Goal: Task Accomplishment & Management: Manage account settings

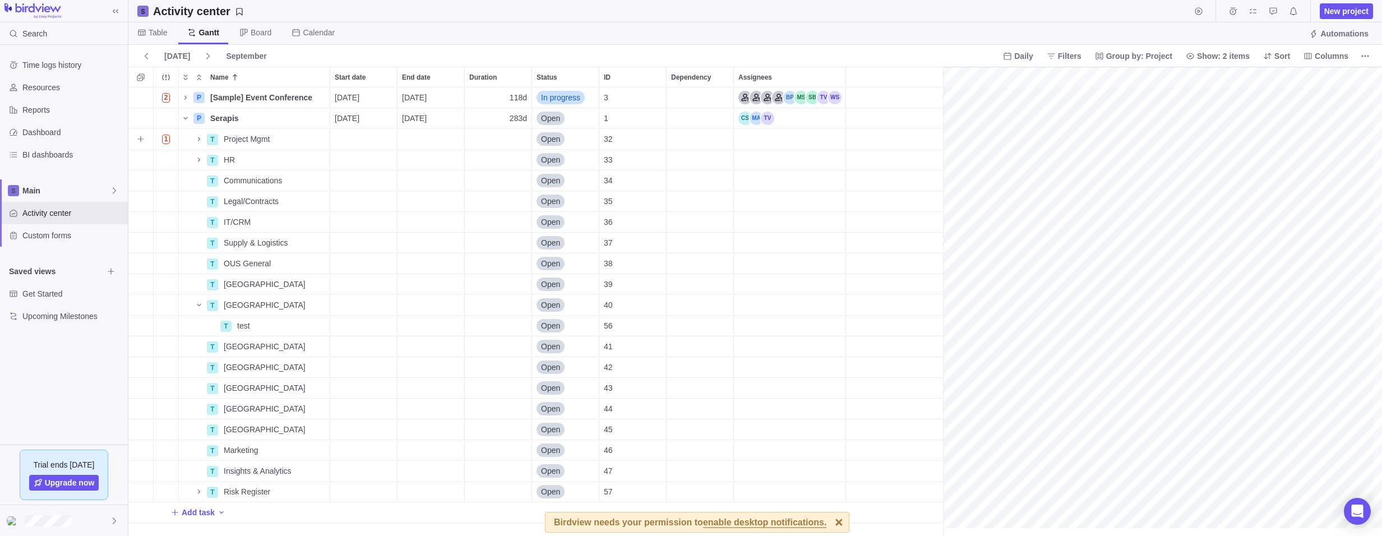
scroll to position [9, 9]
click at [139, 285] on icon "Add sub-activity" at bounding box center [140, 284] width 9 height 9
type input "I"
type input "R"
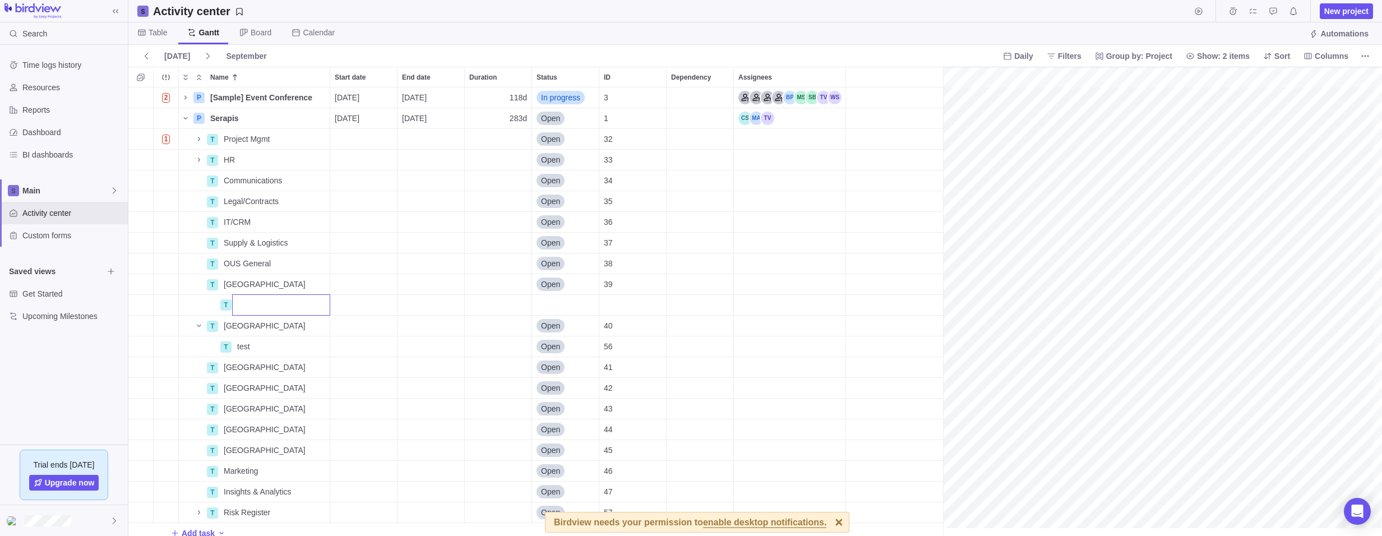
type input "R"
type input "Required Info for Workers Council"
drag, startPoint x: 269, startPoint y: 330, endPoint x: 261, endPoint y: 330, distance: 7.9
click at [261, 330] on input "Name" at bounding box center [281, 325] width 98 height 21
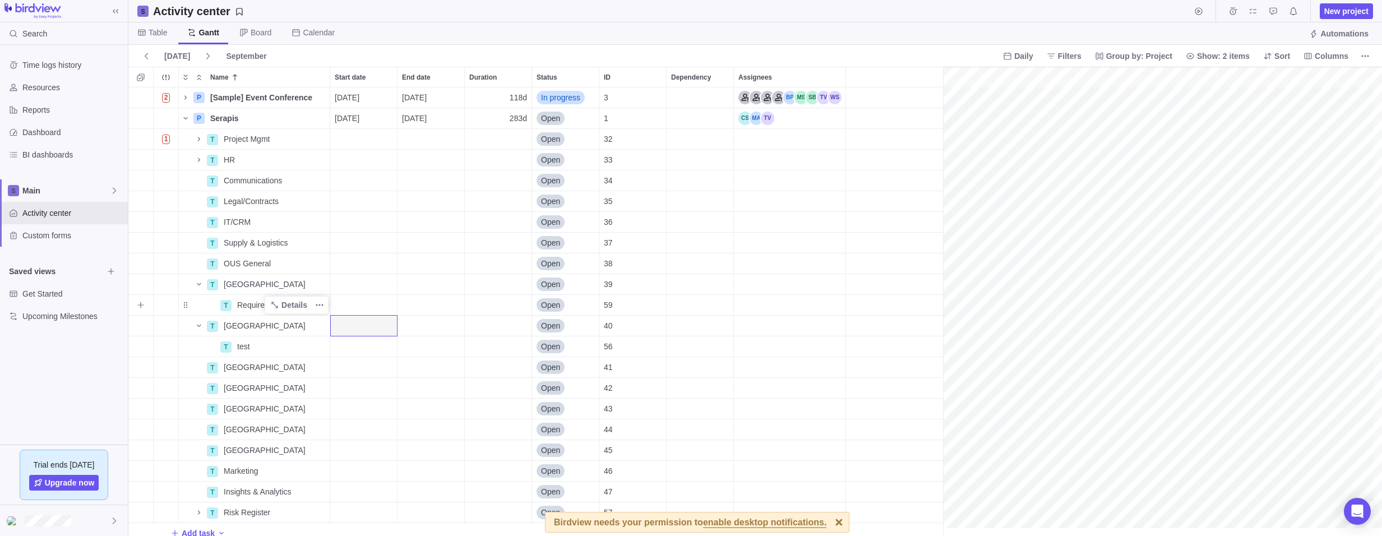
click at [258, 303] on span "Required Info for Workers Council" at bounding box center [283, 304] width 92 height 11
click at [185, 307] on div "2 P [Sample] Event Conference Details [DATE] [DATE] 118d In progress 3 P Serapi…" at bounding box center [539, 311] width 823 height 448
click at [140, 305] on icon "Add sub-activity" at bounding box center [140, 304] width 9 height 9
paste input "The exact transfer date or at least the planned date"
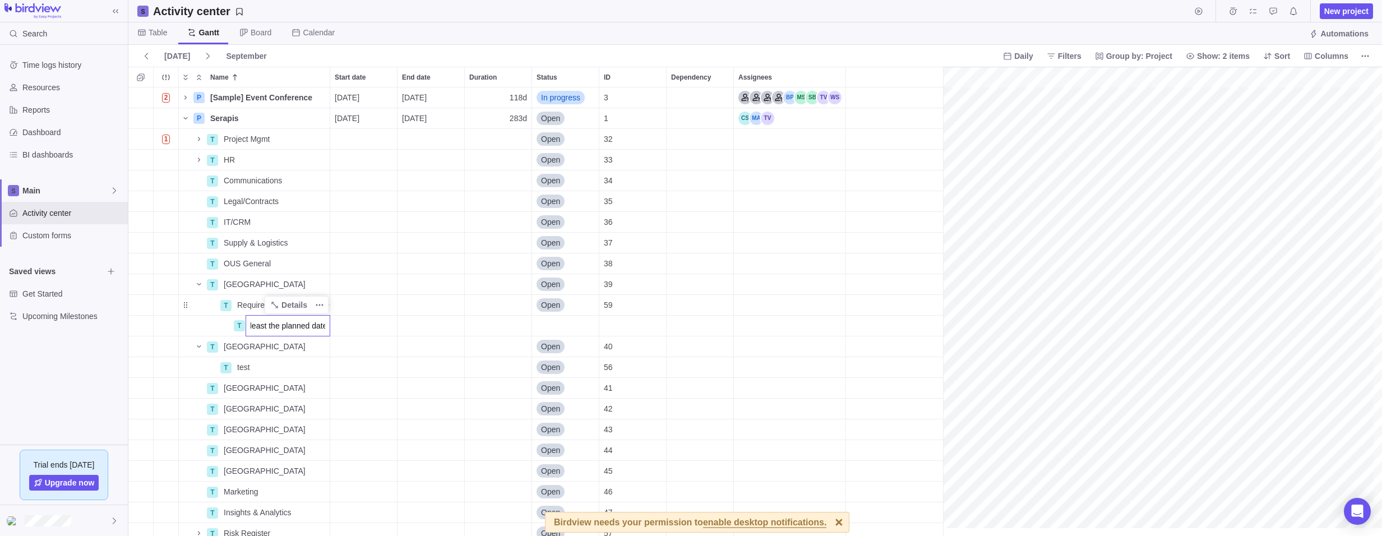
type input "The exact transfer date or at least the planned date"
click at [416, 286] on div "2 P [Sample] Event Conference Details [DATE] [DATE] 118d In progress 3 P Serapi…" at bounding box center [539, 311] width 823 height 448
click at [138, 326] on icon "Add sub-activity" at bounding box center [140, 325] width 6 height 6
drag, startPoint x: 262, startPoint y: 344, endPoint x: 252, endPoint y: 347, distance: 9.9
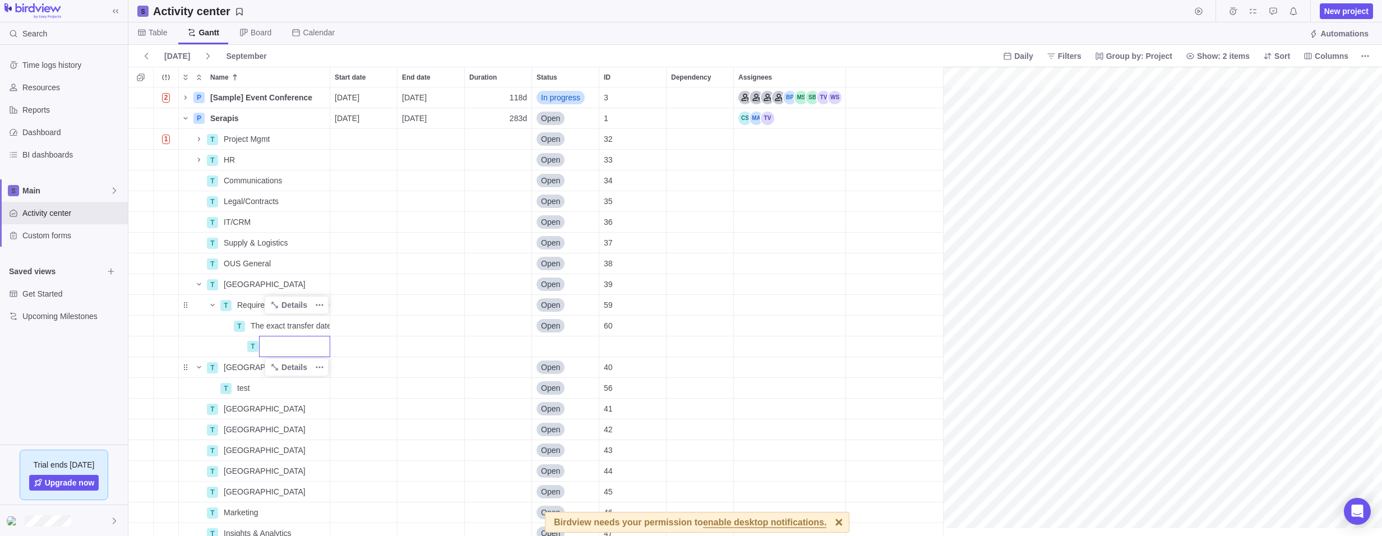
click at [252, 347] on div "2 P [Sample] Event Conference Details [DATE] [DATE] 118d In progress 3 P Serapi…" at bounding box center [539, 311] width 823 height 448
click at [267, 322] on span "Details" at bounding box center [289, 326] width 46 height 16
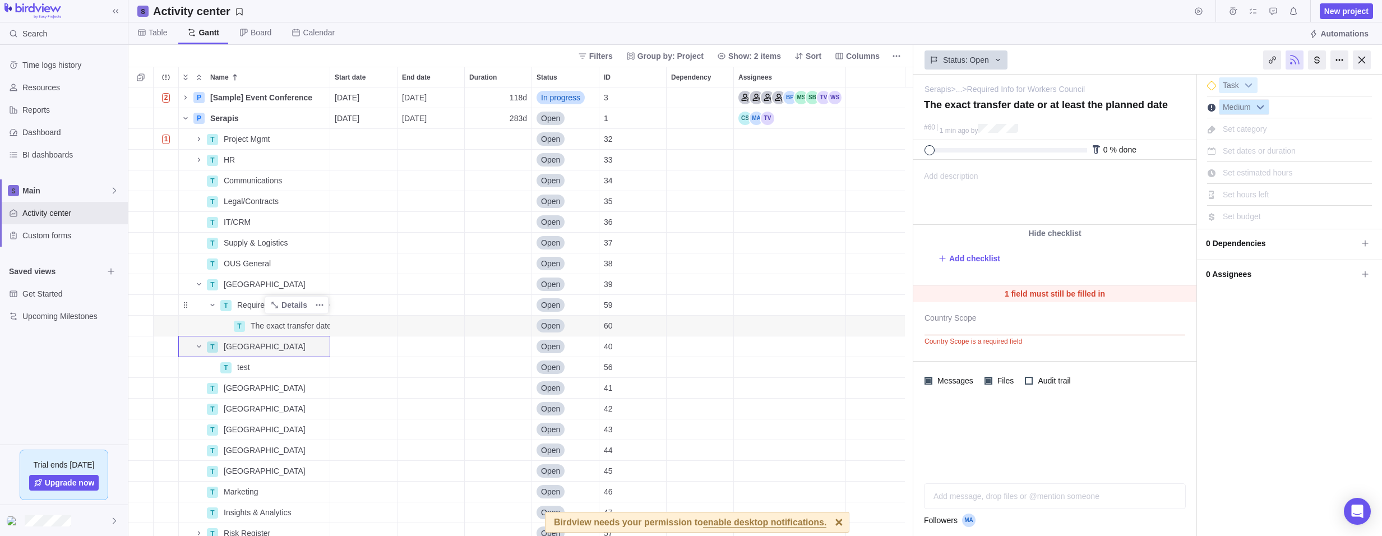
click at [1260, 108] on b at bounding box center [1260, 107] width 17 height 15
click at [254, 321] on span "The exact transfer date or at least the planned date" at bounding box center [290, 325] width 79 height 11
click at [204, 334] on div "2 P [Sample] Event Conference Details [DATE] [DATE] 118d In progress 3 P Serapi…" at bounding box center [520, 311] width 785 height 448
click at [231, 307] on div "T" at bounding box center [225, 305] width 11 height 11
click at [149, 309] on div "2 P [Sample] Event Conference Details [DATE] [DATE] 118d In progress 3 P Serapi…" at bounding box center [520, 311] width 785 height 448
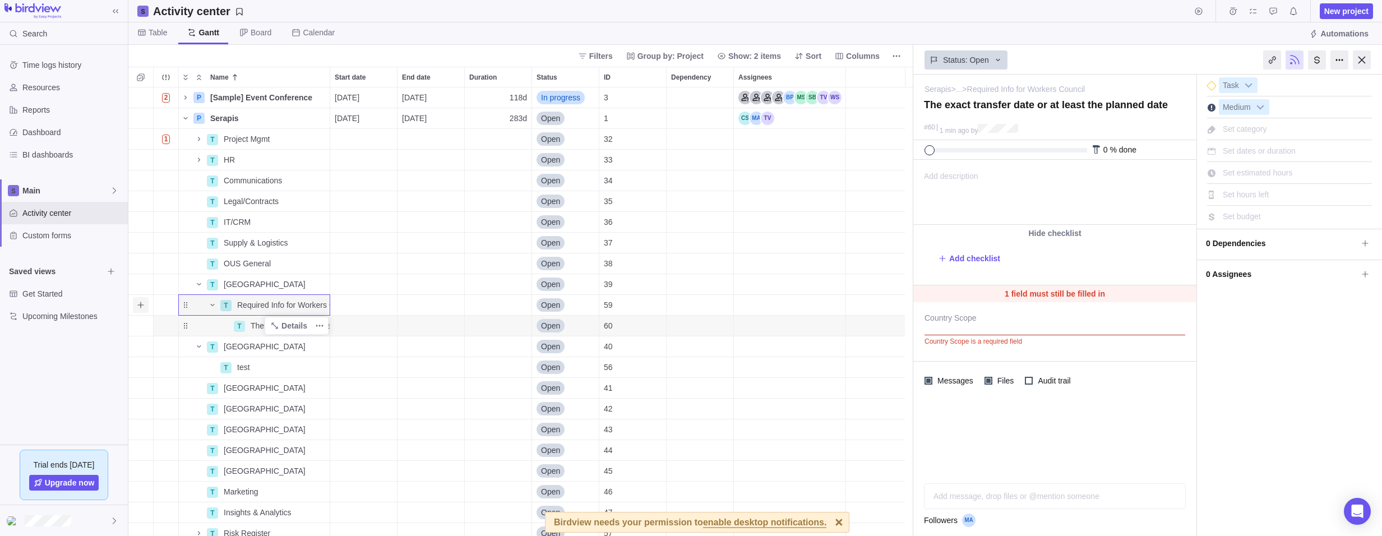
click at [142, 305] on icon "Add sub-activity" at bounding box center [140, 304] width 9 height 9
paste input "Reason for the transfer"
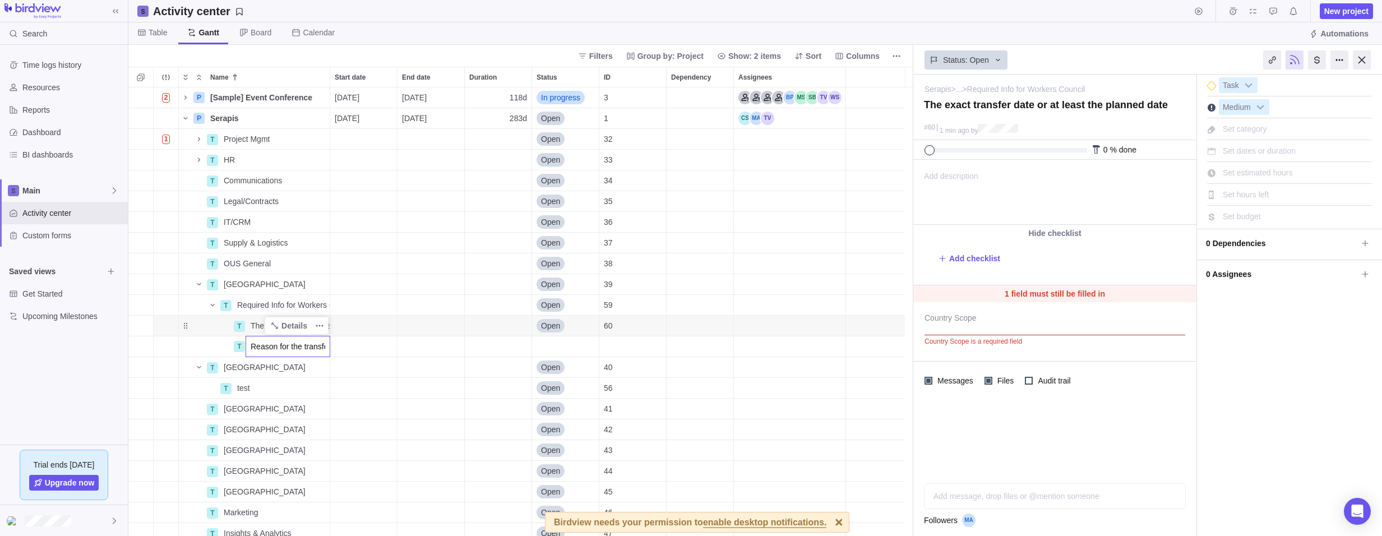
scroll to position [0, 4]
type input "Reason for the transfer"
click at [258, 375] on div "2 P [Sample] Event Conference Details [DATE] [DATE] 118d In progress 3 P Serapi…" at bounding box center [520, 311] width 785 height 448
click at [251, 305] on span "Required Info for Workers Council" at bounding box center [283, 304] width 92 height 11
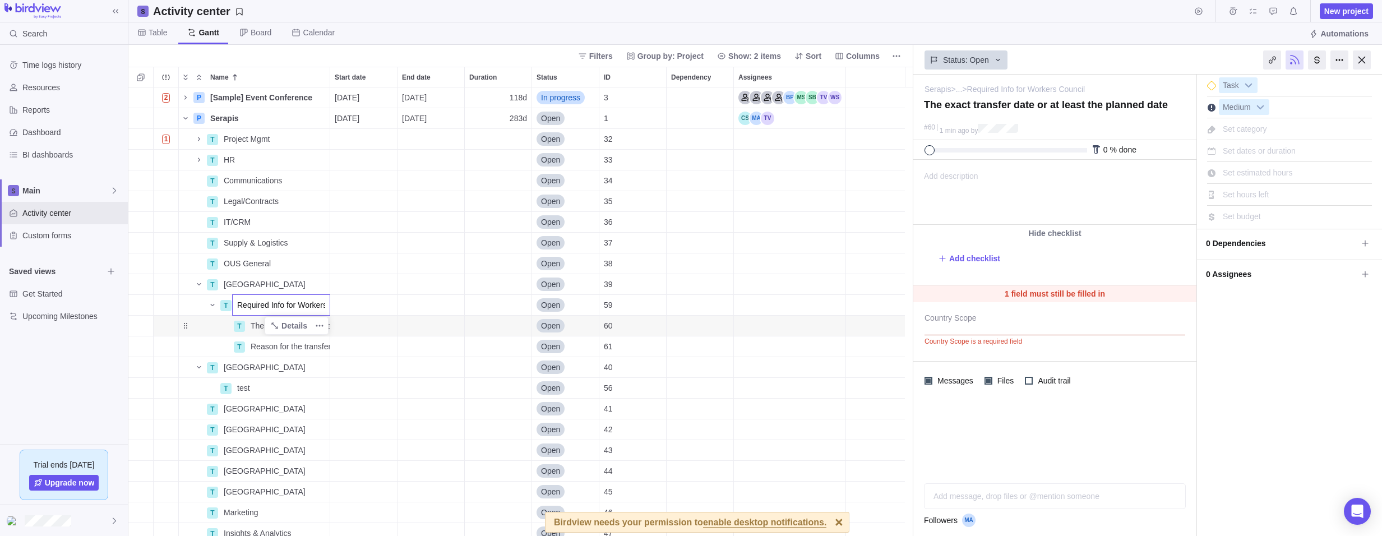
click at [206, 304] on div "2 P [Sample] Event Conference Details [DATE] [DATE] 118d In progress 3 P Serapi…" at bounding box center [520, 311] width 785 height 448
click at [137, 307] on icon "Add sub-activity" at bounding box center [140, 304] width 9 height 9
paste input "Legal consequences of the transfer :"
click at [283, 371] on input "Legal consequences of the transfer :" at bounding box center [288, 366] width 85 height 21
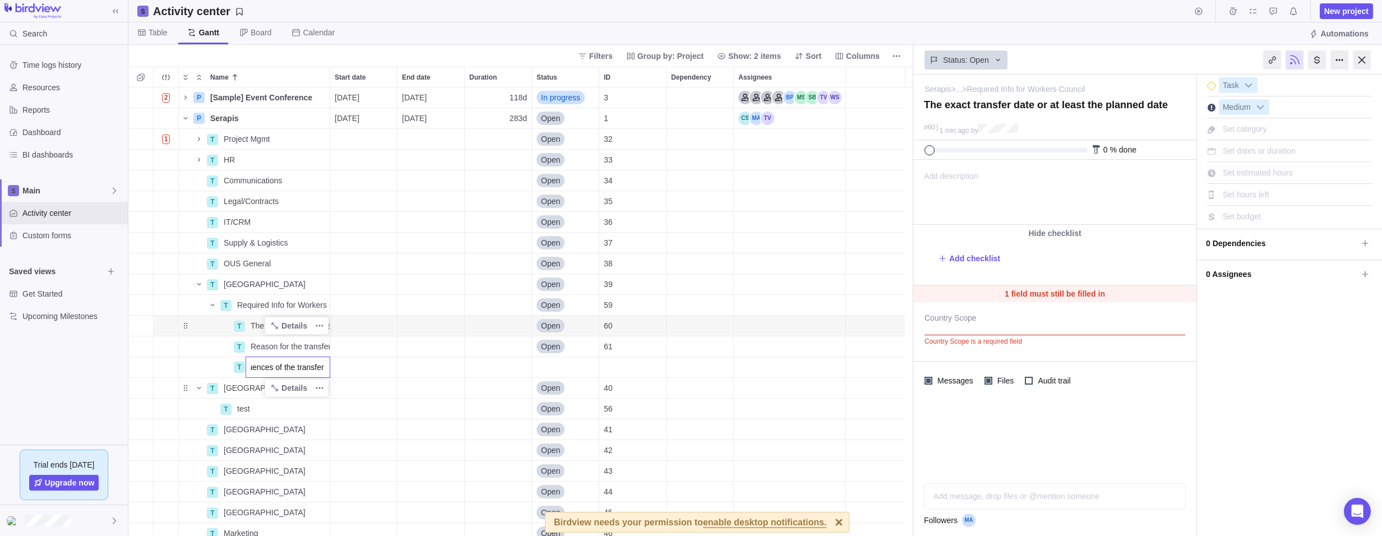
type input "Legal consequences of the transfer :"
click at [266, 396] on div "2 P [Sample] Event Conference Details [DATE] [DATE] 118d In progress 3 P Serapi…" at bounding box center [520, 311] width 785 height 448
click at [142, 304] on icon "Add sub-activity" at bounding box center [140, 304] width 9 height 9
type input "xxx"
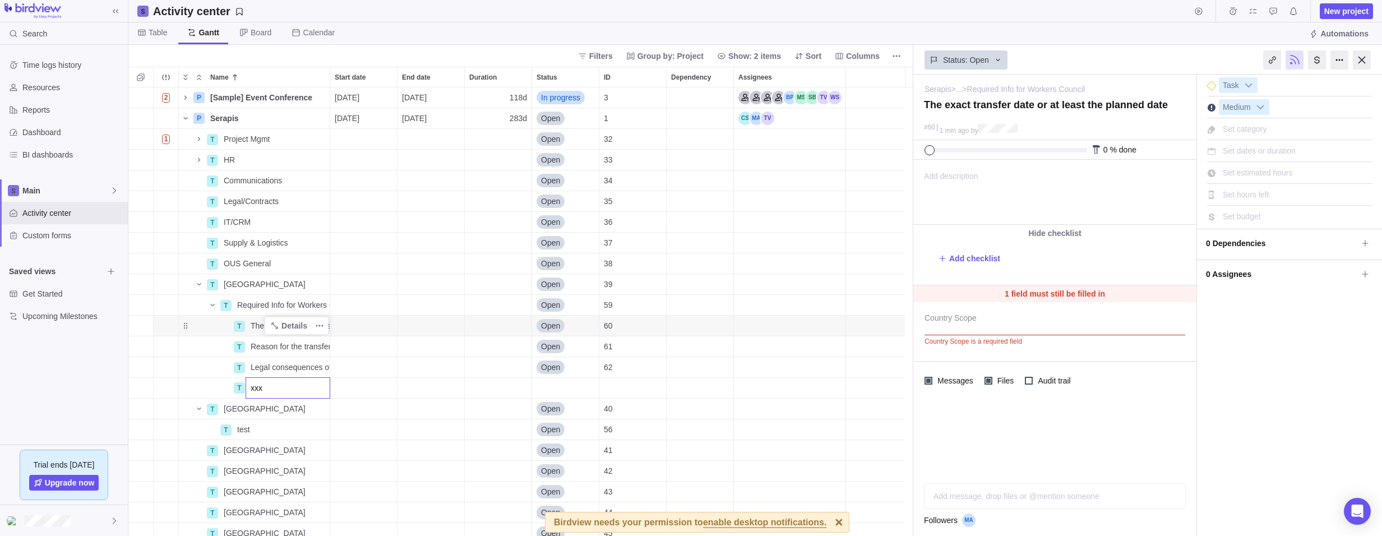
click at [283, 370] on div "2 P [Sample] Event Conference Details [DATE] [DATE] 118d In progress 3 P Serapi…" at bounding box center [520, 311] width 785 height 448
drag, startPoint x: 256, startPoint y: 366, endPoint x: 239, endPoint y: 365, distance: 16.9
click at [256, 366] on span "Legal consequences of the transfer :" at bounding box center [290, 367] width 79 height 11
click at [143, 369] on div "2 P [Sample] Event Conference Details [DATE] [DATE] 118d In progress 3 P Serapi…" at bounding box center [520, 311] width 785 height 448
click at [141, 367] on icon "Add sub-activity" at bounding box center [140, 367] width 6 height 6
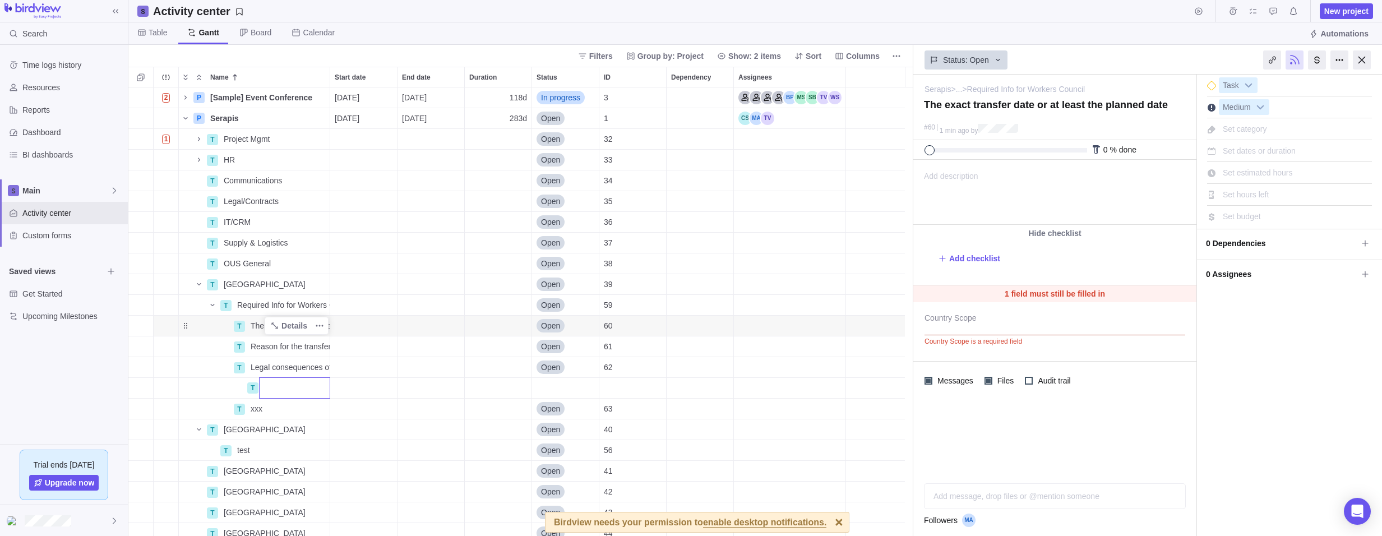
paste input "Number of roles affected"
type input "Number of roles affected"
click at [312, 410] on div "2 P [Sample] Event Conference Details [DATE] [DATE] 118d In progress 3 P Serapi…" at bounding box center [520, 311] width 785 height 448
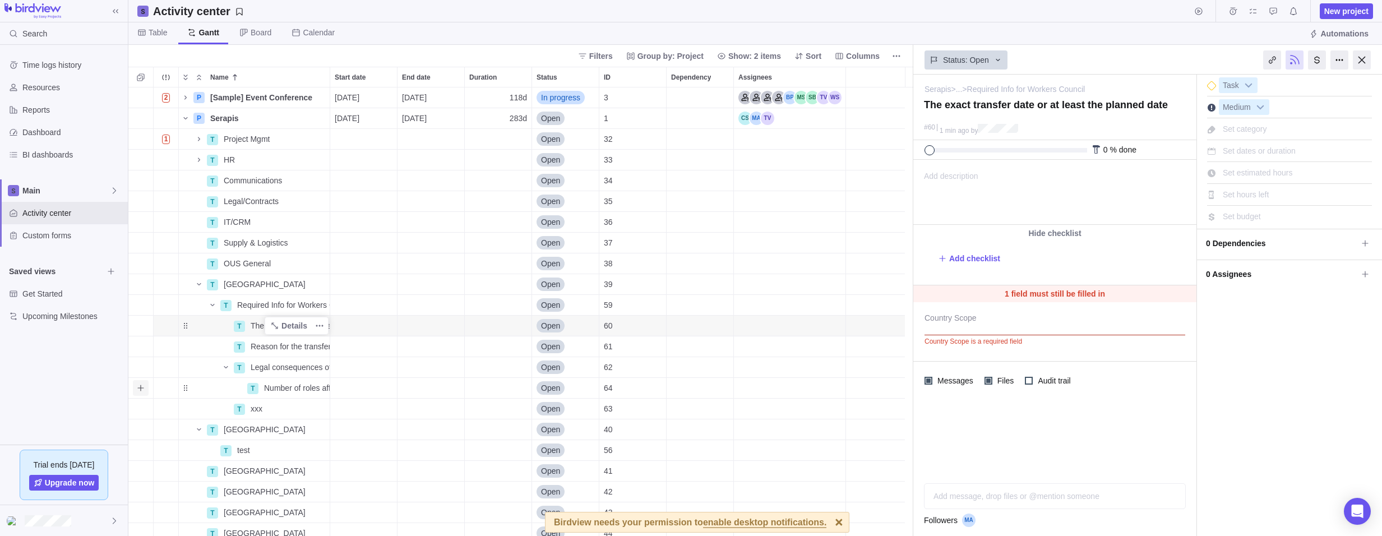
click at [143, 391] on icon "Add sub-activity" at bounding box center [140, 387] width 9 height 9
click at [203, 414] on div "2 P [Sample] Event Conference Details [DATE] [DATE] 118d In progress 3 P Serapi…" at bounding box center [520, 311] width 785 height 448
click at [186, 410] on div "Name" at bounding box center [206, 408] width 54 height 9
click at [320, 409] on icon "More actions" at bounding box center [320, 409] width 2 height 2
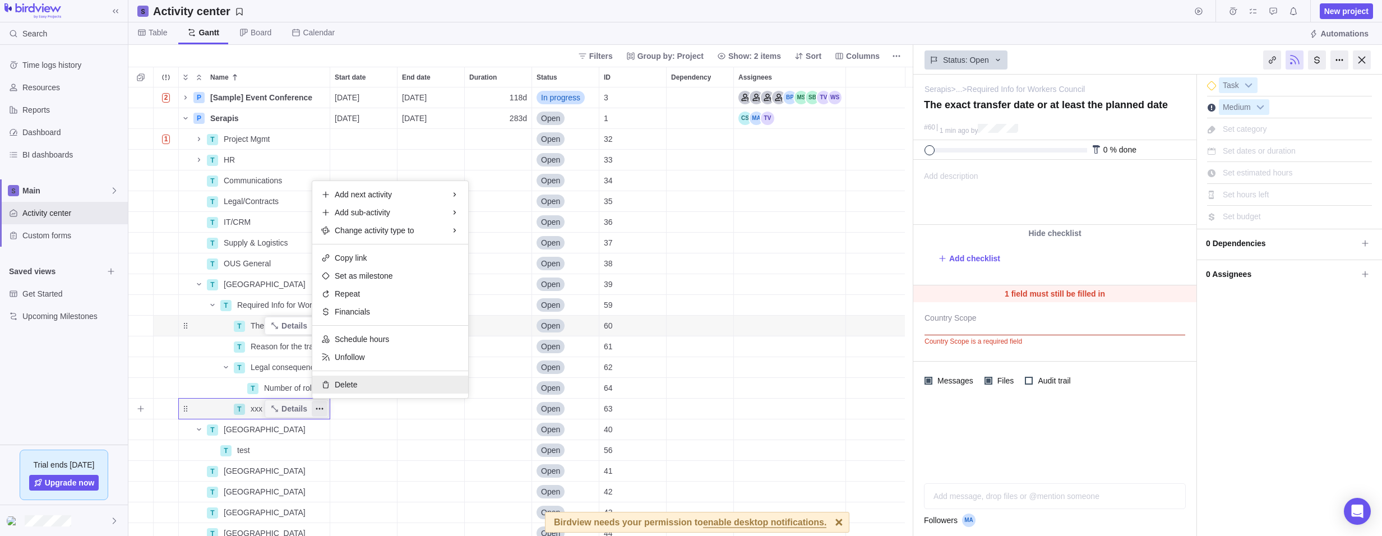
click at [348, 383] on span "Delete" at bounding box center [346, 384] width 22 height 11
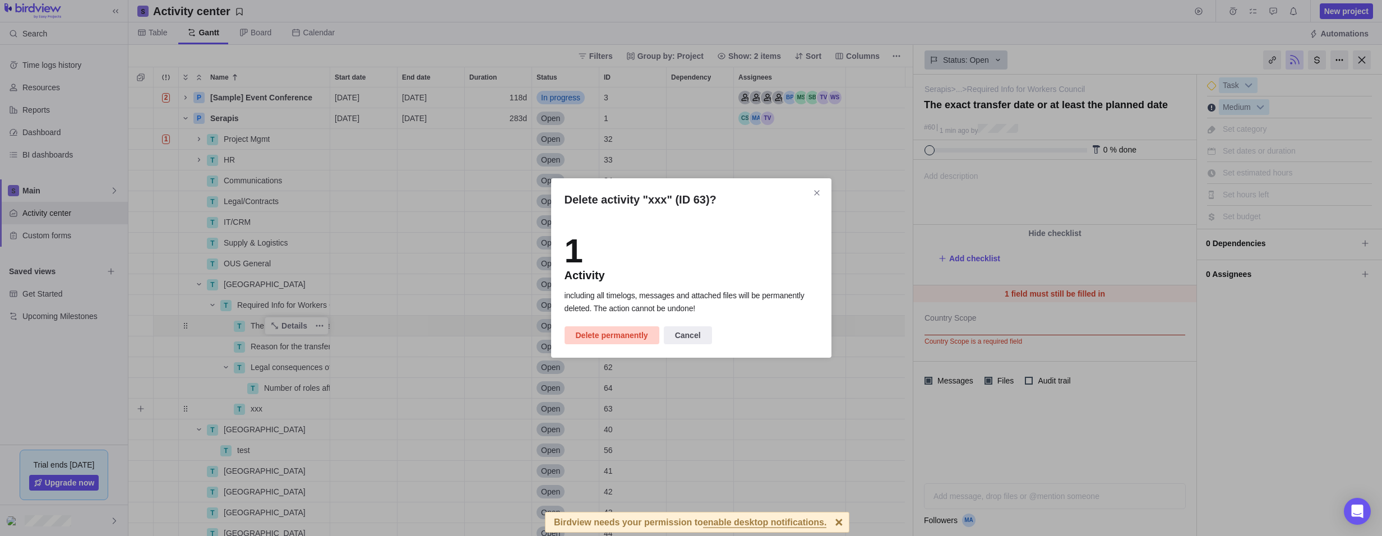
click at [618, 332] on span "Delete permanently" at bounding box center [612, 334] width 72 height 13
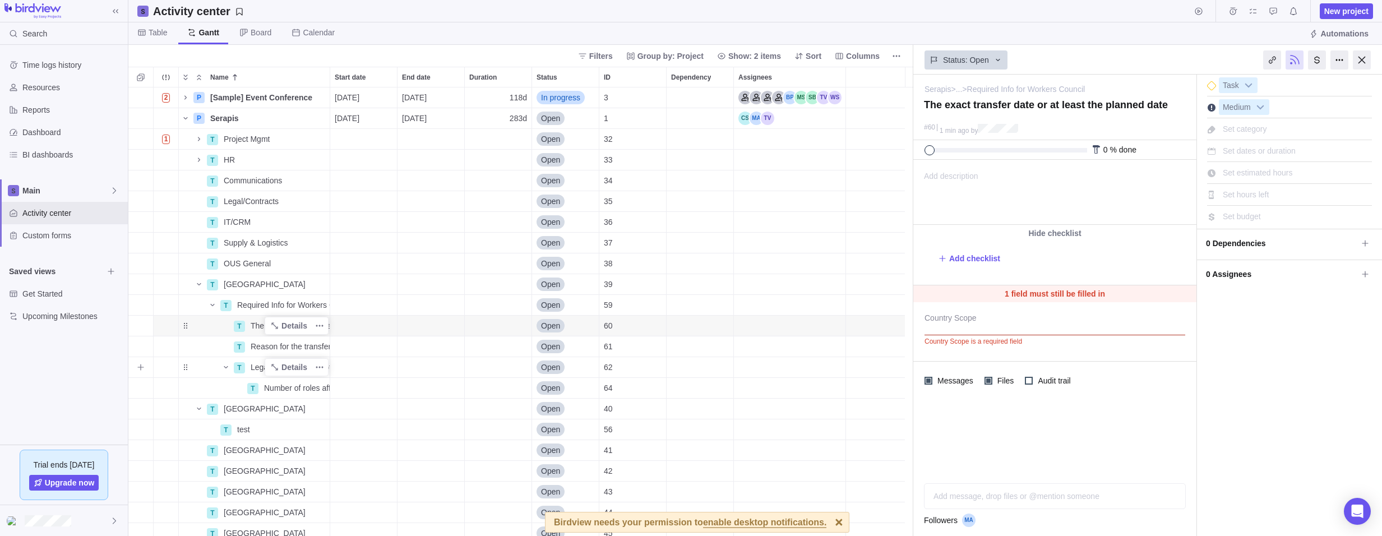
click at [258, 368] on span "Legal consequences of the transfer :" at bounding box center [290, 367] width 79 height 11
click at [139, 370] on div "2 P [Sample] Event Conference Details [DATE] [DATE] 118d In progress 3 P Serapi…" at bounding box center [520, 311] width 785 height 448
click at [143, 368] on icon "Add sub-activity" at bounding box center [140, 367] width 9 height 9
paste input "Locations changes if applicable,"
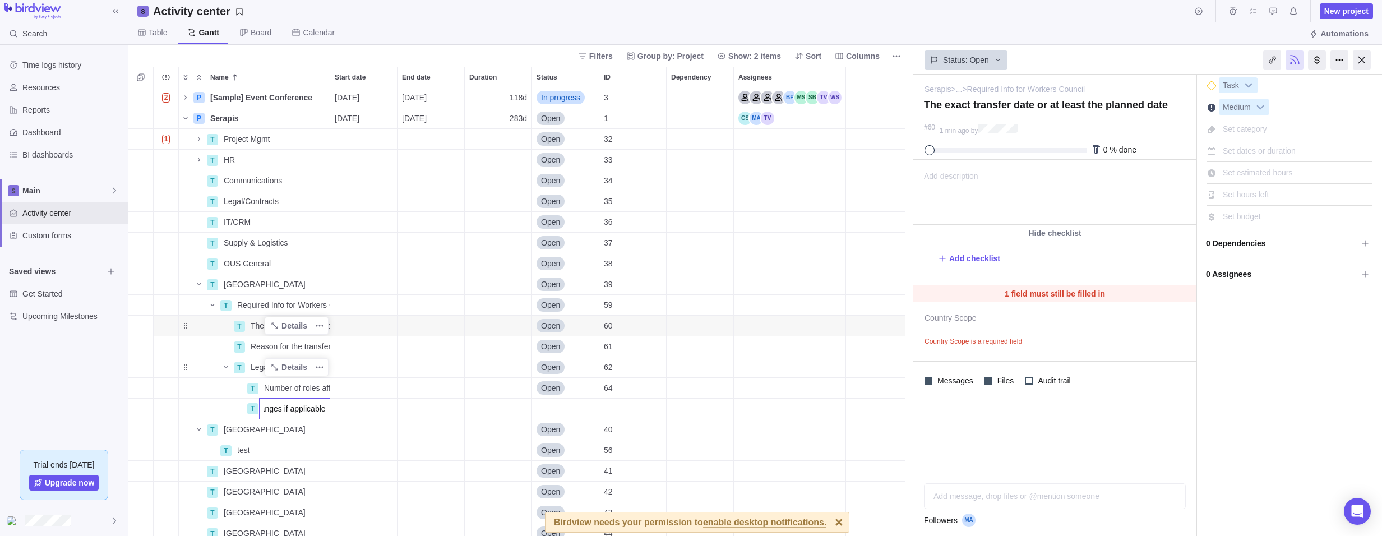
type input "Locations changes if applicable,"
click at [146, 425] on div "2 P [Sample] Event Conference Details [DATE] [DATE] 118d In progress 3 P Serapi…" at bounding box center [520, 311] width 785 height 448
click at [140, 411] on icon "Add sub-activity" at bounding box center [140, 408] width 9 height 9
drag, startPoint x: 286, startPoint y: 431, endPoint x: 268, endPoint y: 437, distance: 18.8
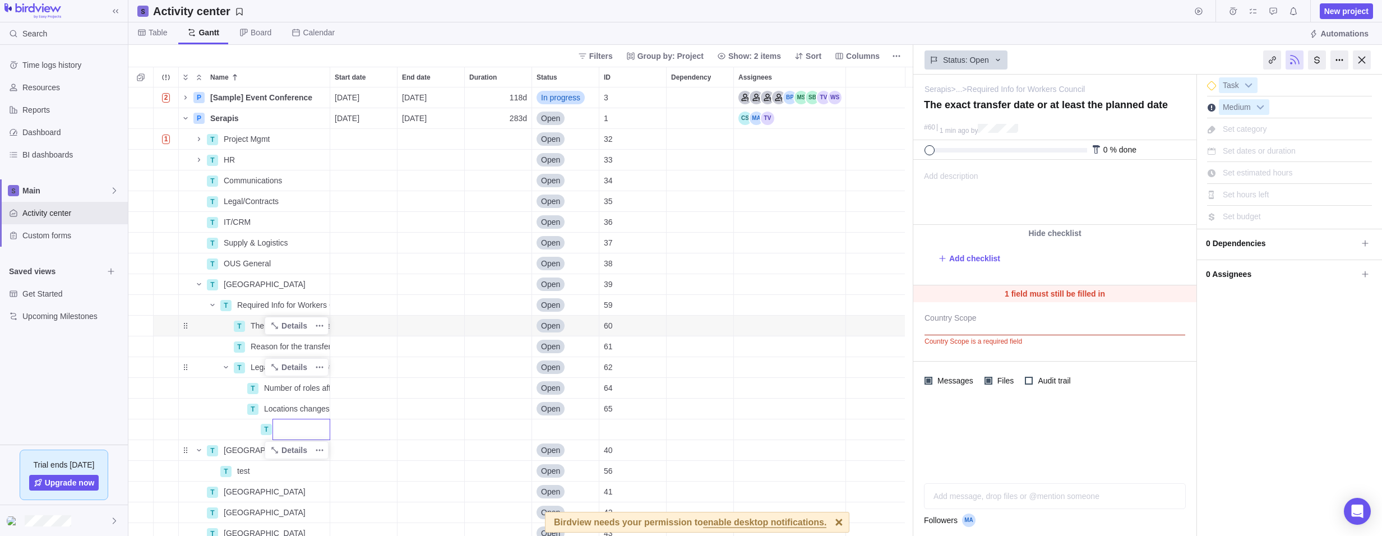
click at [268, 437] on div "2 P [Sample] Event Conference Details [DATE] [DATE] 118d In progress 3 P Serapi…" at bounding box center [520, 311] width 785 height 448
click at [283, 410] on span "Details" at bounding box center [294, 408] width 26 height 11
click at [141, 367] on icon "Add sub-activity" at bounding box center [140, 367] width 6 height 6
paste input "impacts on the [DEMOGRAPHIC_DATA] and other aspects => as we are speaking about…"
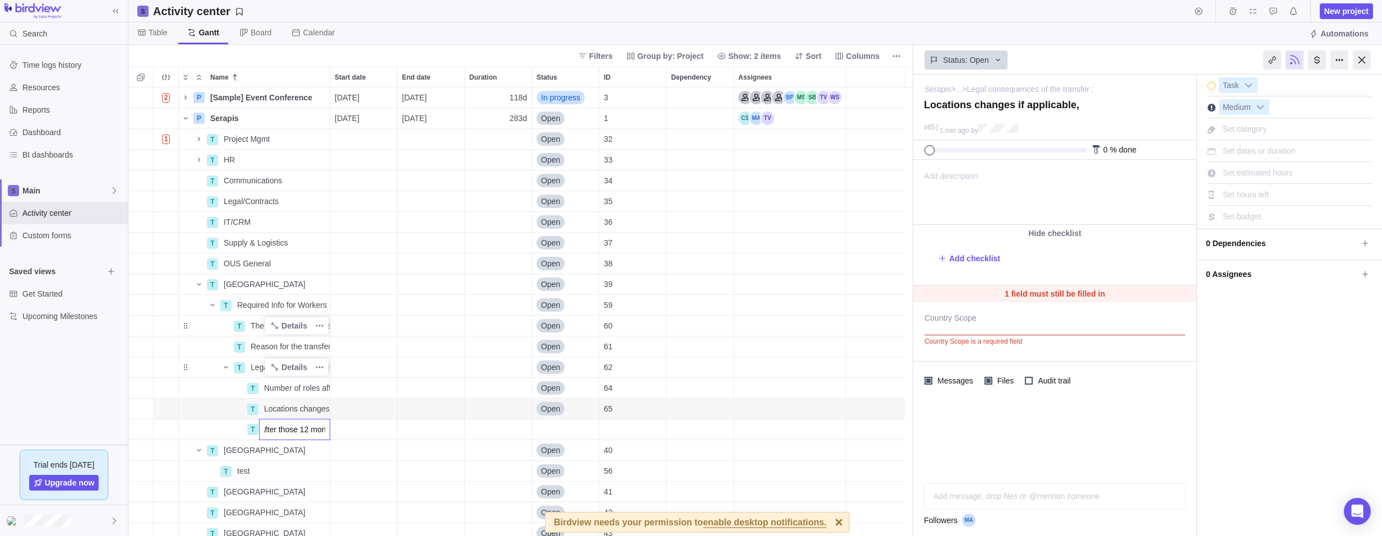
drag, startPoint x: 313, startPoint y: 436, endPoint x: 308, endPoint y: 443, distance: 8.9
click at [313, 437] on input "impacts on the [DEMOGRAPHIC_DATA] and other aspects => as we are speaking about…" at bounding box center [294, 429] width 71 height 21
type input "impacts on the [DEMOGRAPHIC_DATA] and other aspects => as we are speaking about…"
click at [304, 455] on div "2 P [Sample] Event Conference Details [DATE] [DATE] 118d In progress 3 P Serapi…" at bounding box center [520, 311] width 785 height 448
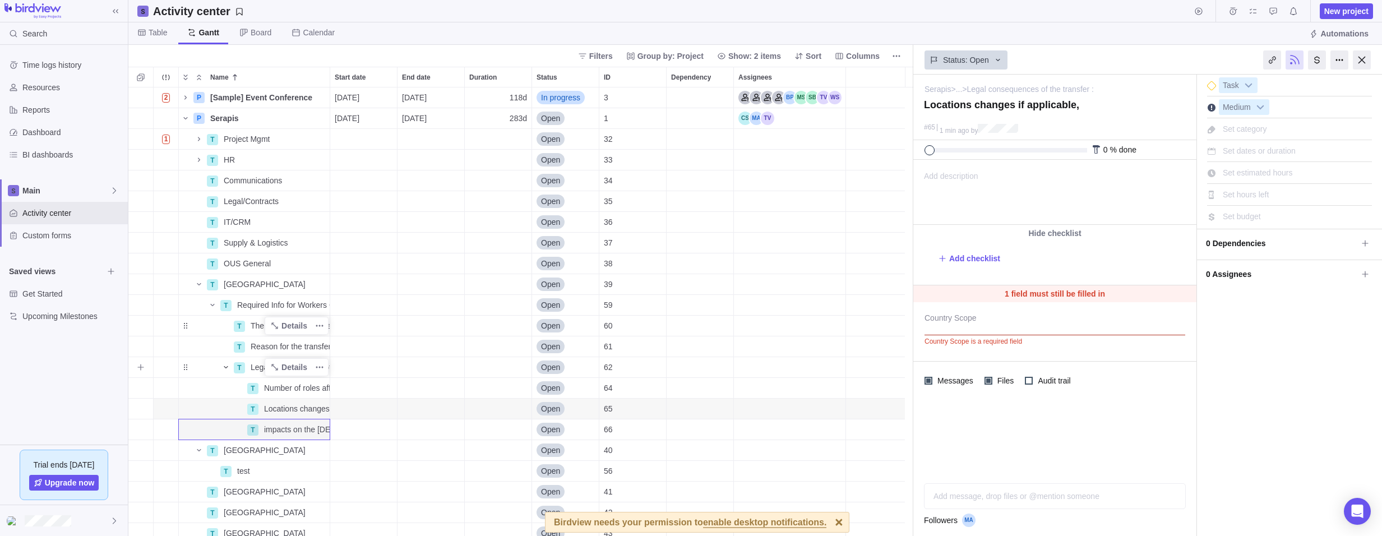
click at [219, 367] on div "Name" at bounding box center [206, 367] width 54 height 16
click at [143, 305] on icon "Add sub-activity" at bounding box center [140, 304] width 9 height 9
paste input "New structure – how the new organisation will look like, forecasted financials,…"
click at [266, 460] on input "New structure – how the new organisation will look like, forecasted financials,…" at bounding box center [288, 449] width 85 height 21
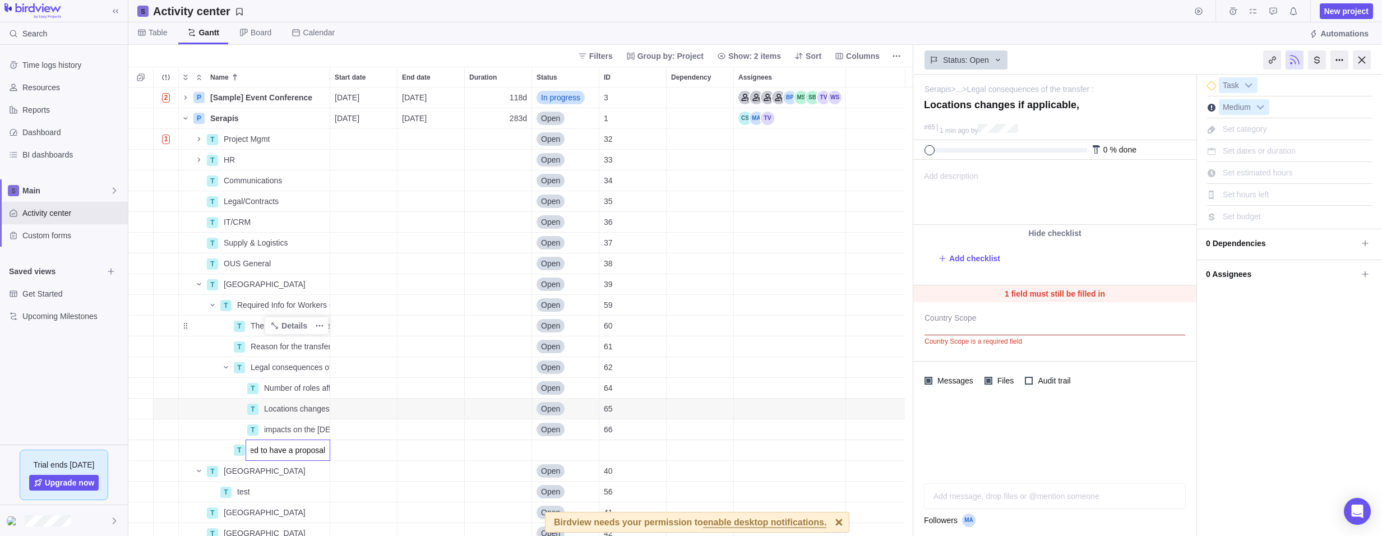
type input "New structure – how the new organisation will look like, forecasted financials,…"
click at [265, 475] on div "2 P [Sample] Event Conference Details [DATE] [DATE] 118d In progress 3 P Serapi…" at bounding box center [520, 311] width 785 height 448
click at [251, 304] on span "Required Info for Workers Council" at bounding box center [283, 304] width 92 height 11
click at [152, 308] on div "2 P [Sample] Event Conference Details [DATE] [DATE] 118d In progress 3 P Serapi…" at bounding box center [520, 311] width 785 height 448
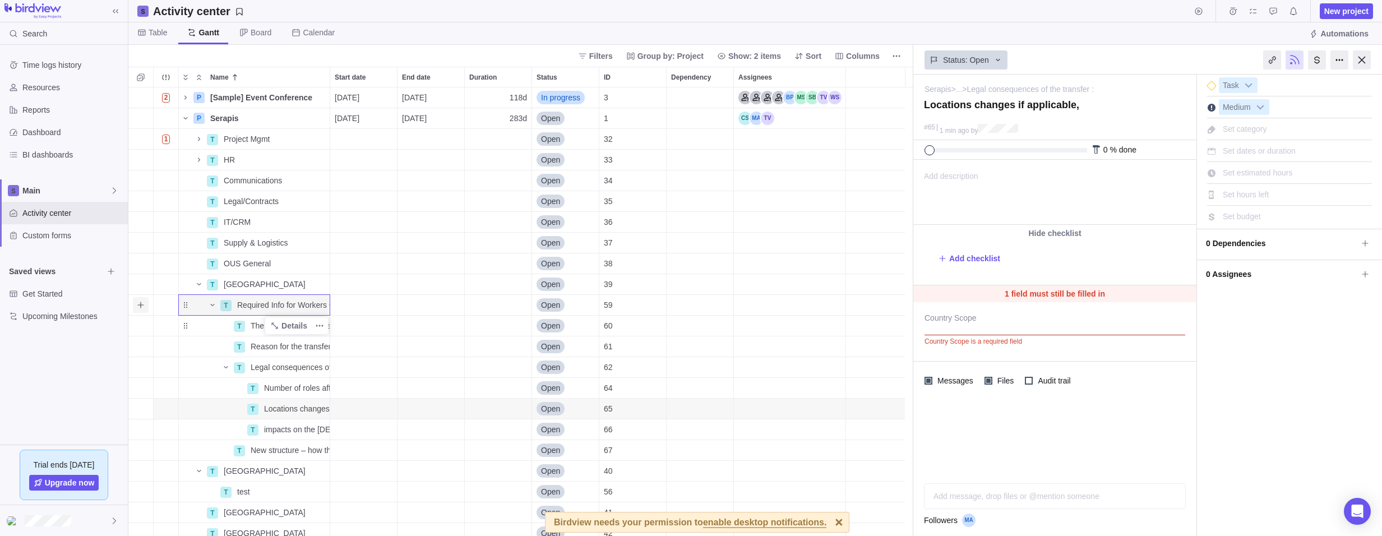
click at [143, 304] on icon "Add sub-activity" at bounding box center [140, 304] width 9 height 9
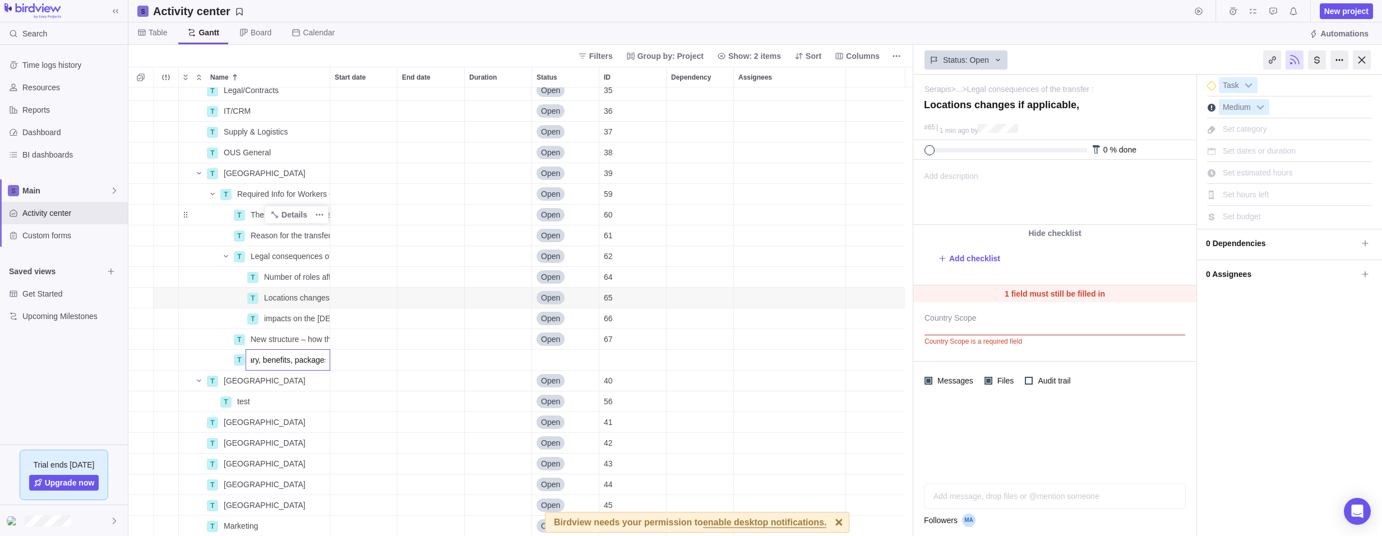
scroll to position [112, 0]
type input "Economic consequences – what impact with the transfer have on the economic situ…"
click at [262, 383] on div "T Legal/Contracts Details Open 35 T IT/CRM Details Open 36 T Supply & Logistics…" at bounding box center [520, 311] width 785 height 448
click at [255, 192] on span "Required Info for Workers Council" at bounding box center [283, 192] width 92 height 11
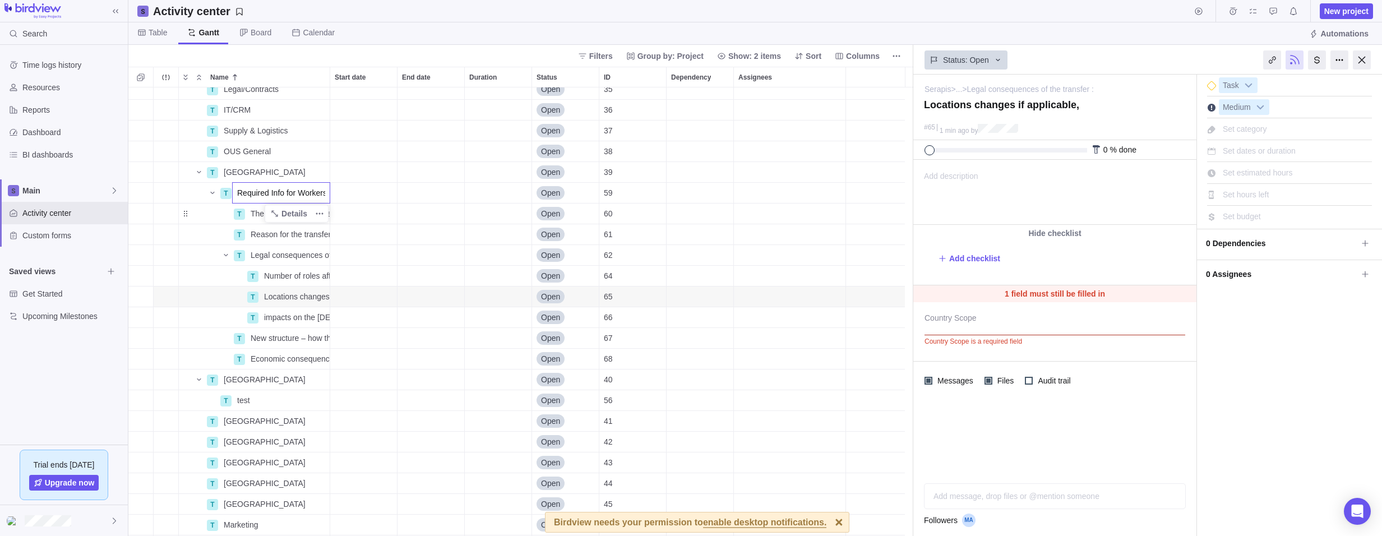
click at [138, 192] on div "T Legal/Contracts Details Open 35 T IT/CRM Details Open 36 T Supply & Logistics…" at bounding box center [520, 311] width 785 height 448
click at [138, 193] on icon "Add sub-activity" at bounding box center [140, 192] width 9 height 9
type input "Social consequences - what impacts will be on employee regarding his working co…"
click at [286, 409] on div "T Legal/Contracts Details Open 35 T IT/CRM Details Open 36 T Supply & Logistics…" at bounding box center [520, 311] width 785 height 448
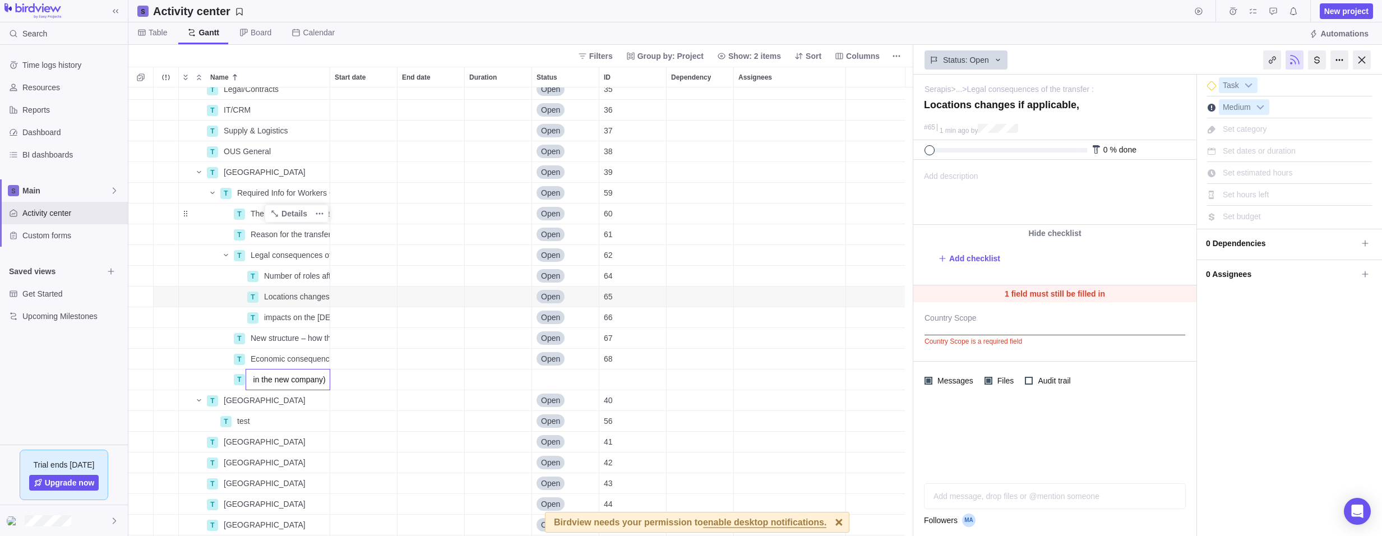
scroll to position [0, 0]
click at [139, 171] on icon "Add sub-activity" at bounding box center [140, 172] width 9 height 9
paste input "Planned measures and reconciliation of interest : what specific is planned in c…"
type input "Planned measures and reconciliation of interest : what specific is planned in c…"
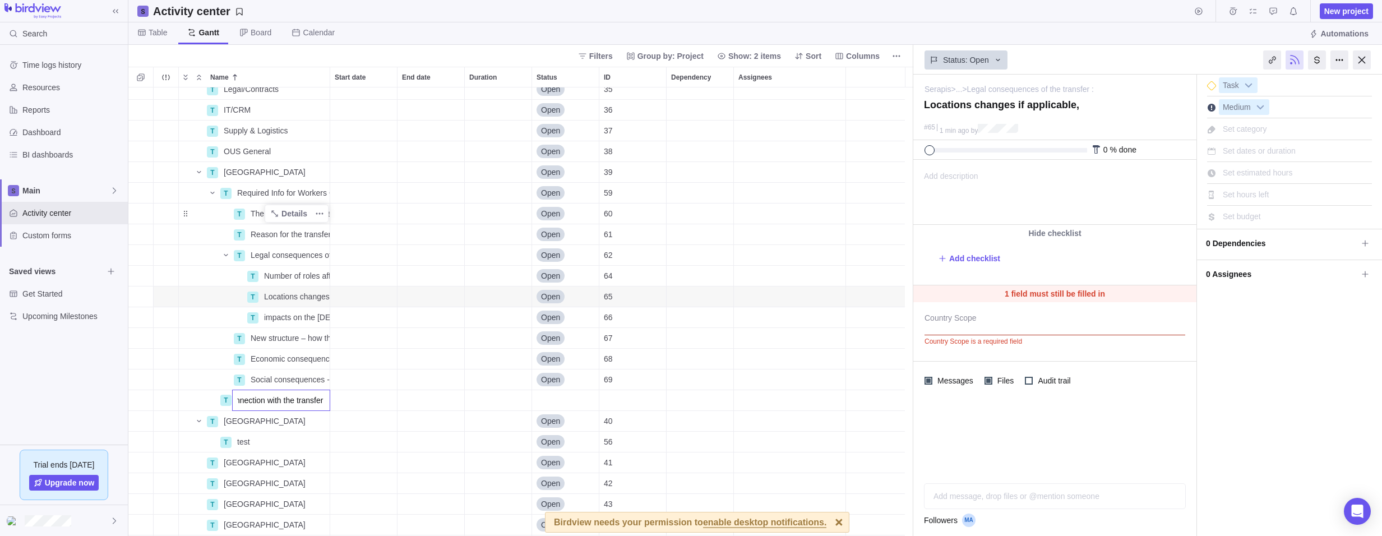
click at [216, 434] on div "T Legal/Contracts Details Open 35 T IT/CRM Details Open 36 T Supply & Logistics…" at bounding box center [520, 311] width 785 height 448
click at [226, 256] on icon "Name" at bounding box center [225, 255] width 9 height 9
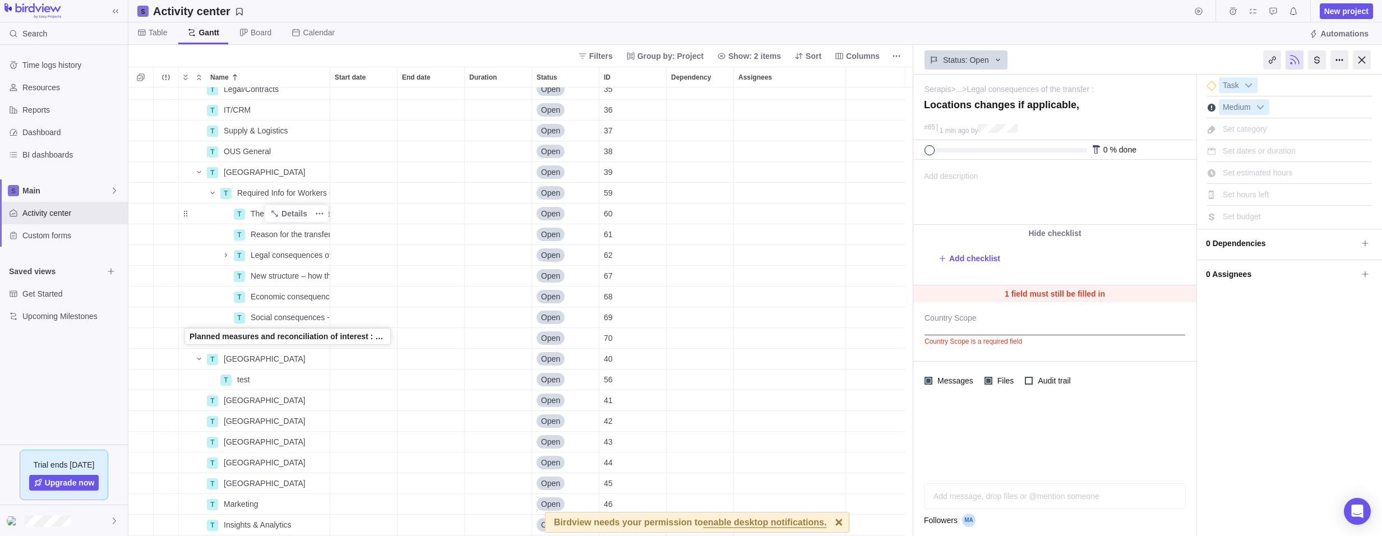
drag, startPoint x: 252, startPoint y: 338, endPoint x: 186, endPoint y: 338, distance: 65.6
click at [320, 336] on icon "More actions" at bounding box center [319, 338] width 9 height 9
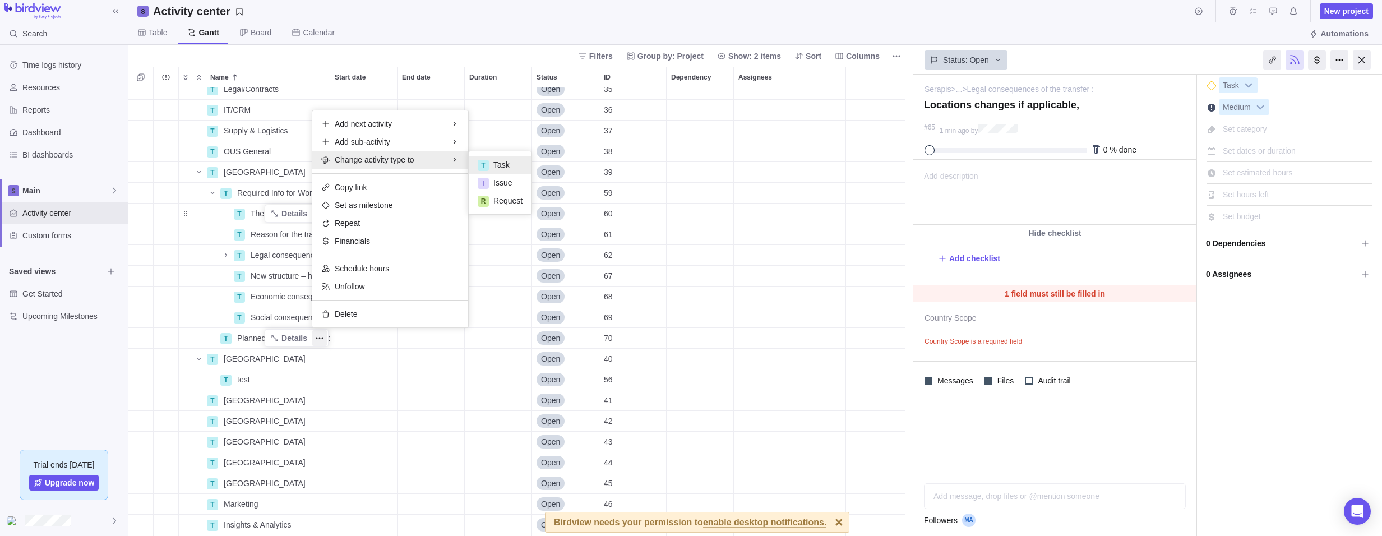
click at [246, 339] on div "T Legal/Contracts Details Open 35 T IT/CRM Details Open 36 T Supply & Logistics…" at bounding box center [520, 311] width 785 height 448
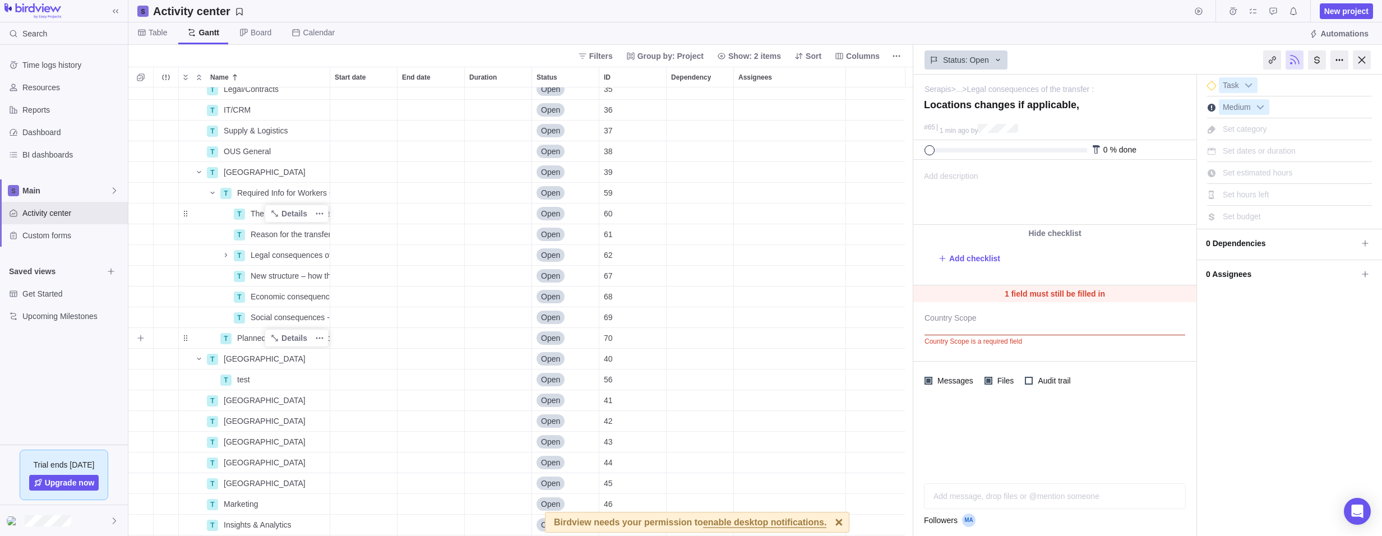
click at [247, 338] on span "Planned measures and reconciliation of interest : what specific is planned in c…" at bounding box center [283, 337] width 92 height 11
click at [317, 334] on icon "More actions" at bounding box center [319, 338] width 9 height 9
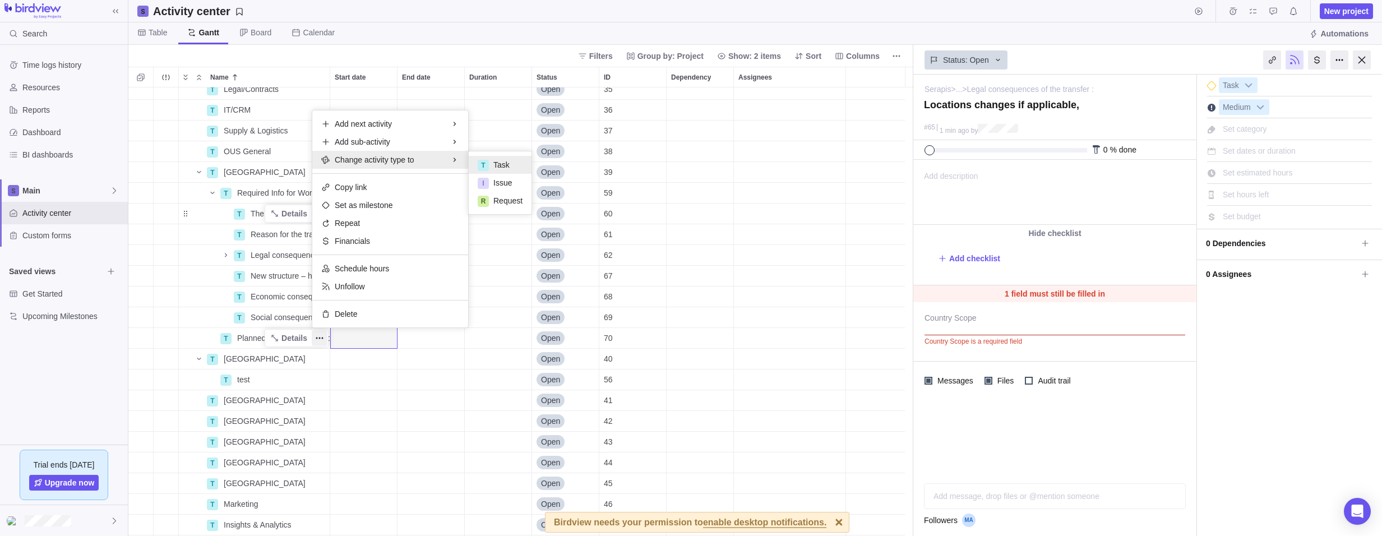
click at [267, 193] on div "T Legal/Contracts Details Open 35 T IT/CRM Details Open 36 T Supply & Logistics…" at bounding box center [520, 311] width 785 height 448
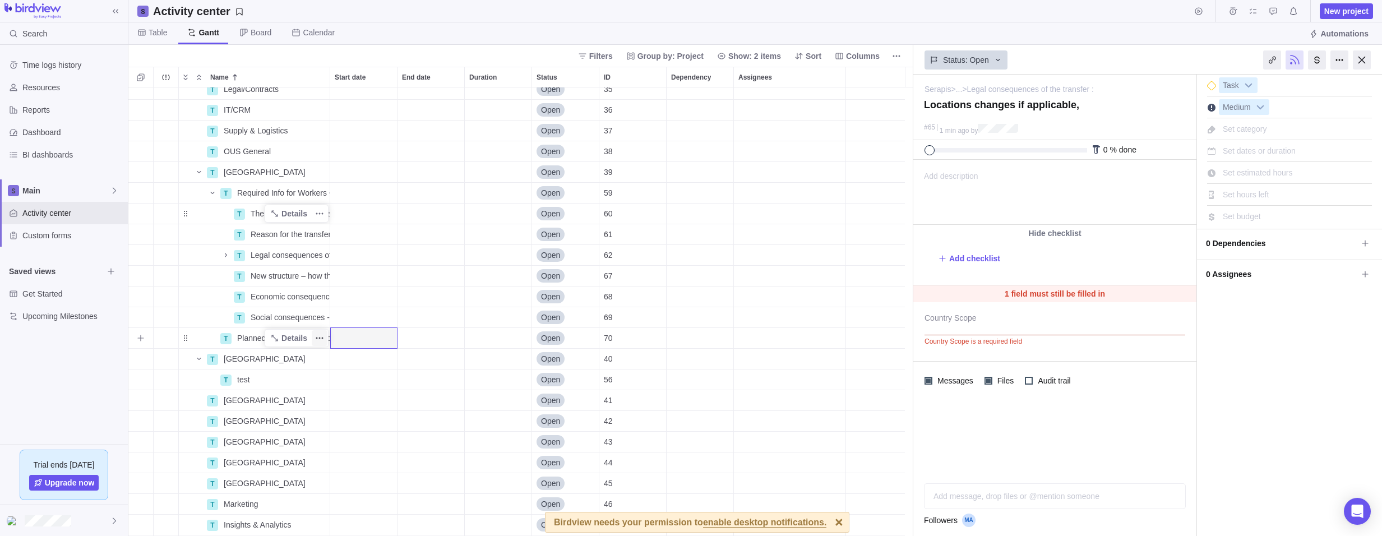
click at [321, 340] on icon "More actions" at bounding box center [319, 338] width 9 height 9
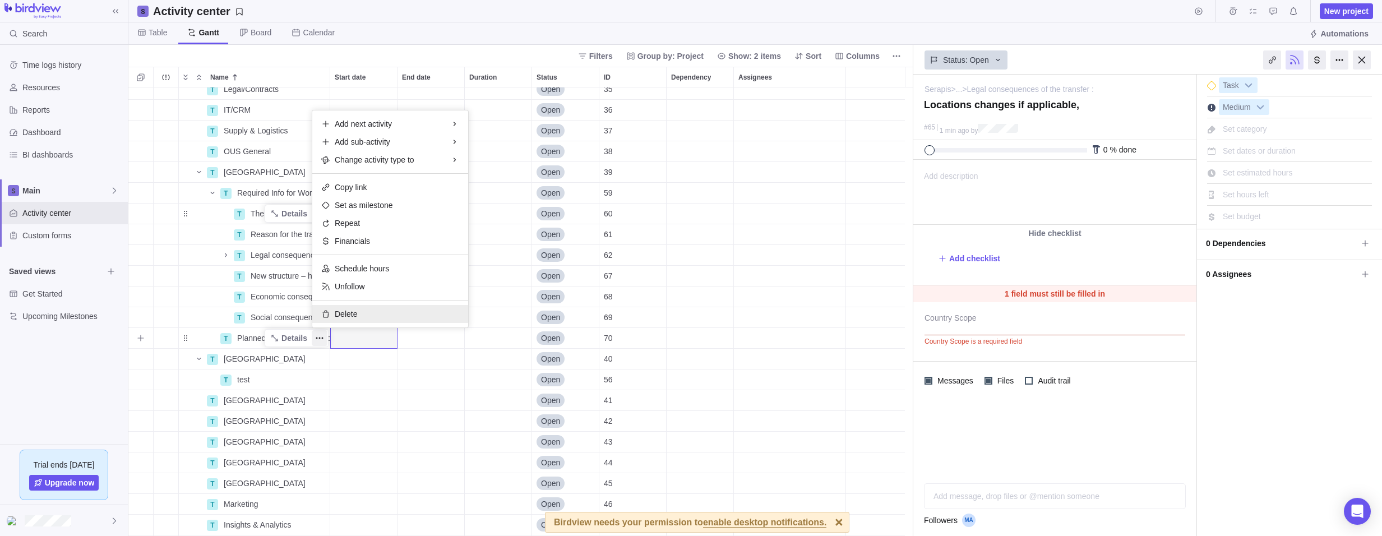
click at [362, 313] on div "Delete" at bounding box center [390, 314] width 156 height 18
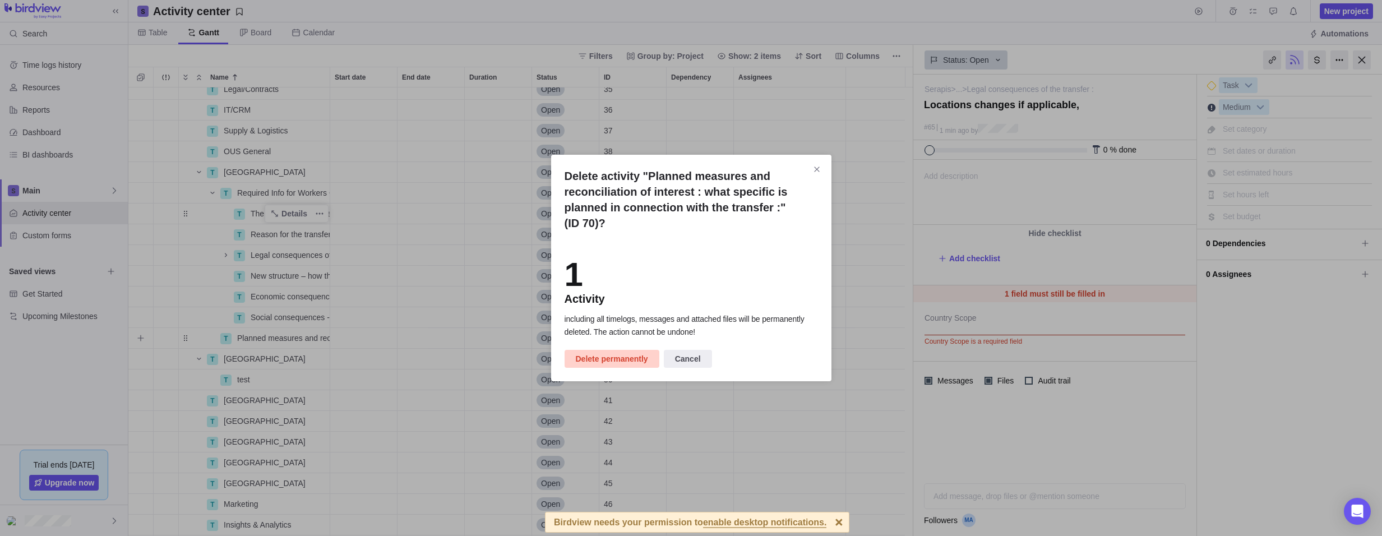
click at [609, 361] on span "Delete permanently" at bounding box center [612, 358] width 72 height 13
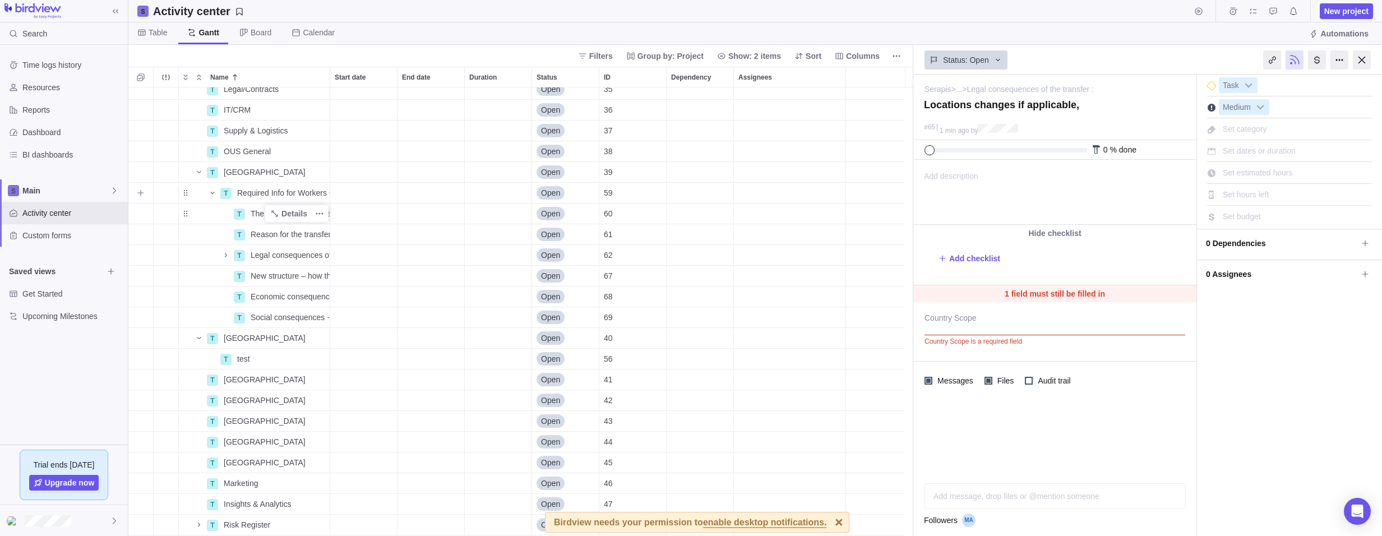
click at [248, 190] on span "Required Info for Workers Council" at bounding box center [283, 192] width 92 height 11
click at [140, 193] on div "T Legal/Contracts Details Open 35 T IT/CRM Details Open 36 T Supply & Logistics…" at bounding box center [520, 311] width 785 height 448
click at [140, 193] on icon "Add sub-activity" at bounding box center [140, 192] width 9 height 9
paste input "Planned measures and reconciliation of interest : what specific is planned in c…"
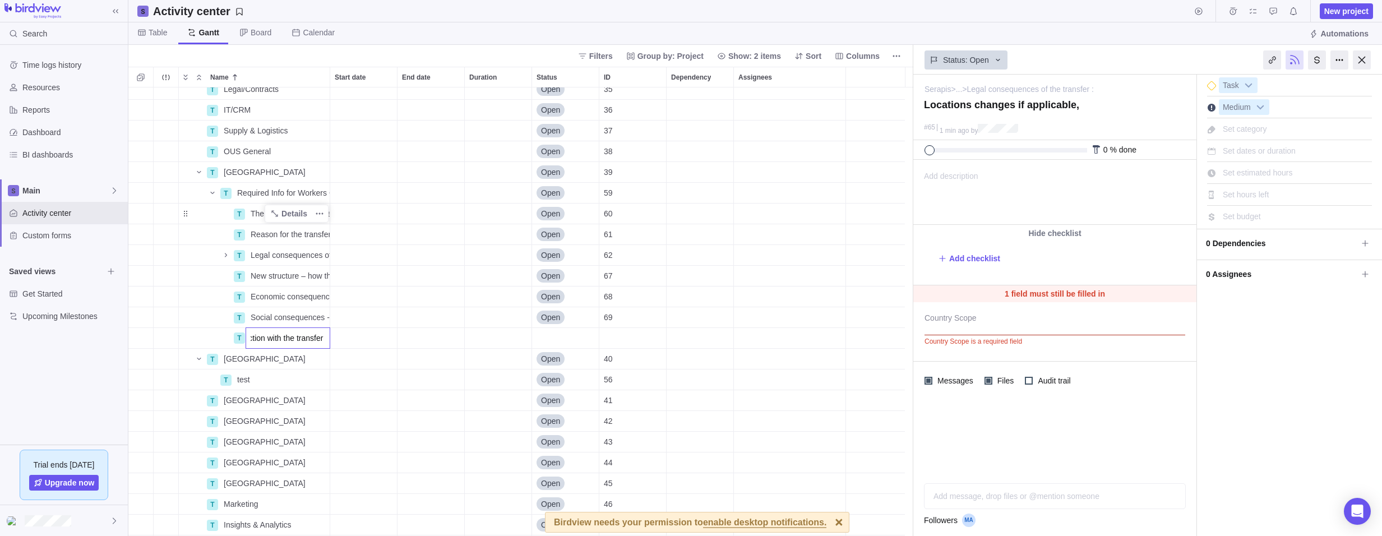
type input "Planned measures and reconciliation of interest : what specific is planned in c…"
click at [223, 193] on div "T Legal/Contracts Details Open 35 T IT/CRM Details Open 36 T Supply & Logistics…" at bounding box center [520, 311] width 785 height 448
click at [138, 192] on icon "Add sub-activity" at bounding box center [140, 192] width 9 height 9
paste input "Planned measures for social plan – compensation and support for employees facin…"
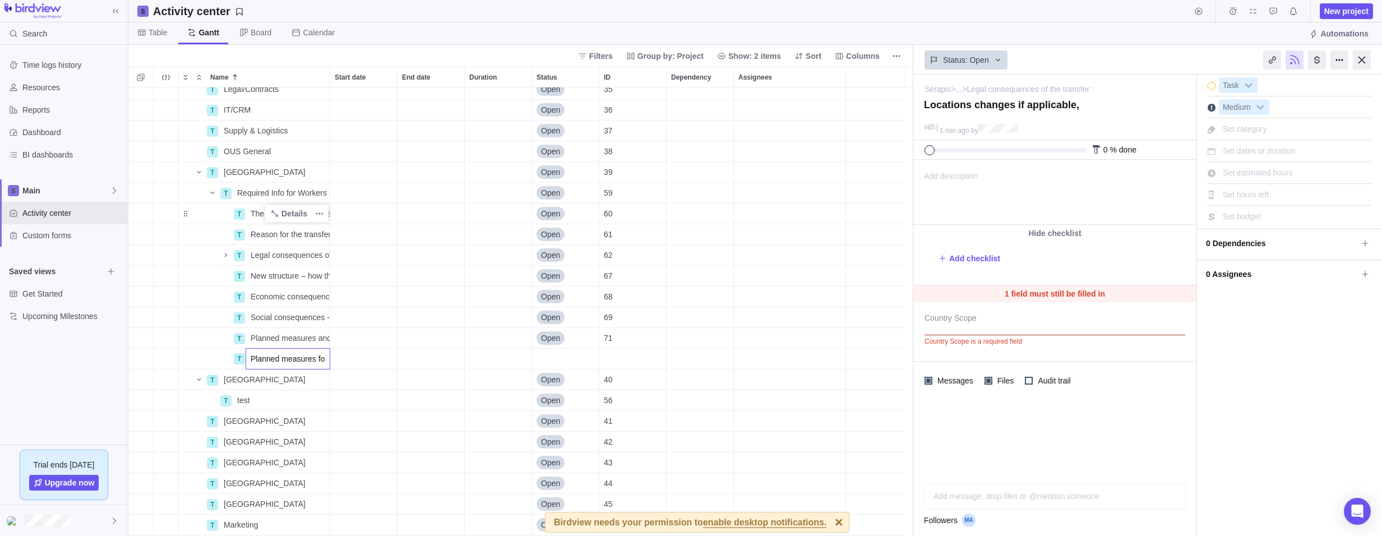
scroll to position [0, 343]
type input "Planned measures for social plan – compensation and support for employees facin…"
click at [275, 344] on div "T Legal/Contracts Details Open 35 T IT/CRM Details Open 36 T Supply & Logistics…" at bounding box center [520, 311] width 785 height 448
click at [221, 251] on icon "Name" at bounding box center [225, 255] width 9 height 9
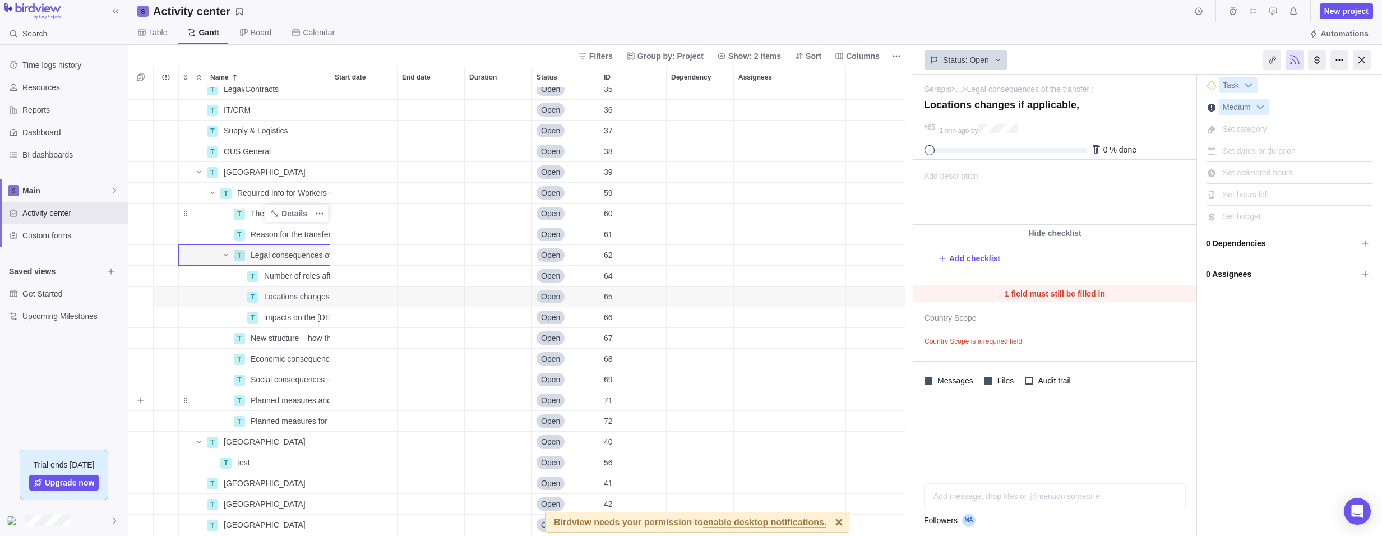
click at [138, 399] on icon "Add sub-activity" at bounding box center [140, 400] width 9 height 9
paste input "Measures to mitigate the negative impact during the transfer and after"
type input "Measures to mitigate the negative impact during the transfer and after"
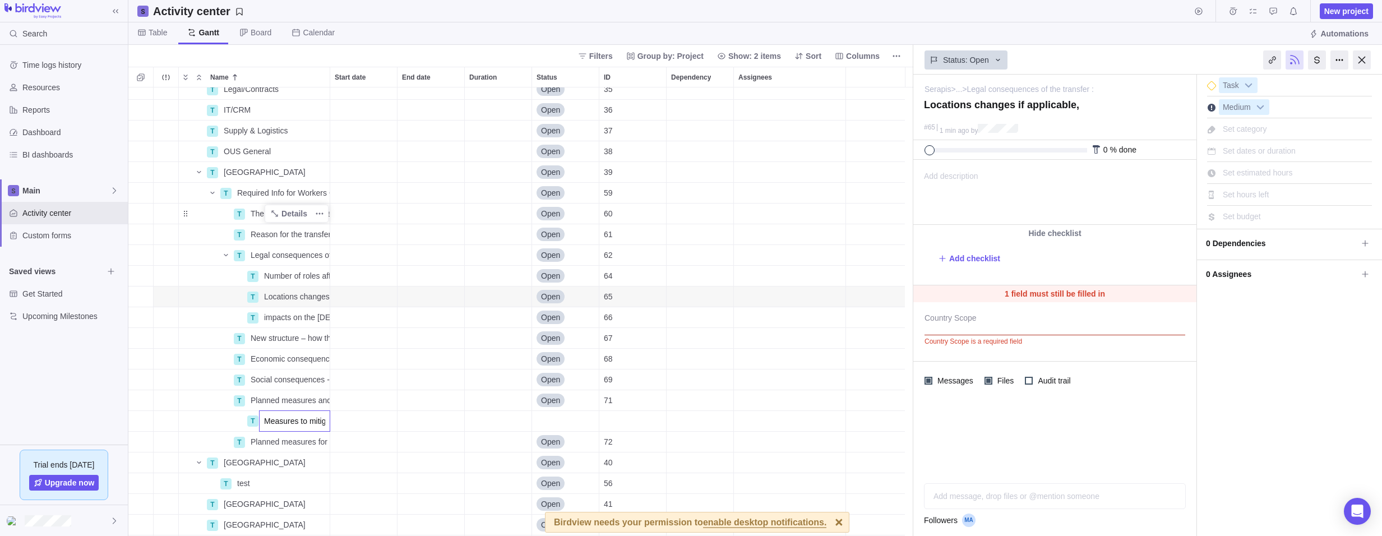
click at [142, 428] on div "T Legal/Contracts Details Open 35 T IT/CRM Details Open 36 T Supply & Logistics…" at bounding box center [520, 311] width 785 height 448
click at [142, 397] on icon "Add sub-activity" at bounding box center [140, 400] width 9 height 9
paste input "Any trainings if needed (new IT tools, new systems, procedures)"
type input "Any trainings if needed (new IT tools, new systems, procedures)"
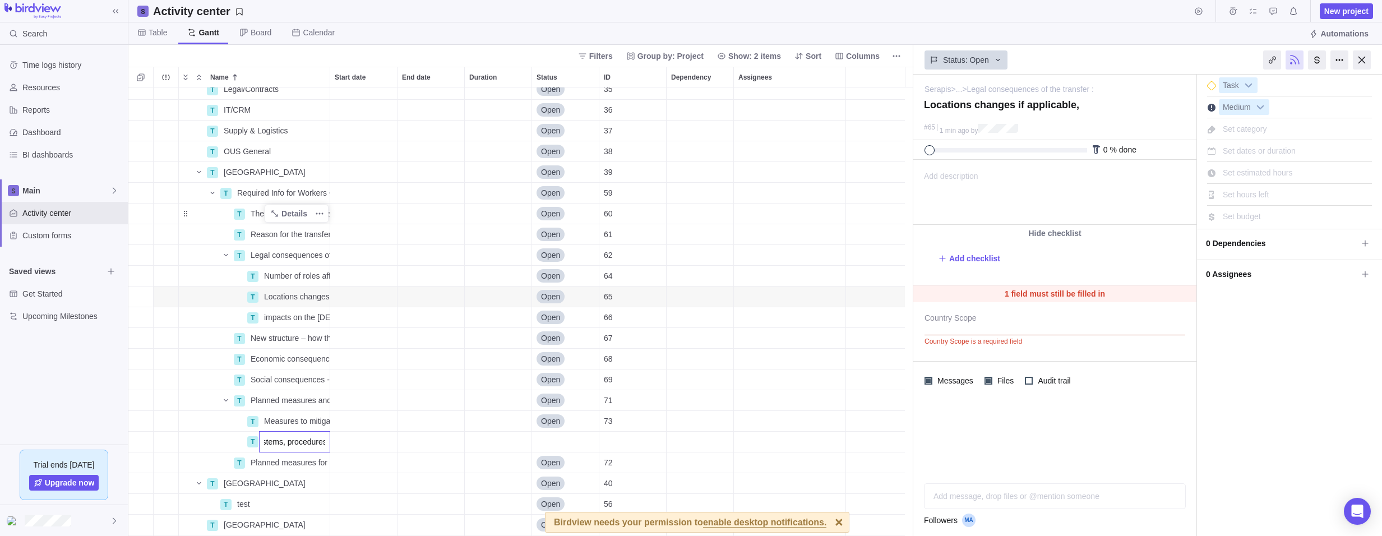
click at [157, 445] on div "T Legal/Contracts Details Open 35 T IT/CRM Details Open 36 T Supply & Logistics…" at bounding box center [520, 311] width 785 height 448
click at [143, 441] on icon "Add sub-activity" at bounding box center [140, 441] width 9 height 9
click at [270, 399] on div "T Legal/Contracts Details Open 35 T IT/CRM Details Open 36 T Supply & Logistics…" at bounding box center [520, 311] width 785 height 448
click at [140, 396] on icon "Add sub-activity" at bounding box center [140, 400] width 9 height 9
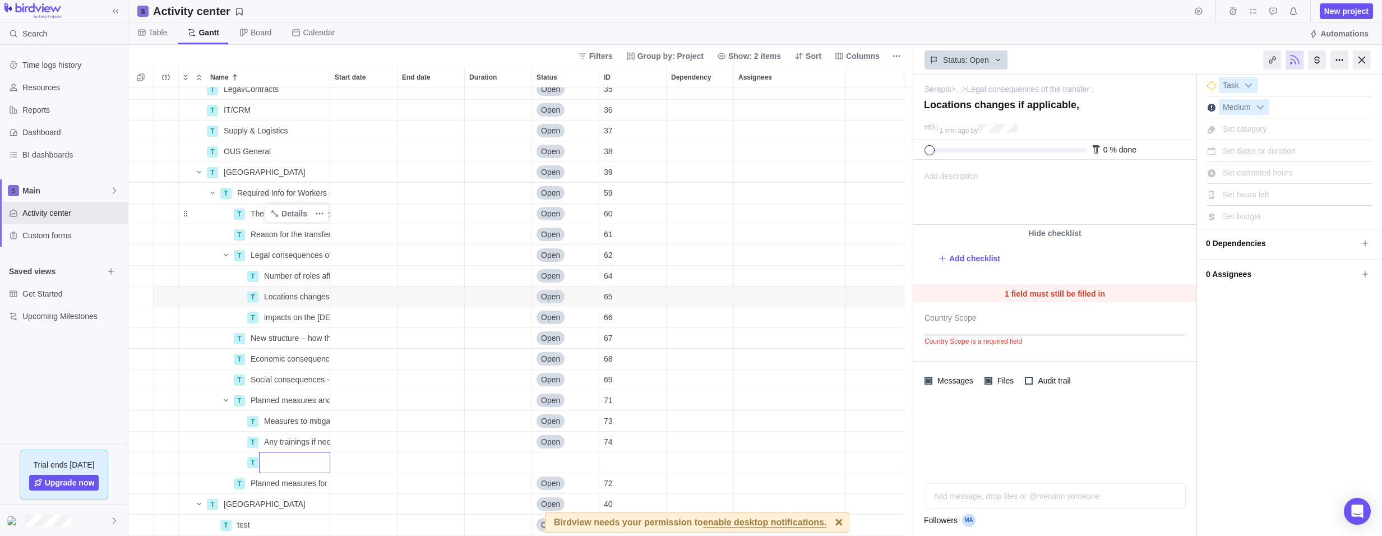
paste input "Draft of the document that will be shared with the transferred employees (draft…"
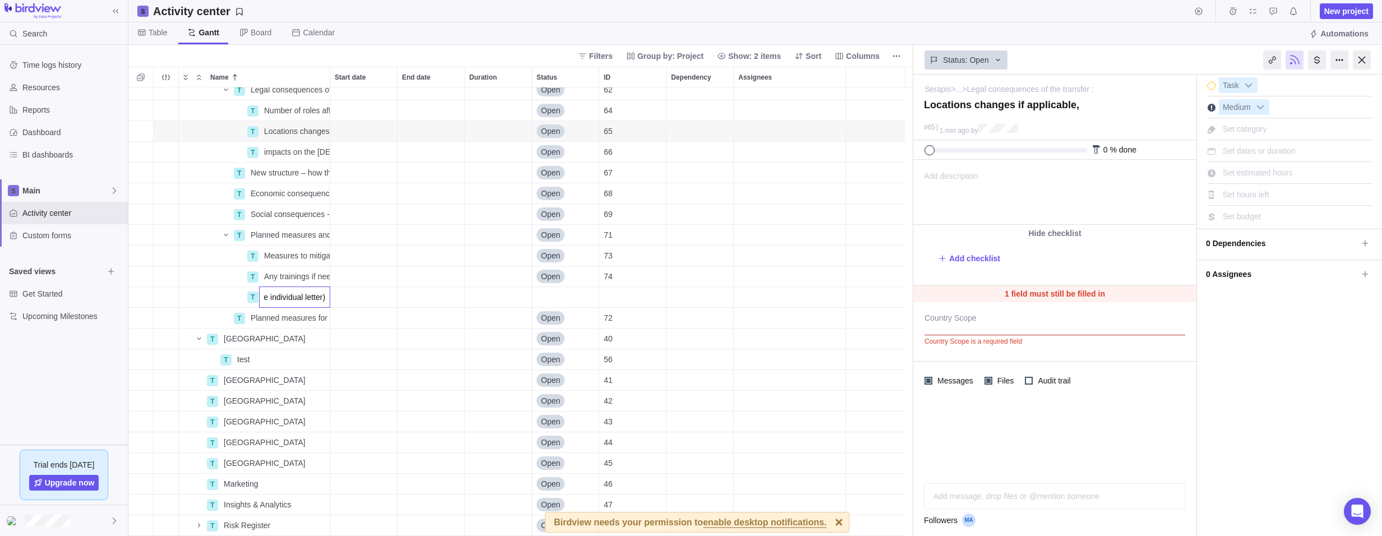
scroll to position [280, 0]
type input "Draft of the document that will be shared with the transferred employees (draft…"
click at [281, 319] on div "T Legal consequences of the transfer : Details Open 62 T Number of roles affect…" at bounding box center [520, 311] width 785 height 448
click at [141, 316] on icon "Add sub-activity" at bounding box center [140, 315] width 6 height 6
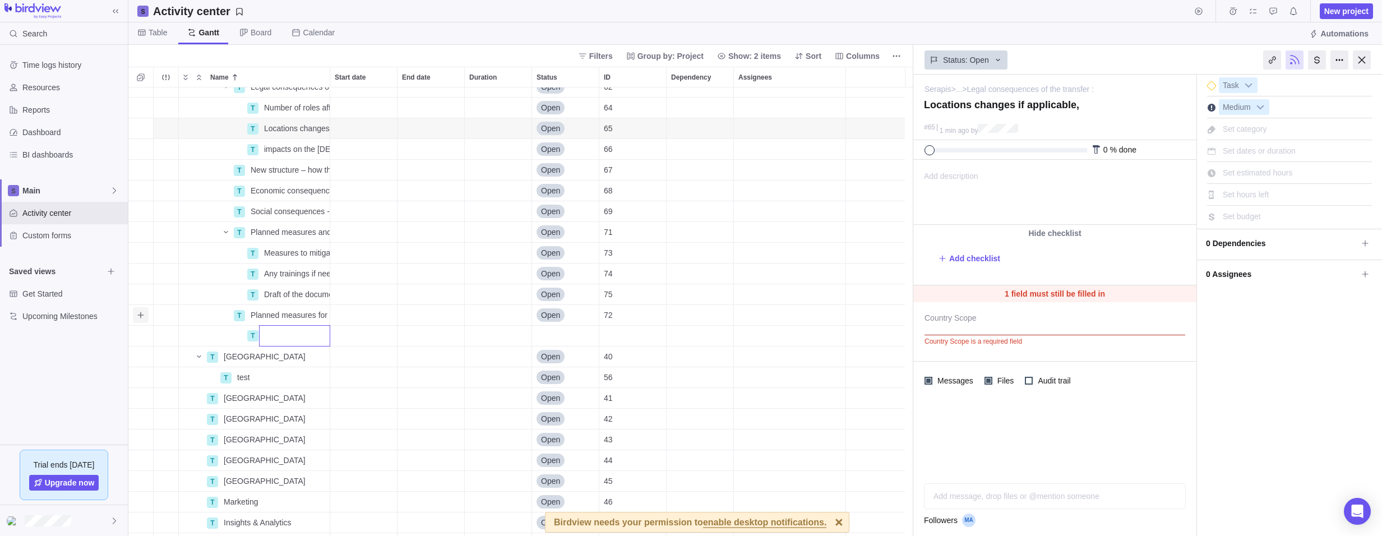
click at [141, 316] on div "T Legal consequences of the transfer : Details Open 62 T Number of roles affect…" at bounding box center [520, 311] width 785 height 448
click at [141, 316] on icon "Add sub-activity" at bounding box center [140, 315] width 6 height 6
paste input "Potential severance payments for affected employees, if any"
type input "Potential severance payments for affected employees, if any"
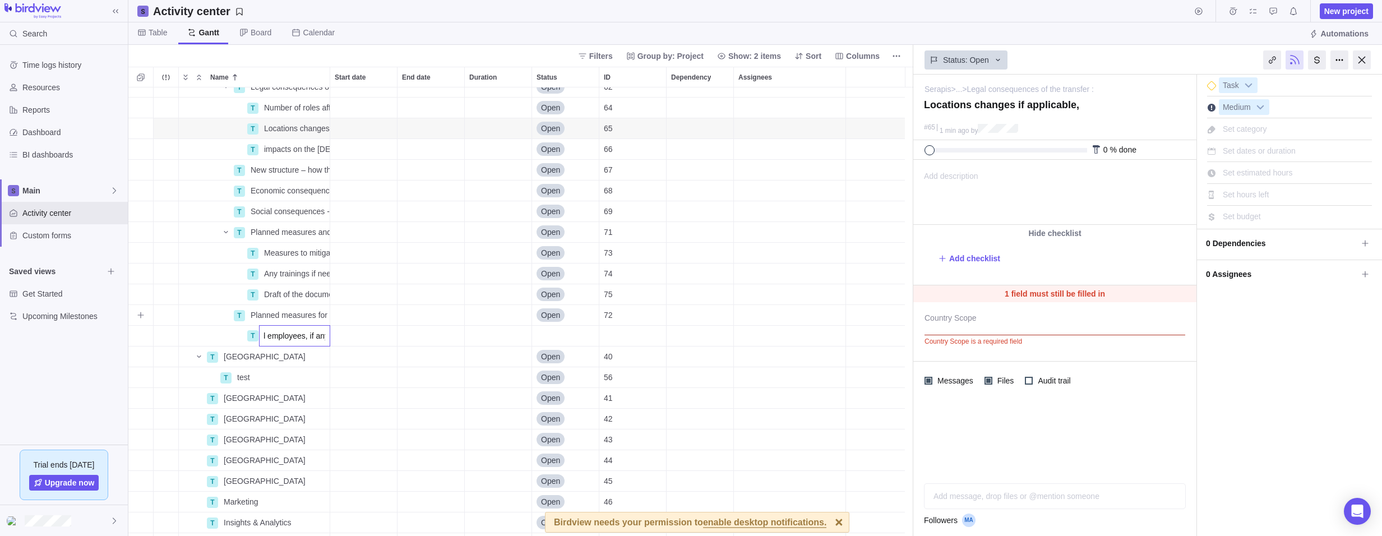
scroll to position [0, 0]
click at [151, 316] on div "T Legal consequences of the transfer : Details Open 62 T Number of roles affect…" at bounding box center [520, 311] width 785 height 448
click at [142, 314] on icon "Add sub-activity" at bounding box center [140, 315] width 9 height 9
paste input "Outplacement services"
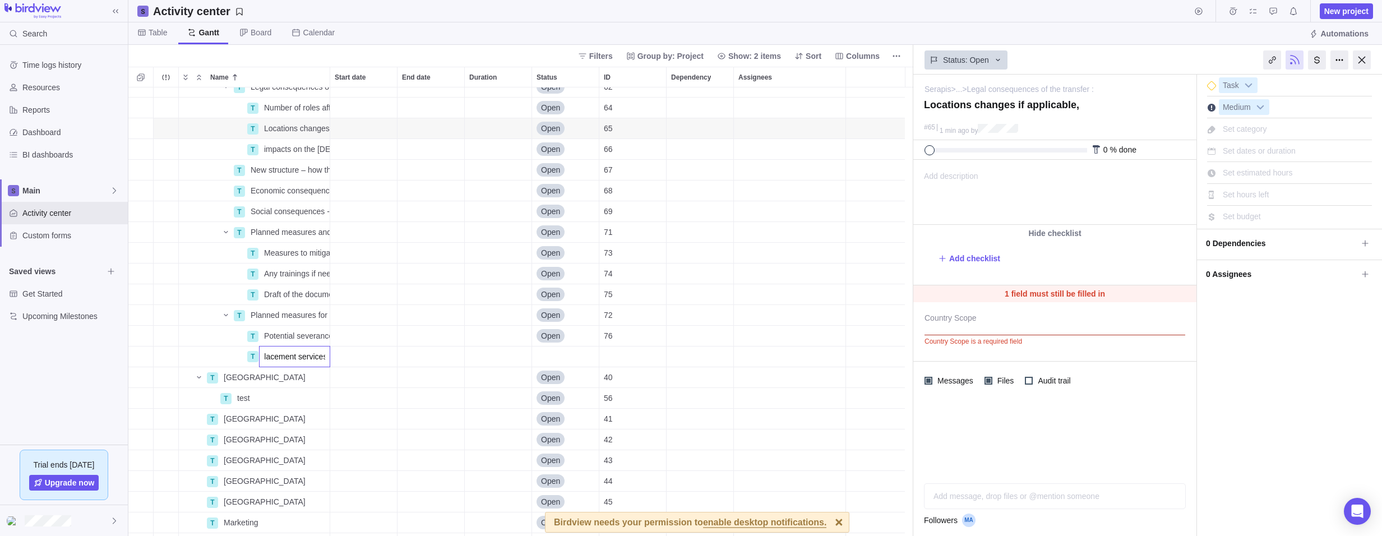
type input "Outplacement services"
click at [288, 392] on div "T Legal consequences of the transfer : Details Open 62 T Number of roles affect…" at bounding box center [520, 311] width 785 height 448
click at [142, 378] on icon "Add sub-activity" at bounding box center [140, 377] width 9 height 9
click at [283, 352] on div "T Legal consequences of the transfer : Details Open 62 T Number of roles affect…" at bounding box center [520, 311] width 785 height 448
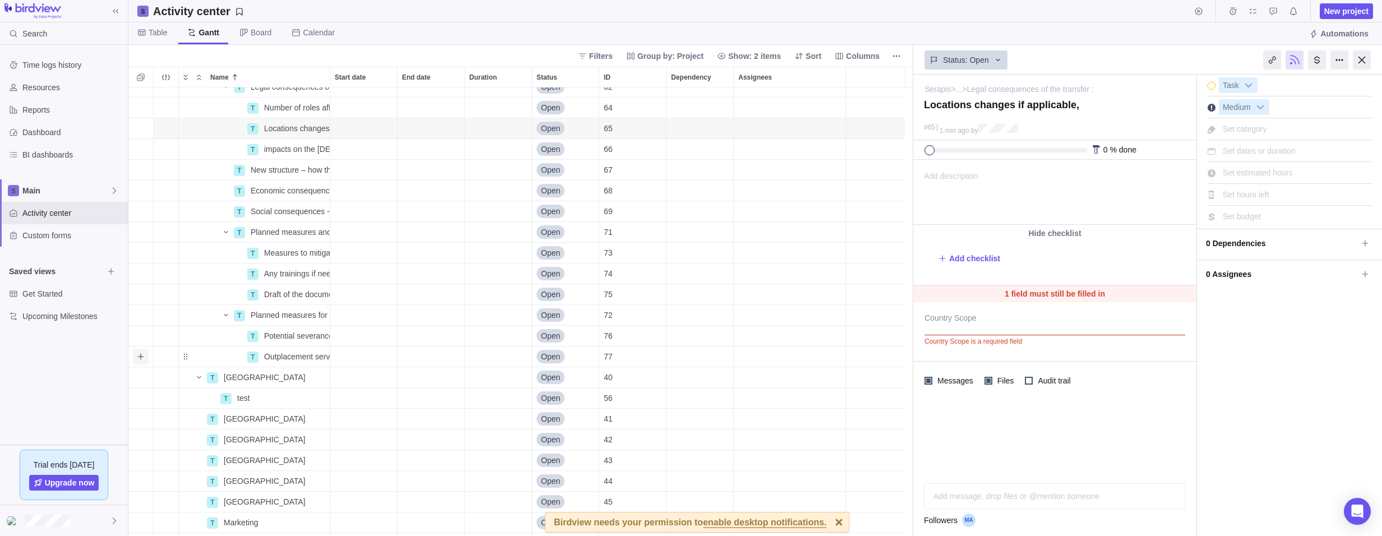
click at [140, 357] on icon "Add sub-activity" at bounding box center [140, 356] width 9 height 9
click at [137, 312] on div "T Legal consequences of the transfer : Details Open 62 T Number of roles affect…" at bounding box center [520, 311] width 785 height 448
click at [140, 314] on icon "Add sub-activity" at bounding box center [140, 315] width 9 height 9
paste input "Relocation allowances, if needed"
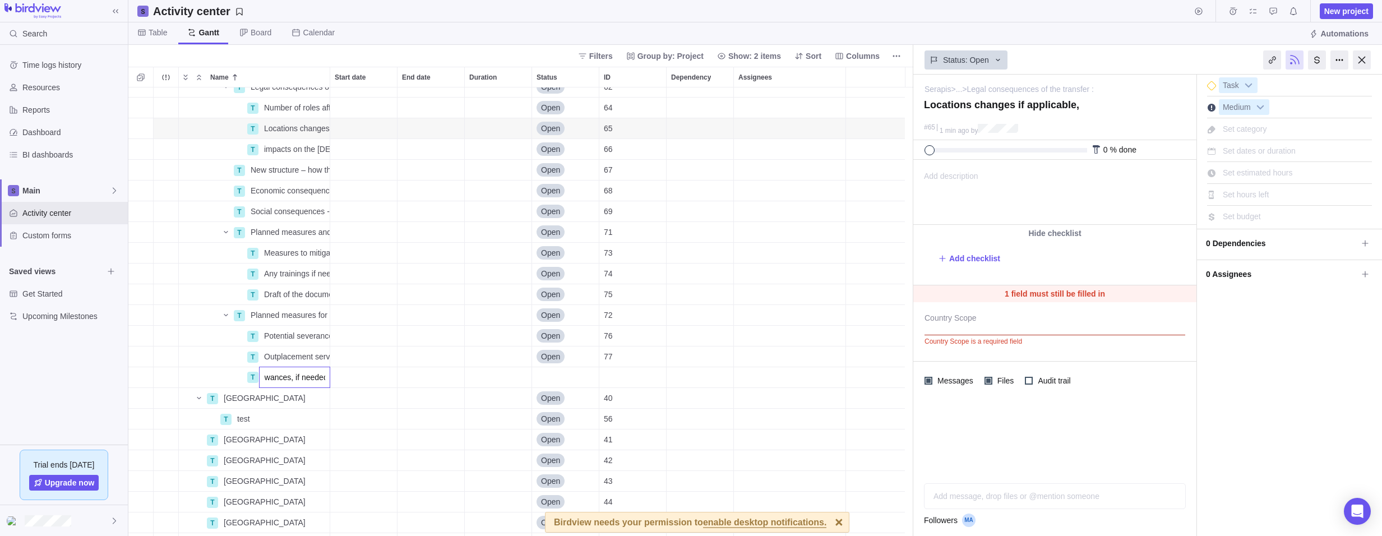
type input "Relocation allowances, if needed"
click at [136, 314] on div "T Legal consequences of the transfer : Details Open 62 T Number of roles affect…" at bounding box center [520, 311] width 785 height 448
click at [141, 311] on icon "Add sub-activity" at bounding box center [140, 315] width 9 height 9
paste input "Retraining or upskilling programs"
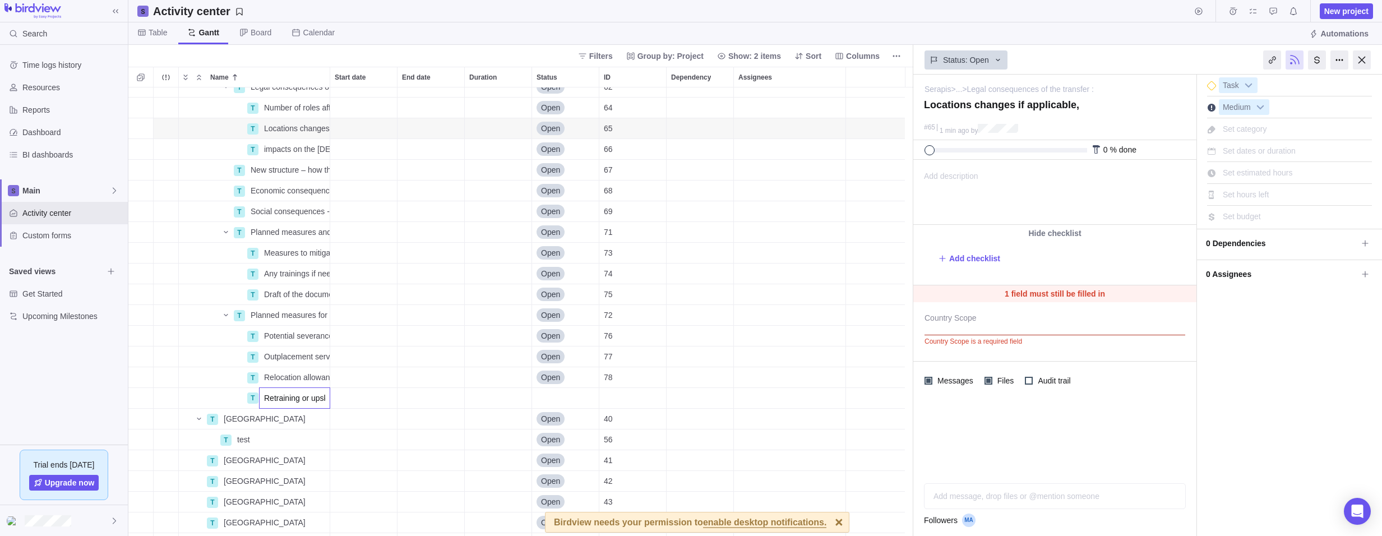
scroll to position [0, 54]
type input "Retraining or upskilling programs"
click at [295, 262] on div "T Legal consequences of the transfer : Details Open 62 T Number of roles affect…" at bounding box center [520, 311] width 785 height 448
click at [225, 230] on icon "Name" at bounding box center [225, 232] width 9 height 9
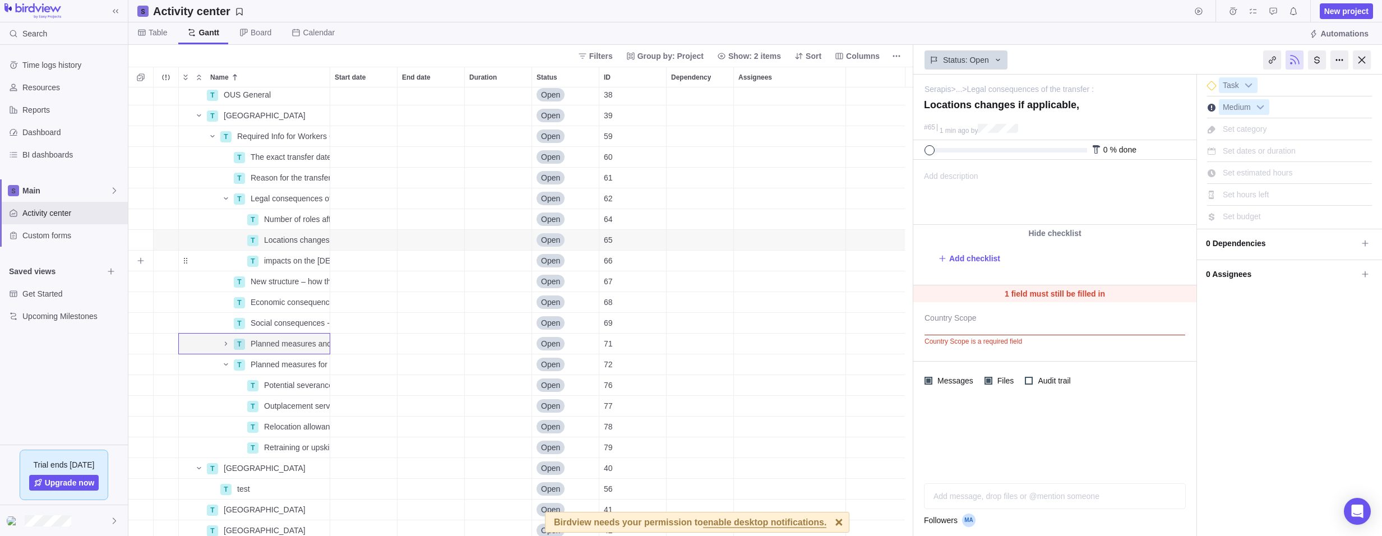
scroll to position [168, 0]
click at [226, 195] on icon "Name" at bounding box center [225, 199] width 9 height 9
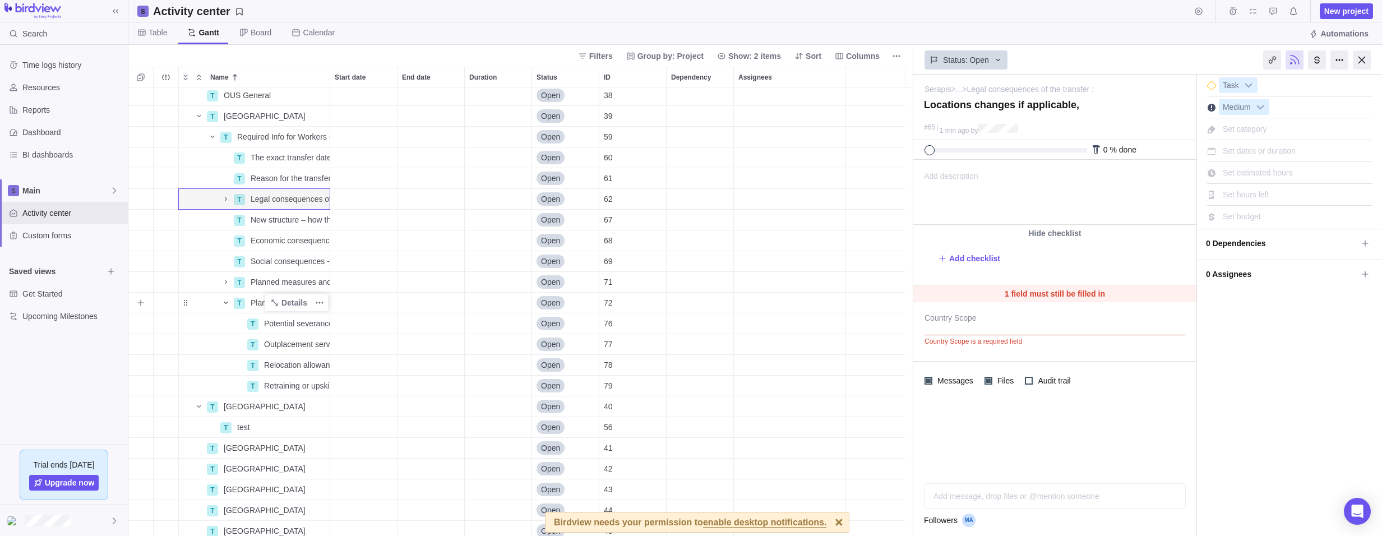
click at [225, 305] on icon "Name" at bounding box center [225, 302] width 9 height 9
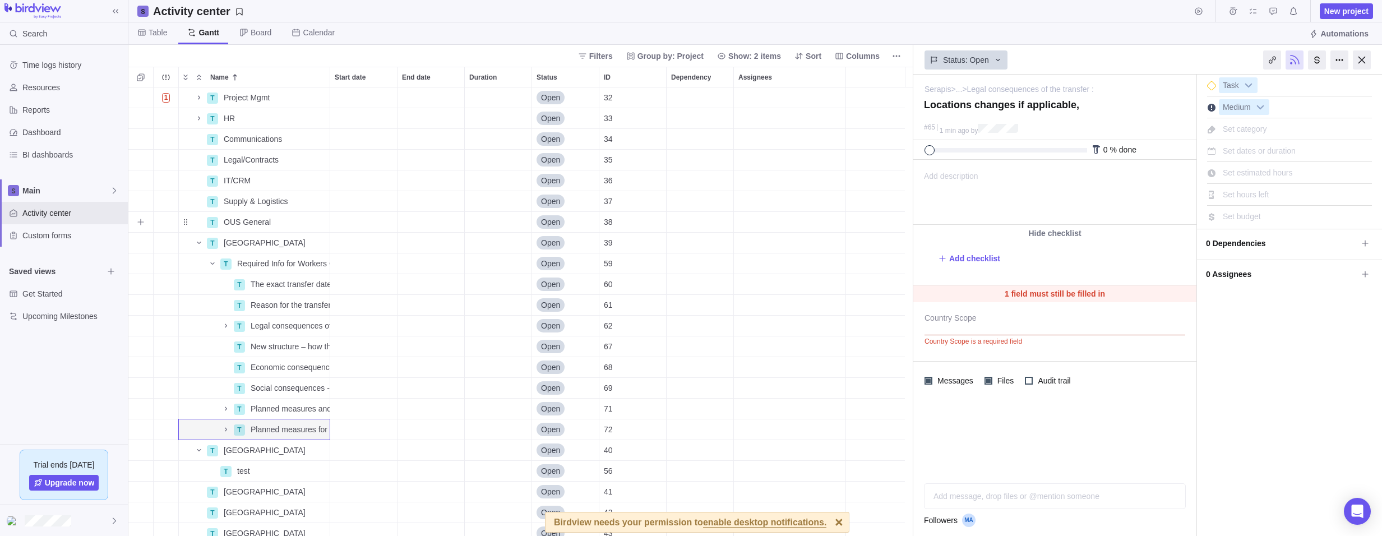
scroll to position [0, 0]
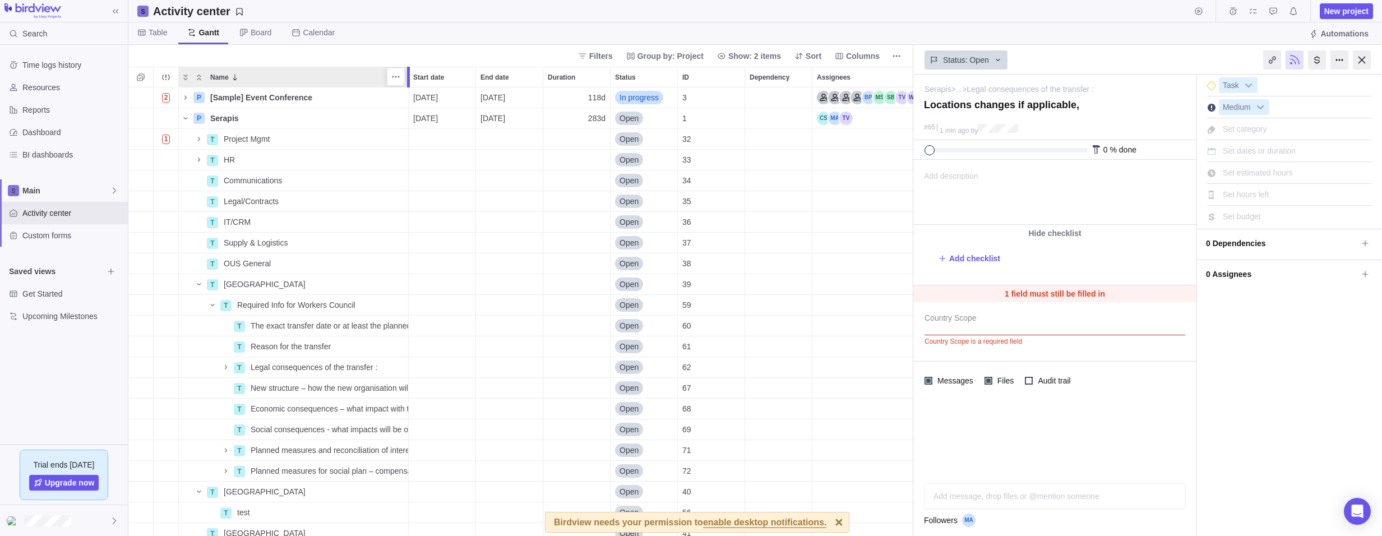
drag, startPoint x: 330, startPoint y: 76, endPoint x: 410, endPoint y: 82, distance: 79.8
click at [410, 82] on div at bounding box center [409, 77] width 9 height 21
click at [252, 279] on span "[GEOGRAPHIC_DATA]" at bounding box center [265, 284] width 82 height 11
click at [257, 200] on div "2 P [Sample] Event Conference Details [DATE] [DATE] 118d In progress 3 P Serapi…" at bounding box center [520, 311] width 785 height 448
click at [250, 197] on span "Legal/Contracts" at bounding box center [251, 201] width 55 height 11
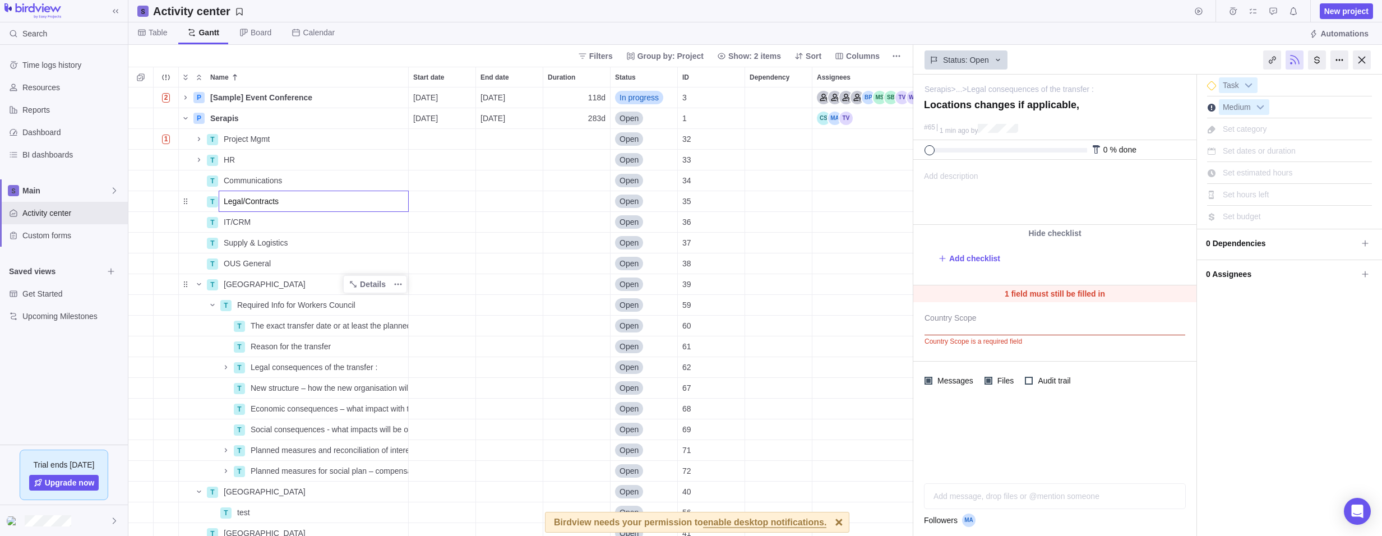
click at [250, 197] on input "Legal/Contracts" at bounding box center [314, 201] width 190 height 21
click at [245, 202] on input "Legal/Contracts" at bounding box center [314, 201] width 190 height 21
type input "Contract Transition"
click at [142, 202] on icon "Add sub-activity" at bounding box center [140, 201] width 9 height 9
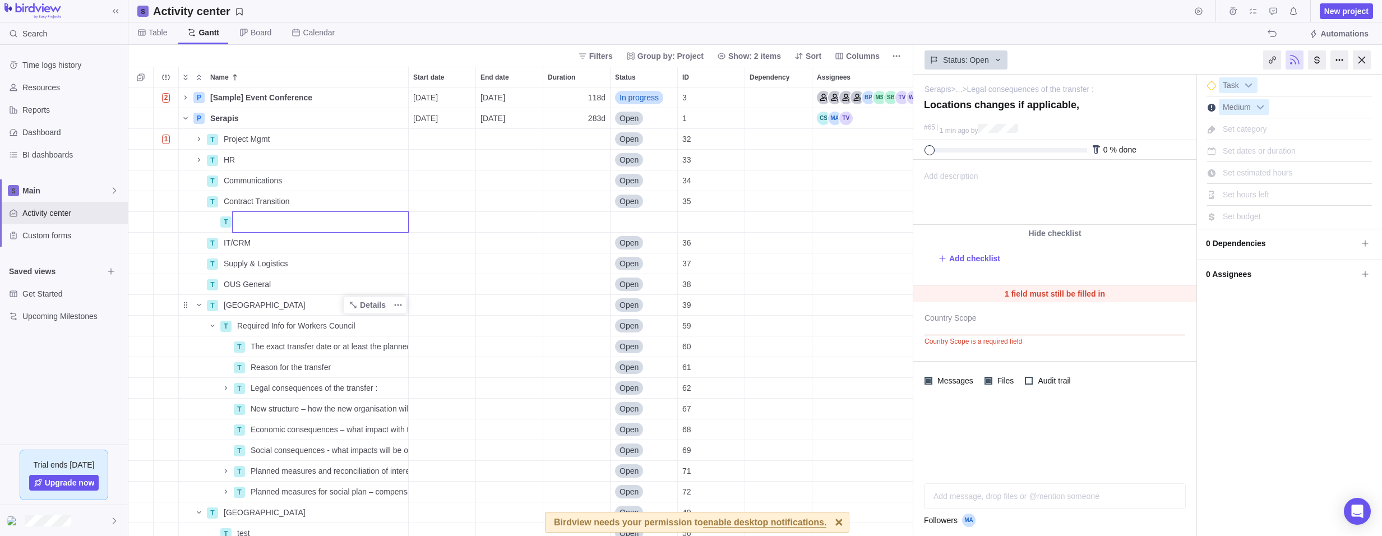
click at [235, 118] on div "2 P [Sample] Event Conference Details [DATE] [DATE] 118d In progress 3 P Serapi…" at bounding box center [520, 311] width 785 height 448
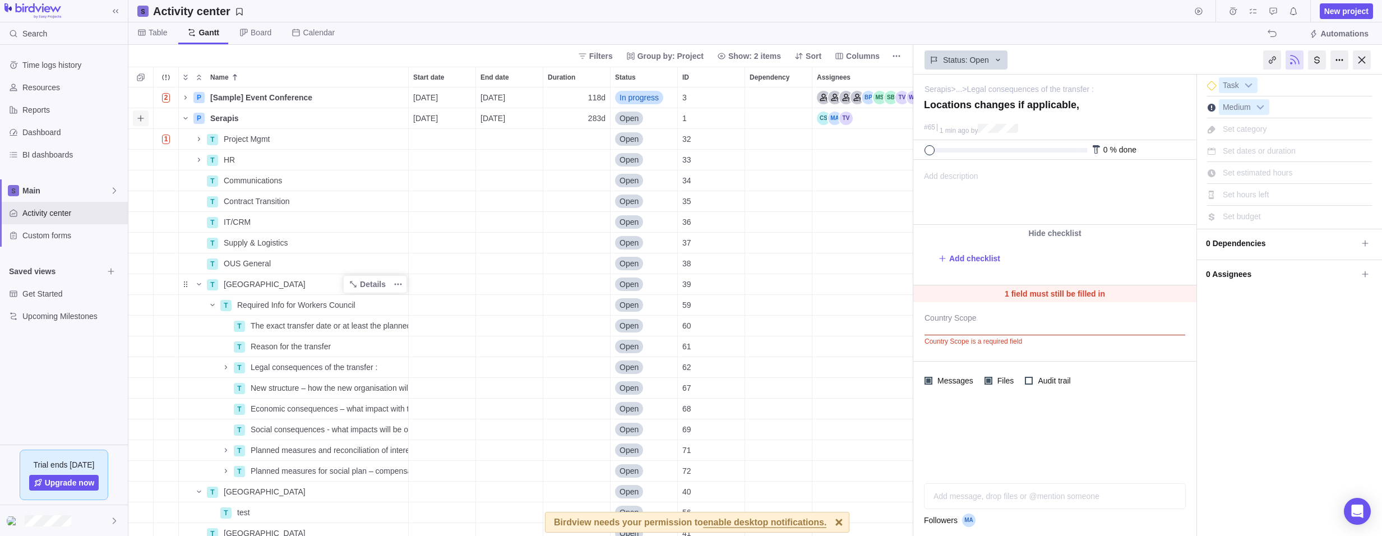
click at [143, 118] on icon "Add activity" at bounding box center [140, 118] width 6 height 6
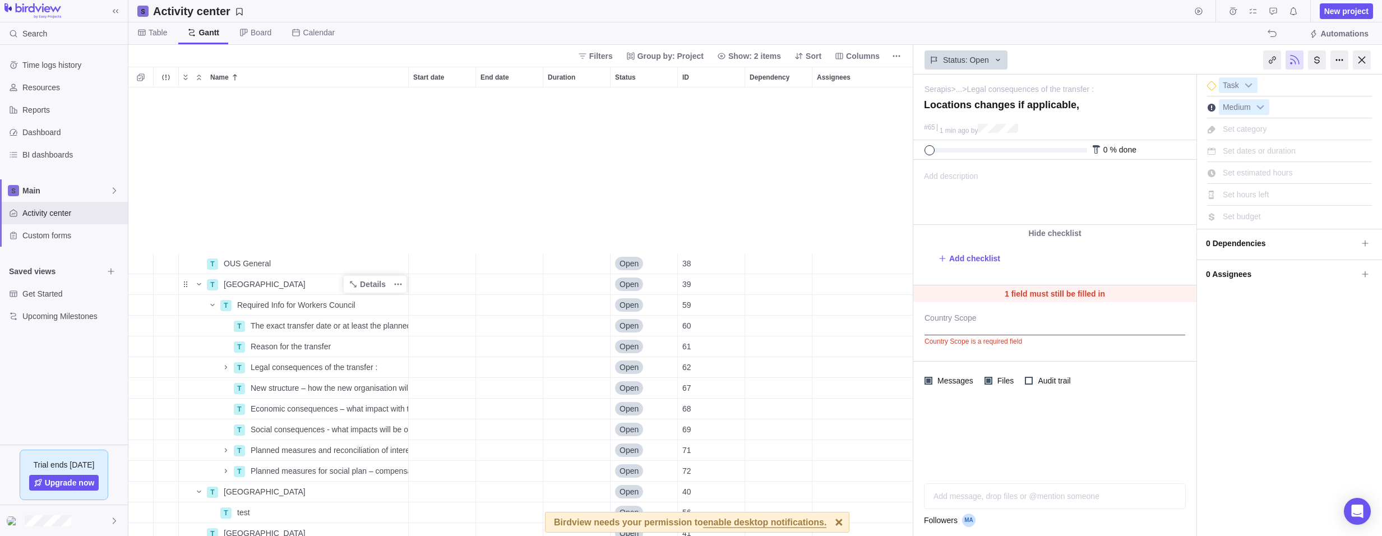
scroll to position [182, 0]
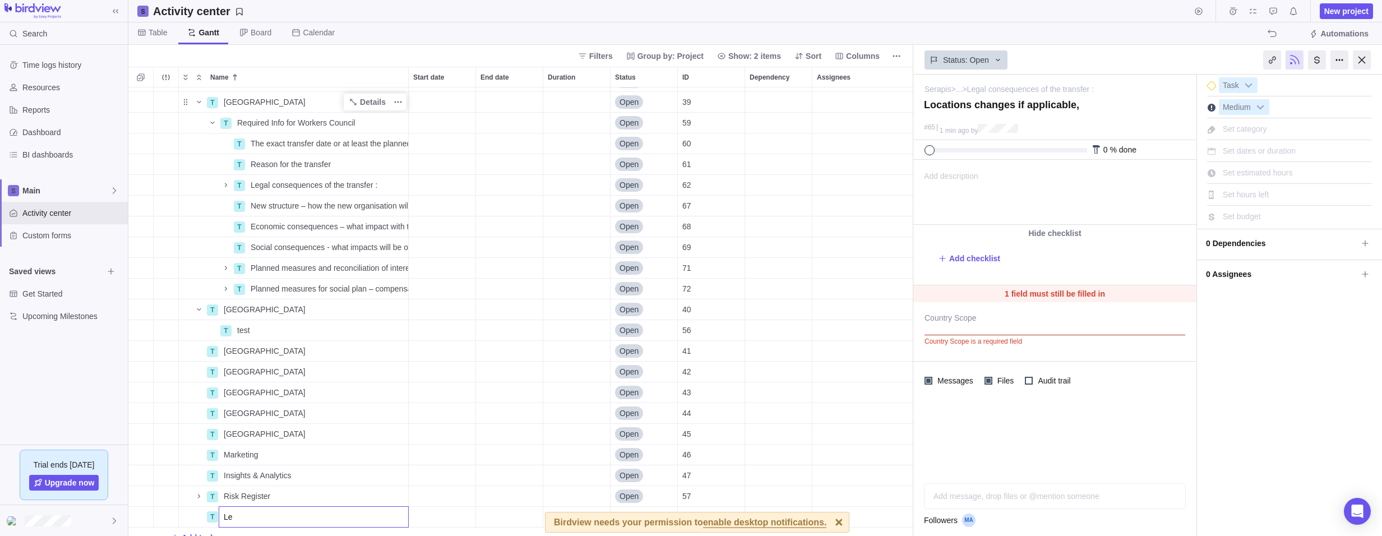
type input "L"
type input "A"
type input "Agreement ADC, SENS and PHC"
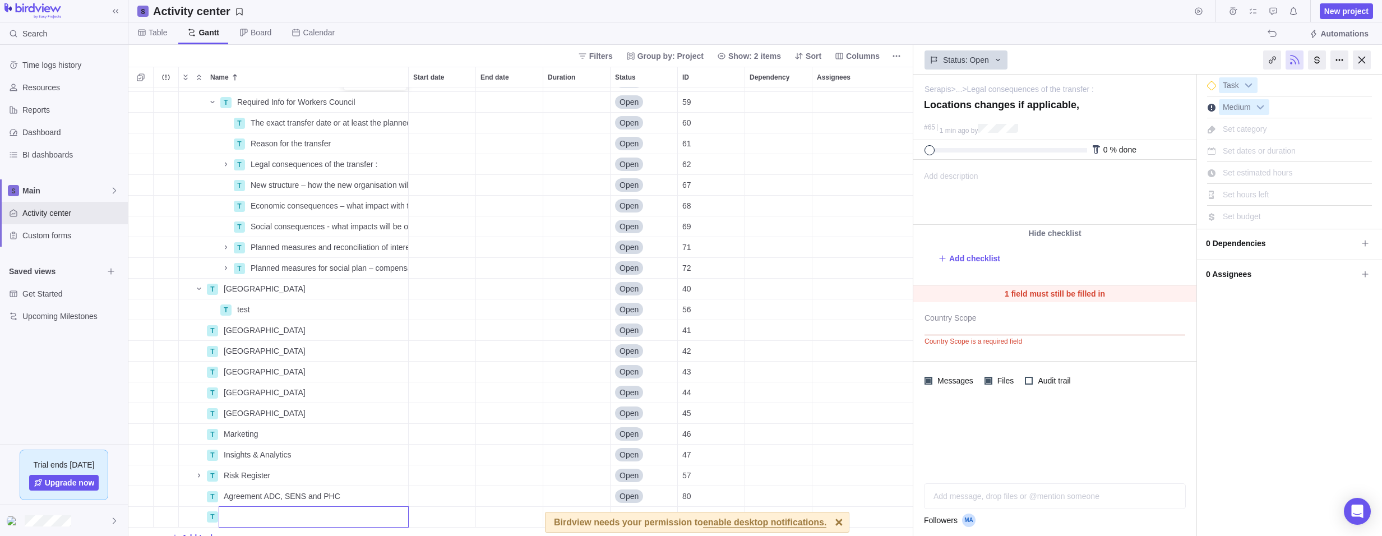
click at [244, 498] on div "T Germany Details Open 39 T Required Info for Workers Council Details Open 59 T…" at bounding box center [520, 311] width 785 height 448
click at [138, 497] on icon "Add sub-activity" at bounding box center [140, 496] width 9 height 9
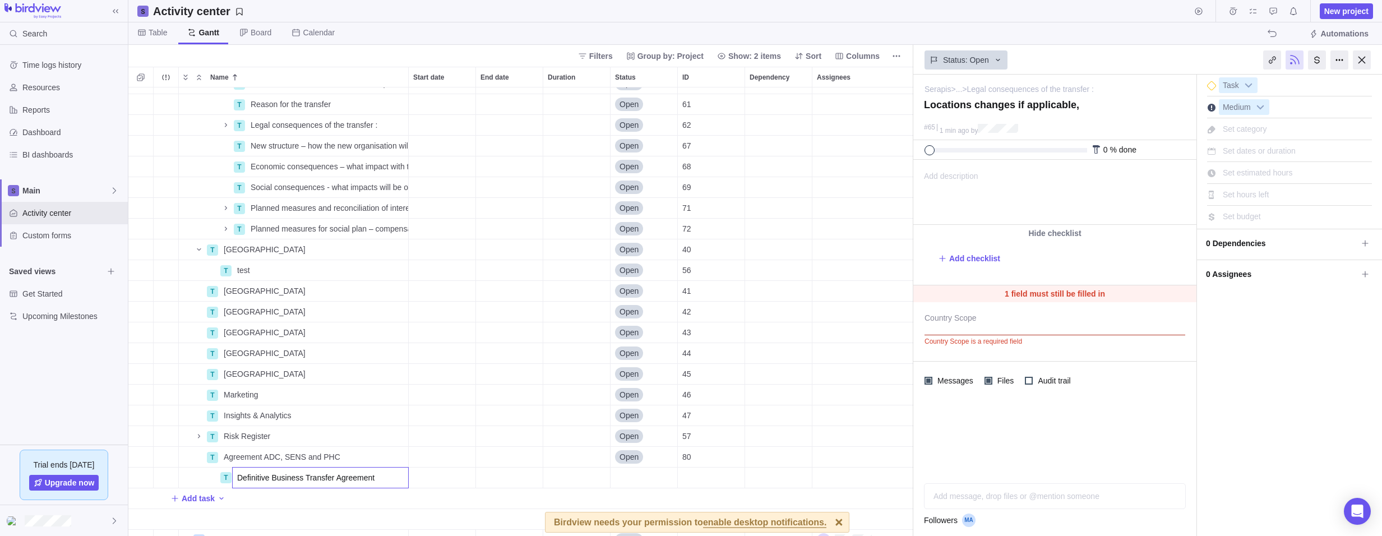
scroll to position [286, 0]
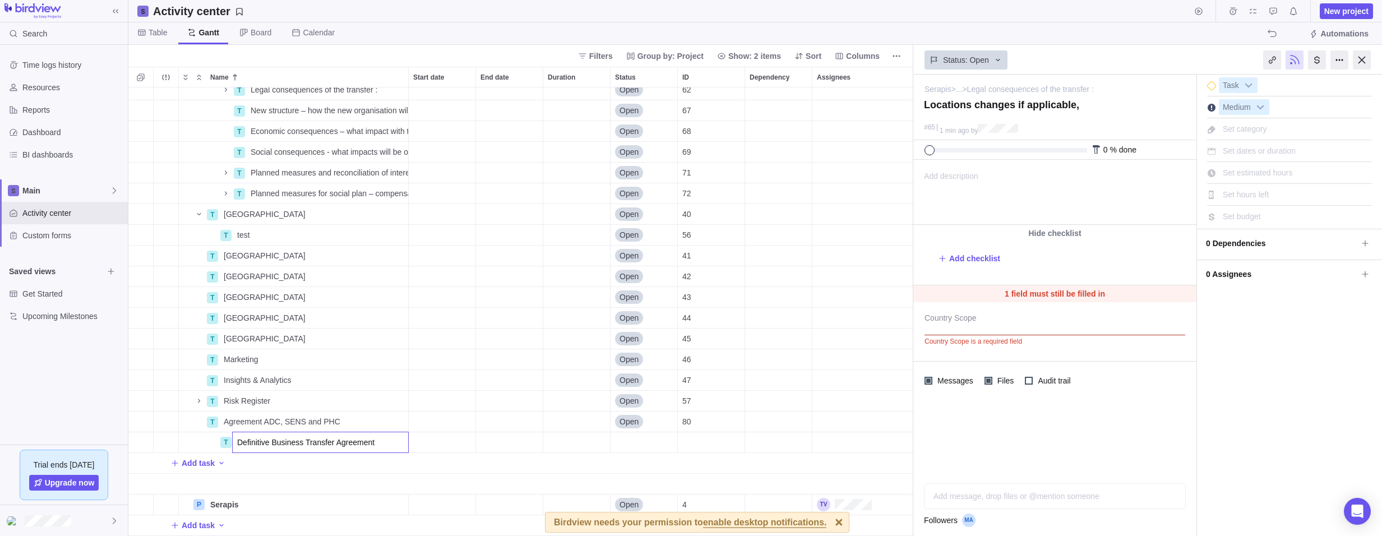
drag, startPoint x: 392, startPoint y: 439, endPoint x: 350, endPoint y: 432, distance: 42.6
click at [376, 438] on input "Definitive Business Transfer Agreement" at bounding box center [320, 442] width 177 height 21
type input "Definitive Business Transfer Agreement"
click at [432, 450] on div "T Legal consequences of the transfer : Details Open 62 T New structure – how th…" at bounding box center [520, 311] width 785 height 448
click at [438, 432] on div "Start date" at bounding box center [442, 442] width 67 height 20
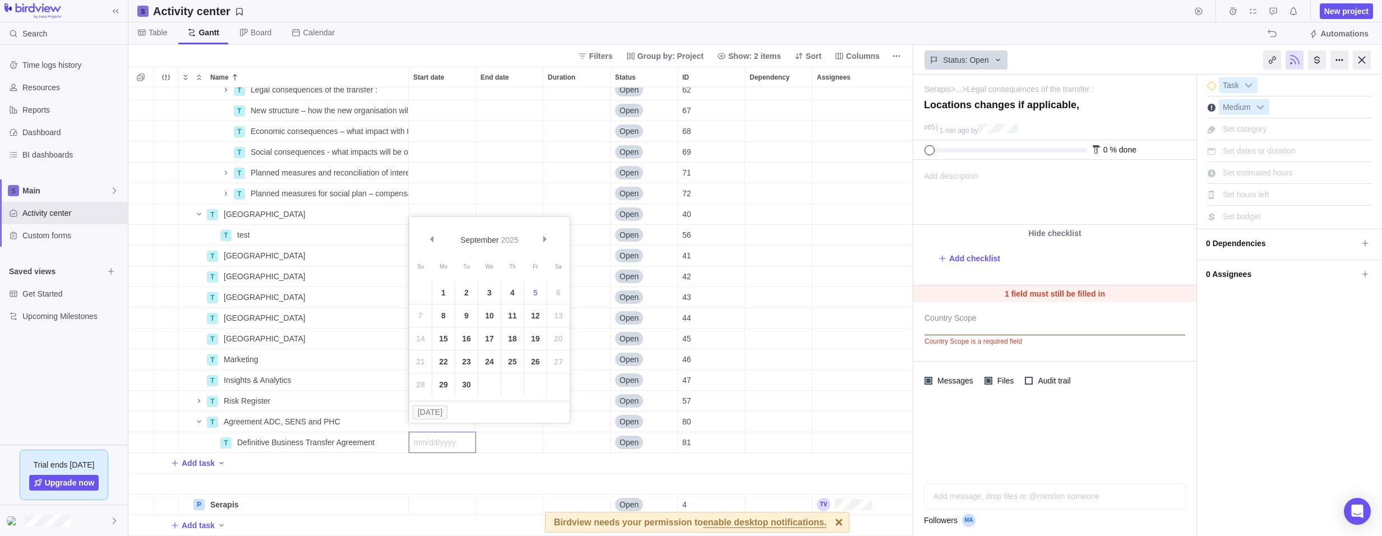
click at [376, 434] on div "T Legal consequences of the transfer : Details Open 62 T New structure – how th…" at bounding box center [520, 311] width 785 height 448
click at [393, 438] on icon "More actions" at bounding box center [397, 442] width 9 height 9
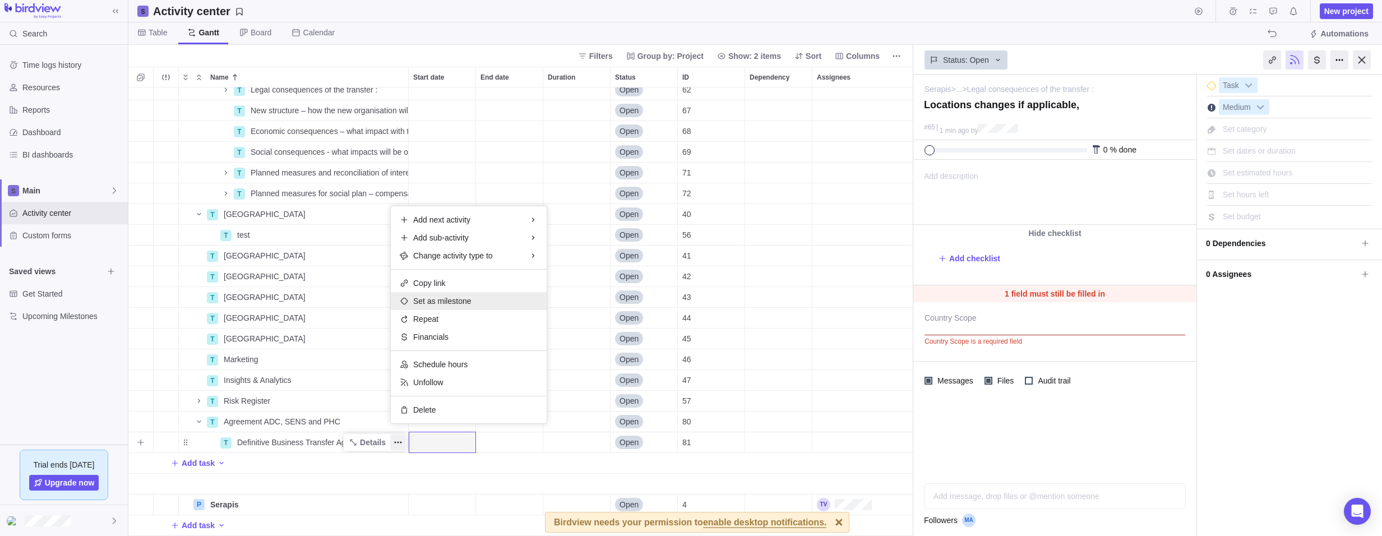
click at [436, 306] on span "Set as milestone" at bounding box center [442, 300] width 58 height 11
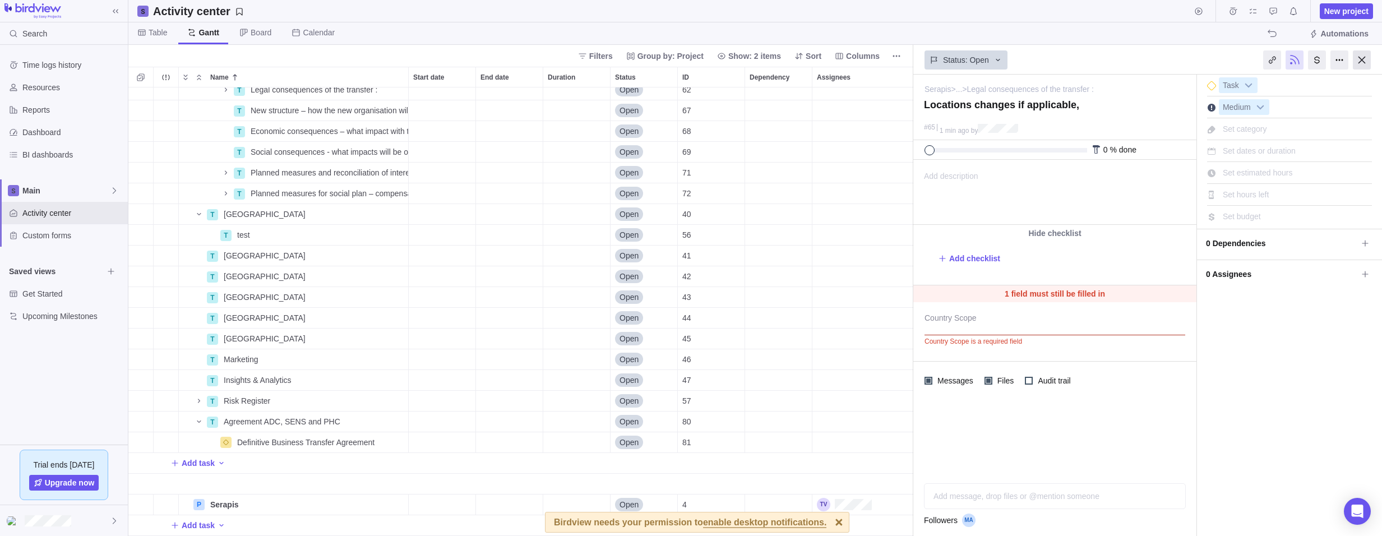
click at [1369, 60] on div at bounding box center [1362, 59] width 18 height 19
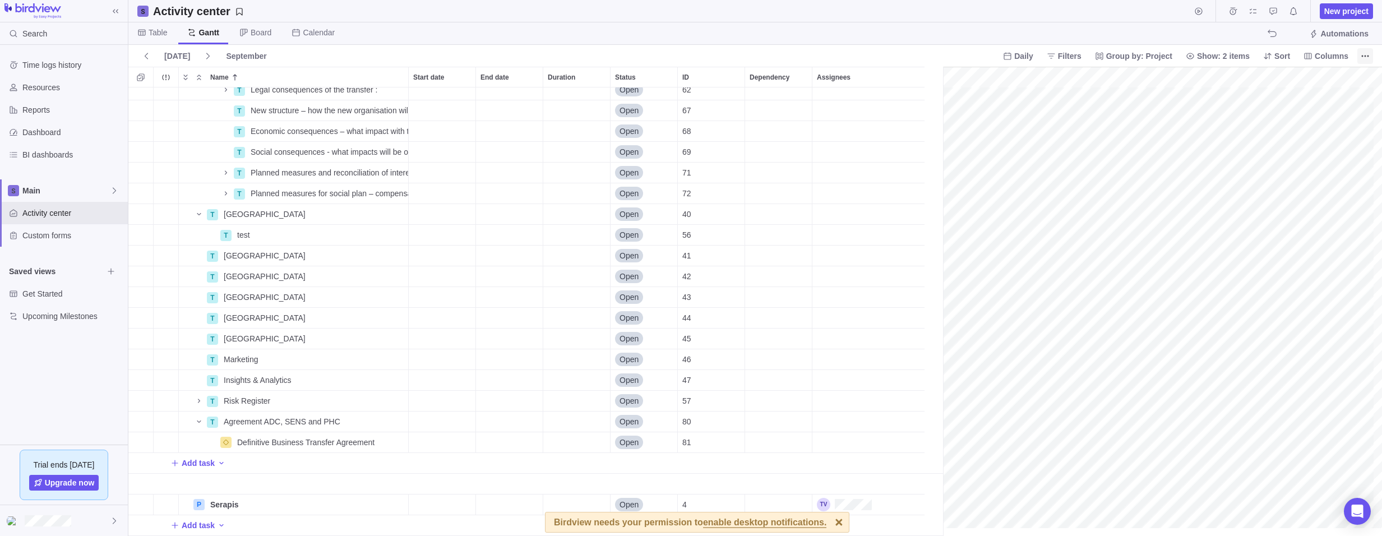
scroll to position [286, 1535]
click at [415, 432] on div "Start date" at bounding box center [442, 442] width 67 height 20
click at [545, 239] on span "Next" at bounding box center [545, 239] width 6 height 6
click at [534, 387] on link "31" at bounding box center [535, 384] width 22 height 22
click at [492, 432] on div "End date" at bounding box center [509, 442] width 67 height 20
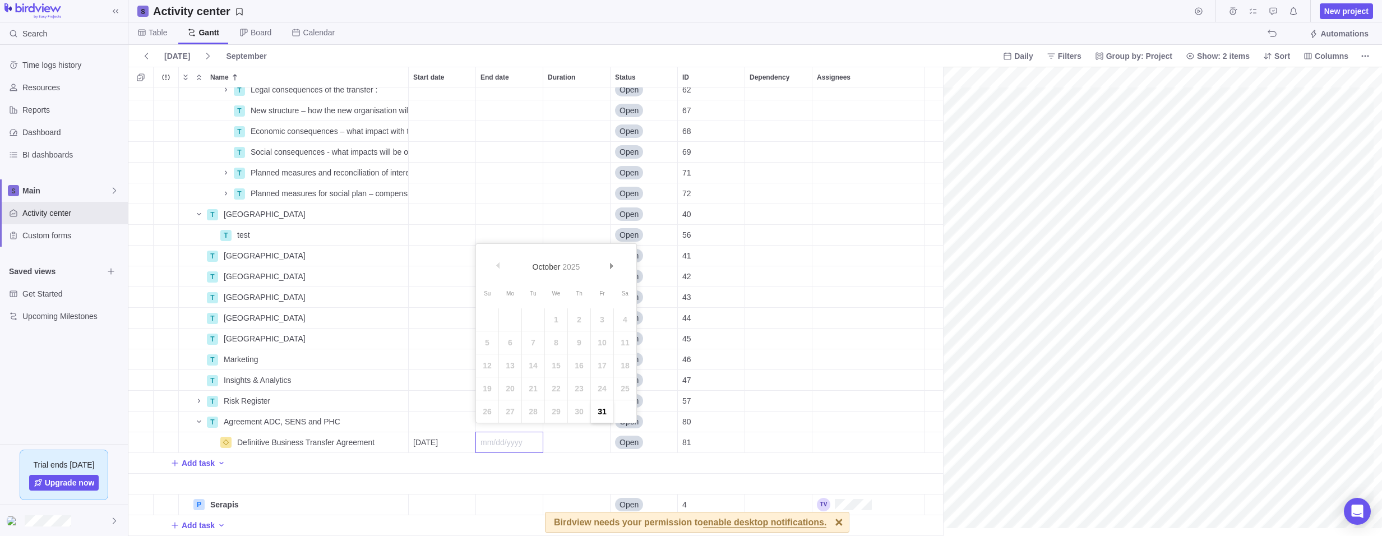
click at [604, 413] on link "31" at bounding box center [602, 411] width 22 height 22
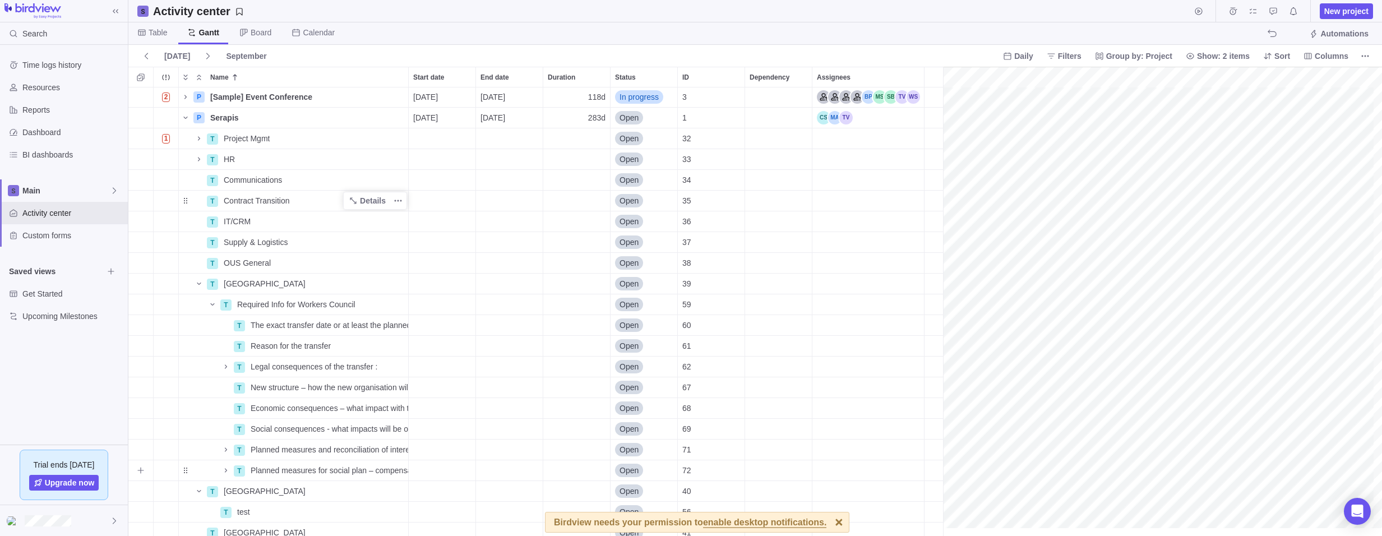
scroll to position [0, 1535]
click at [138, 115] on icon "Add activity" at bounding box center [140, 118] width 9 height 9
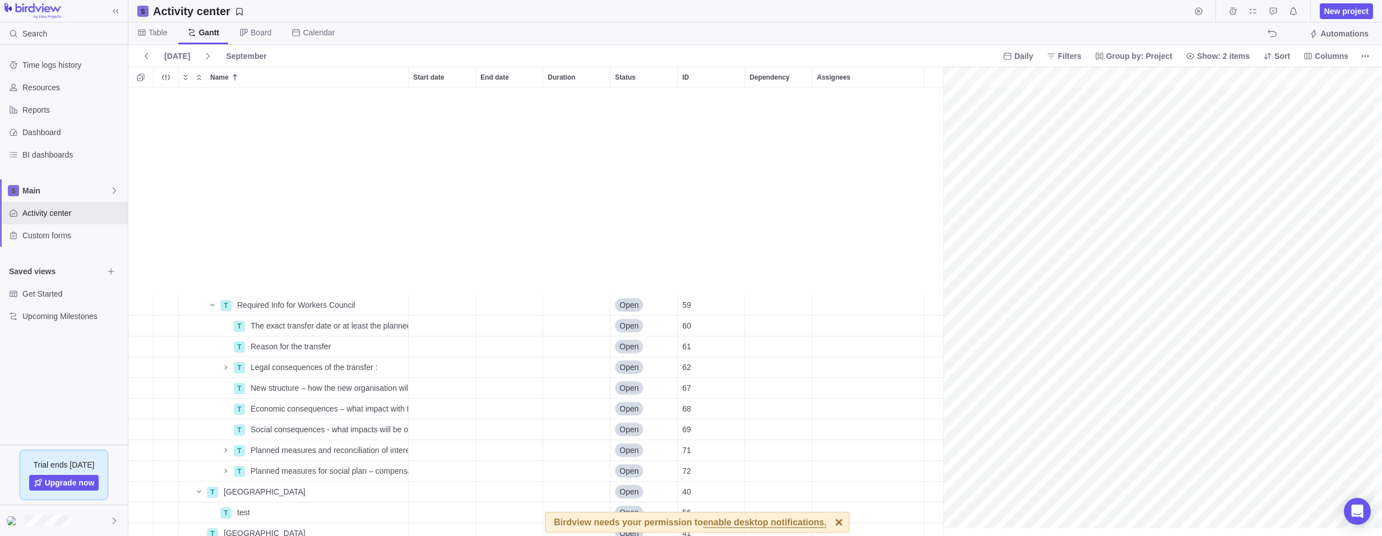
scroll to position [0, 0]
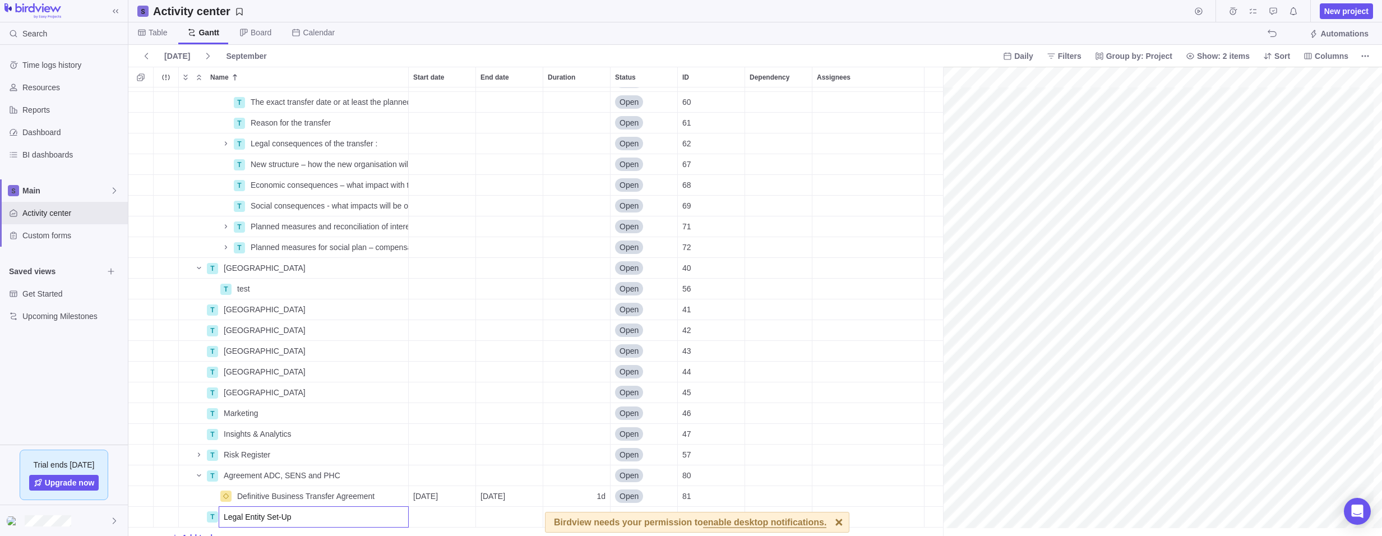
type input "Legal Entity Set-Up"
click at [142, 520] on div "T Required Info for Workers Council Details Open 59 T The exact transfer date o…" at bounding box center [539, 311] width 823 height 448
click at [141, 518] on icon "Add sub-activity" at bounding box center [140, 516] width 9 height 9
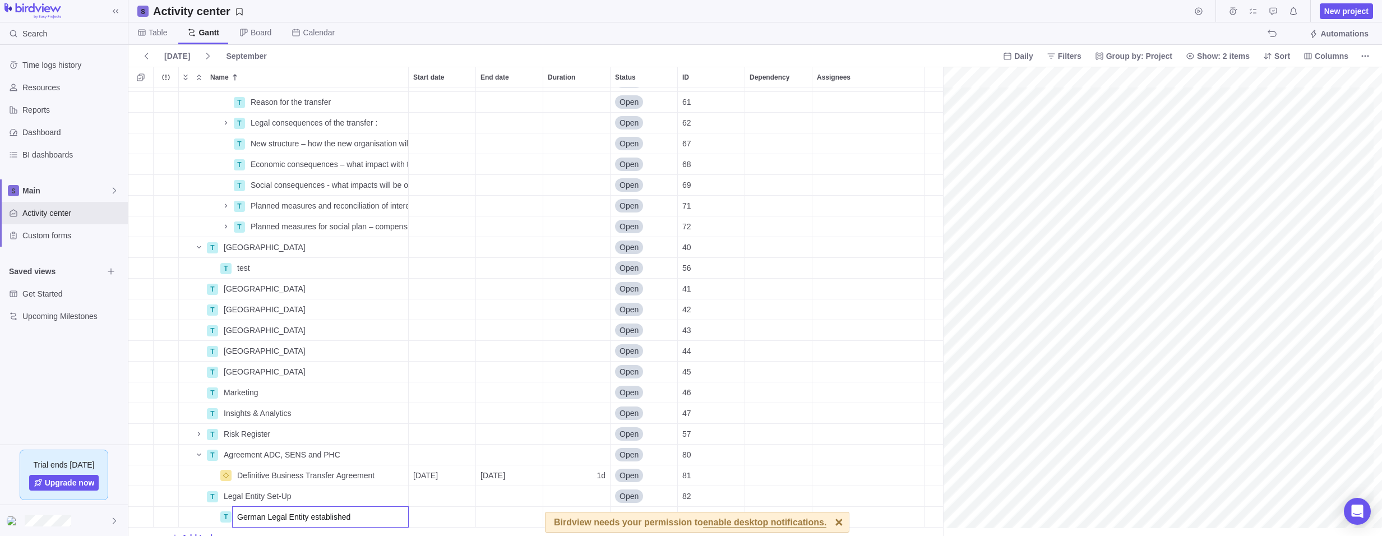
type input "German Legal Entity established"
click at [305, 464] on div "T The exact transfer date or at least the planned date Details Open 60 T Reason…" at bounding box center [539, 311] width 823 height 448
click at [829, 521] on div at bounding box center [839, 522] width 20 height 20
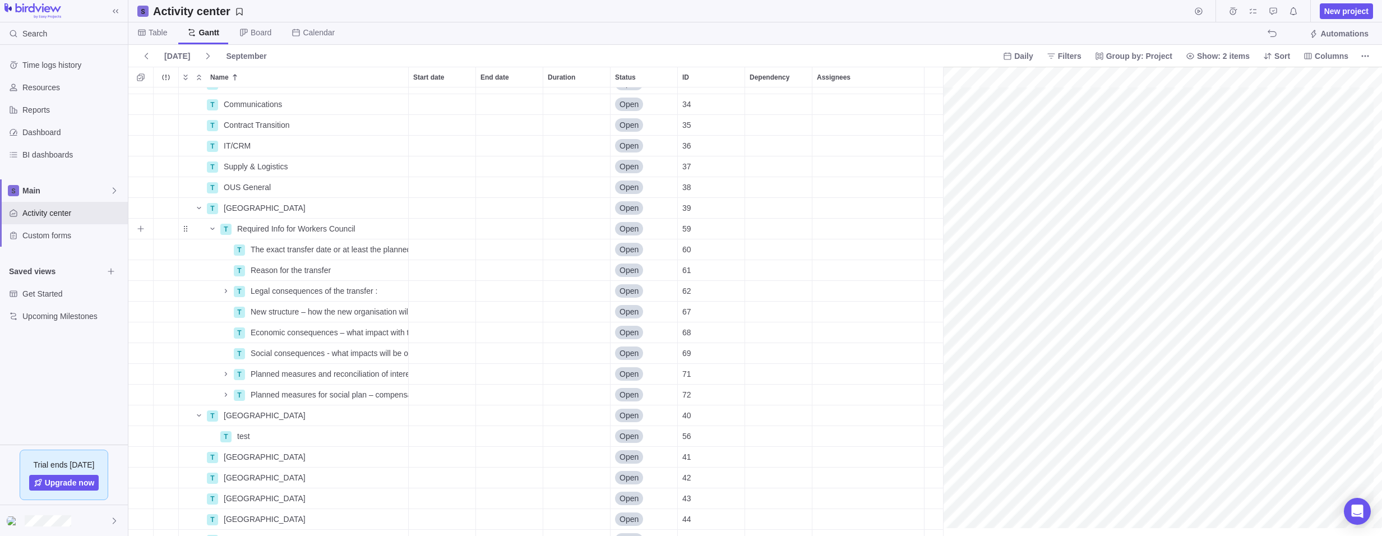
click at [757, 229] on div "Dependency" at bounding box center [778, 229] width 67 height 20
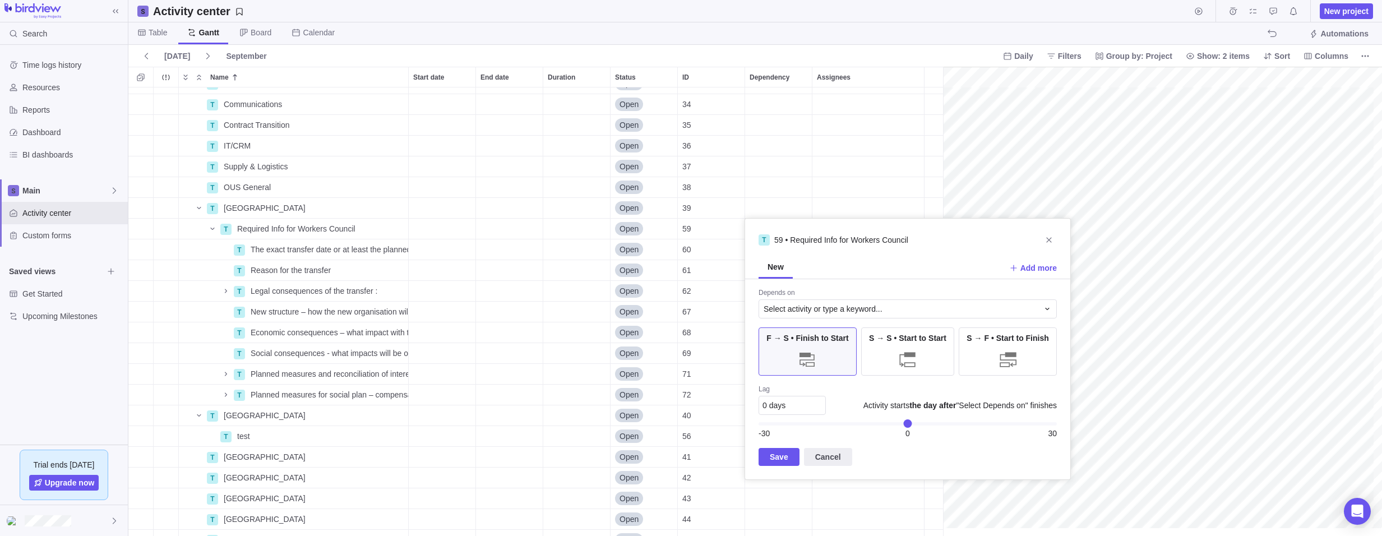
click at [316, 230] on div "2 P [Sample] Event Conference Details [DATE] [DATE] 118d In progress 3 P Serapi…" at bounding box center [539, 311] width 823 height 448
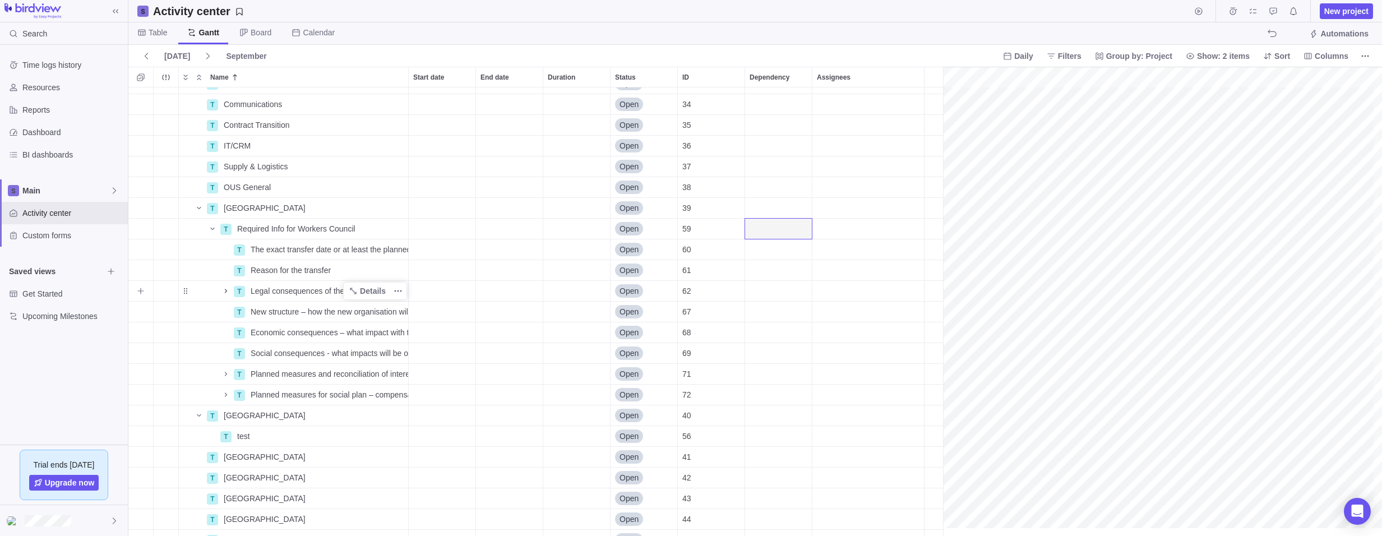
click at [224, 293] on icon "Name" at bounding box center [225, 290] width 9 height 9
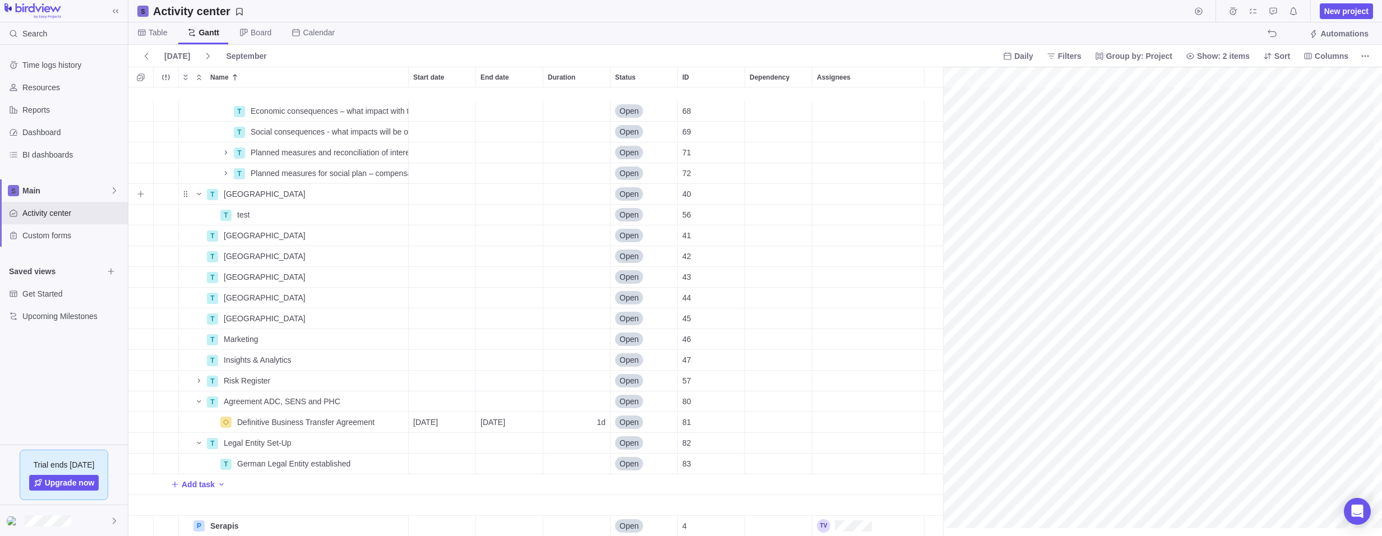
scroll to position [390, 1535]
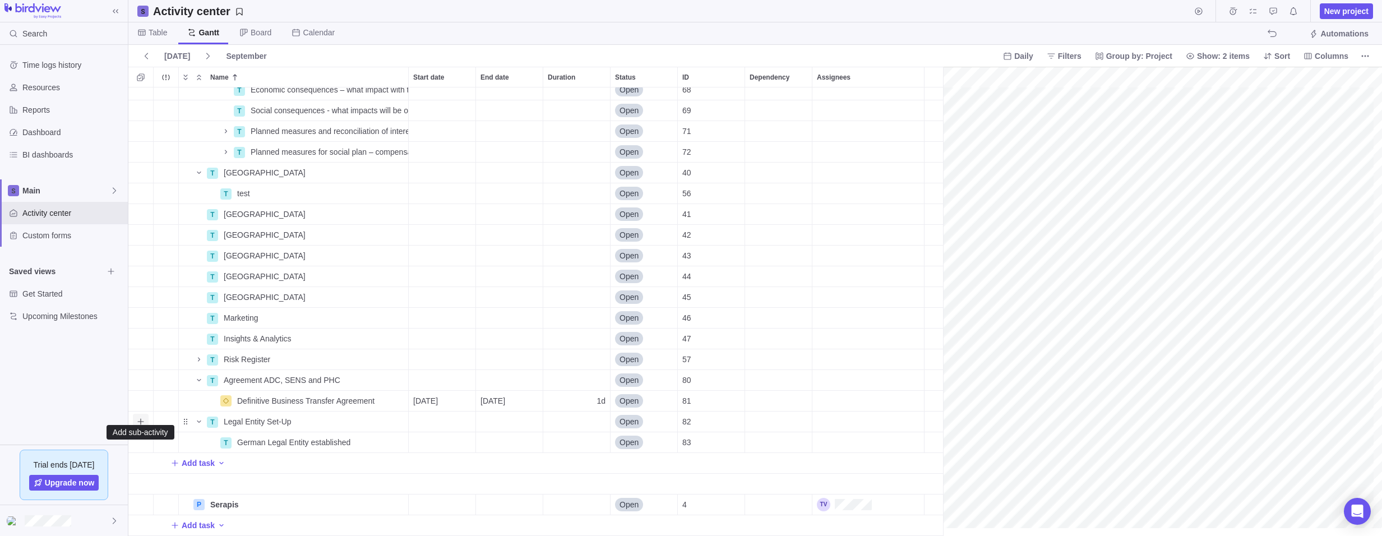
click at [139, 417] on icon "Add sub-activity" at bounding box center [140, 421] width 9 height 9
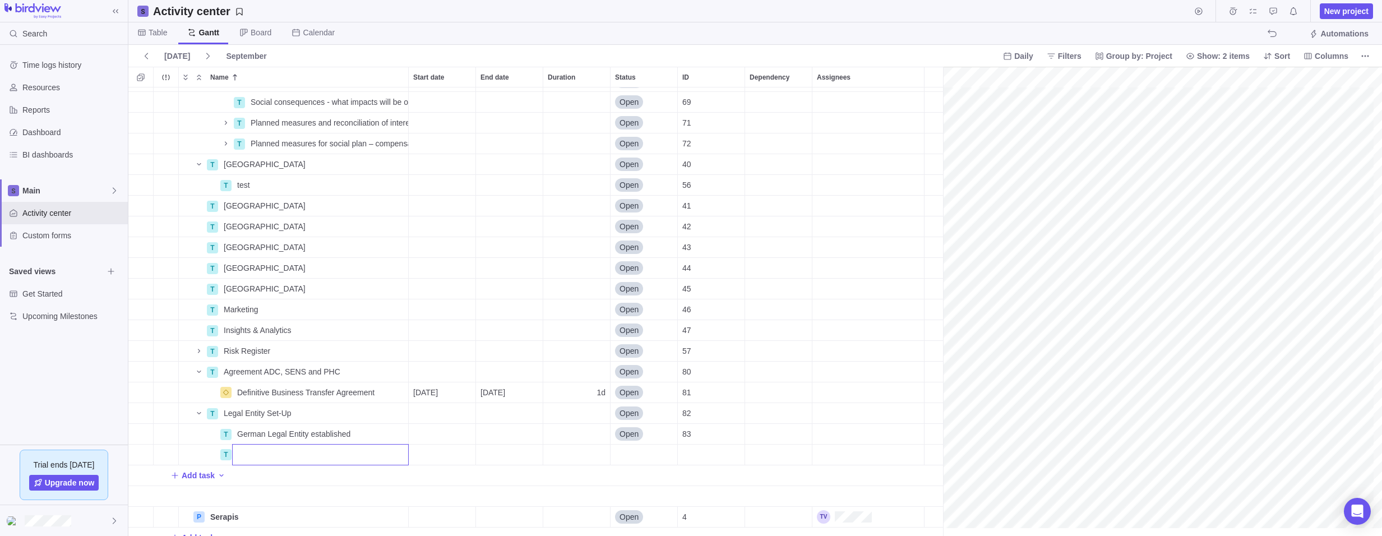
scroll to position [0, 1535]
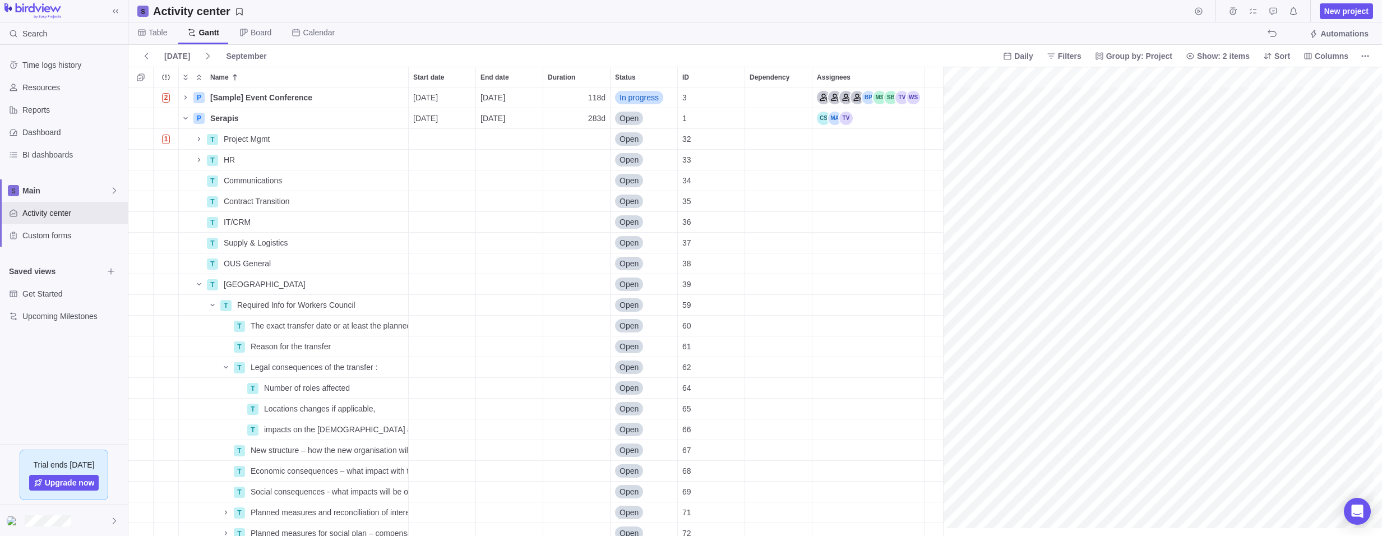
click at [167, 112] on div "T 2 P [Sample] Event Conference Details [DATE] [DATE] 118d In progress 3 P Sera…" at bounding box center [539, 311] width 823 height 448
click at [142, 119] on icon "Add activity" at bounding box center [140, 118] width 9 height 9
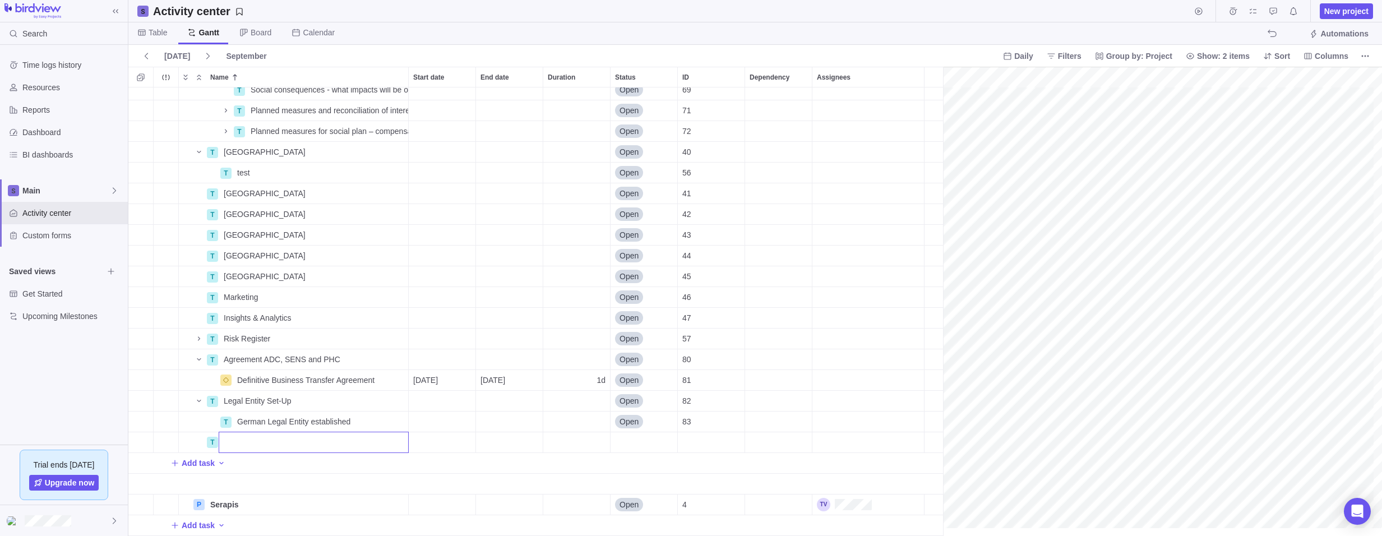
scroll to position [410, 1535]
type input "SENS Office Set-Up"
click at [144, 426] on div "T Social consequences - what impacts will be on employee regarding his working …" at bounding box center [539, 311] width 823 height 448
click at [139, 438] on icon "Add sub-activity" at bounding box center [140, 442] width 9 height 9
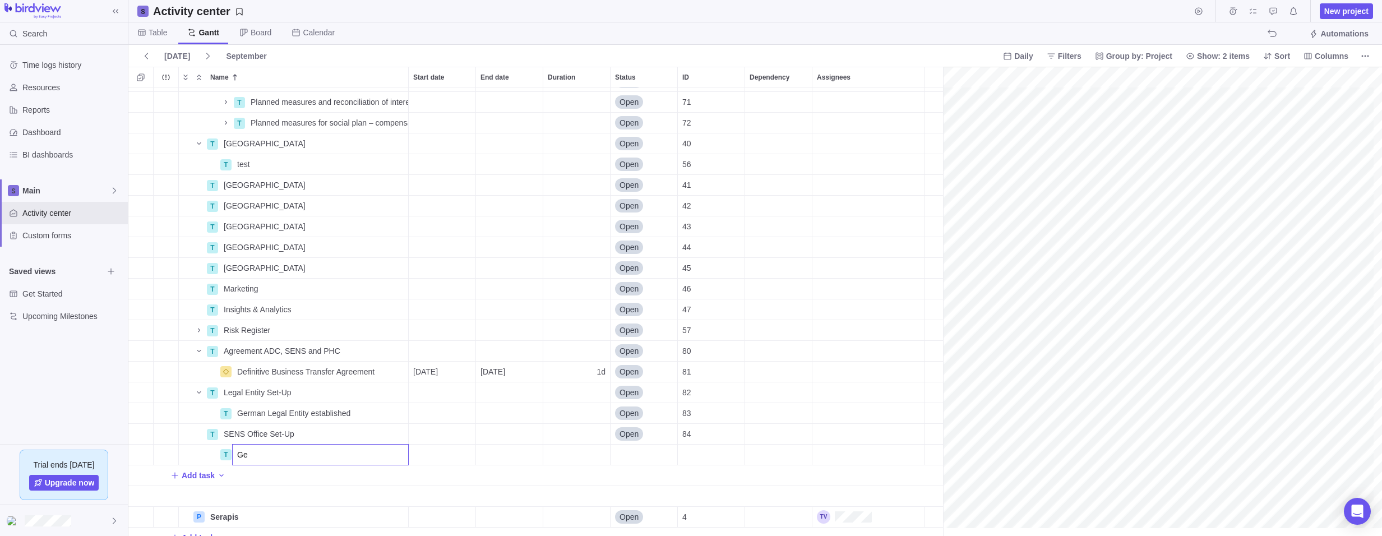
type input "G"
type input "German Office location identified"
click at [145, 438] on div "T Social consequences - what impacts will be on employee regarding his working …" at bounding box center [539, 311] width 823 height 448
click at [142, 436] on icon "Add sub-activity" at bounding box center [140, 433] width 9 height 9
type input "German Office rented"
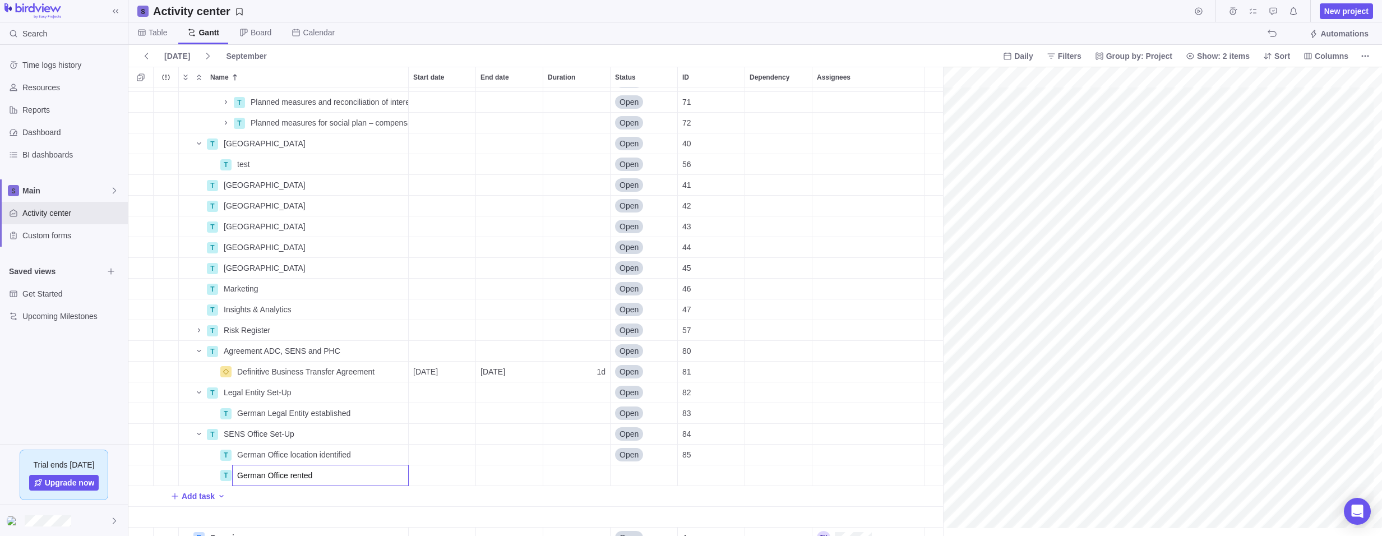
click at [140, 476] on div "T Social consequences - what impacts will be on employee regarding his working …" at bounding box center [539, 311] width 823 height 448
click at [143, 477] on icon "Add sub-activity" at bounding box center [140, 475] width 9 height 9
click at [138, 430] on div "T Social consequences - what impacts will be on employee regarding his working …" at bounding box center [539, 311] width 823 height 448
click at [141, 432] on icon "Add sub-activity" at bounding box center [140, 433] width 9 height 9
type input "German Office lease start date"
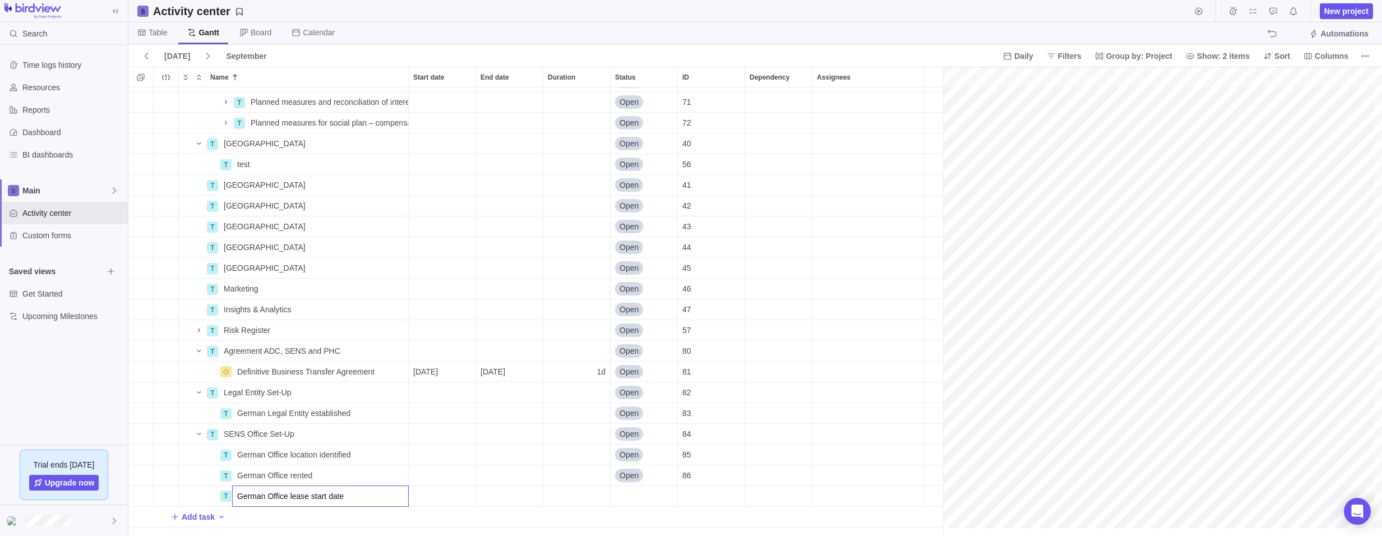
click at [371, 448] on div "T Social consequences - what impacts will be on employee regarding his working …" at bounding box center [539, 311] width 823 height 448
click at [138, 454] on icon "Add sub-activity" at bounding box center [140, 454] width 9 height 9
click at [142, 433] on div "T Social consequences - what impacts will be on employee regarding his working …" at bounding box center [539, 311] width 823 height 448
click at [141, 434] on icon "Add sub-activity" at bounding box center [140, 433] width 6 height 6
type input "G"
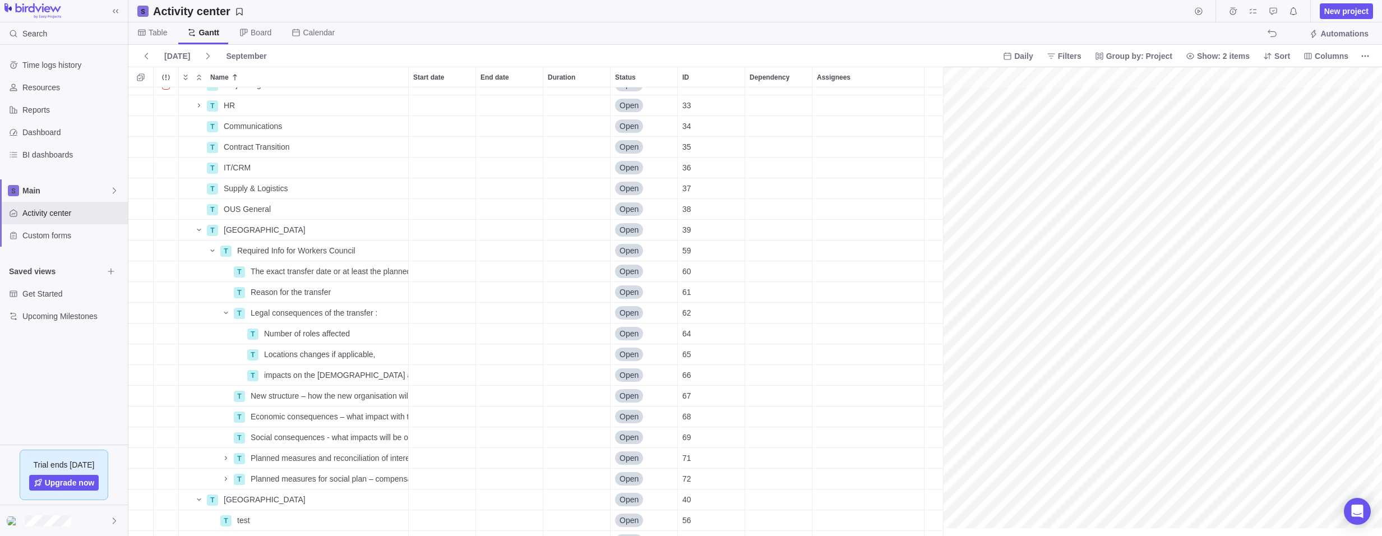
scroll to position [74, 1535]
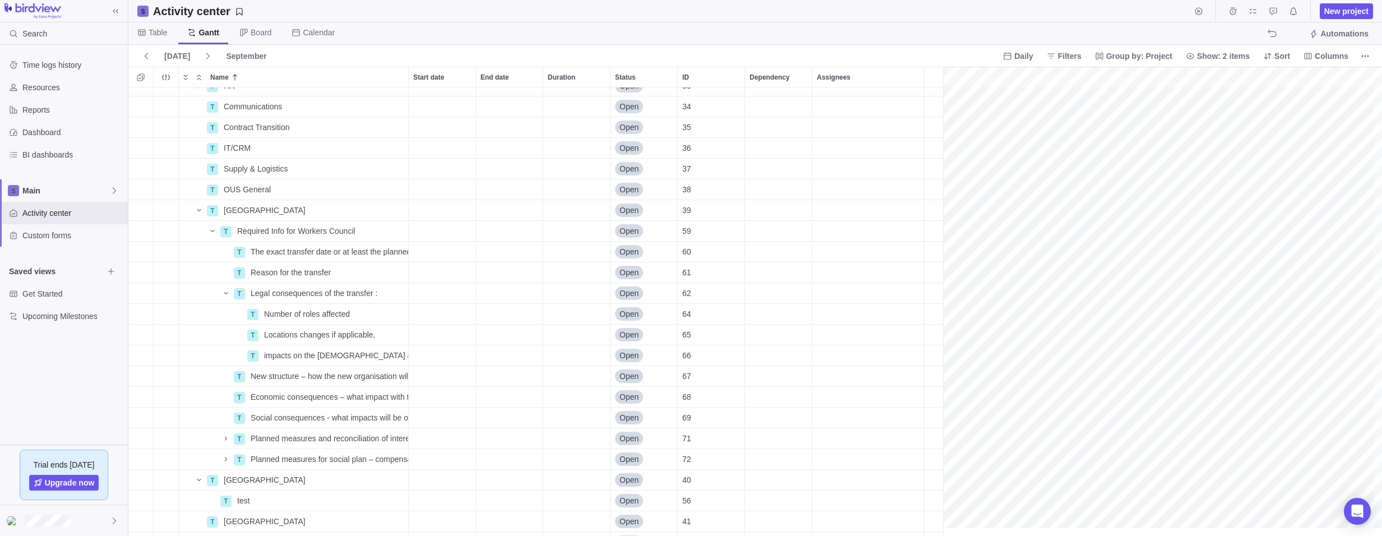
click at [209, 231] on div "T T HR Details Open 33 T Communications Details Open 34 T Contract Transition D…" at bounding box center [539, 311] width 823 height 448
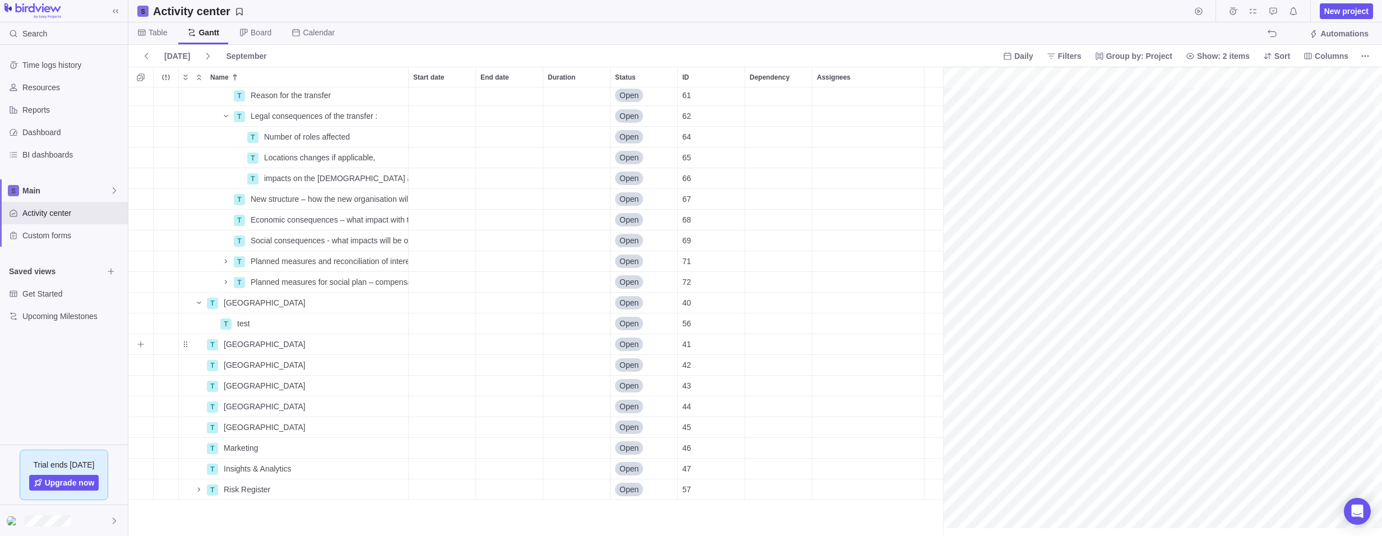
scroll to position [186, 1535]
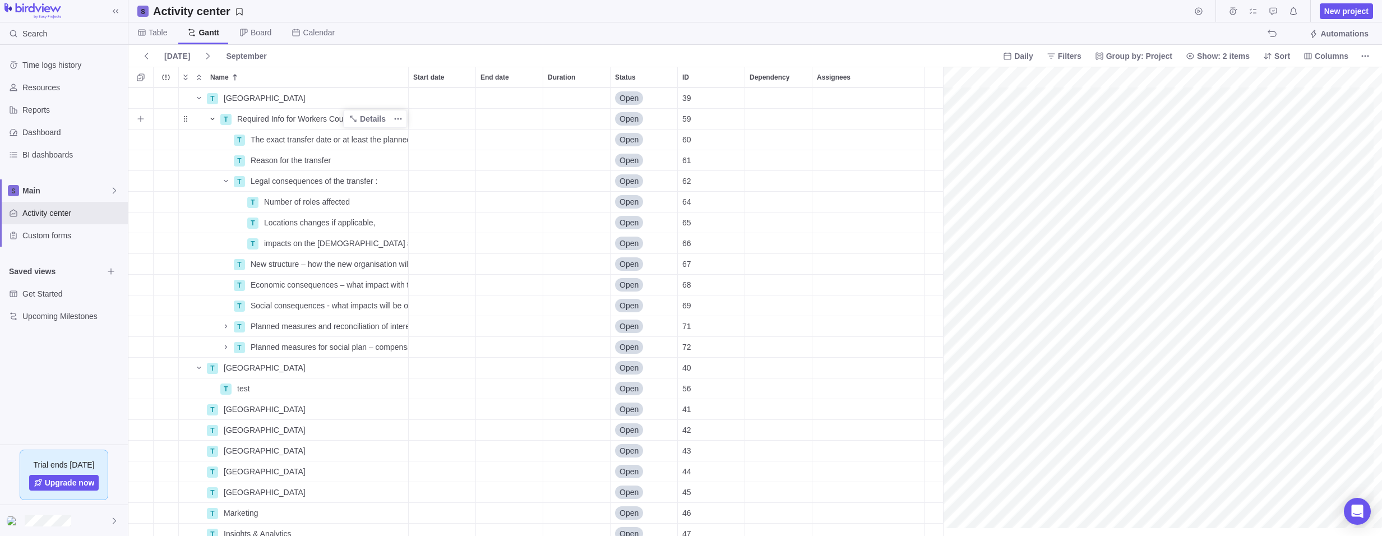
click at [210, 119] on icon "Name" at bounding box center [212, 118] width 9 height 9
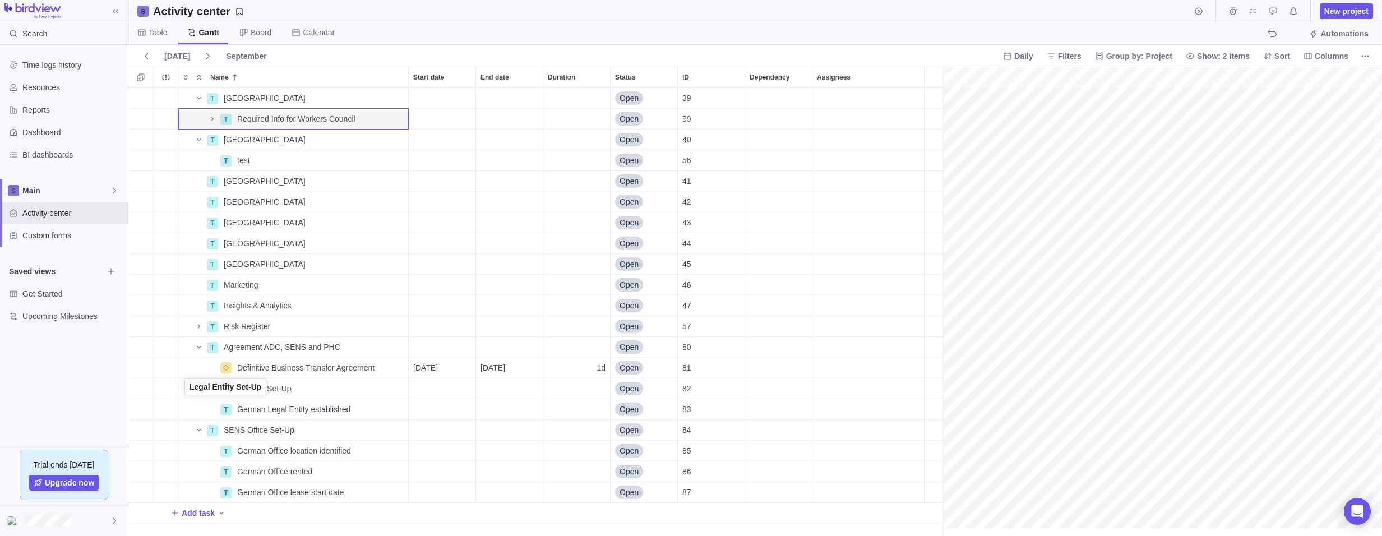
click at [184, 390] on div "Name" at bounding box center [192, 389] width 27 height 16
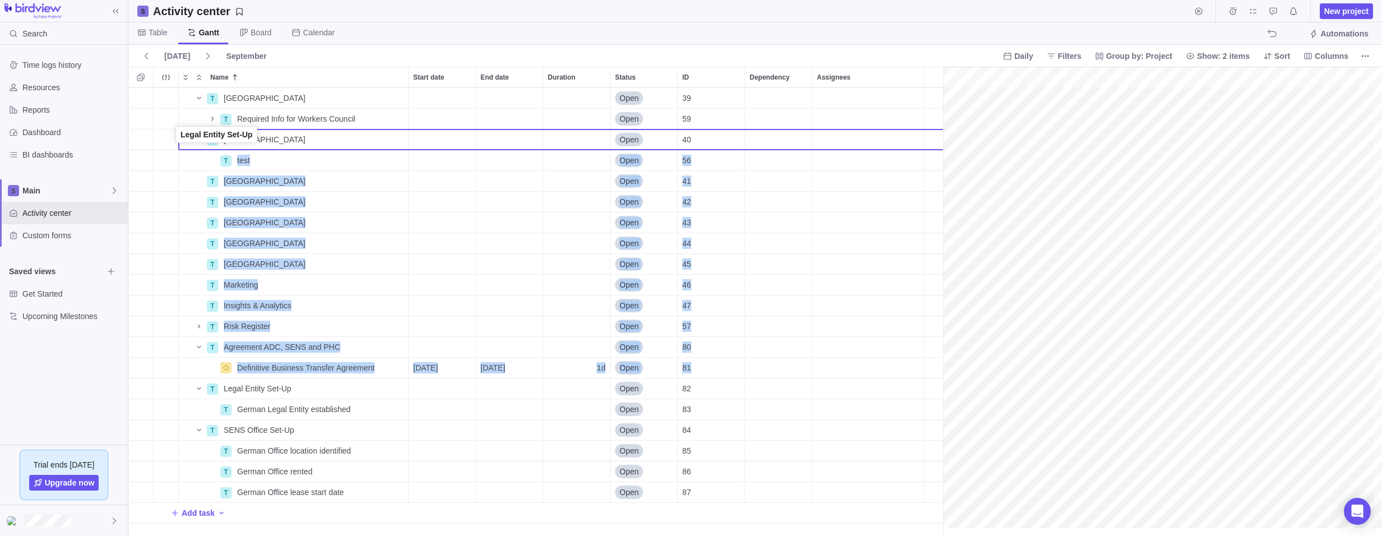
drag, startPoint x: 187, startPoint y: 391, endPoint x: 178, endPoint y: 138, distance: 252.4
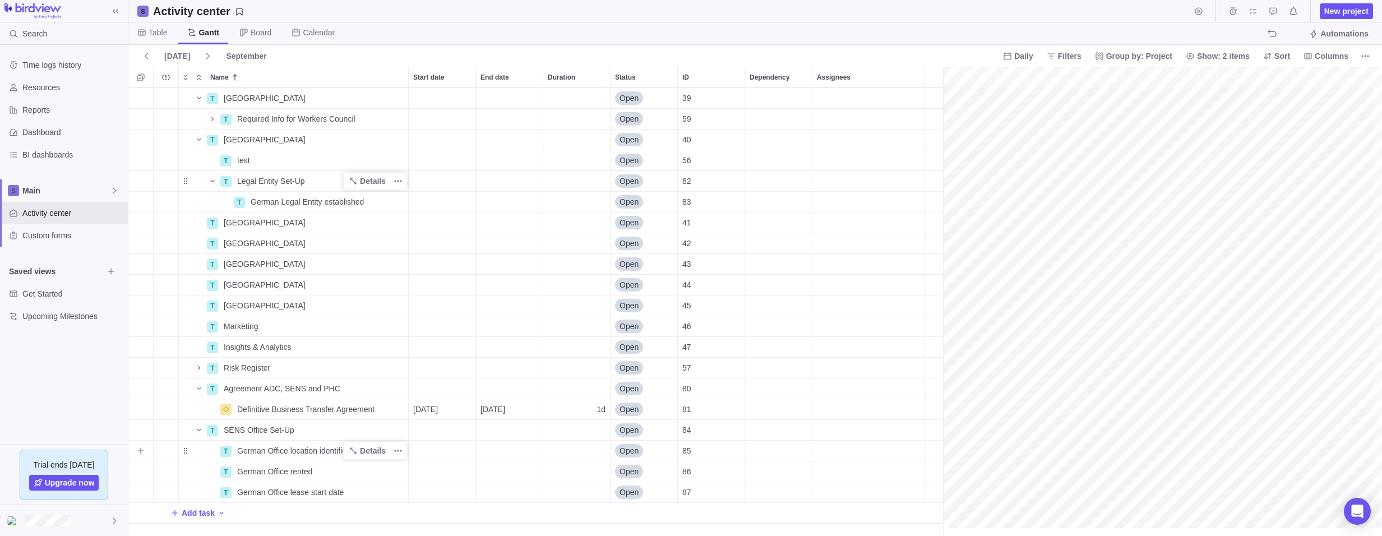
scroll to position [223, 1535]
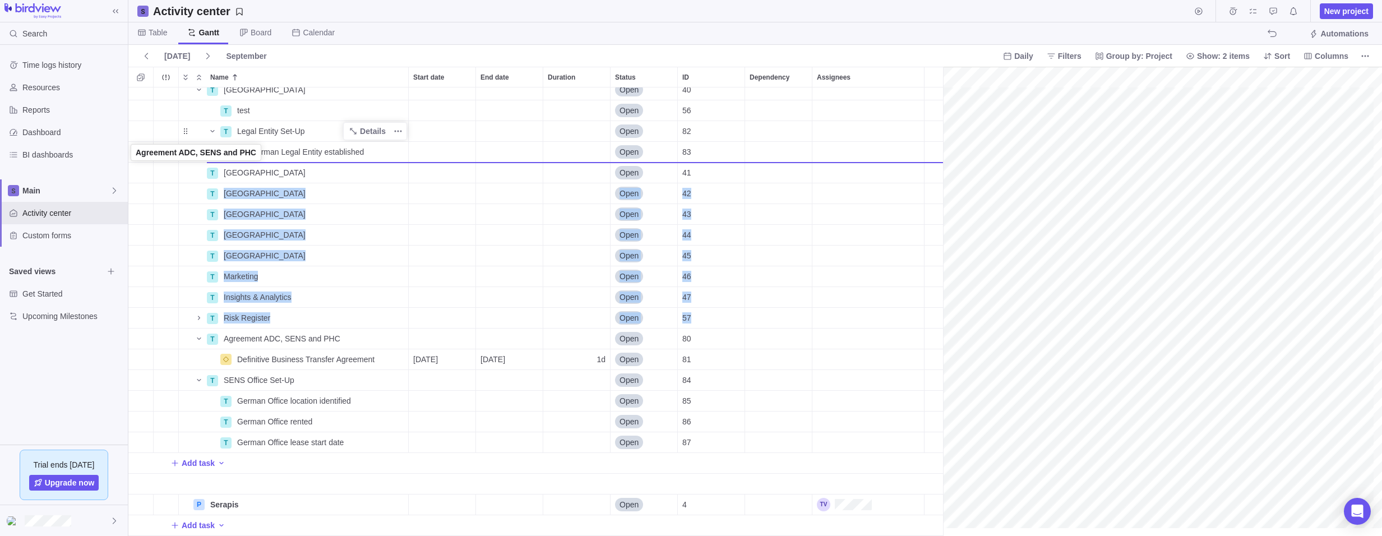
drag, startPoint x: 185, startPoint y: 332, endPoint x: 131, endPoint y: 156, distance: 184.0
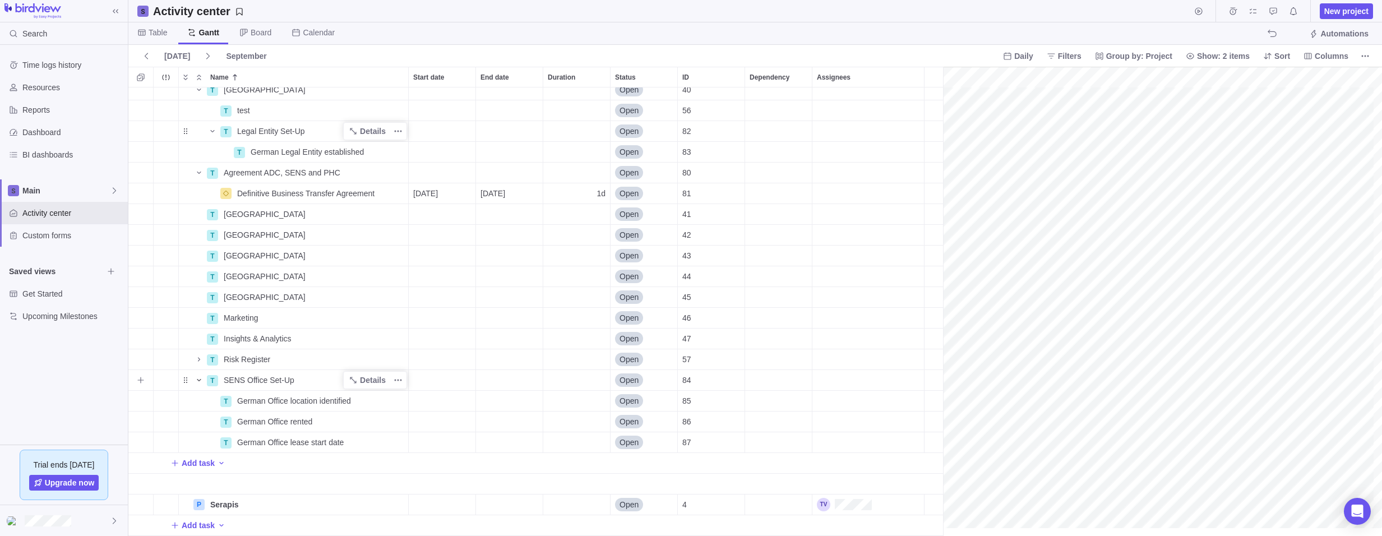
click at [196, 376] on icon "Name" at bounding box center [199, 380] width 9 height 9
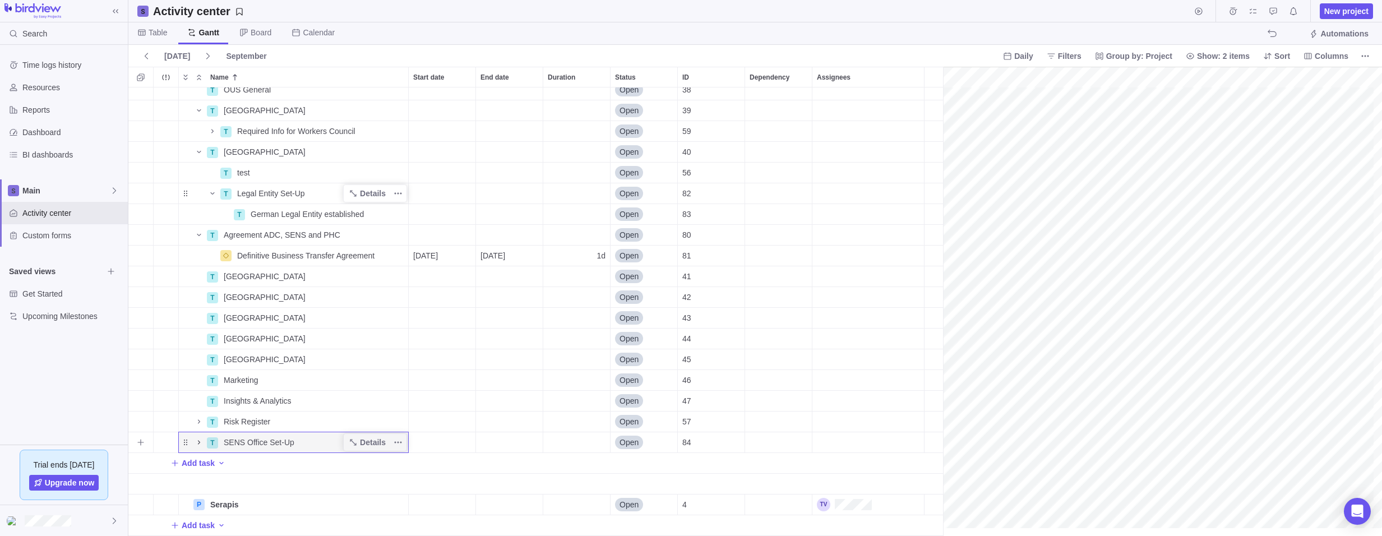
click at [198, 438] on icon "Name" at bounding box center [199, 442] width 9 height 9
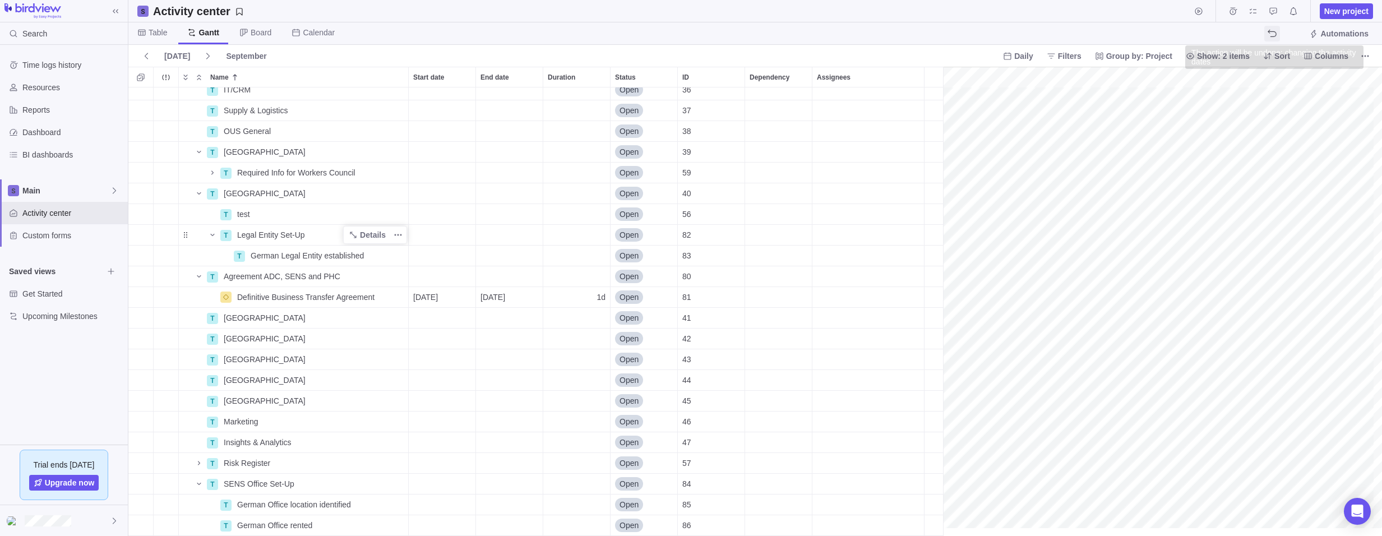
click at [1275, 29] on icon "The action will be undone: changing the activity dates" at bounding box center [1271, 33] width 9 height 9
click at [1274, 32] on icon "The action will be undone: changing the activity dates" at bounding box center [1271, 33] width 9 height 9
click at [1274, 32] on icon "The action will be undone: renaming the activity" at bounding box center [1271, 33] width 9 height 9
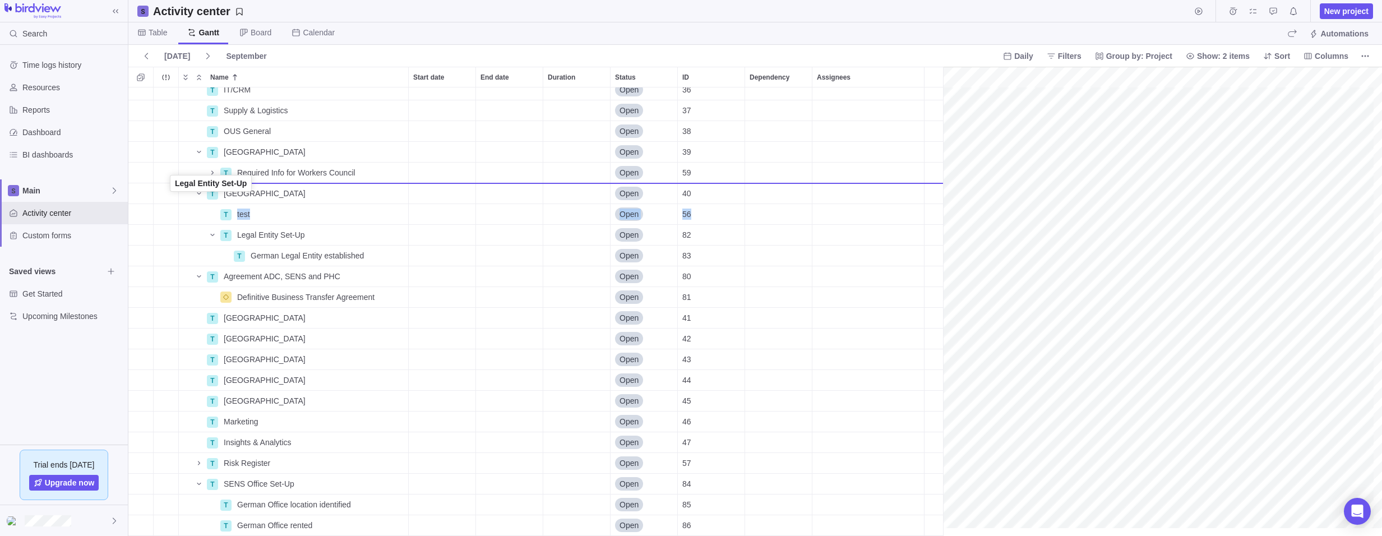
drag, startPoint x: 187, startPoint y: 234, endPoint x: 172, endPoint y: 184, distance: 52.0
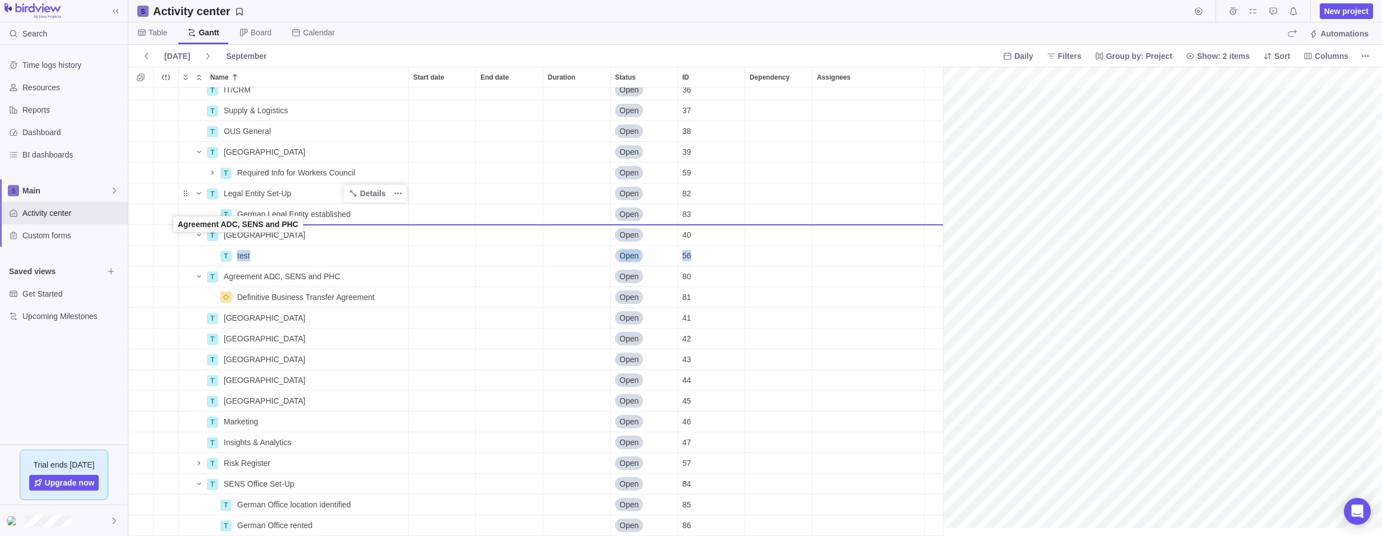
drag, startPoint x: 183, startPoint y: 277, endPoint x: 172, endPoint y: 226, distance: 51.8
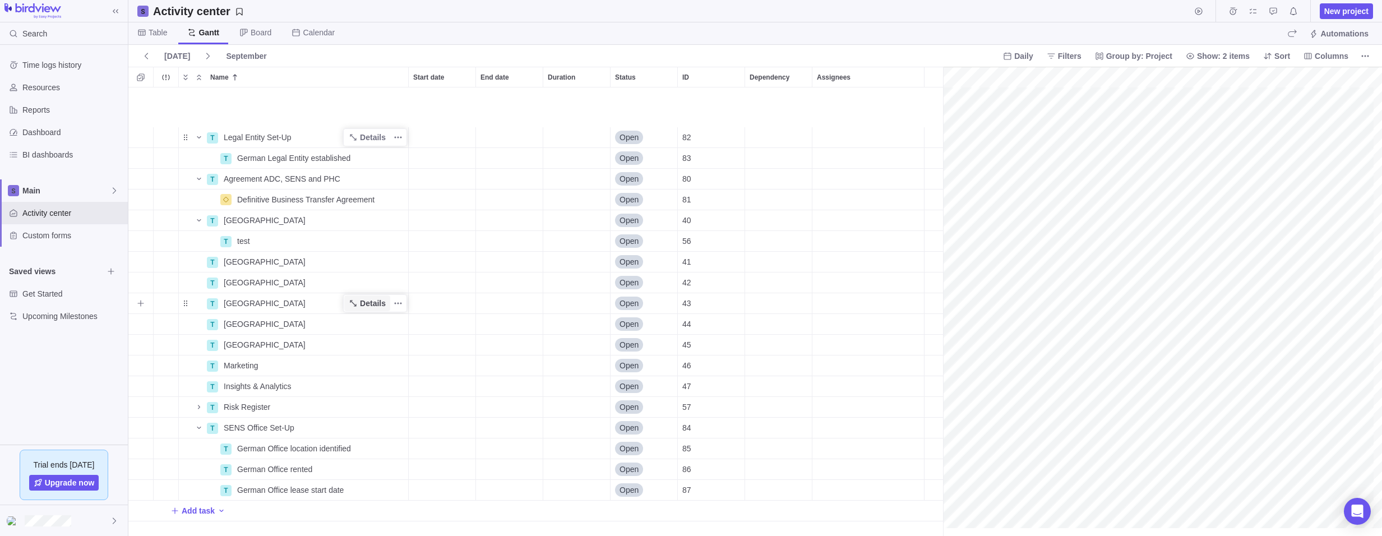
scroll to position [244, 1535]
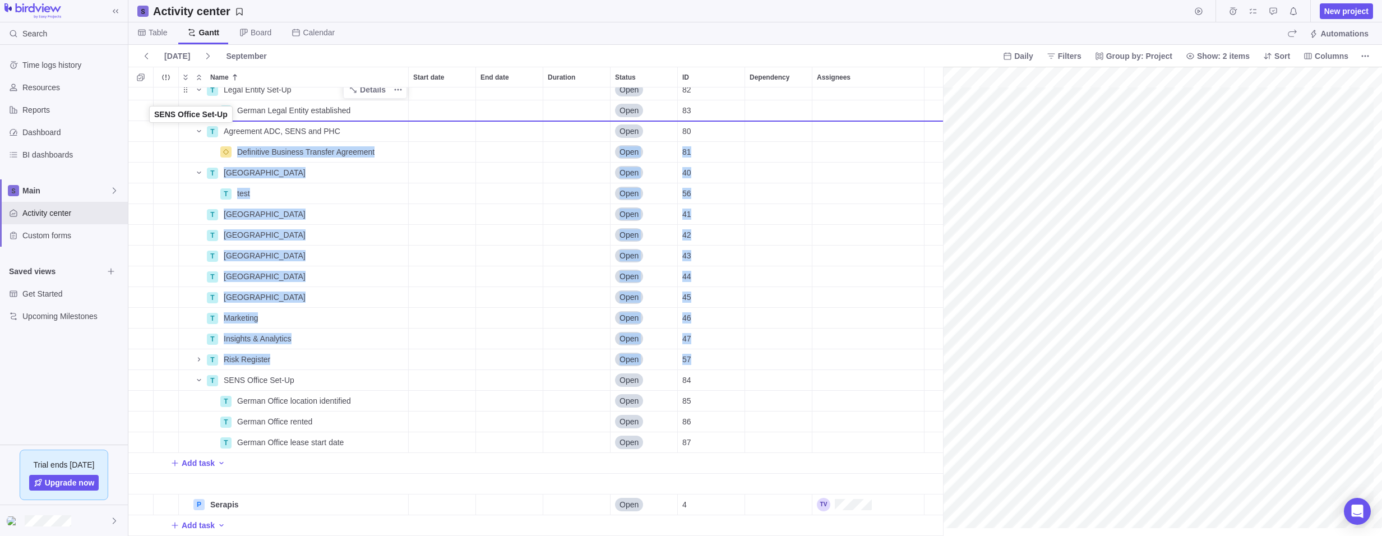
drag, startPoint x: 183, startPoint y: 372, endPoint x: 148, endPoint y: 116, distance: 258.0
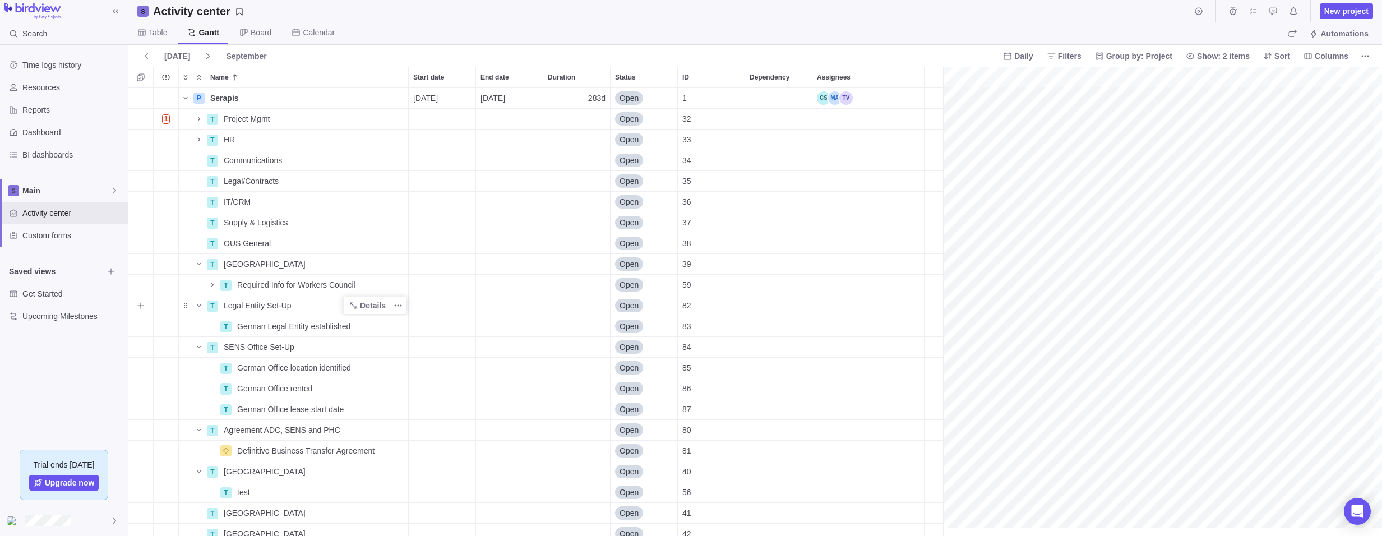
scroll to position [0, 1535]
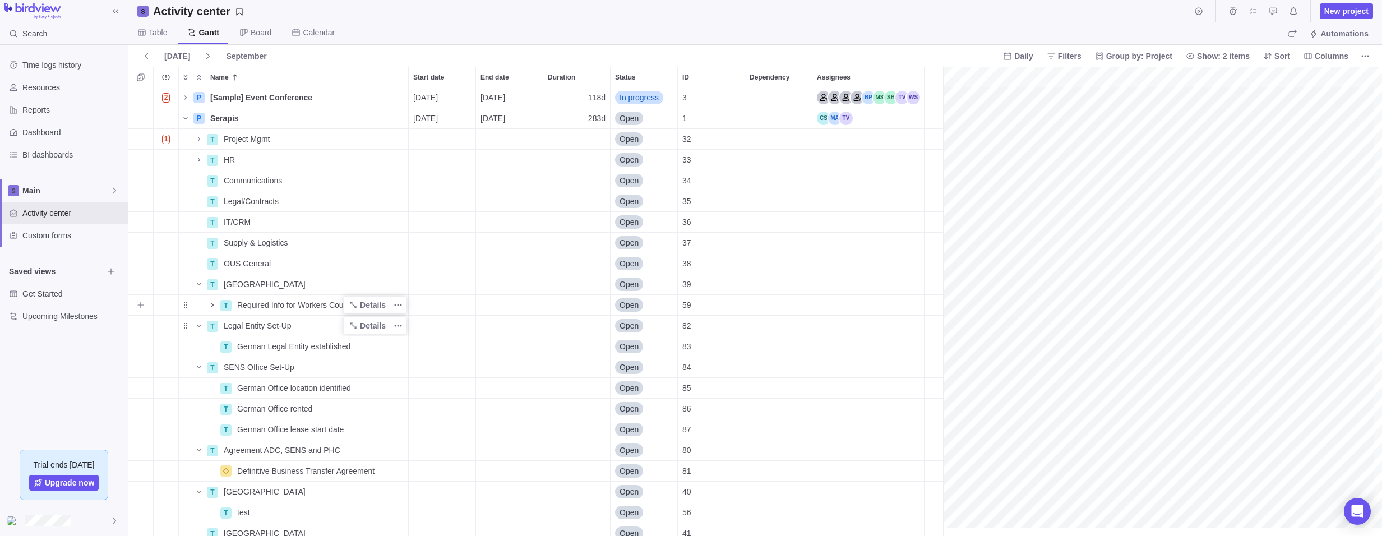
click at [212, 305] on icon "Name" at bounding box center [212, 305] width 2 height 4
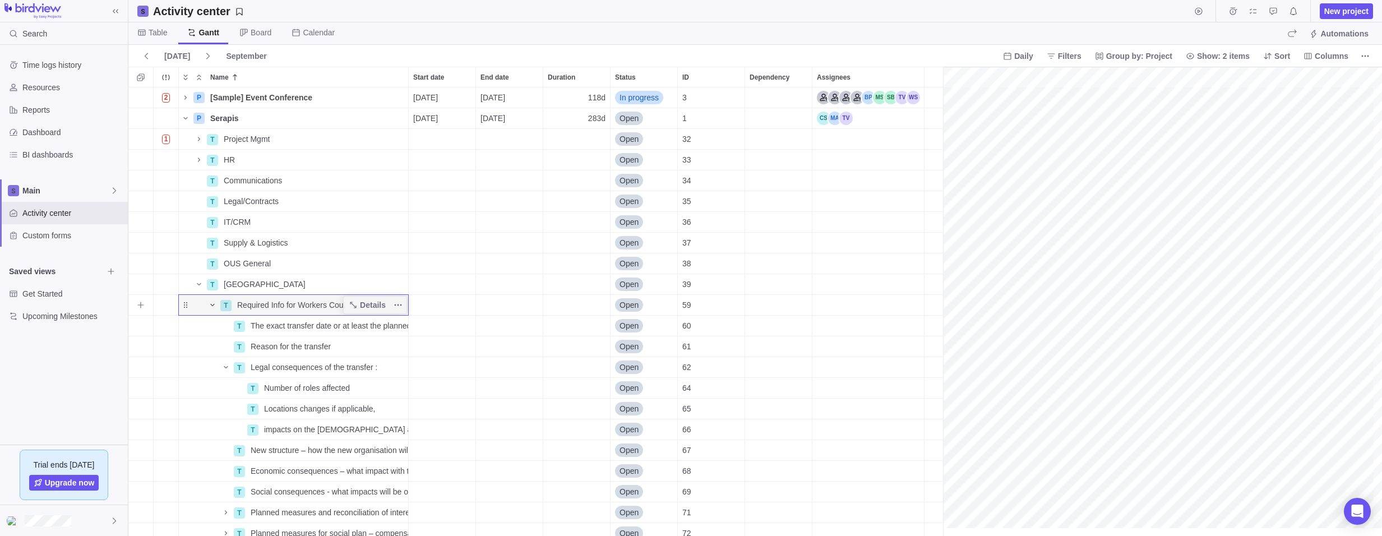
click at [212, 305] on icon "Name" at bounding box center [212, 305] width 4 height 2
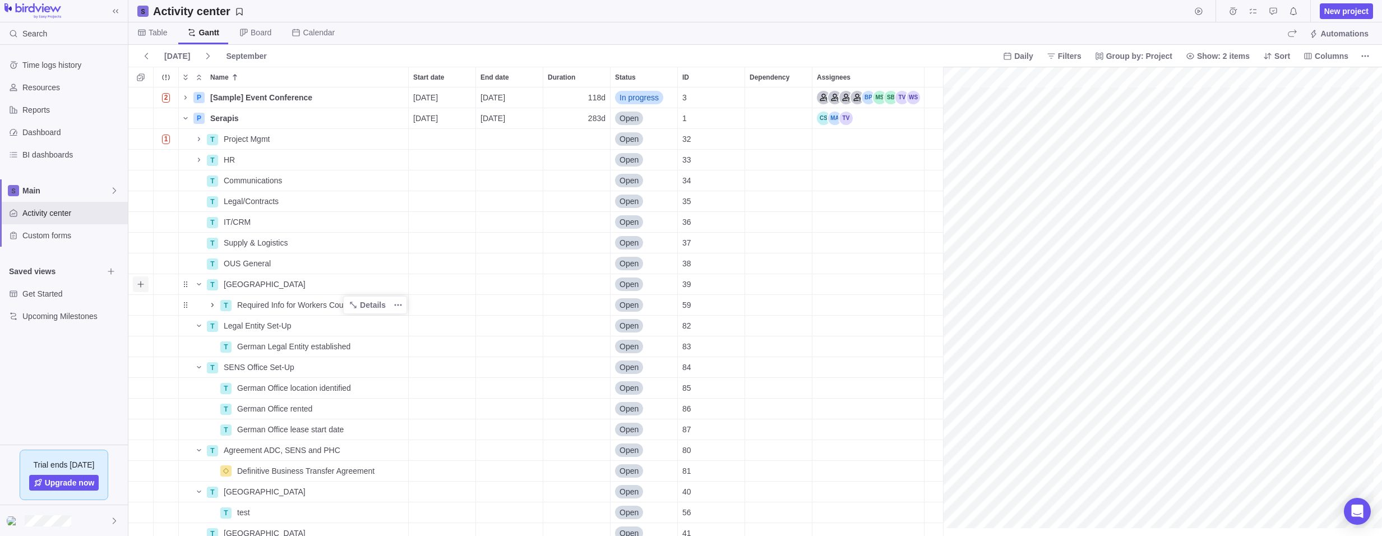
click at [139, 284] on icon "Add sub-activity" at bounding box center [140, 284] width 9 height 9
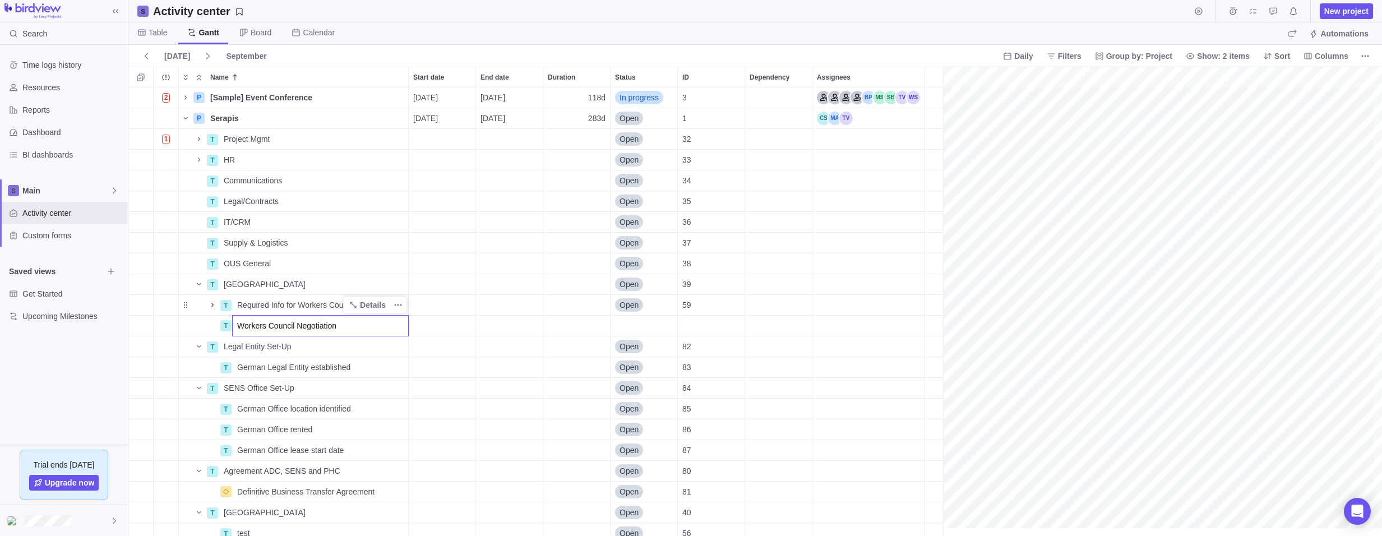
type input "Workers Council Negotiation"
click at [694, 326] on div "2 P [Sample] Event Conference Details [DATE] [DATE] 118d In progress 3 P Serapi…" at bounding box center [539, 311] width 823 height 448
click at [758, 327] on div "Dependency" at bounding box center [778, 326] width 67 height 20
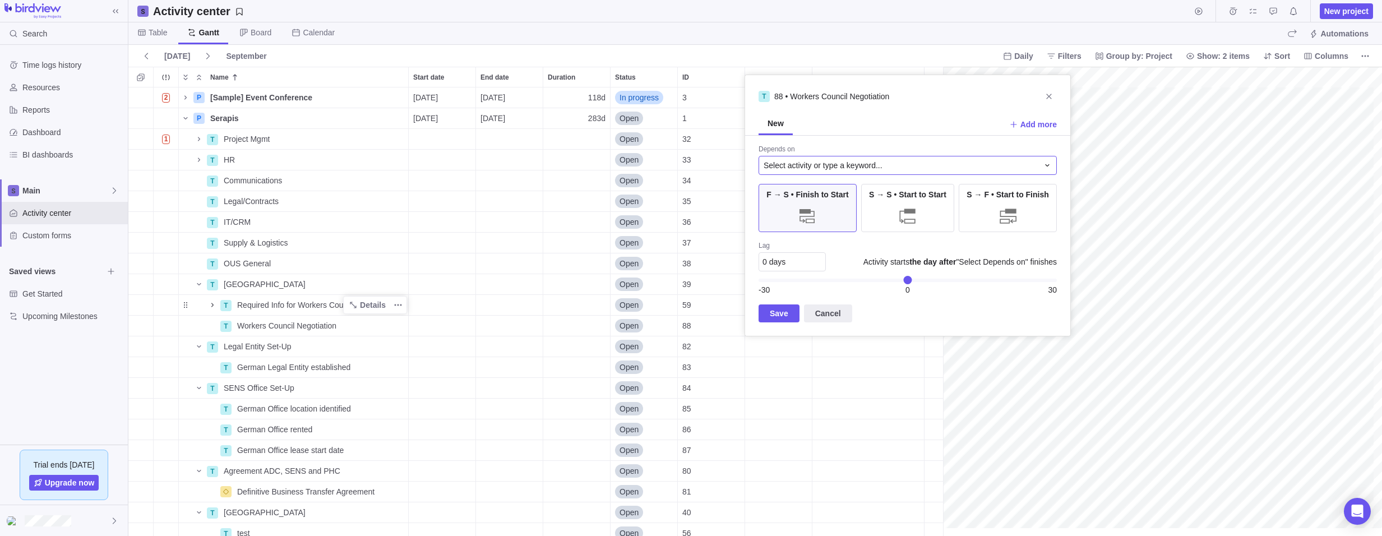
click at [808, 164] on span "Select activity or type a keyword..." at bounding box center [822, 165] width 119 height 11
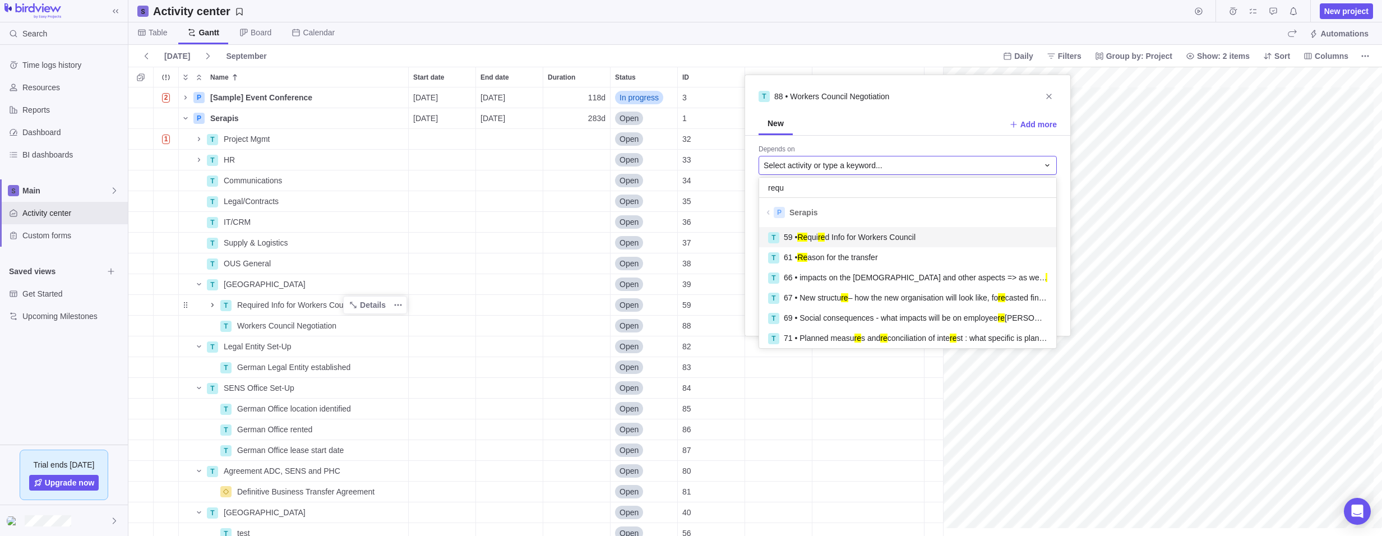
scroll to position [21, 289]
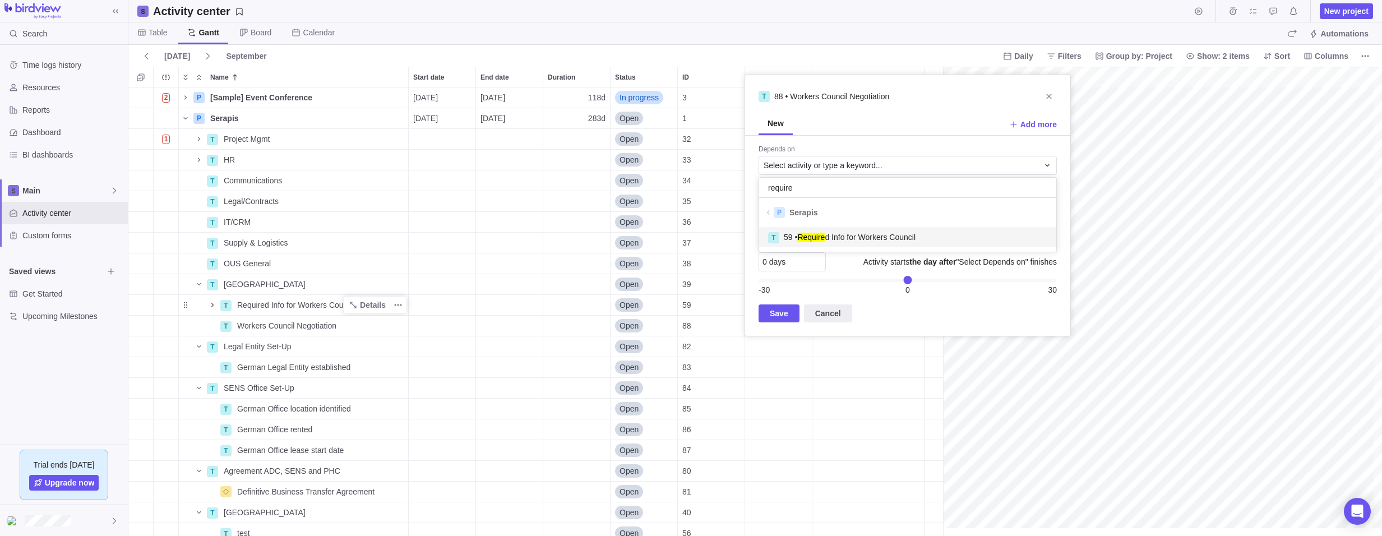
type input "require"
click at [911, 235] on span "59 • Require d Info for Workers Council" at bounding box center [850, 236] width 132 height 11
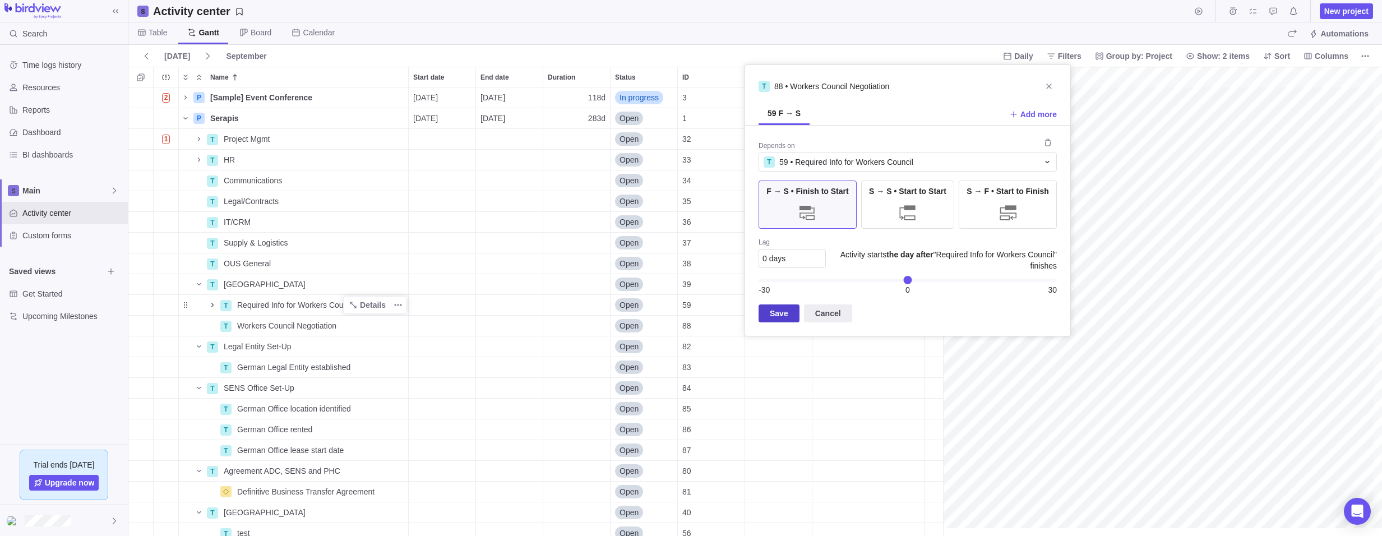
click at [777, 314] on span "Save" at bounding box center [779, 313] width 18 height 13
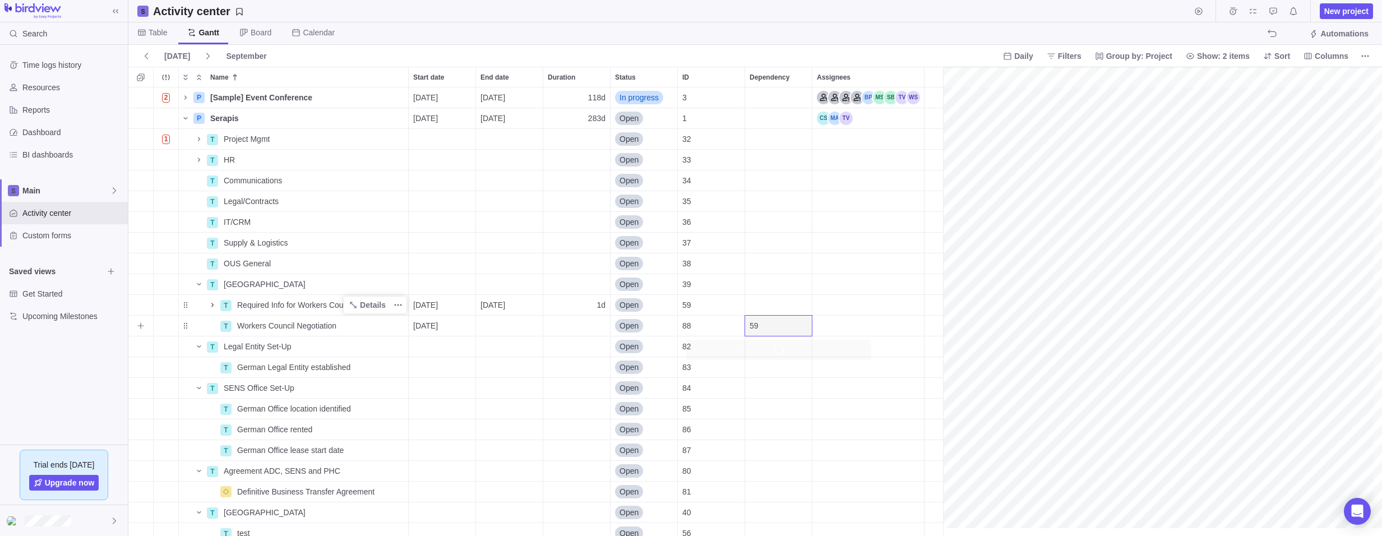
click at [781, 325] on div "59" at bounding box center [778, 326] width 67 height 20
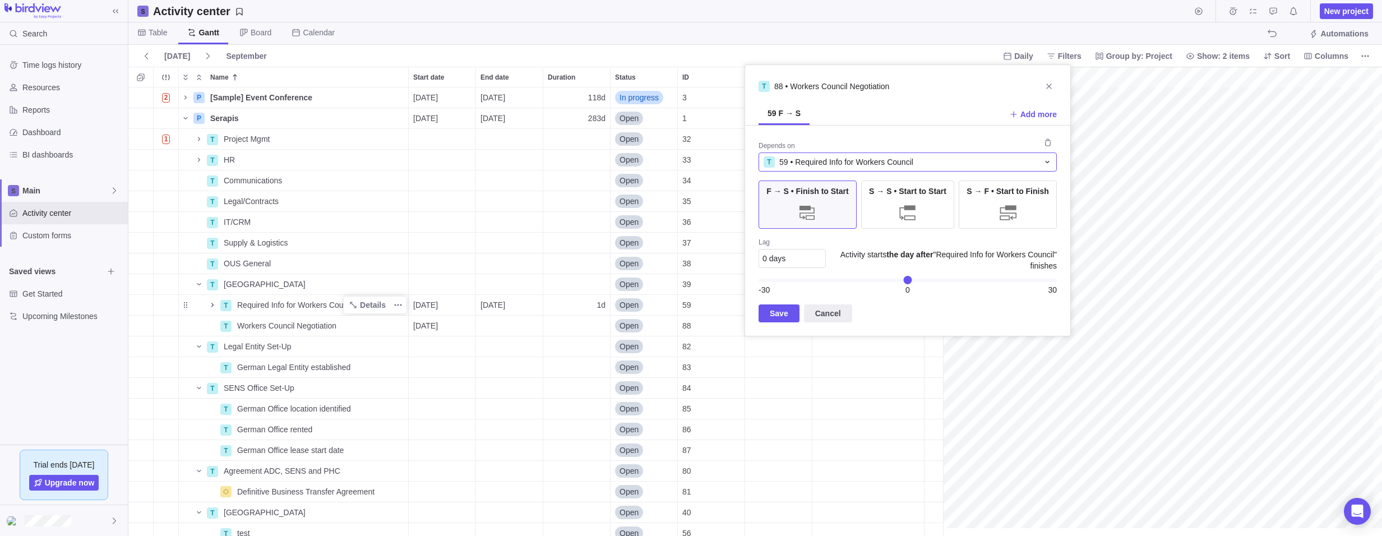
click at [930, 163] on div "T 59 • Required Info for Workers Council" at bounding box center [900, 161] width 275 height 11
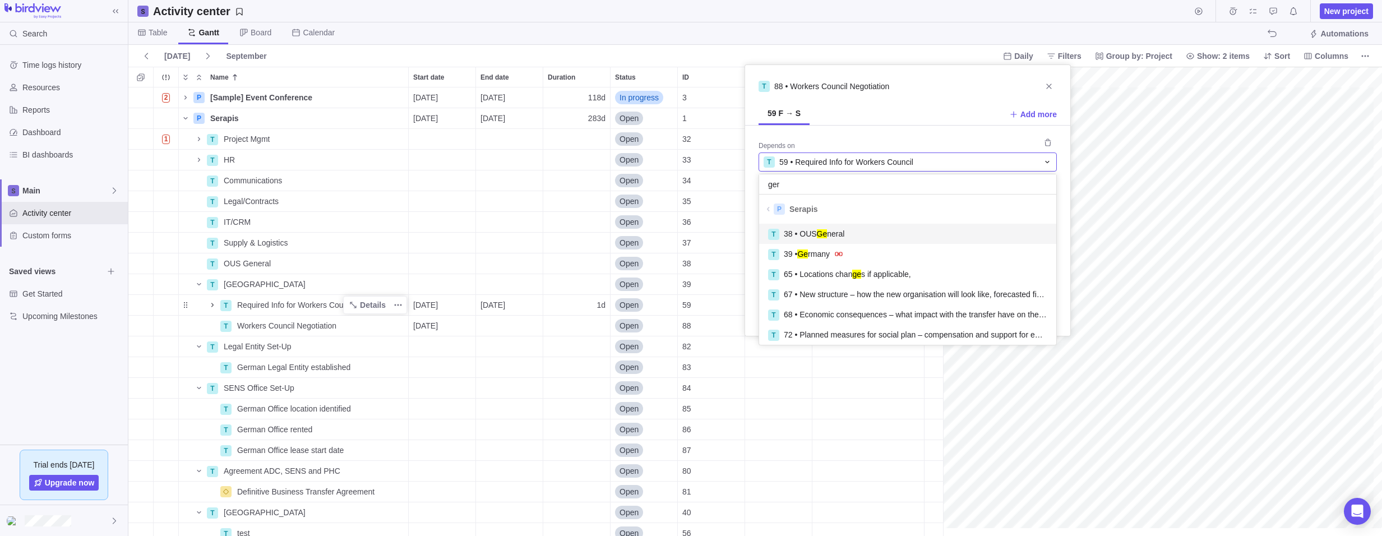
scroll to position [101, 289]
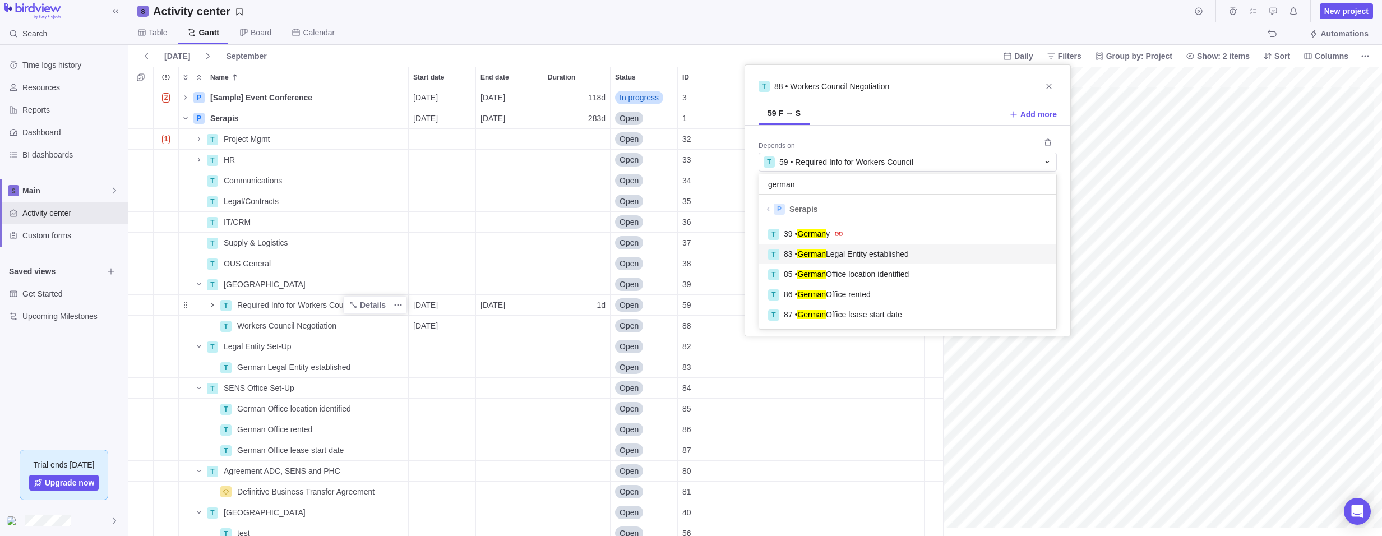
type input "german"
click at [885, 254] on span "83 • German Legal Entity established" at bounding box center [846, 253] width 125 height 11
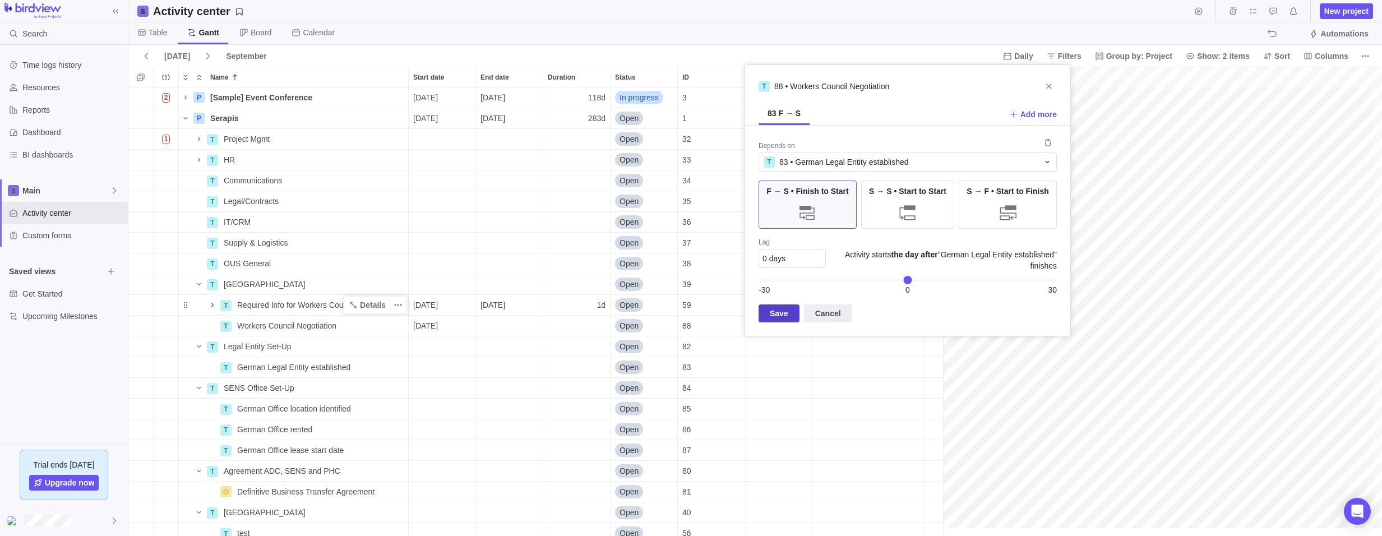
click at [778, 312] on span "Save" at bounding box center [779, 313] width 18 height 13
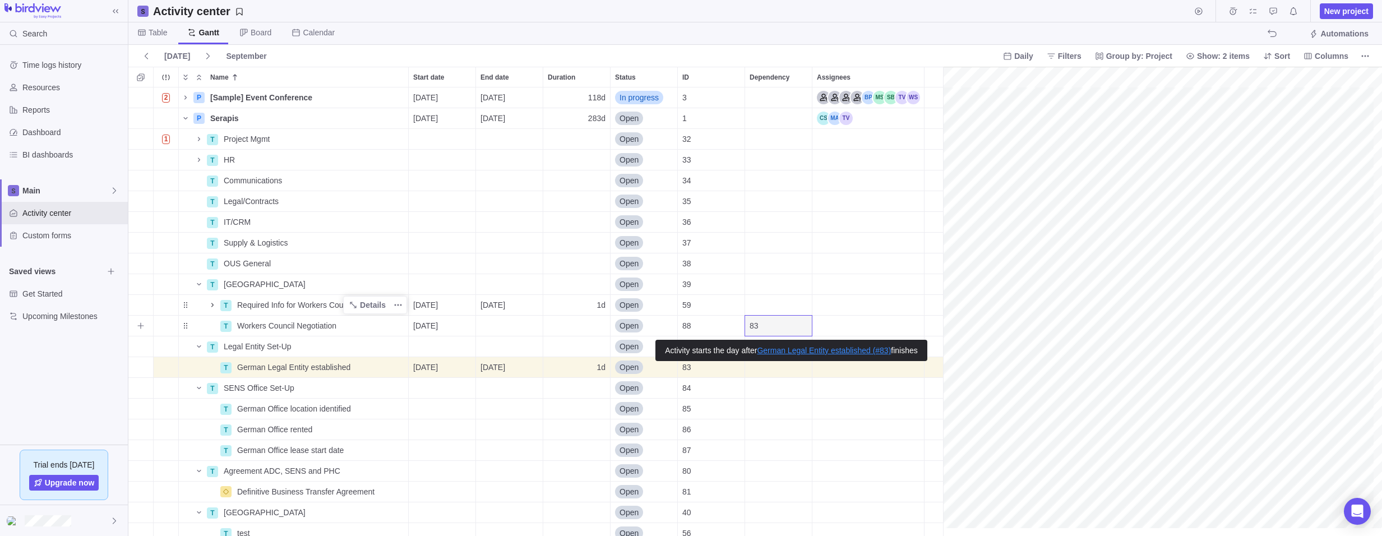
click at [768, 325] on div "83" at bounding box center [778, 326] width 67 height 20
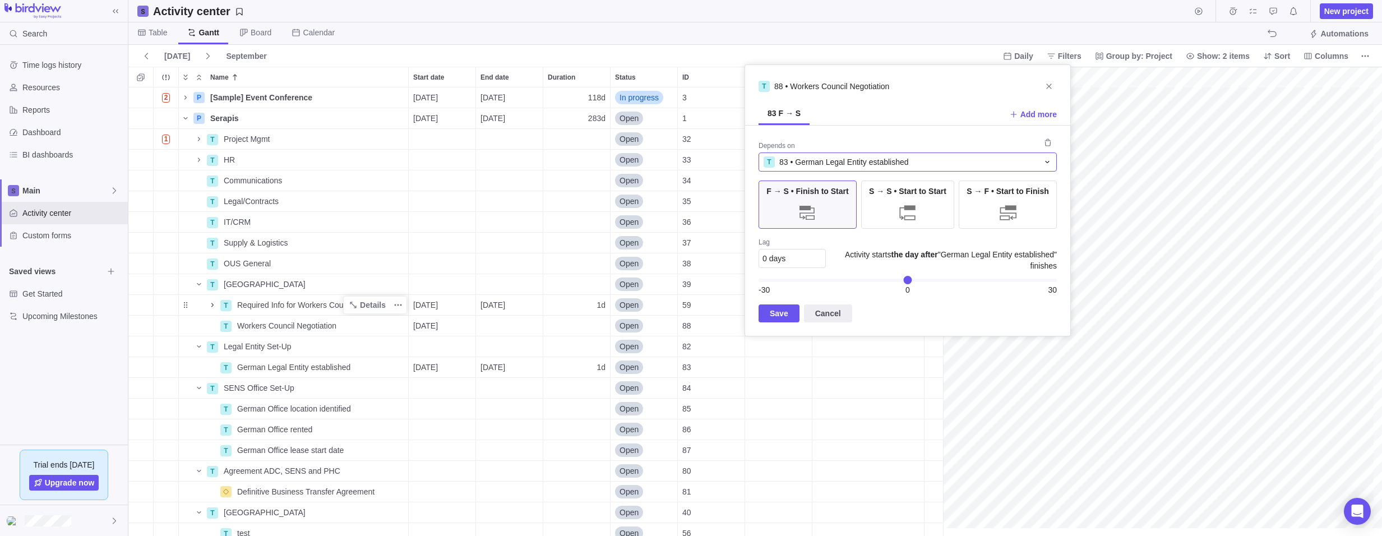
click at [1047, 159] on icon at bounding box center [1047, 162] width 9 height 9
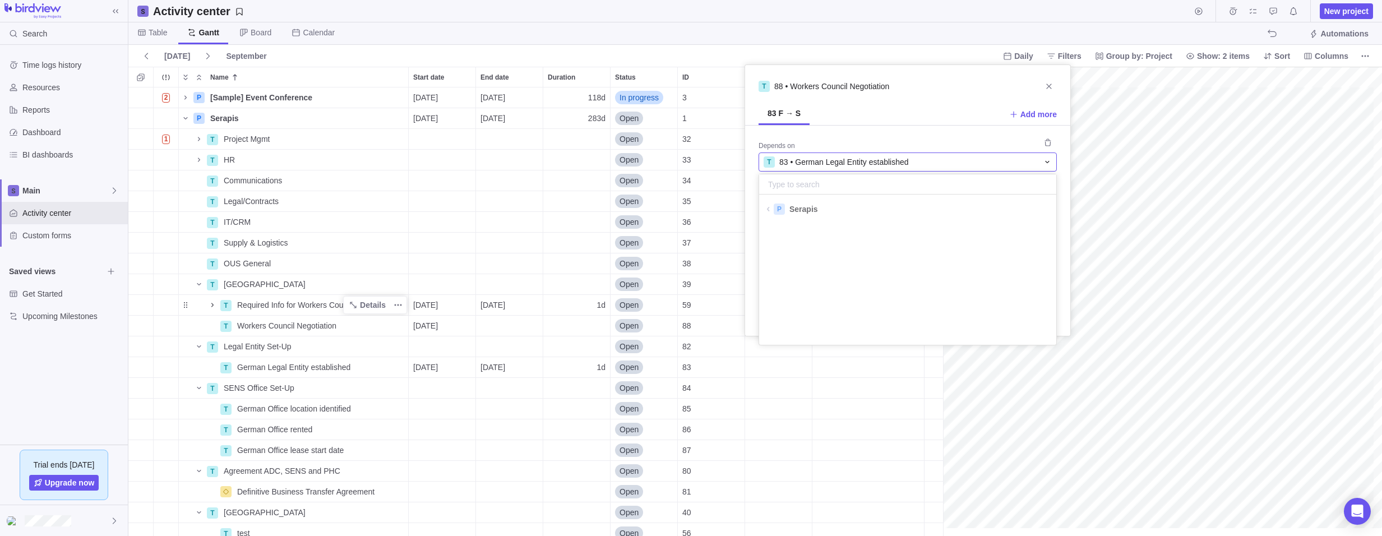
scroll to position [117, 289]
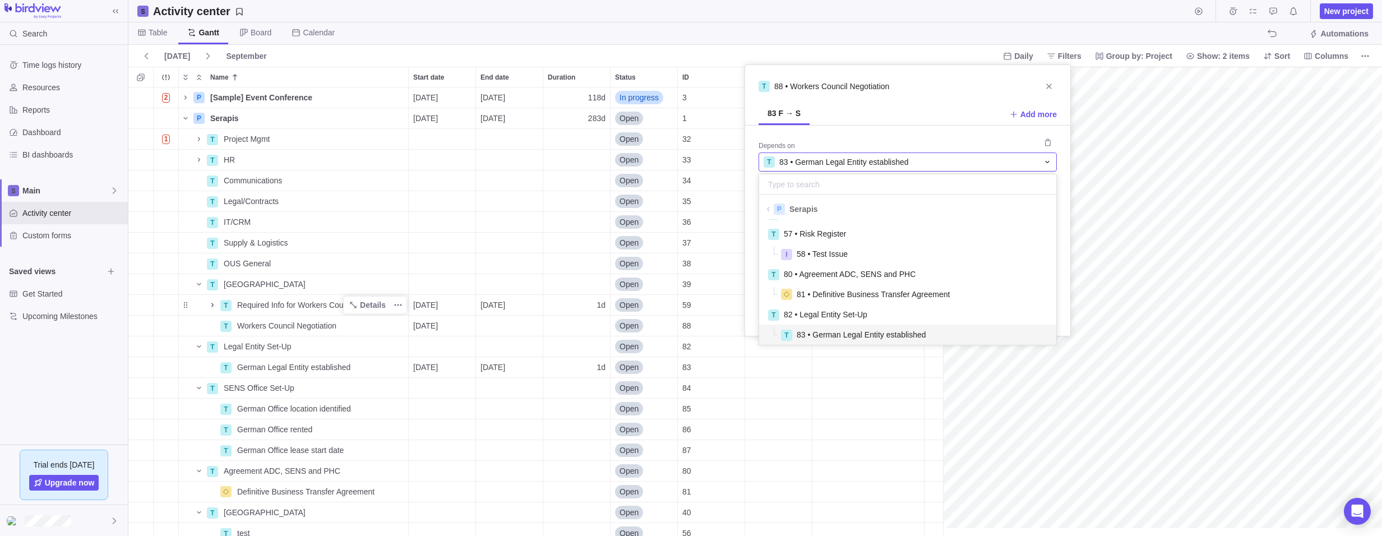
click at [1047, 159] on icon at bounding box center [1047, 162] width 9 height 9
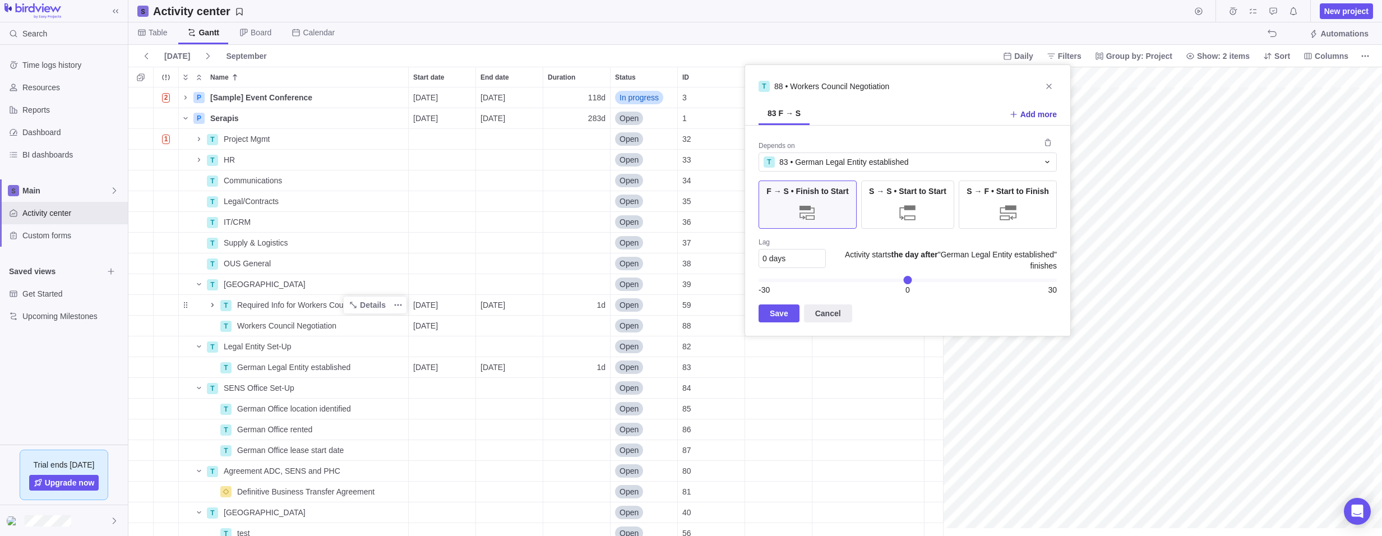
click at [1043, 113] on span "Add more" at bounding box center [1038, 114] width 36 height 11
click at [830, 168] on span "Select activity or type a keyword..." at bounding box center [822, 165] width 119 height 11
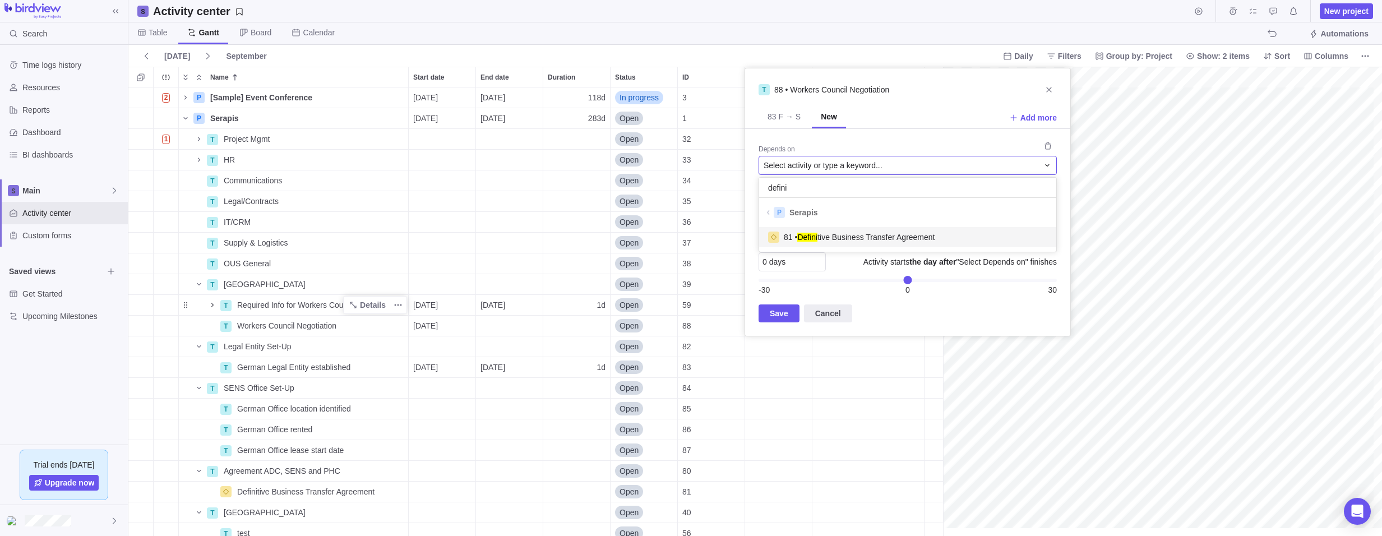
scroll to position [21, 289]
type input "defin"
click at [851, 237] on span "81 • Defin itive Business Transfer Agreement" at bounding box center [859, 236] width 151 height 11
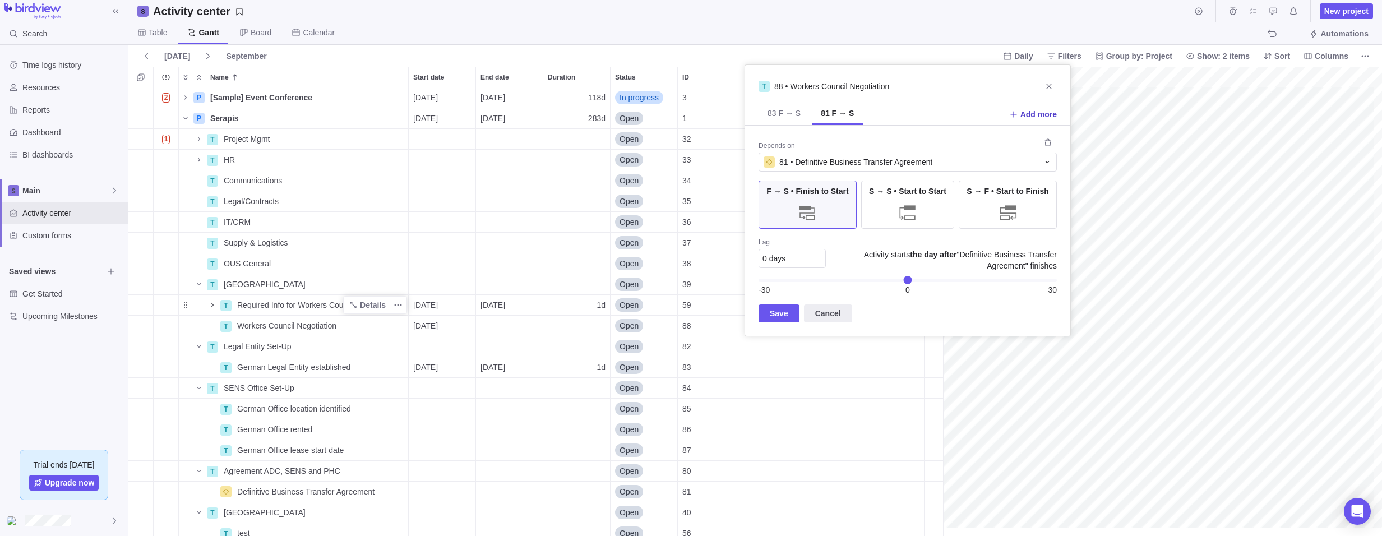
click at [1044, 114] on span "Add more" at bounding box center [1038, 114] width 36 height 11
click at [775, 317] on span "Save" at bounding box center [779, 313] width 18 height 13
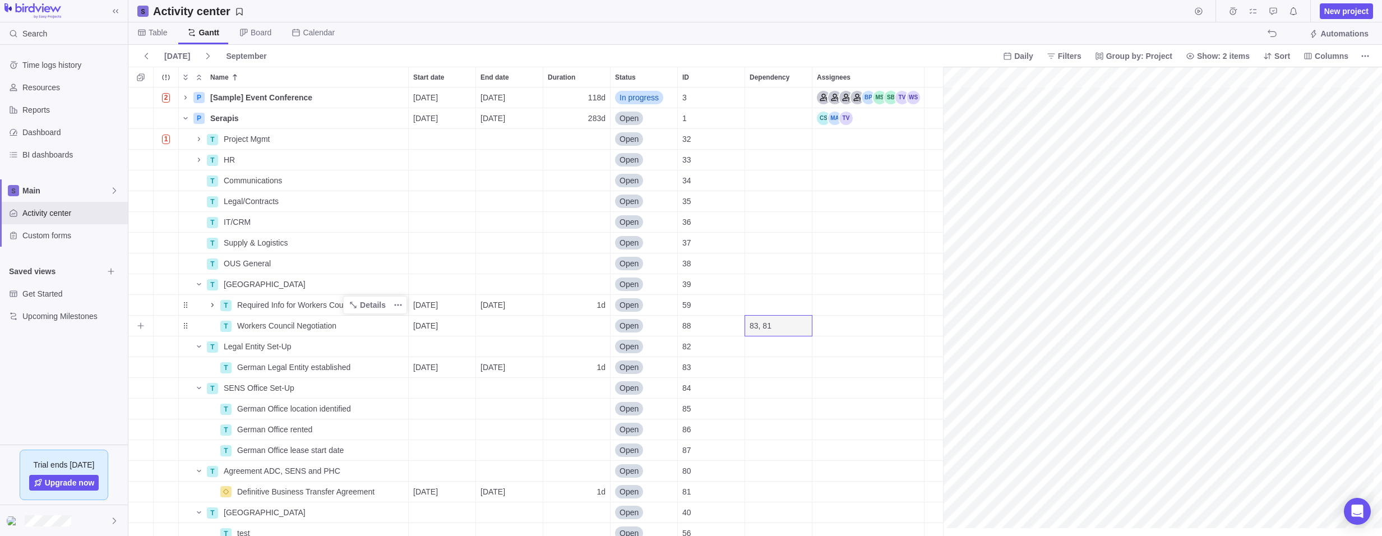
click at [789, 326] on div "83, 81" at bounding box center [778, 326] width 67 height 20
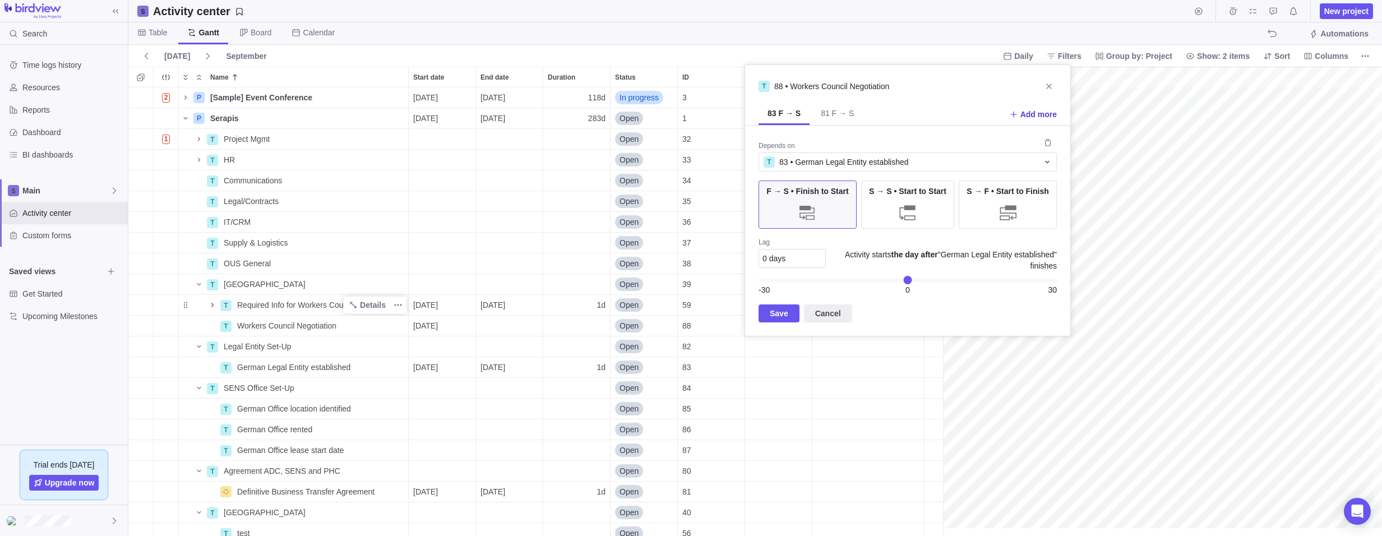
click at [1042, 111] on span "Add more" at bounding box center [1038, 114] width 36 height 11
click at [1028, 117] on span "Add more" at bounding box center [1038, 117] width 36 height 11
click at [877, 120] on span "New" at bounding box center [882, 116] width 16 height 11
click at [849, 165] on span "Select activity or type a keyword..." at bounding box center [822, 165] width 119 height 11
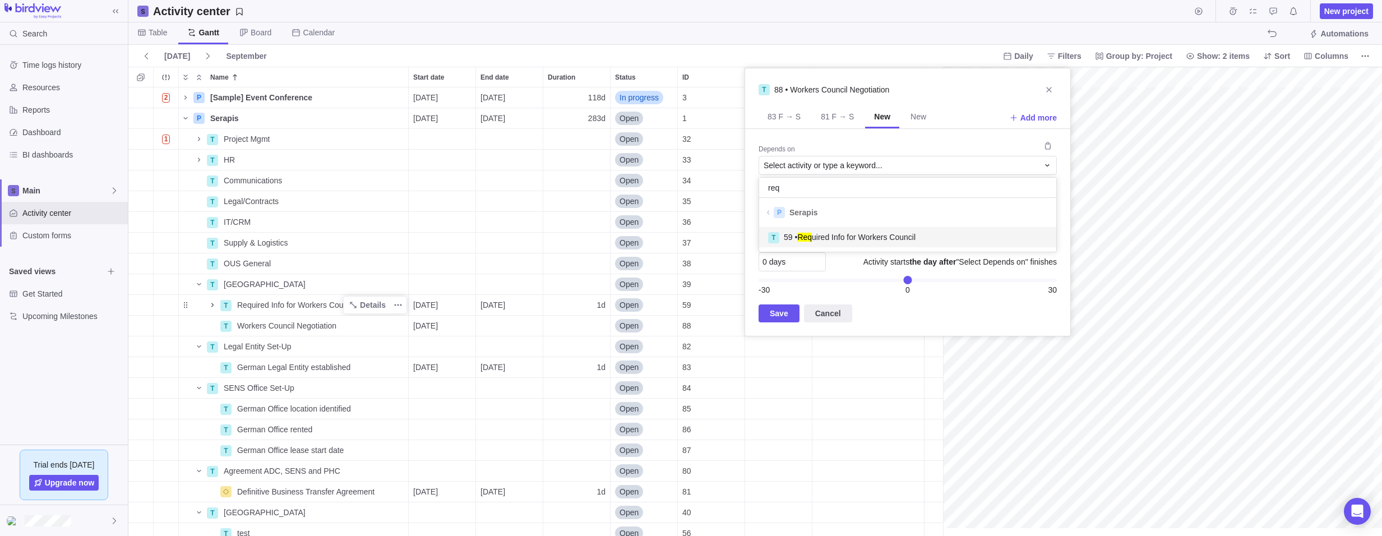
type input "req"
click at [850, 235] on span "59 • Req uired Info for Workers Council" at bounding box center [850, 236] width 132 height 11
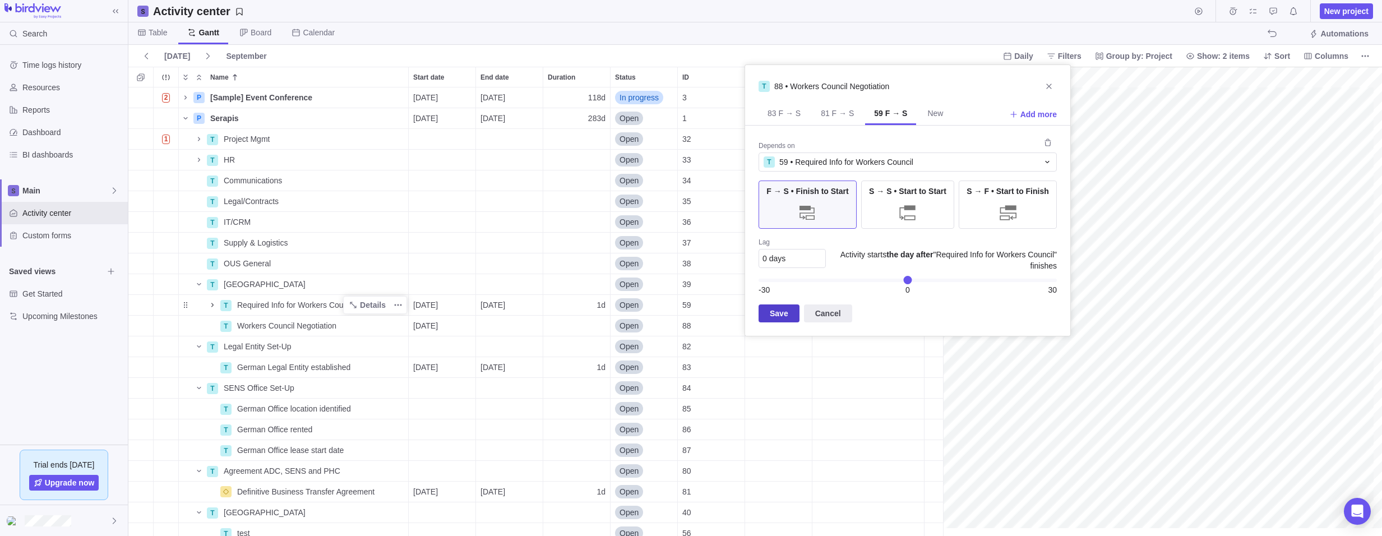
click at [777, 313] on span "Save" at bounding box center [779, 313] width 18 height 13
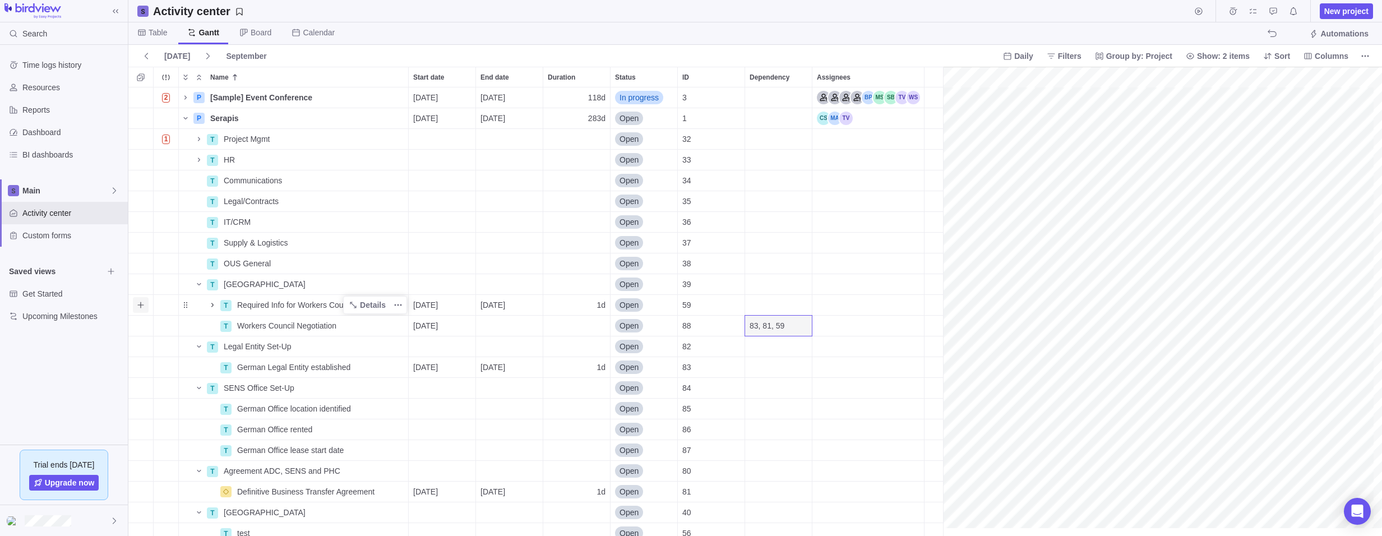
click at [139, 303] on icon "Add sub-activity" at bounding box center [140, 304] width 9 height 9
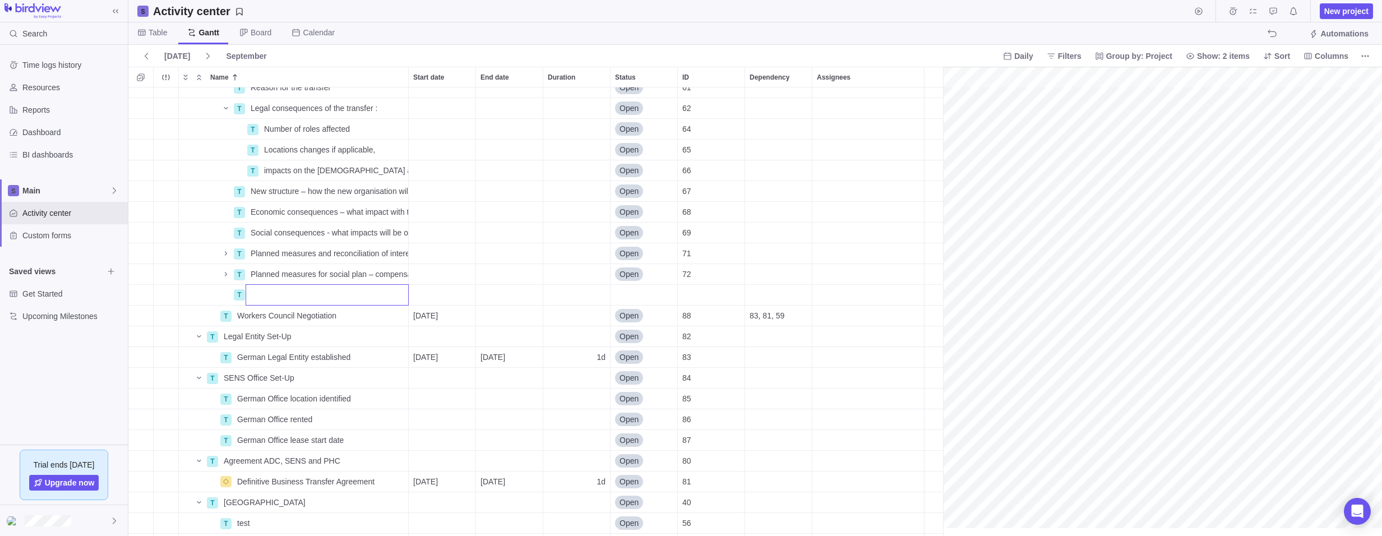
scroll to position [261, 1535]
click at [279, 334] on div "T Reason for the transfer Details Open 61 T Legal consequences of the transfer …" at bounding box center [539, 311] width 823 height 448
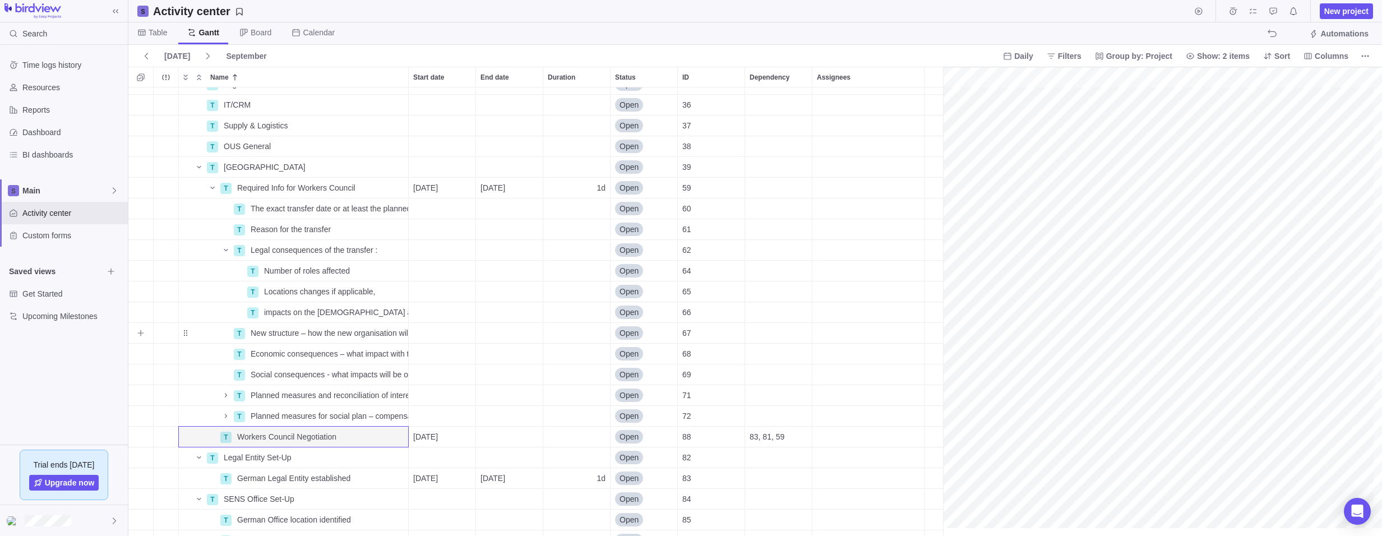
scroll to position [93, 0]
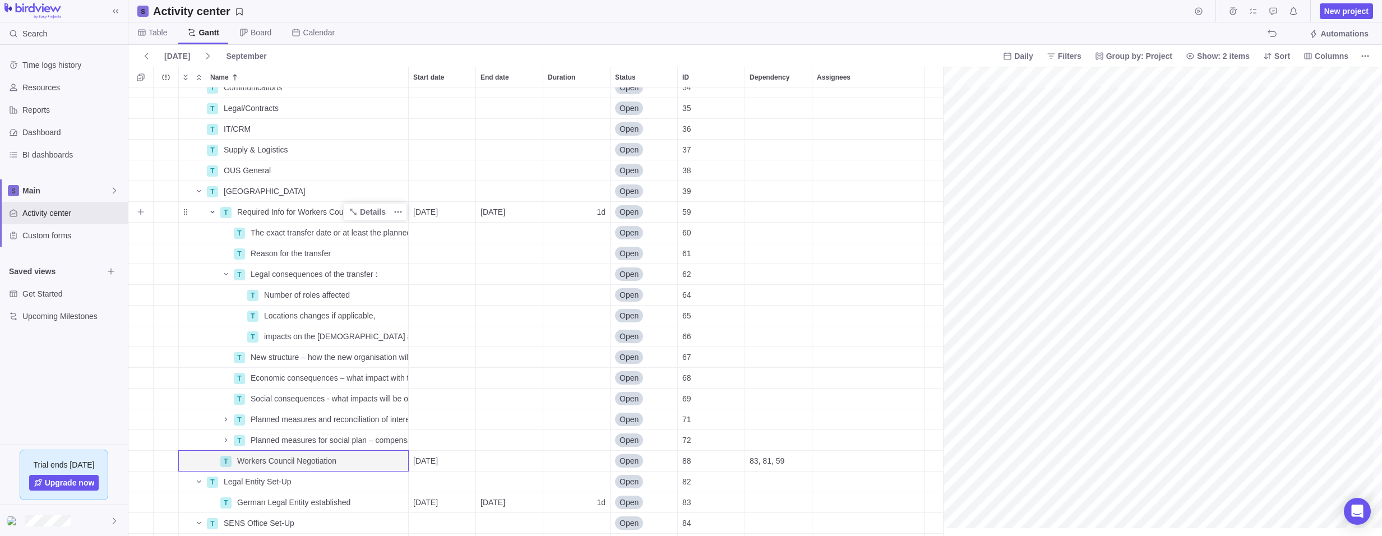
click at [209, 213] on icon "Name" at bounding box center [212, 211] width 9 height 9
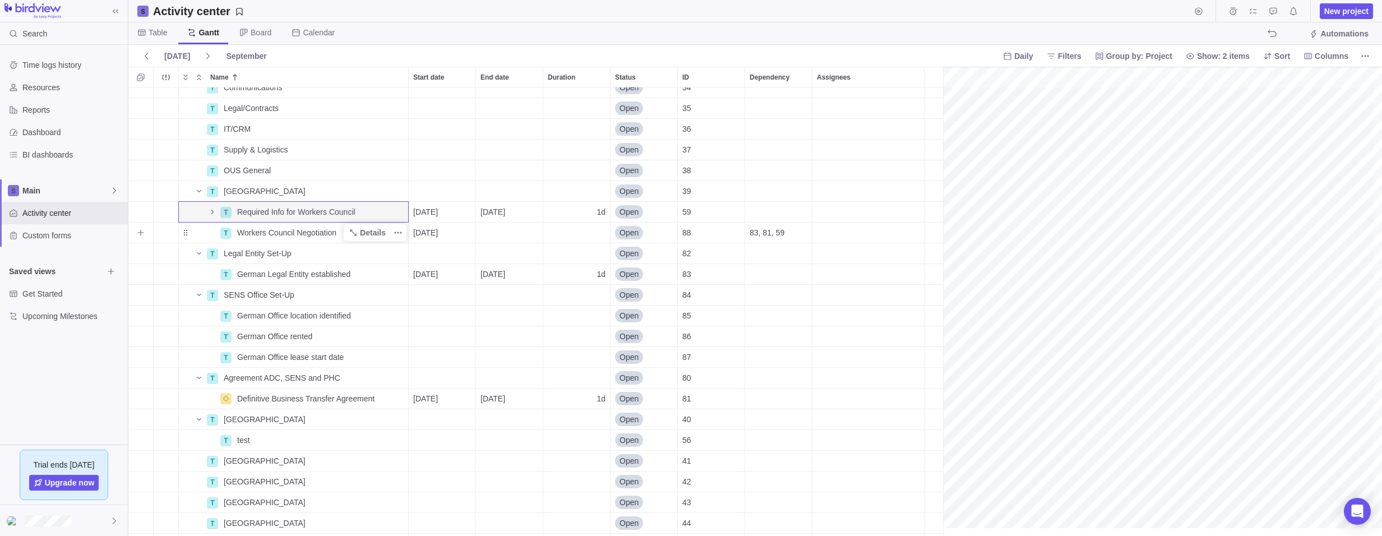
click at [262, 229] on span "Workers Council Negotiation" at bounding box center [286, 232] width 99 height 11
click at [263, 212] on div "2 P [Sample] Event Conference Details [DATE] [DATE] 118d In progress 3 P Serapi…" at bounding box center [539, 311] width 823 height 448
click at [251, 192] on span "[GEOGRAPHIC_DATA]" at bounding box center [265, 191] width 82 height 11
click at [142, 198] on div "2 P [Sample] Event Conference Details [DATE] [DATE] 118d In progress 3 P Serapi…" at bounding box center [539, 311] width 823 height 448
click at [142, 194] on icon "Add sub-activity" at bounding box center [140, 191] width 9 height 9
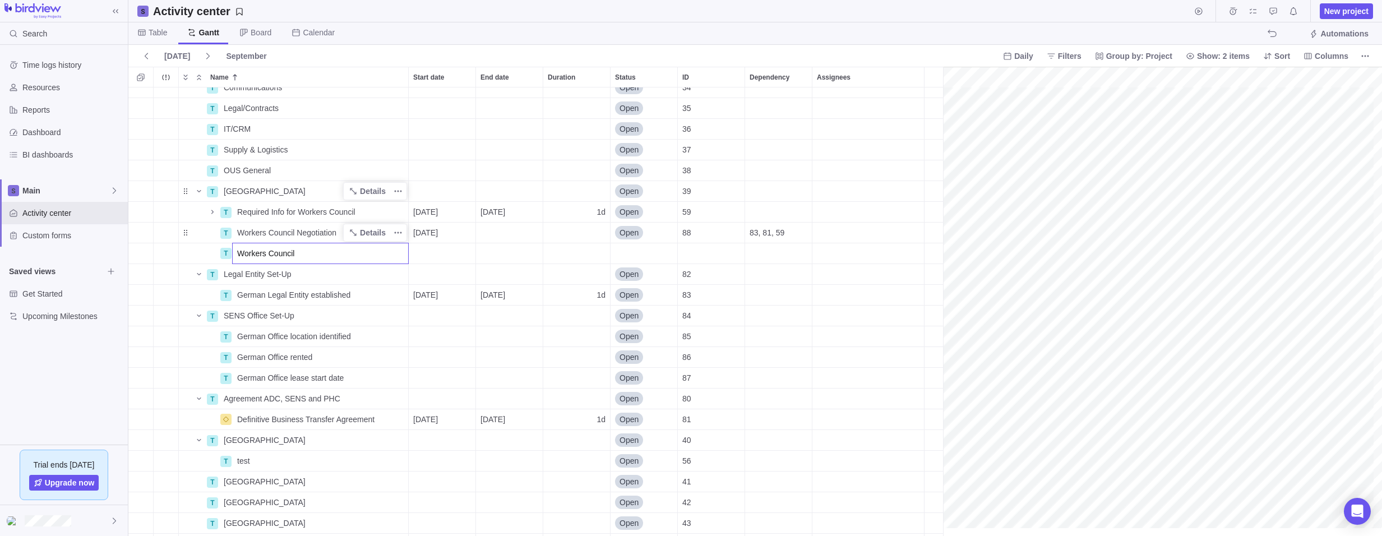
type input "Workers Council"
click at [221, 255] on div "2 P [Sample] Event Conference Details [DATE] [DATE] 118d In progress 3 P Serapi…" at bounding box center [539, 311] width 823 height 448
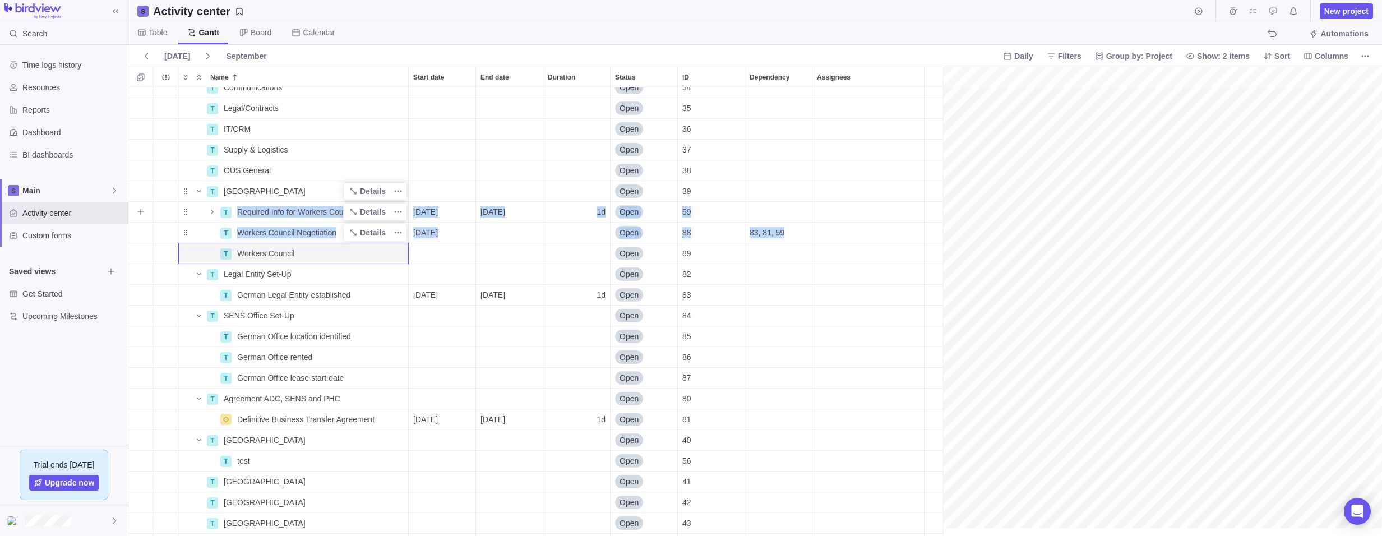
click at [198, 220] on div "2 P [Sample] Event Conference Details [DATE] [DATE] 118d In progress 3 P Serapi…" at bounding box center [539, 357] width 823 height 726
drag, startPoint x: 198, startPoint y: 220, endPoint x: 140, endPoint y: 253, distance: 66.5
click at [140, 253] on div "grid" at bounding box center [140, 253] width 25 height 20
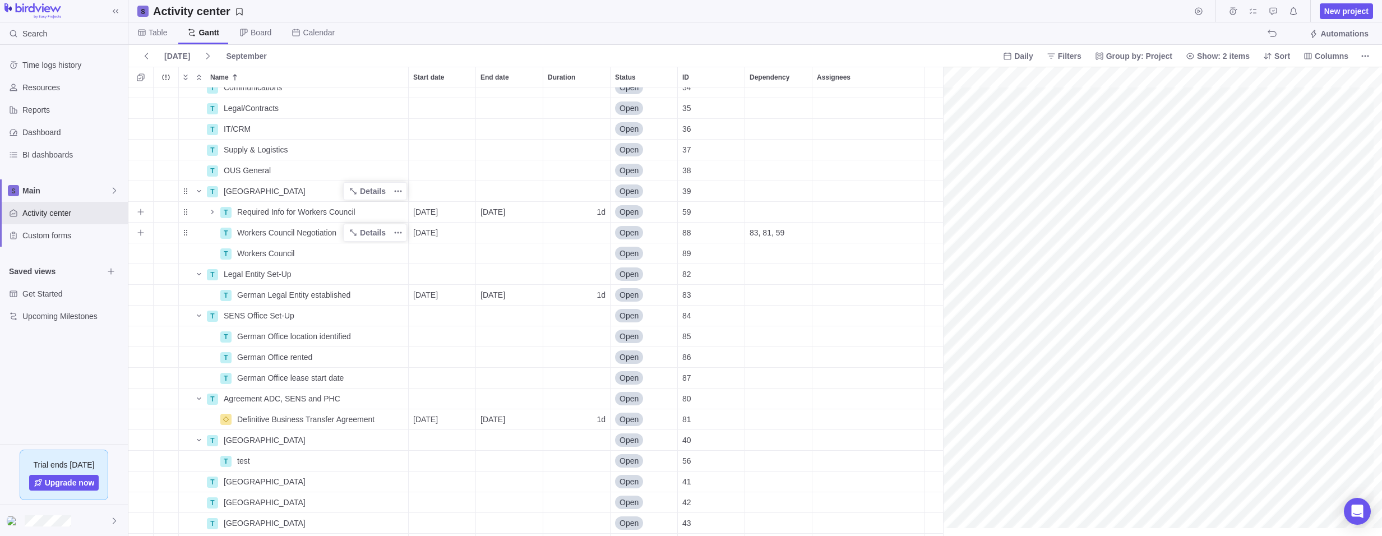
drag, startPoint x: 141, startPoint y: 254, endPoint x: 152, endPoint y: 225, distance: 31.4
click at [152, 224] on div "2 P [Sample] Event Conference Details [DATE] [DATE] 118d In progress 3 P Serapi…" at bounding box center [539, 357] width 823 height 726
click at [143, 254] on icon "Add sub-activity" at bounding box center [140, 253] width 9 height 9
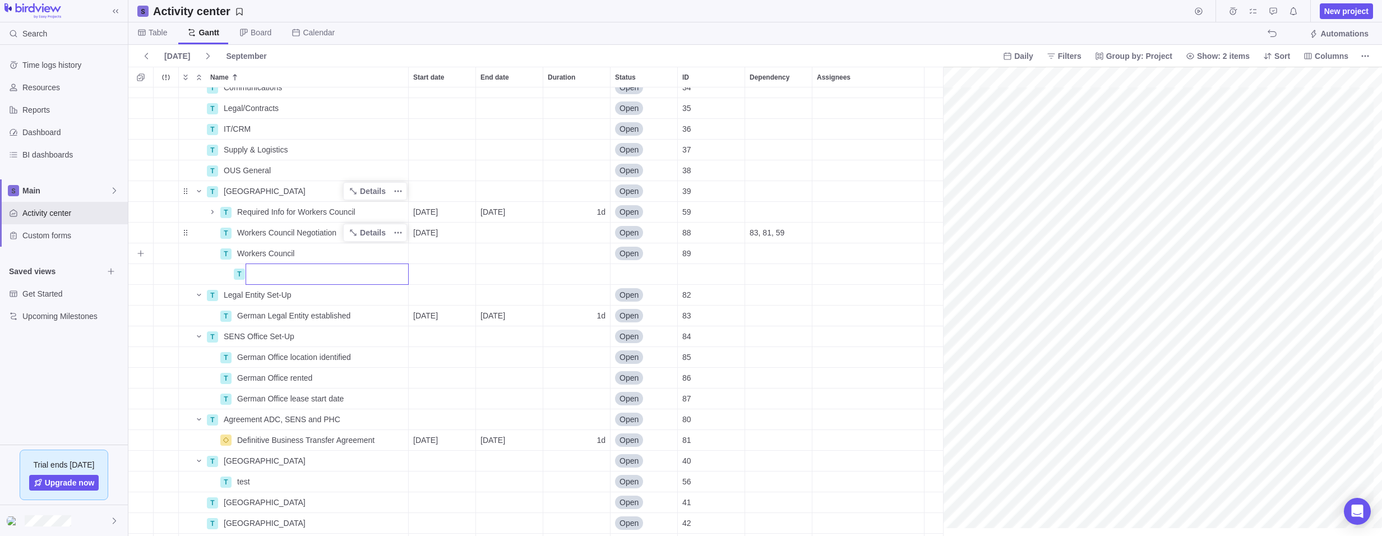
click at [151, 251] on div "2 P [Sample] Event Conference Details [DATE] [DATE] 118d In progress 3 P Serapi…" at bounding box center [539, 311] width 823 height 448
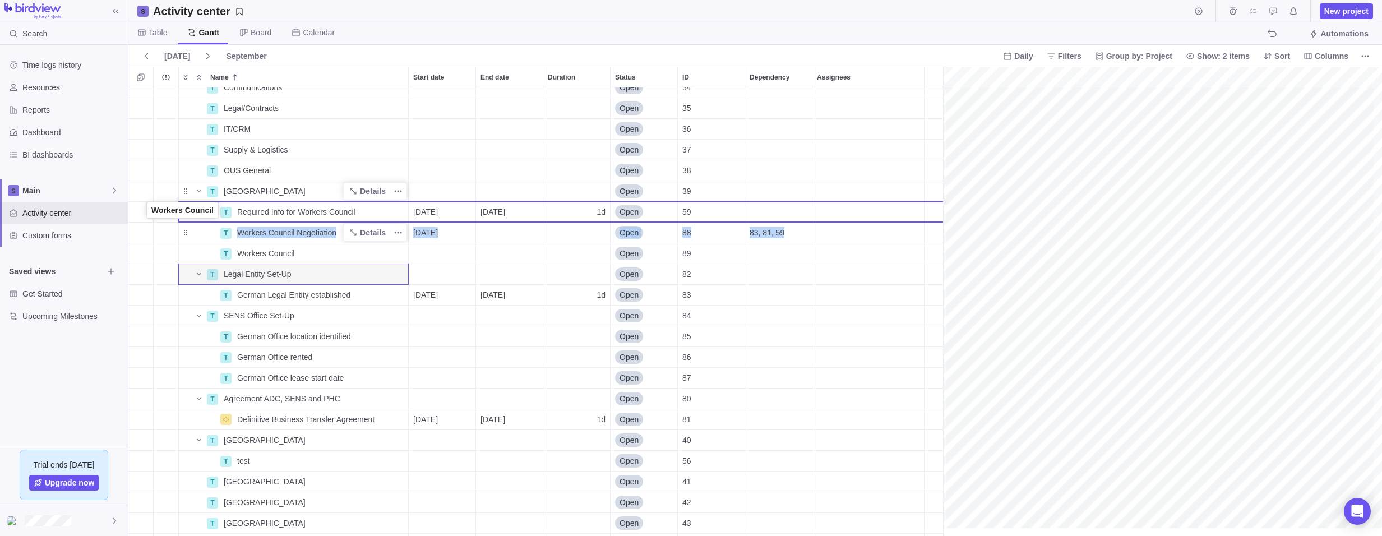
drag, startPoint x: 184, startPoint y: 255, endPoint x: 146, endPoint y: 214, distance: 56.3
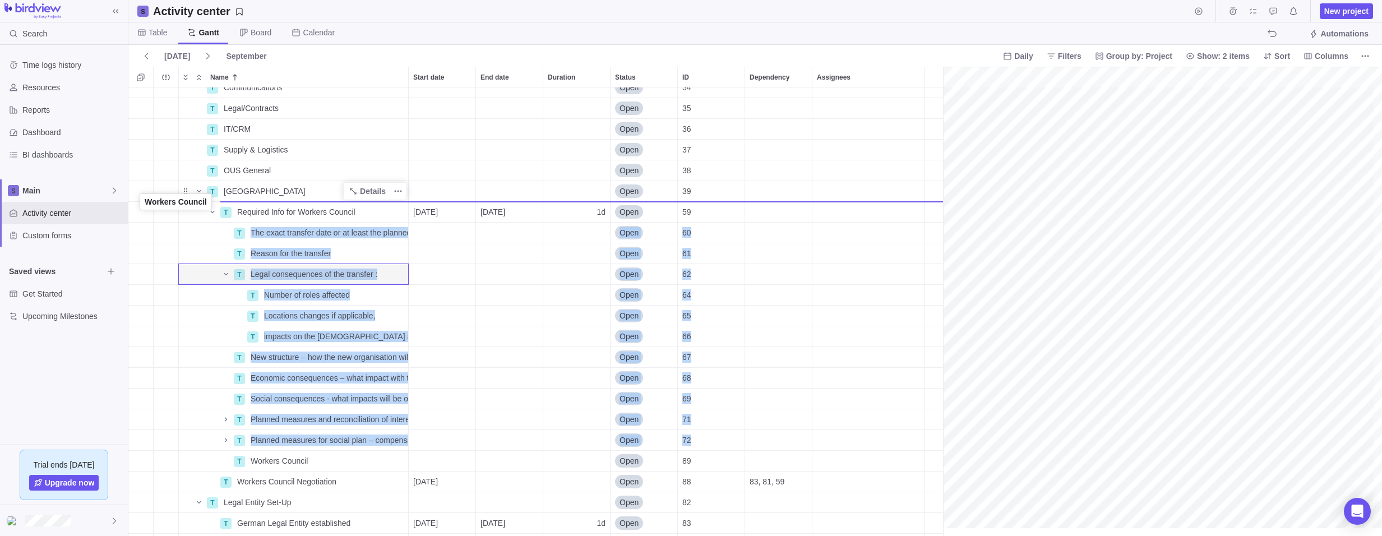
drag, startPoint x: 189, startPoint y: 462, endPoint x: 144, endPoint y: 205, distance: 261.2
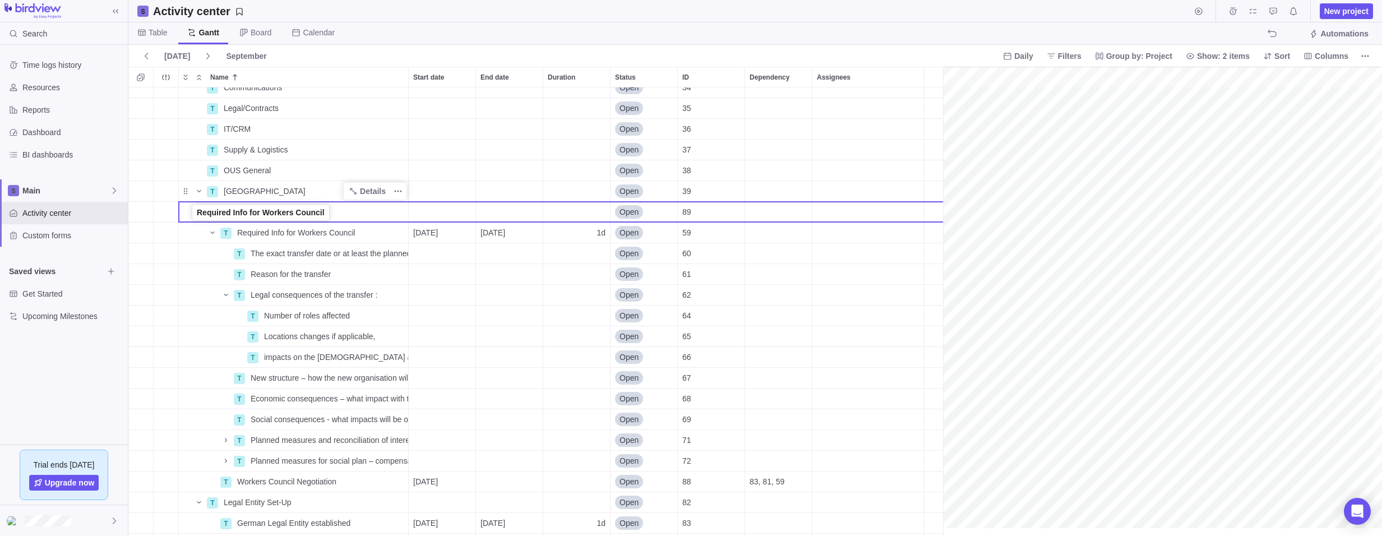
drag, startPoint x: 184, startPoint y: 233, endPoint x: 191, endPoint y: 214, distance: 19.9
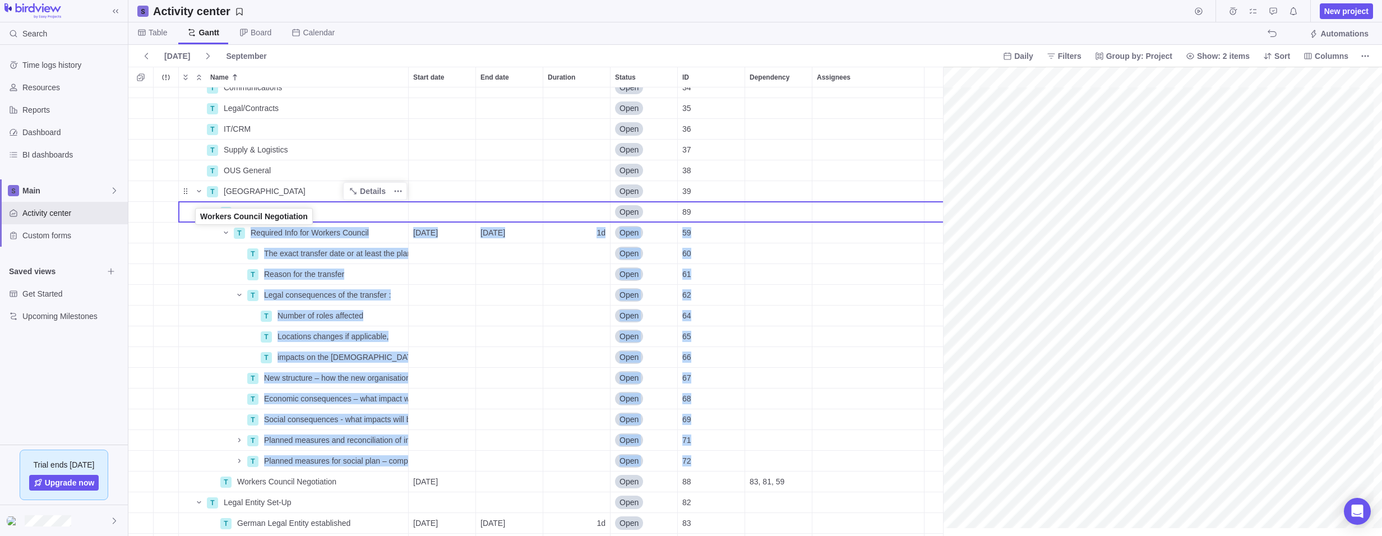
drag, startPoint x: 186, startPoint y: 482, endPoint x: 196, endPoint y: 219, distance: 263.7
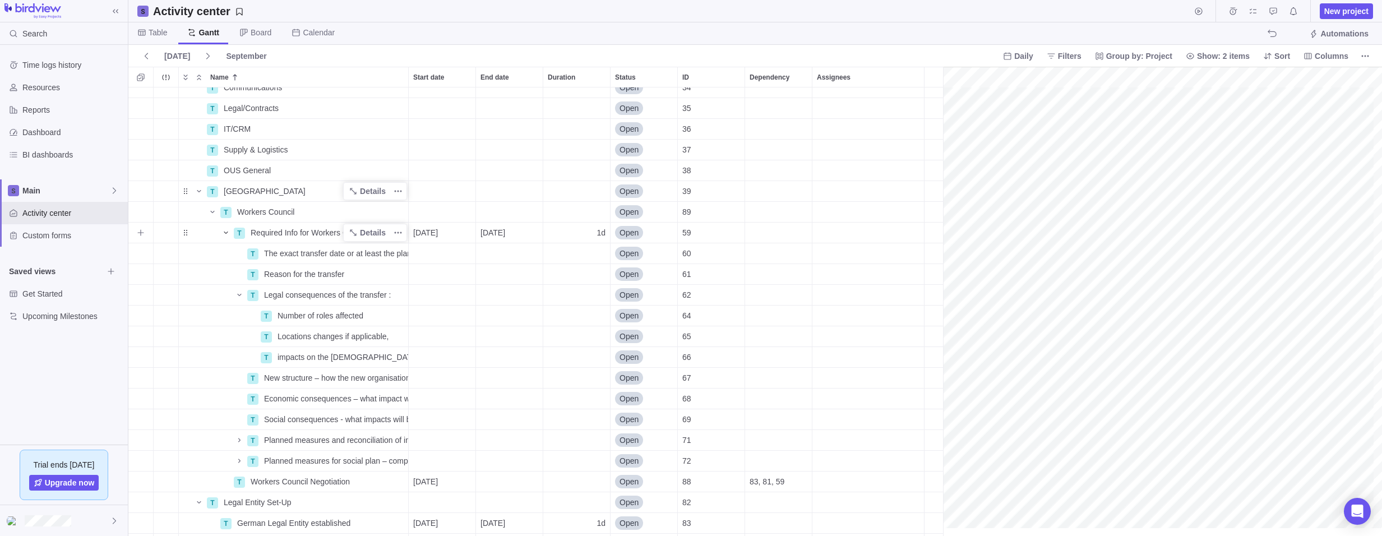
click at [225, 234] on icon "Name" at bounding box center [225, 232] width 9 height 9
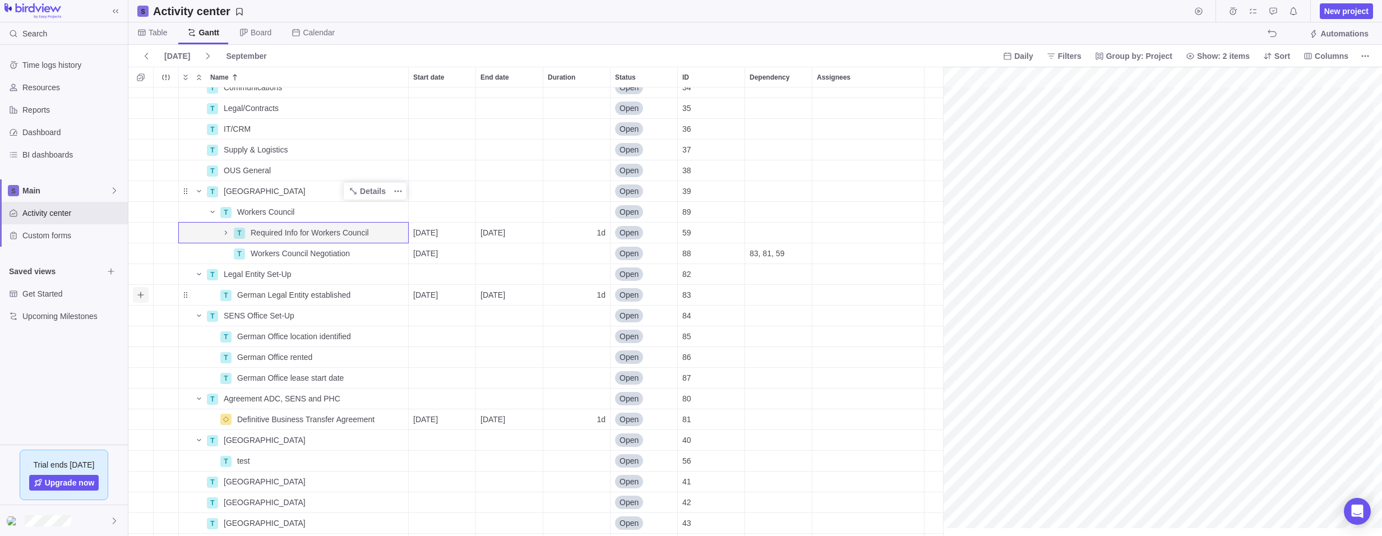
click at [142, 297] on icon "Add sub-activity" at bounding box center [140, 294] width 9 height 9
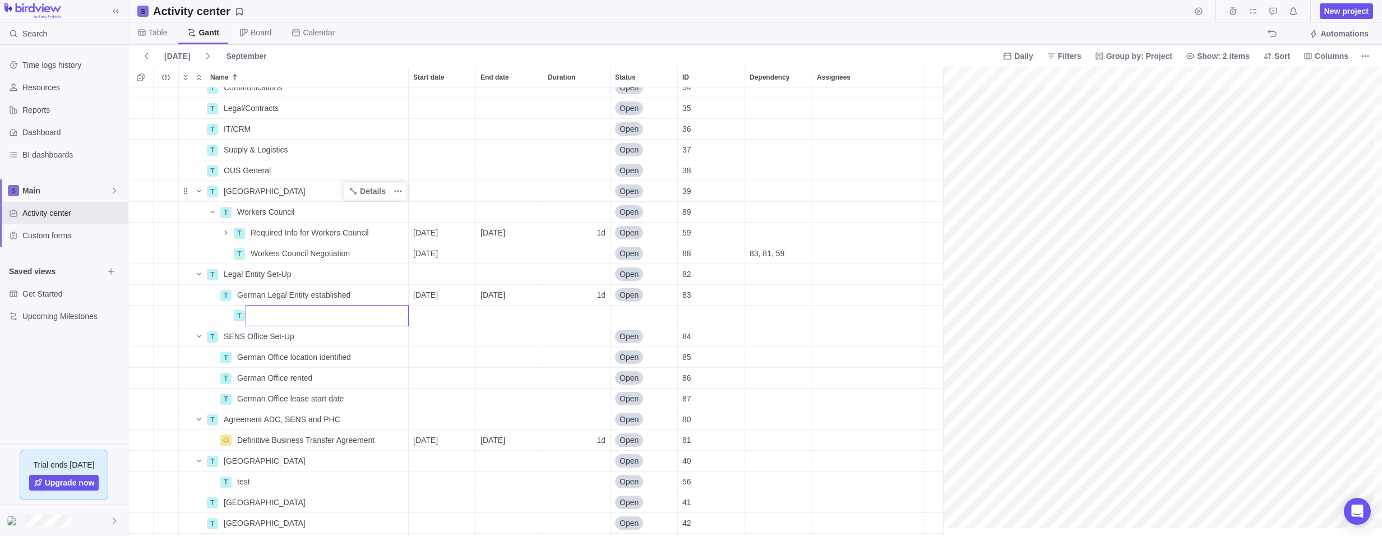
click at [139, 271] on div "2 P [Sample] Event Conference Details [DATE] [DATE] 118d In progress 3 P Serapi…" at bounding box center [539, 311] width 823 height 448
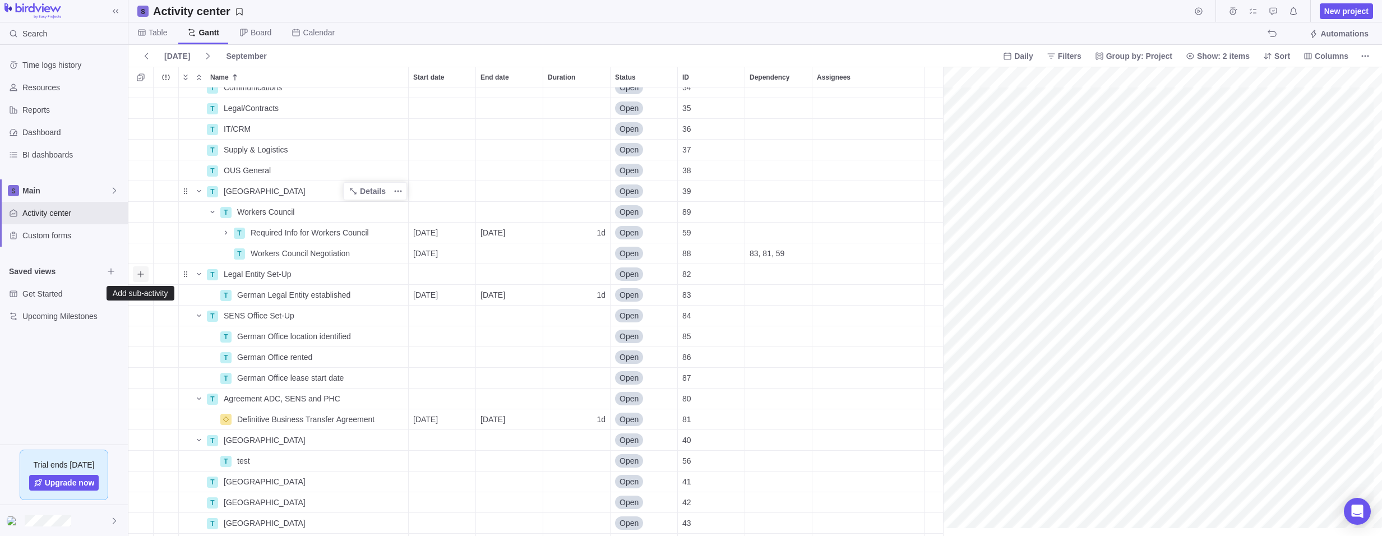
click at [141, 274] on icon "Add sub-activity" at bounding box center [140, 274] width 6 height 6
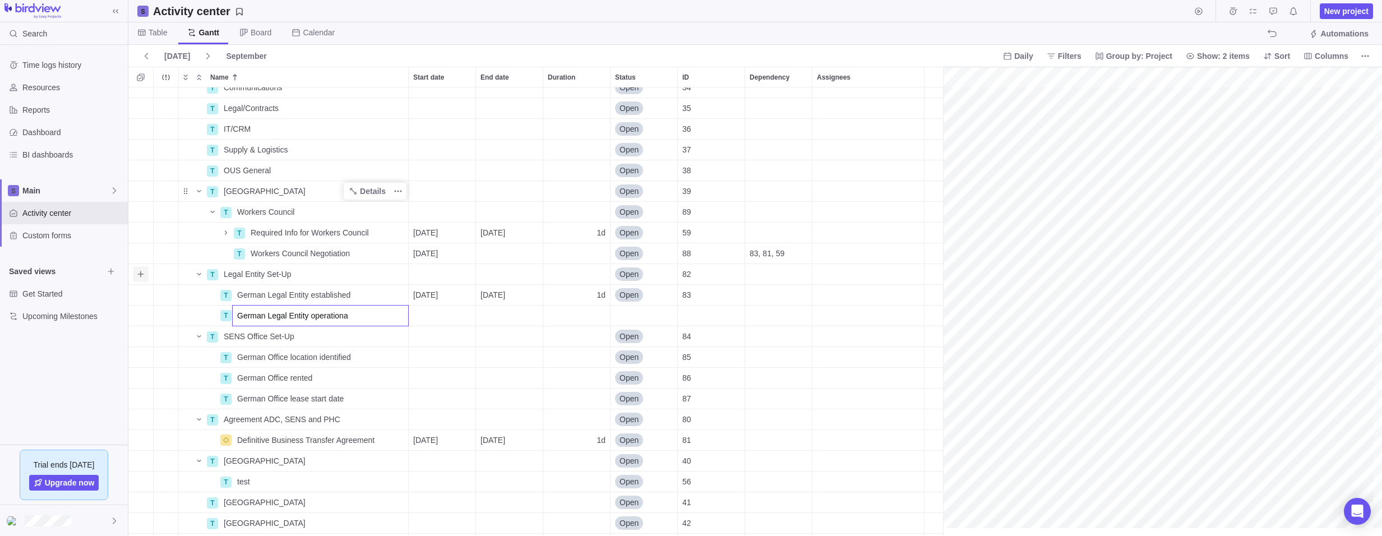
type input "German Legal Entity operational"
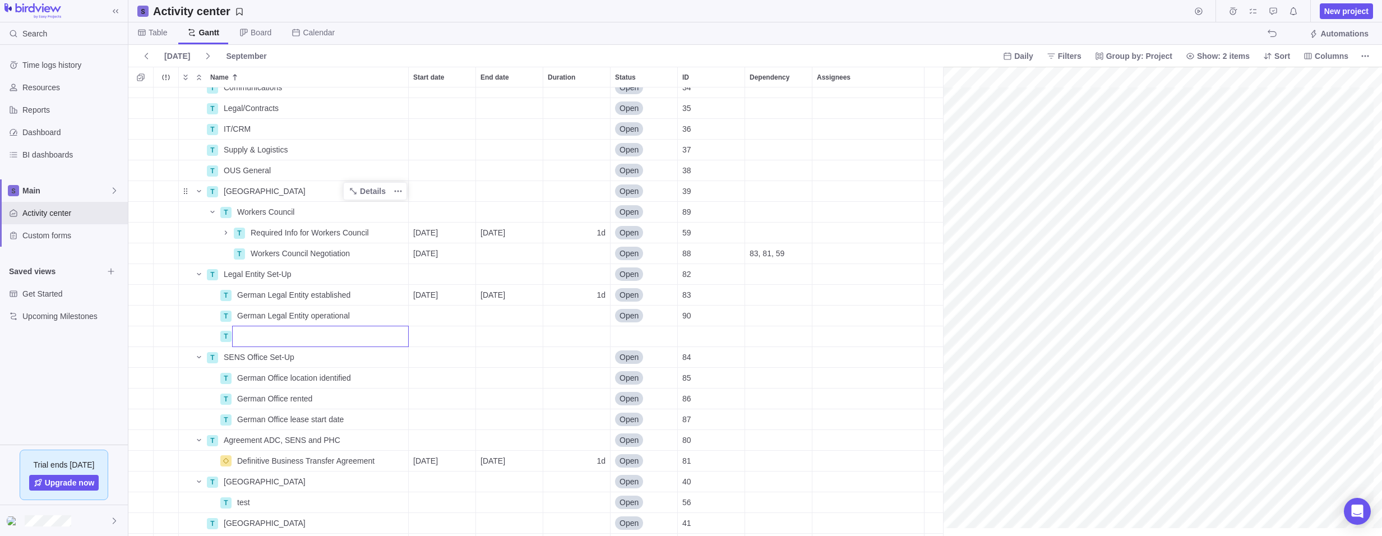
click at [211, 213] on div "2 P [Sample] Event Conference Details [DATE] [DATE] 118d In progress 3 P Serapi…" at bounding box center [539, 311] width 823 height 448
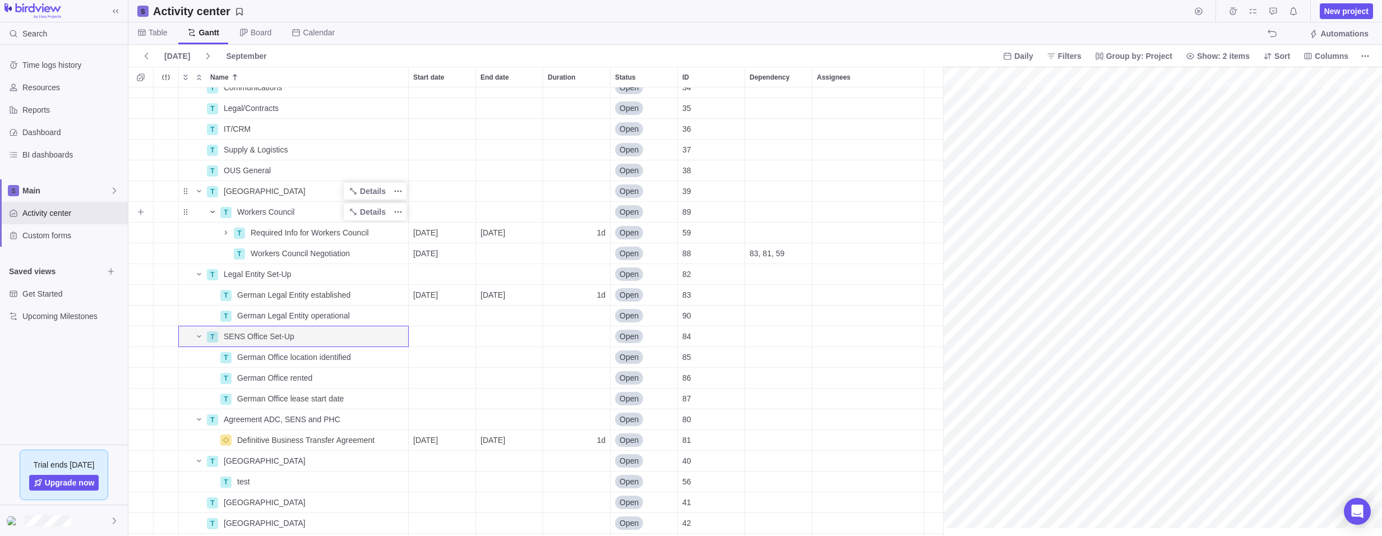
click at [211, 212] on icon "Name" at bounding box center [212, 211] width 9 height 9
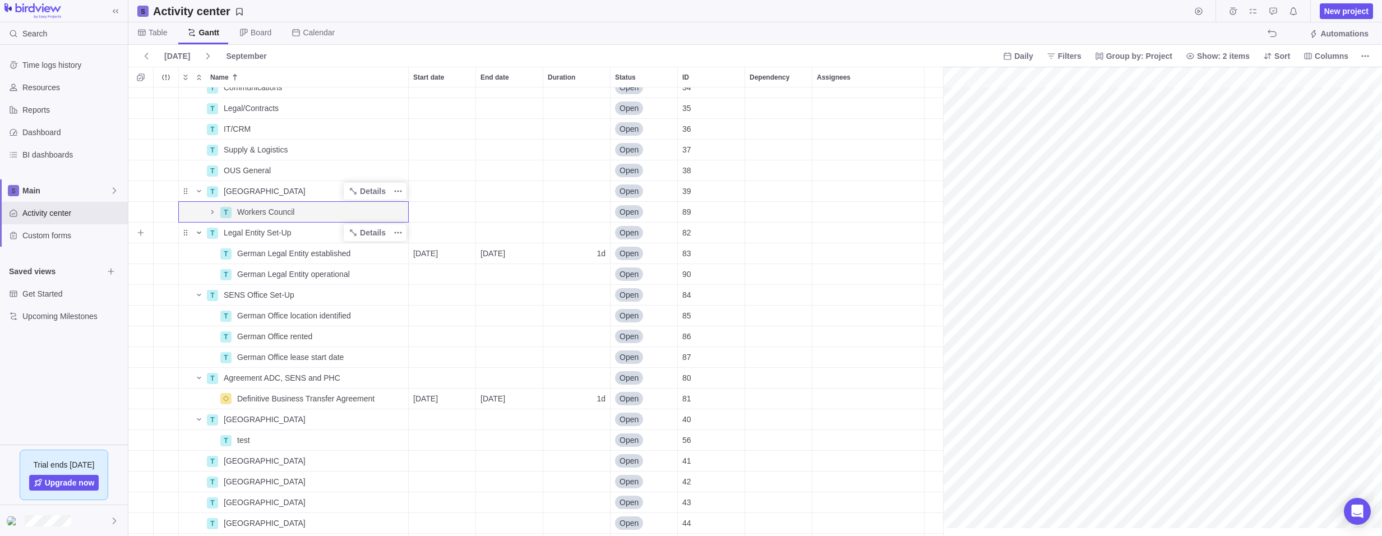
click at [197, 234] on icon "Name" at bounding box center [199, 232] width 9 height 9
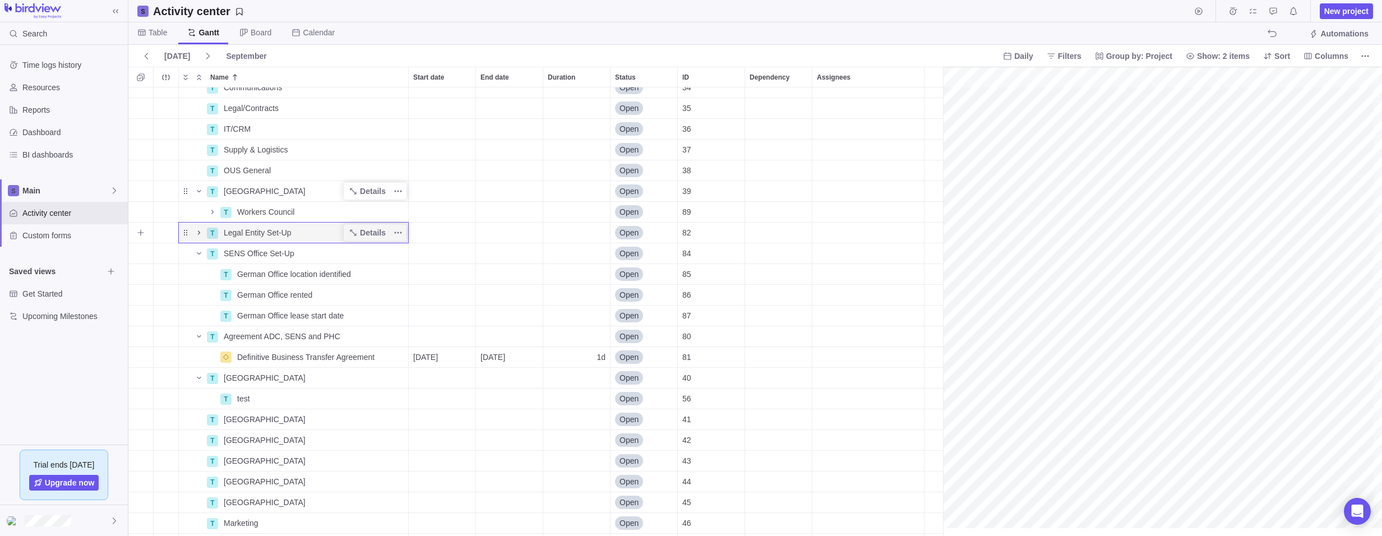
click at [196, 235] on icon "Name" at bounding box center [199, 232] width 9 height 9
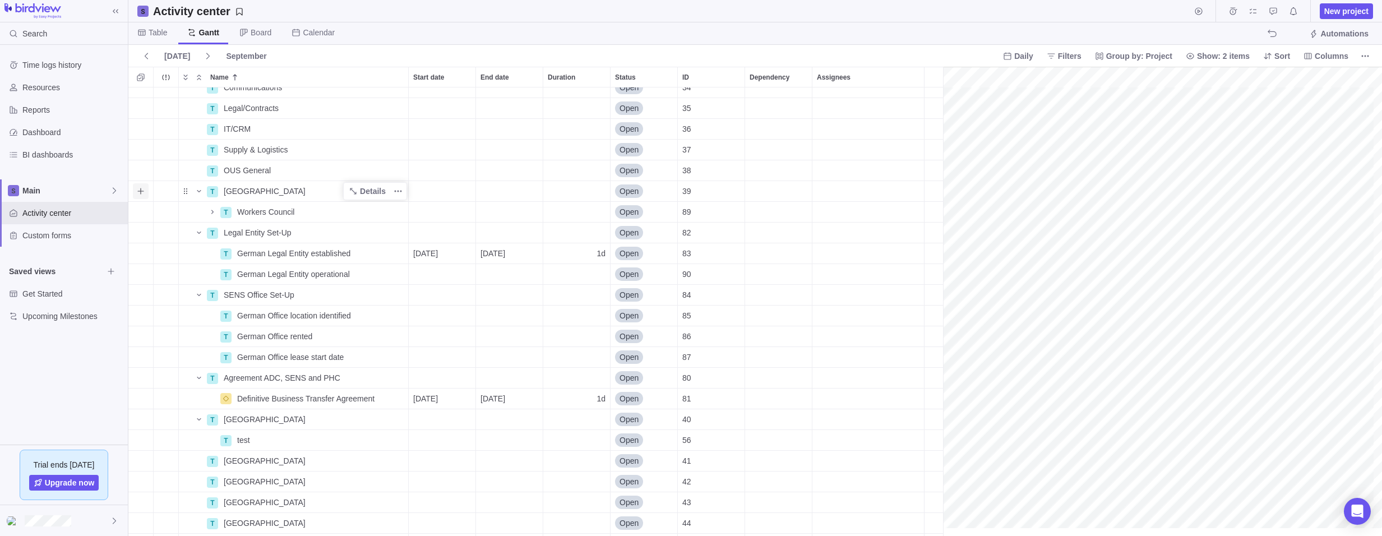
click at [140, 191] on icon "Add sub-activity" at bounding box center [140, 191] width 6 height 6
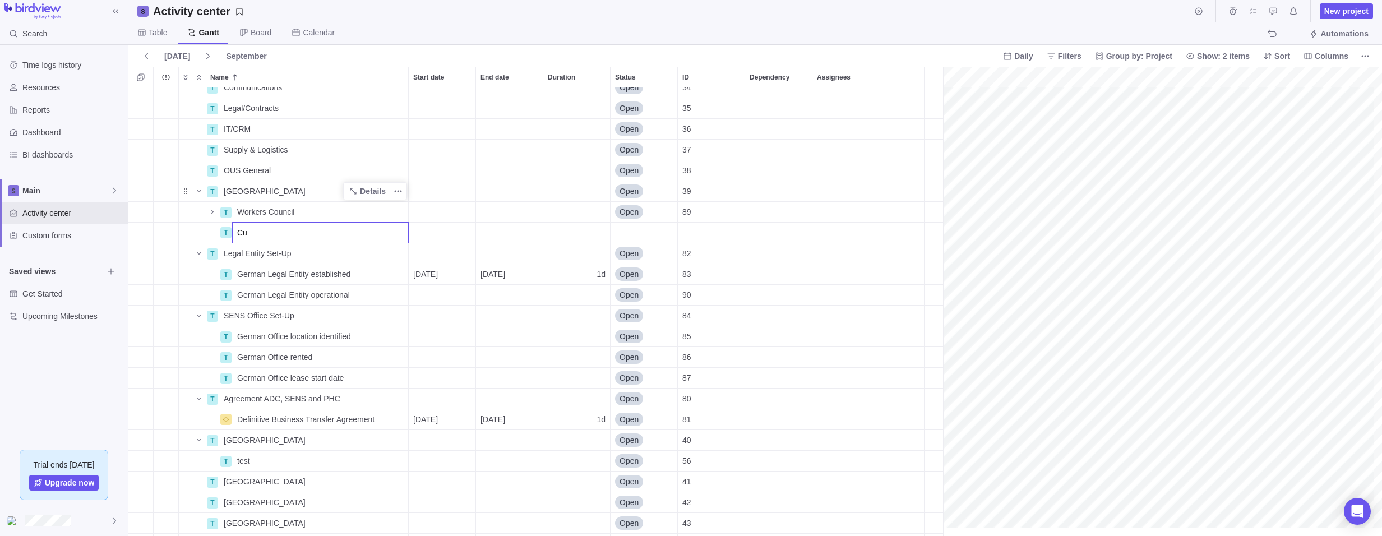
type input "C"
type input "Contracts (Customers, Health Insurance, etc.)"
click at [146, 229] on div "grid" at bounding box center [140, 233] width 25 height 20
click at [142, 233] on icon "Add sub-activity" at bounding box center [140, 232] width 6 height 6
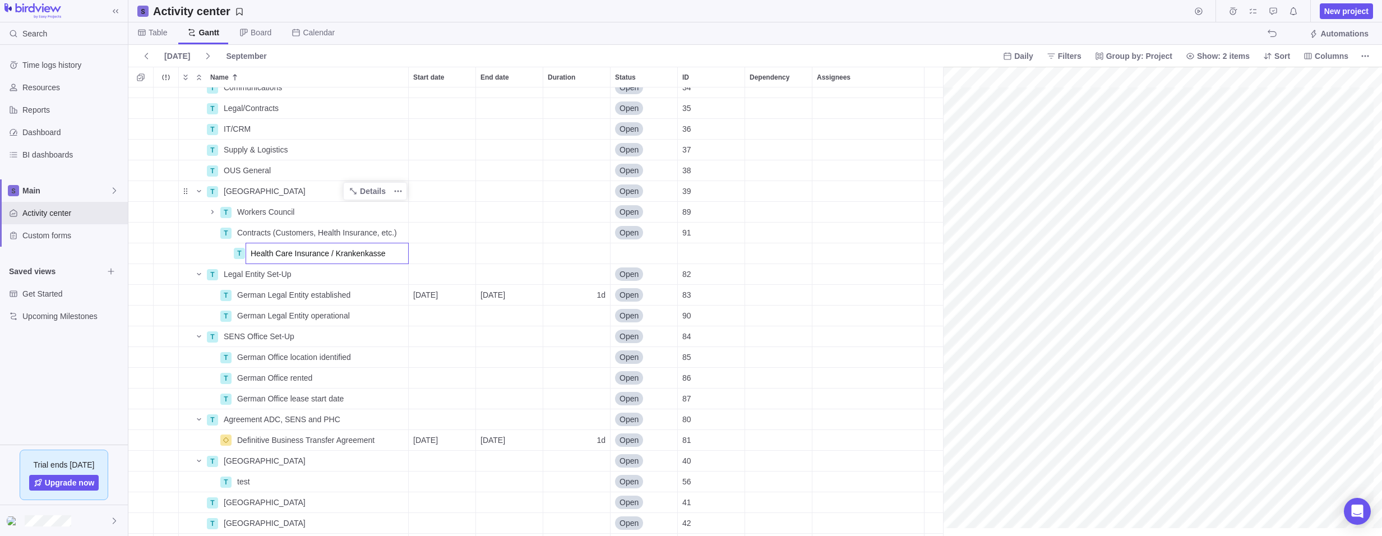
type input "Health Care Insurance / Krankenkasse"
click at [140, 254] on div "2 P [Sample] Event Conference Details [DATE] [DATE] 118d In progress 3 P Serapi…" at bounding box center [539, 311] width 823 height 448
click at [131, 249] on div "grid" at bounding box center [140, 253] width 25 height 20
click at [140, 252] on icon "Add sub-activity" at bounding box center [140, 253] width 9 height 9
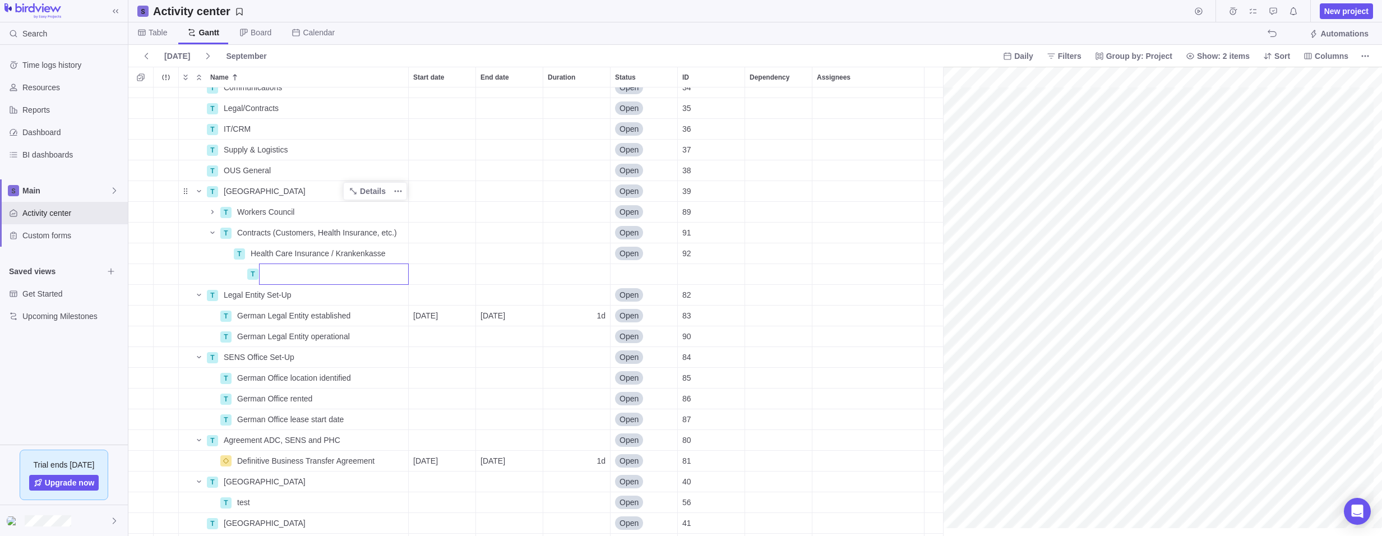
click at [138, 232] on div "2 P [Sample] Event Conference Details [DATE] [DATE] 118d In progress 3 P Serapi…" at bounding box center [539, 311] width 823 height 448
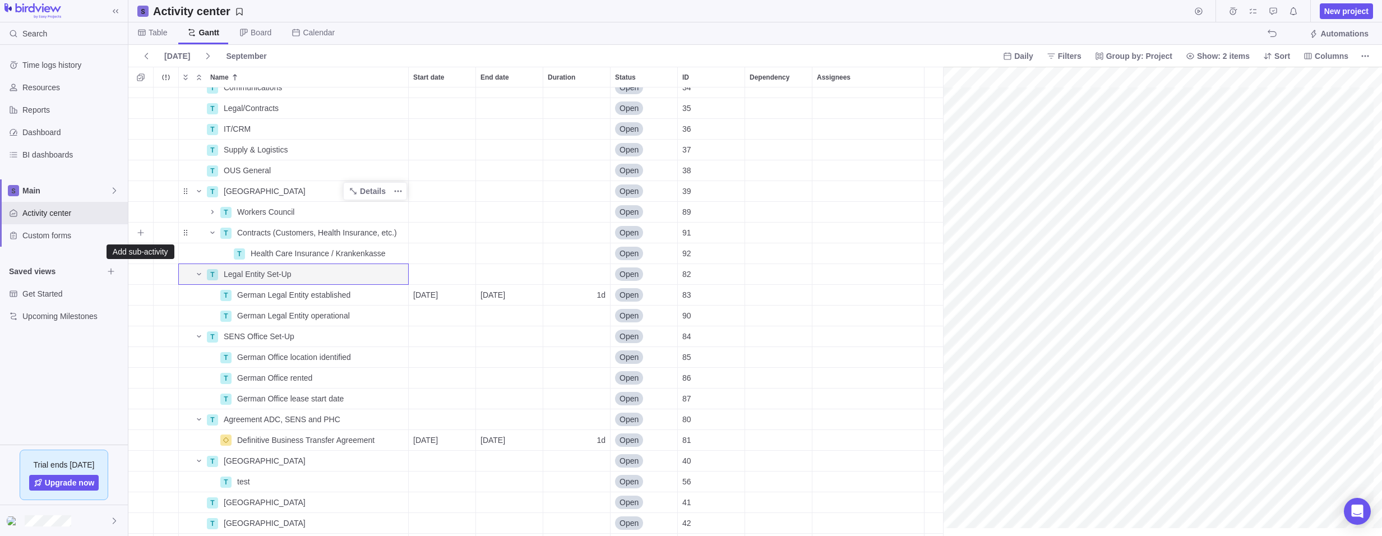
click at [138, 233] on icon "Add sub-activity" at bounding box center [140, 232] width 9 height 9
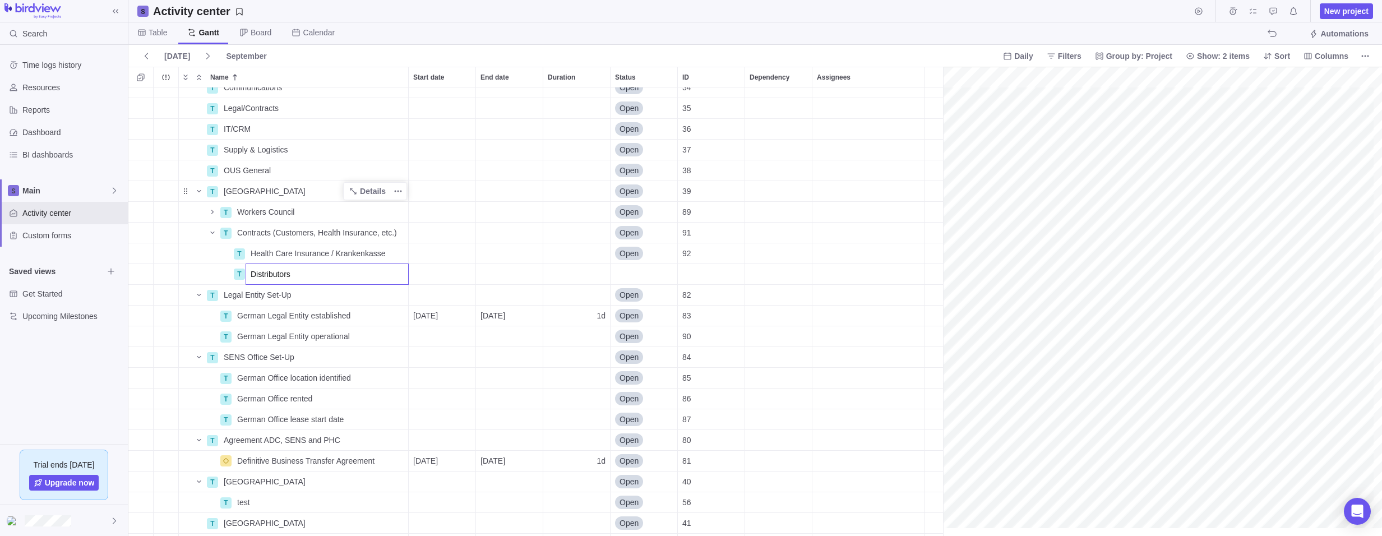
type input "Distributors"
click at [330, 252] on div "2 P [Sample] Event Conference Details [DATE] [DATE] 118d In progress 3 P Serapi…" at bounding box center [539, 311] width 823 height 448
click at [329, 252] on span "Health Care Insurance / Krankenkasse" at bounding box center [318, 253] width 135 height 11
click at [326, 254] on input "Health Care Insurance / Krankenkasse" at bounding box center [327, 253] width 163 height 21
type input "Health Care Insurance Contracts / Krankenkasse"
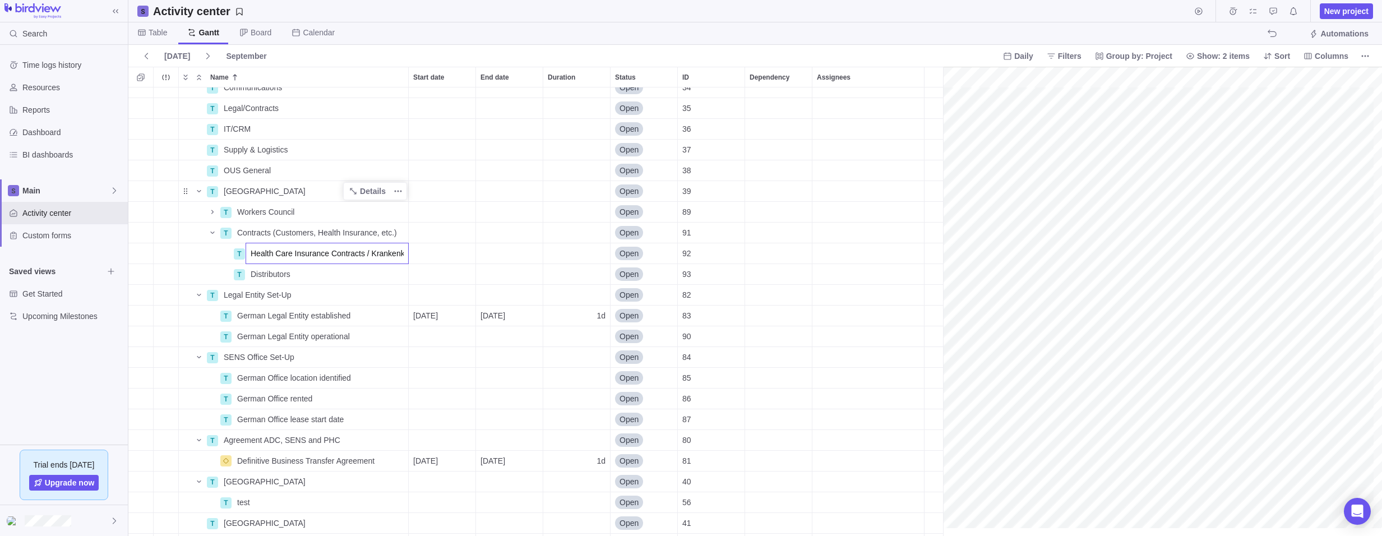
click at [305, 275] on div "2 P [Sample] Event Conference Details [DATE] [DATE] 118d In progress 3 P Serapi…" at bounding box center [539, 311] width 823 height 448
click at [294, 275] on div "Distributors" at bounding box center [327, 274] width 162 height 20
click at [299, 276] on input "Distributors" at bounding box center [327, 273] width 163 height 21
type input "Distributor Contracts / MOCs"
click at [140, 274] on div "2 P [Sample] Event Conference Details [DATE] [DATE] 118d In progress 3 P Serapi…" at bounding box center [539, 311] width 823 height 448
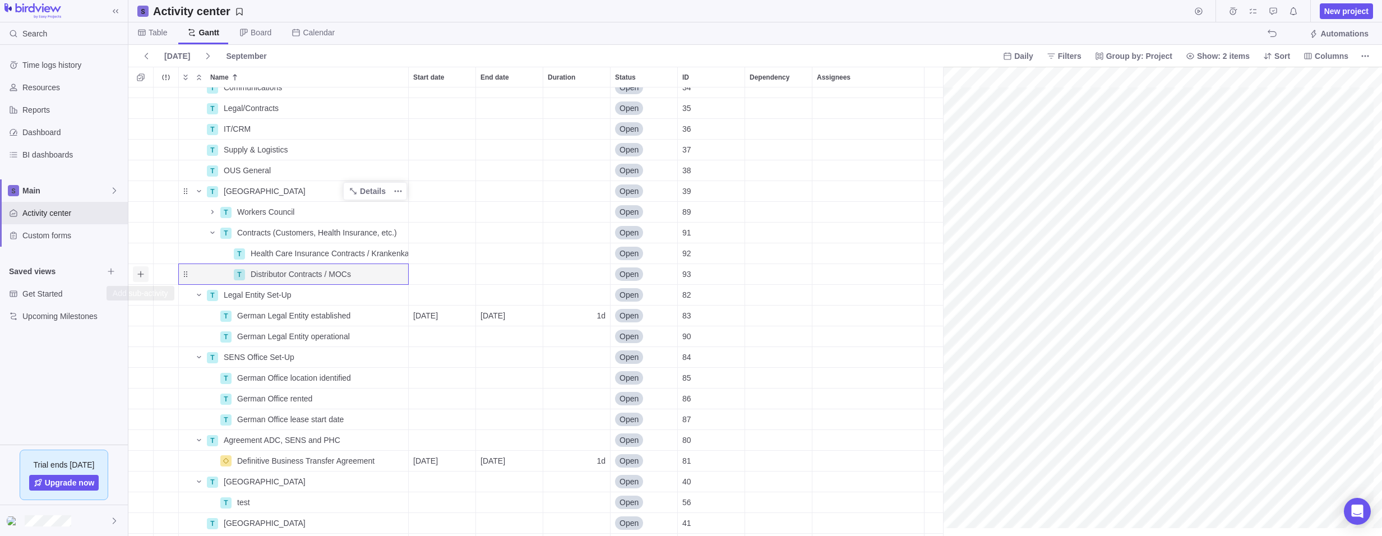
click at [139, 274] on icon "Add sub-activity" at bounding box center [140, 274] width 9 height 9
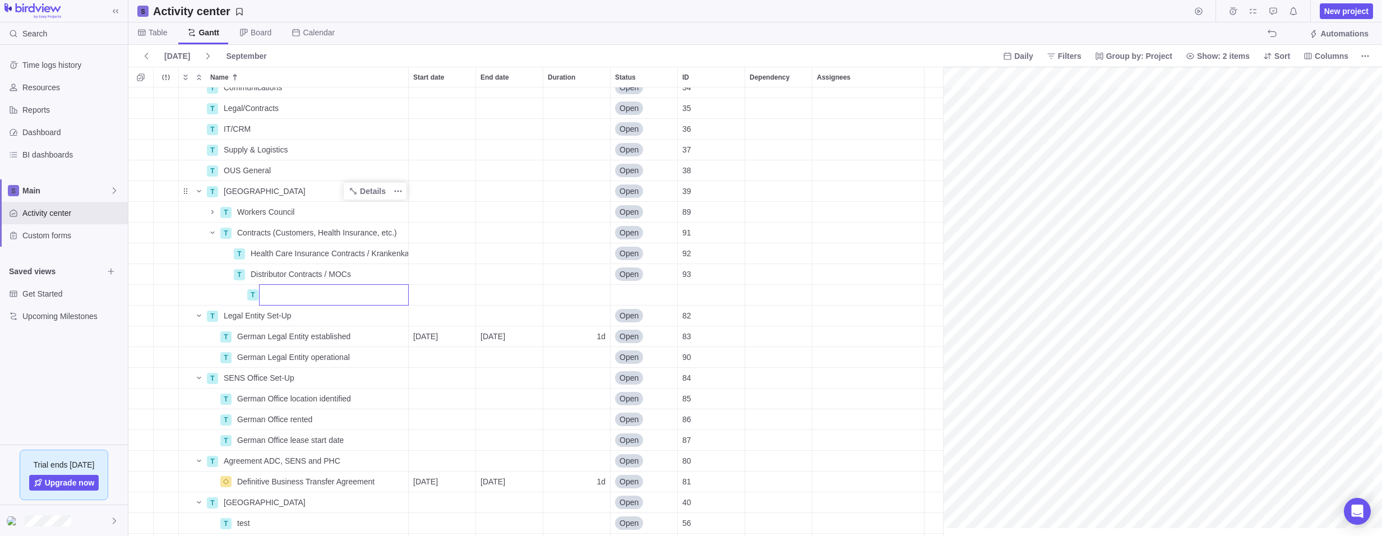
click at [145, 234] on div "2 P [Sample] Event Conference Details [DATE] [DATE] 118d In progress 3 P Serapi…" at bounding box center [539, 311] width 823 height 448
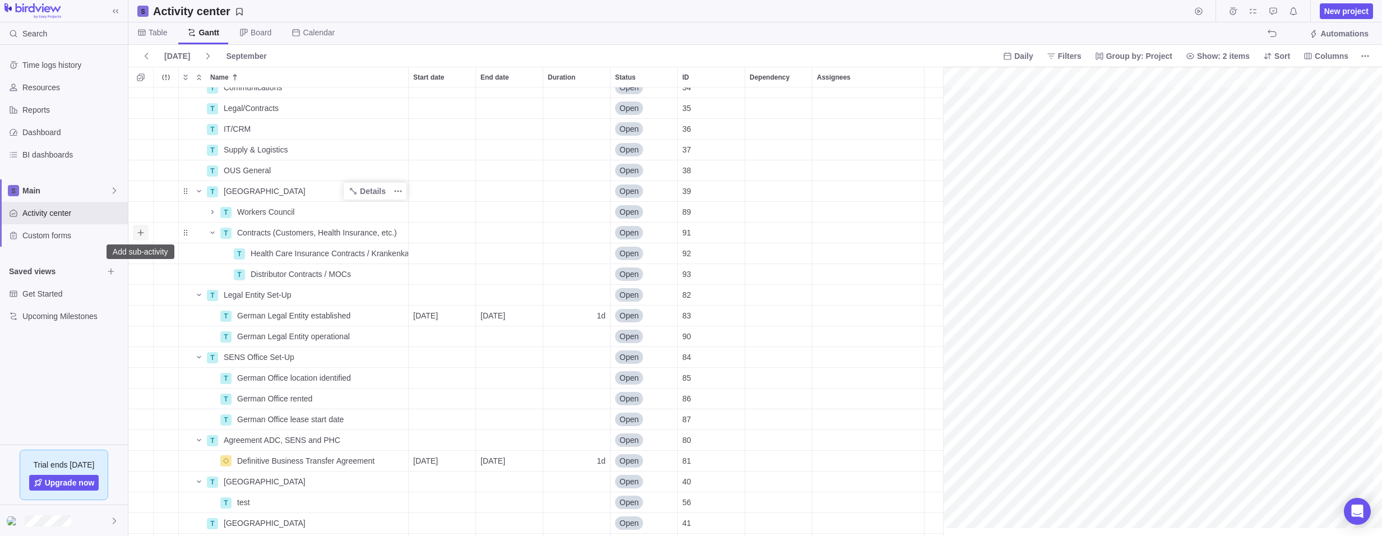
click at [143, 233] on icon "Add sub-activity" at bounding box center [140, 232] width 9 height 9
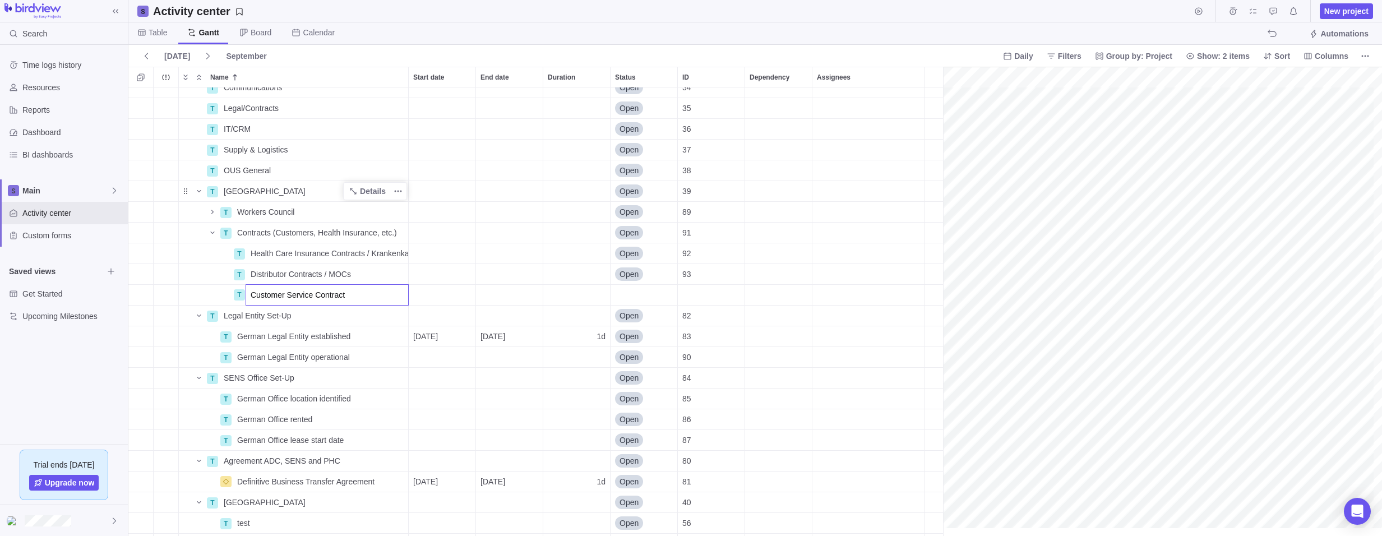
type input "Customer Service Contract"
click at [358, 277] on div "2 P [Sample] Event Conference Details [DATE] [DATE] 118d In progress 3 P Serapi…" at bounding box center [539, 311] width 823 height 448
click at [317, 273] on span "Distributor Contracts / MOCs" at bounding box center [301, 273] width 100 height 11
click at [327, 272] on input "Distributor Contracts / MOCs" at bounding box center [327, 273] width 163 height 21
type input "Distributor Contracts / MOCs / Handelsverträge"
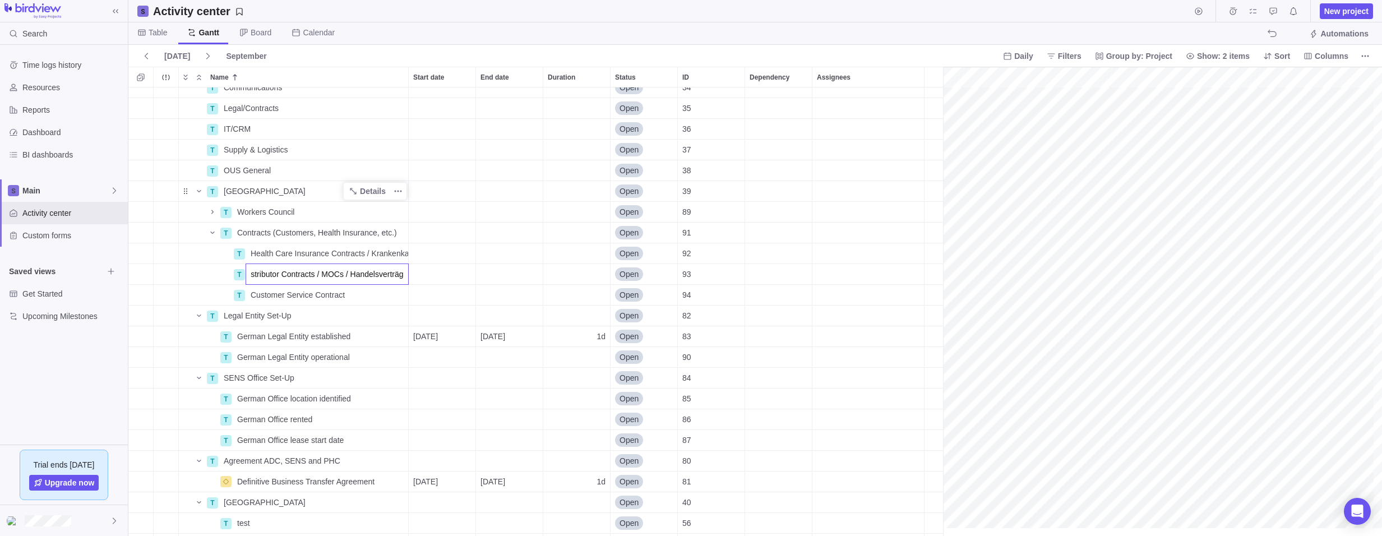
scroll to position [0, 11]
click at [308, 212] on div "Workers Council" at bounding box center [320, 212] width 175 height 20
click at [310, 211] on input "Workers Council" at bounding box center [320, 211] width 177 height 21
type input "Workers Council / Betriebsrat"
click at [300, 253] on span "Health Care Insurance Contracts / Krankenkasse" at bounding box center [330, 253] width 158 height 11
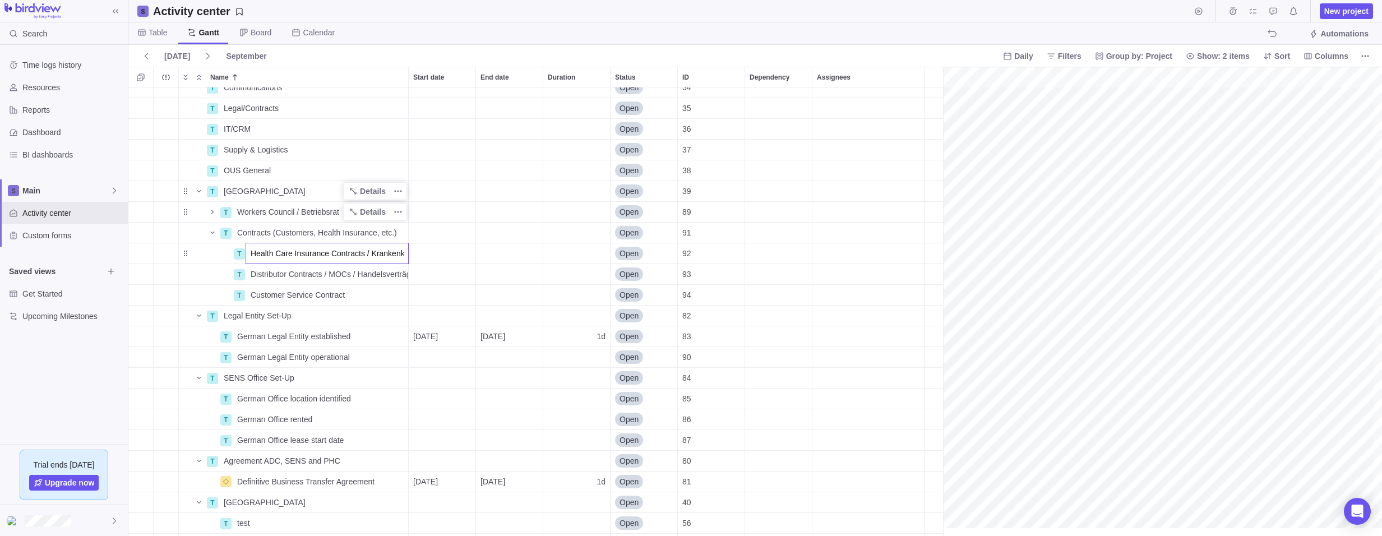
click at [187, 254] on div "2 P [Sample] Event Conference Details [DATE] [DATE] 118d In progress 3 P Serapi…" at bounding box center [539, 311] width 823 height 448
click at [297, 254] on span "Health Care Insurance Contracts / Krankenkasse" at bounding box center [330, 253] width 158 height 11
click at [355, 253] on input "Health Care Insurance Contracts / Krankenkasse" at bounding box center [327, 253] width 163 height 21
click at [372, 278] on div "2 P [Sample] Event Conference Details [DATE] [DATE] 118d In progress 3 P Serapi…" at bounding box center [539, 311] width 823 height 448
click at [373, 256] on span "Details" at bounding box center [373, 253] width 26 height 11
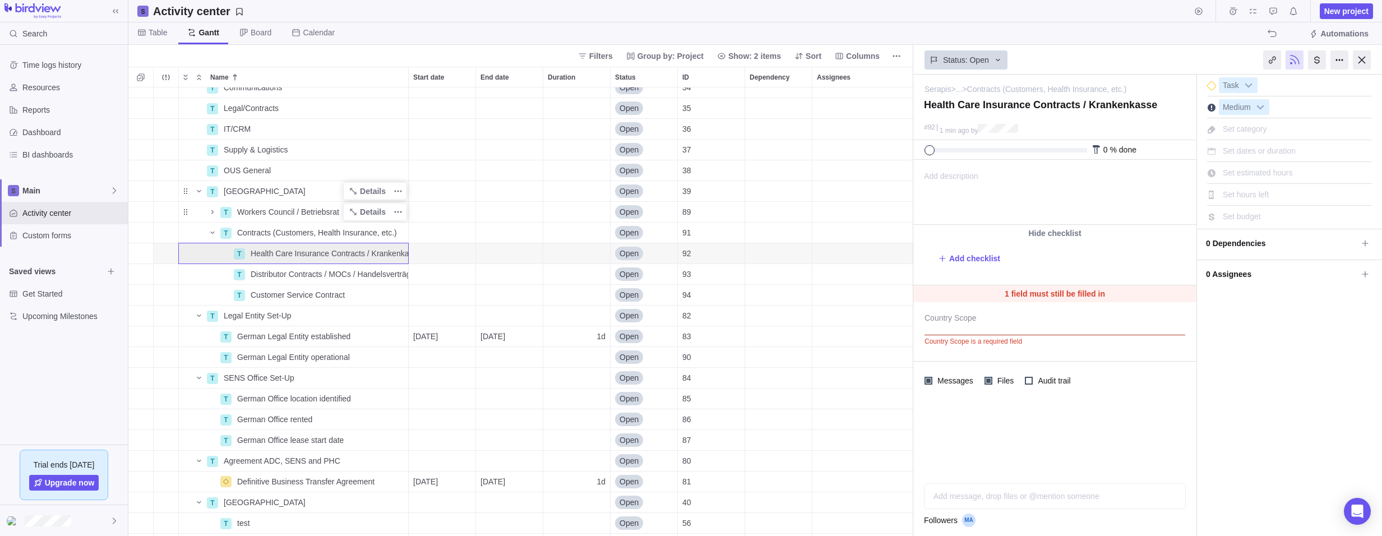
click at [971, 187] on span "Add description" at bounding box center [946, 192] width 64 height 64
click at [1143, 51] on div "Status: Open" at bounding box center [1054, 59] width 283 height 26
click at [312, 267] on div "Distributor Contracts / MOCs / Handelsverträge" at bounding box center [327, 274] width 162 height 20
click at [386, 275] on input "Distributor Contracts / MOCs / Handelsverträge" at bounding box center [327, 273] width 163 height 21
click at [430, 279] on div "2 P [Sample] Event Conference Details [DATE] [DATE] 118d In progress 3 P Serapi…" at bounding box center [520, 311] width 785 height 448
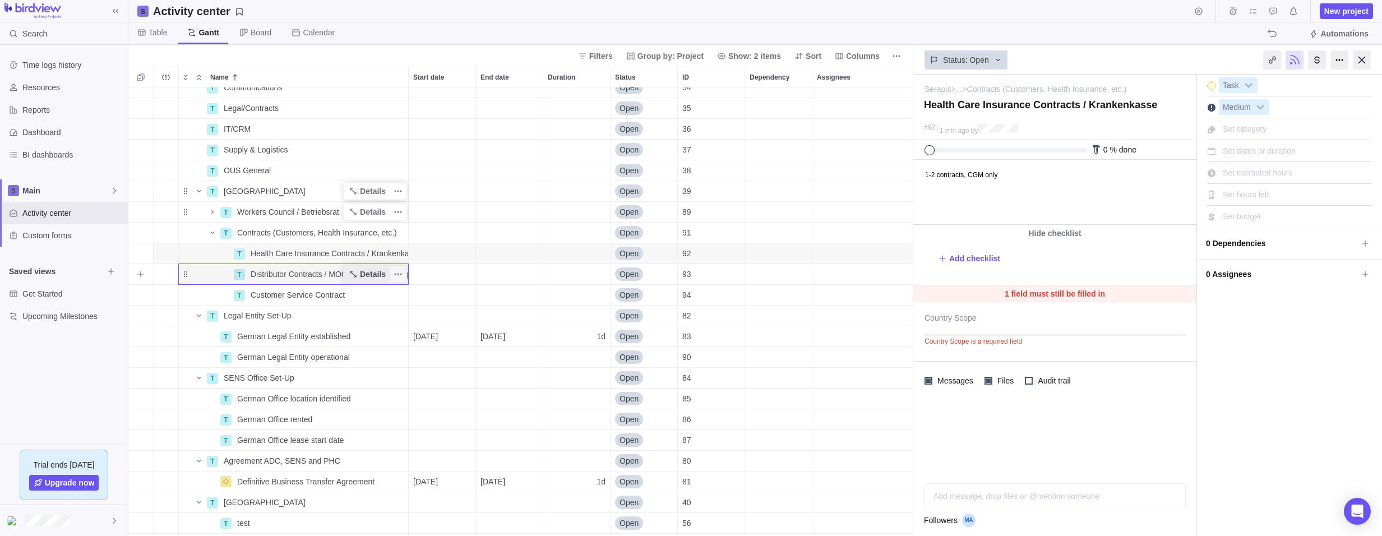
click at [371, 278] on span "Details" at bounding box center [373, 273] width 26 height 11
click at [957, 178] on span "Add description" at bounding box center [946, 192] width 64 height 64
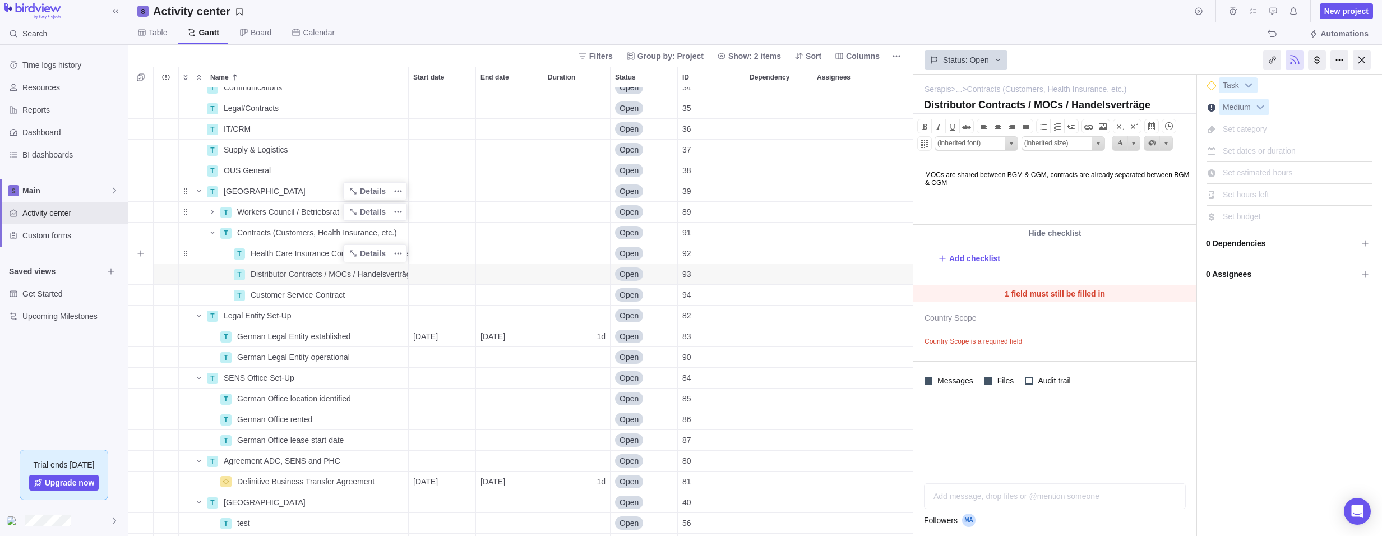
click at [308, 248] on span "Health Care Insurance Contracts / Krankenkasse" at bounding box center [330, 253] width 158 height 11
click at [1109, 209] on body "Search Time logs history Resources Reports Dashboard BI dashboards Main Activit…" at bounding box center [691, 268] width 1382 height 536
click at [1221, 327] on div "I'm done Task Medium Set category Set dates or duration Set estimated hours Set…" at bounding box center [1289, 305] width 185 height 461
click at [304, 291] on span "Customer Service Contract" at bounding box center [298, 294] width 94 height 11
click at [351, 295] on input "Customer Service Contract" at bounding box center [327, 294] width 163 height 21
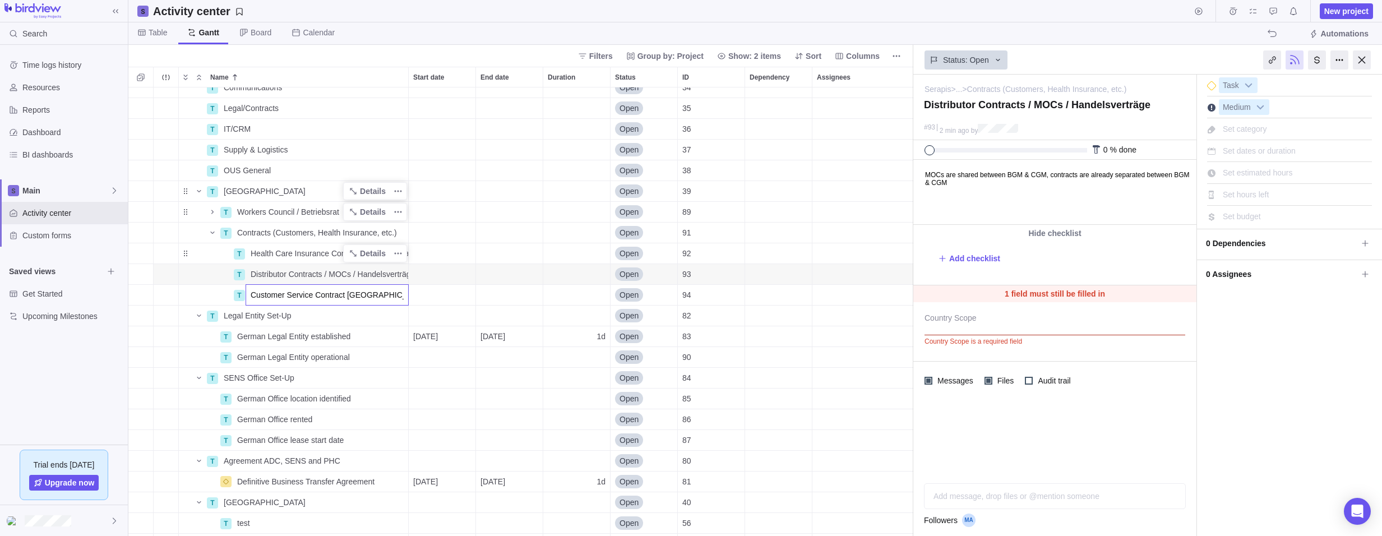
type input "Customer Service Contract [GEOGRAPHIC_DATA]"
click at [1103, 57] on body "Search Time logs history Resources Reports Dashboard BI dashboards Main Activit…" at bounding box center [691, 268] width 1382 height 536
click at [269, 290] on span "Customer Service Contract [GEOGRAPHIC_DATA]" at bounding box center [330, 294] width 158 height 11
click at [190, 294] on div "2 P [Sample] Event Conference Details [DATE] [DATE] 118d In progress 3 P Serapi…" at bounding box center [520, 311] width 785 height 448
click at [363, 295] on span "Details" at bounding box center [373, 294] width 26 height 11
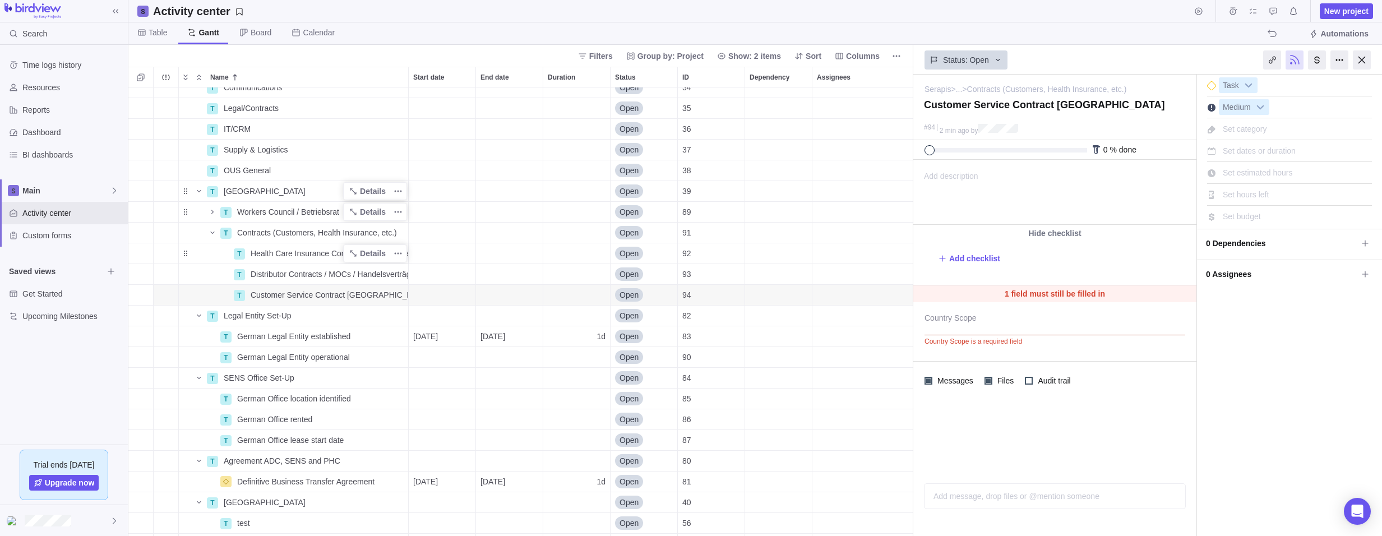
click at [944, 177] on span "Add description" at bounding box center [946, 192] width 64 height 64
click at [283, 268] on div "Distributor Contracts / MOCs / Handelsverträge" at bounding box center [327, 274] width 162 height 20
click at [272, 303] on div "2 P [Sample] Event Conference Details [DATE] [DATE] 118d In progress 3 P Serapi…" at bounding box center [520, 311] width 785 height 448
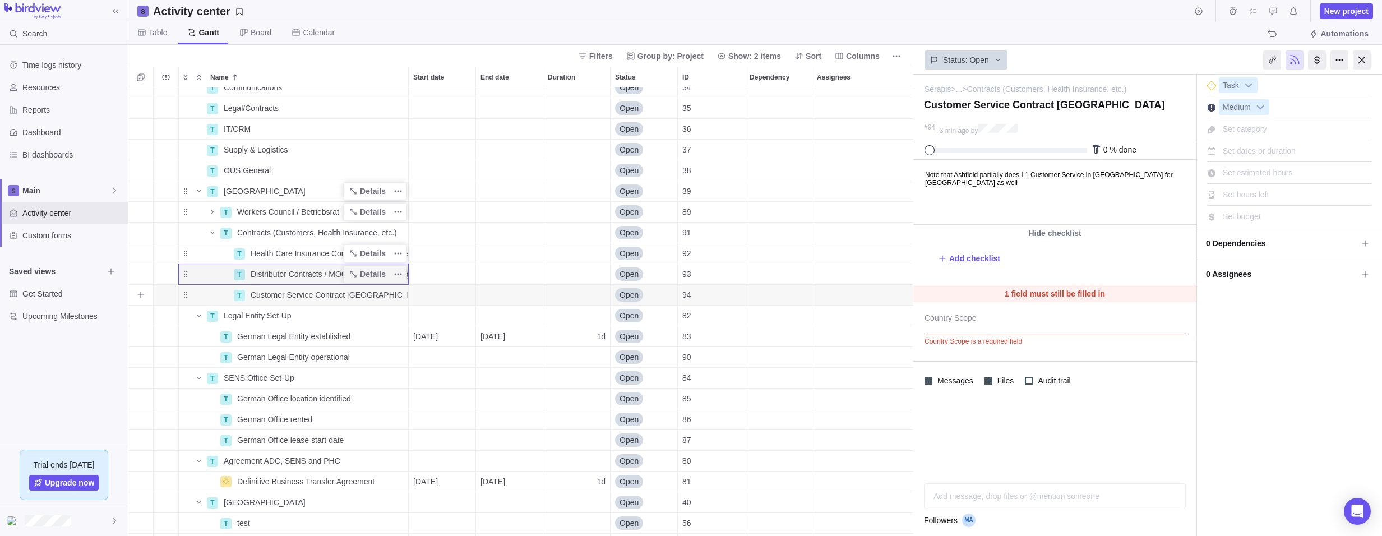
click at [297, 289] on span "Customer Service Contract [GEOGRAPHIC_DATA]" at bounding box center [330, 294] width 158 height 11
click at [177, 295] on div "2 P [Sample] Event Conference Details [DATE] [DATE] 118d In progress 3 P Serapi…" at bounding box center [520, 311] width 785 height 448
click at [210, 232] on icon "Name" at bounding box center [212, 232] width 9 height 9
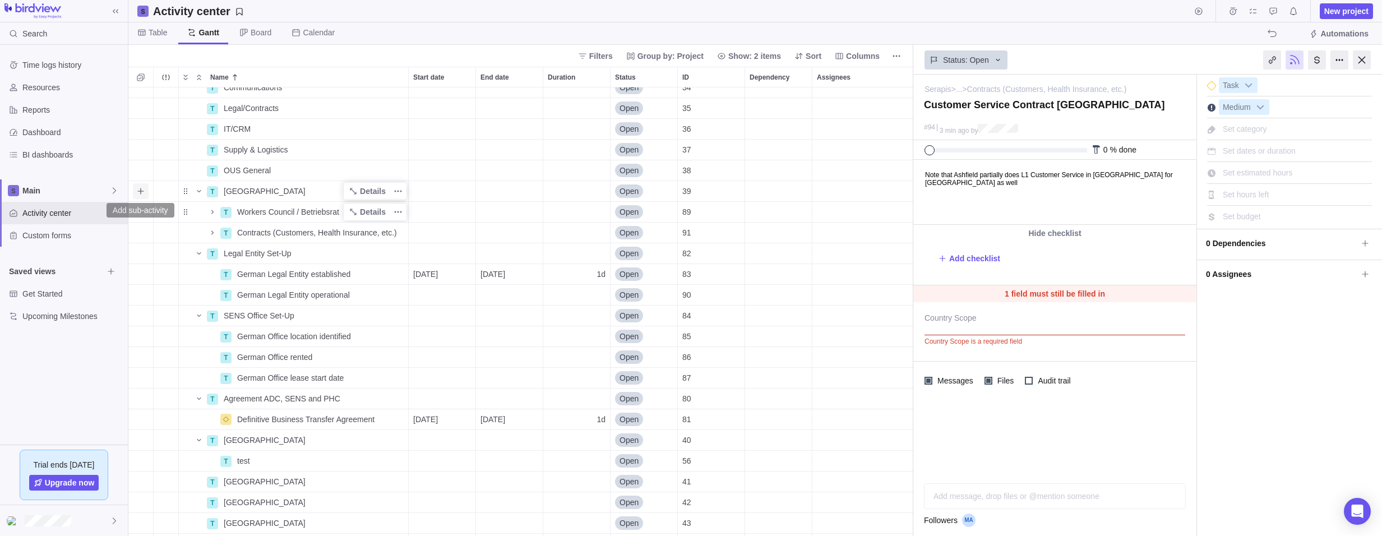
click at [139, 191] on icon "Add sub-activity" at bounding box center [140, 191] width 9 height 9
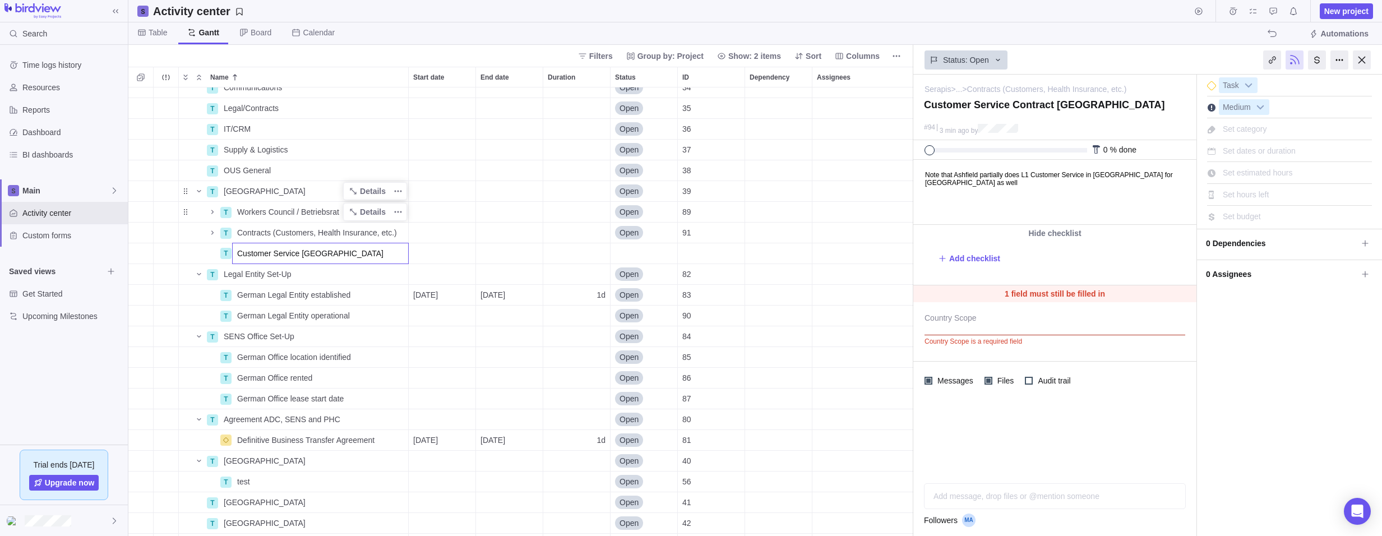
type input "Customer Service [GEOGRAPHIC_DATA]"
click at [372, 188] on div "2 P [Sample] Event Conference Details [DATE] [DATE] 118d In progress 3 P Serapi…" at bounding box center [520, 311] width 785 height 448
click at [142, 256] on icon "Add sub-activity" at bounding box center [140, 253] width 9 height 9
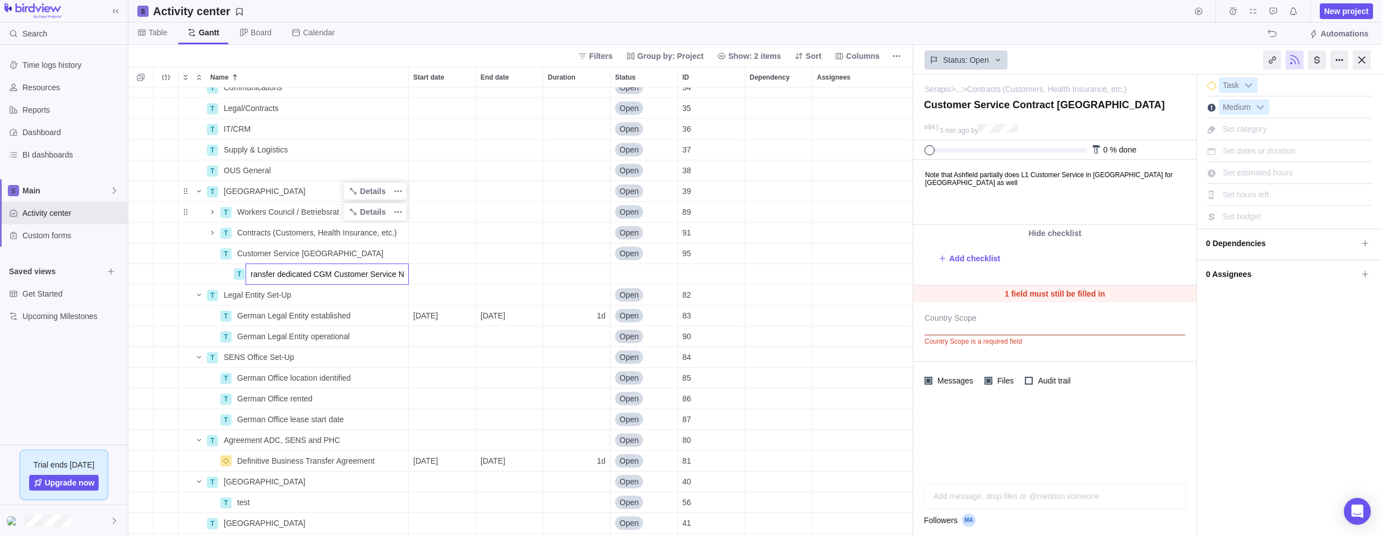
scroll to position [0, 6]
type input "Transfer dedicated CGM Customer Service No."
click at [420, 192] on div "2 P [Sample] Event Conference Details [DATE] [DATE] 118d In progress 3 P Serapi…" at bounding box center [520, 311] width 785 height 448
click at [138, 297] on icon "Add sub-activity" at bounding box center [140, 294] width 9 height 9
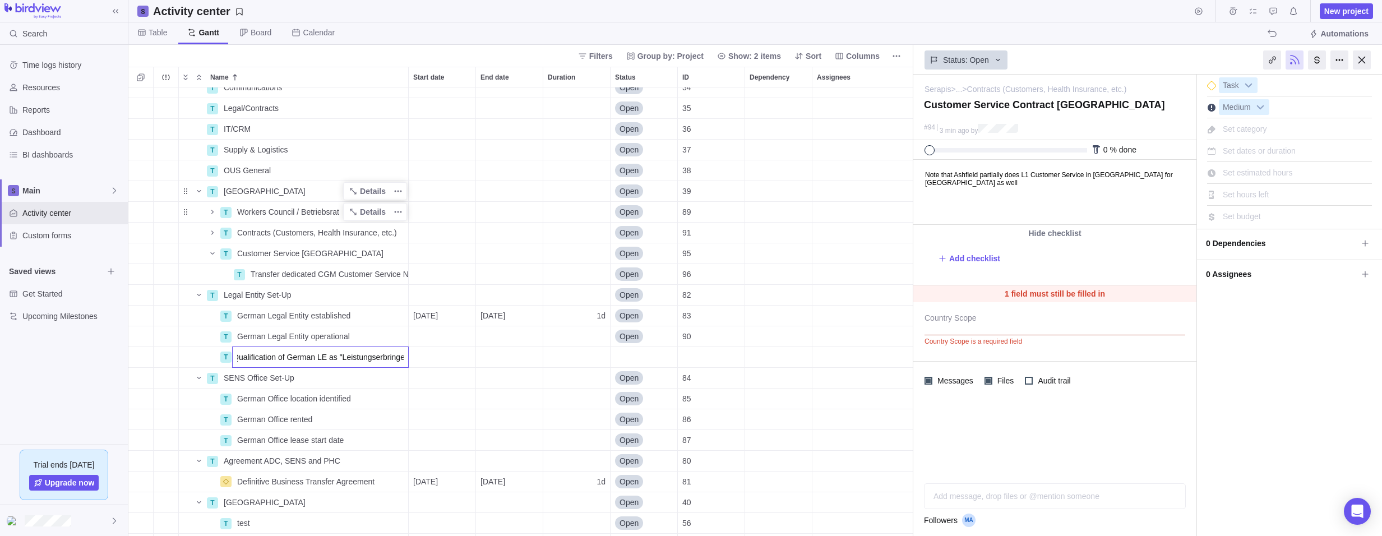
type input "Qualification of German LE as "Leistungserbringer""
click at [298, 355] on span "Qualification of German LE as "Leistungserbringer"" at bounding box center [322, 356] width 171 height 11
type input "Qualification of German LE as Service Provider "Leistungserbringer""
click at [142, 356] on icon "Add sub-activity" at bounding box center [140, 357] width 9 height 9
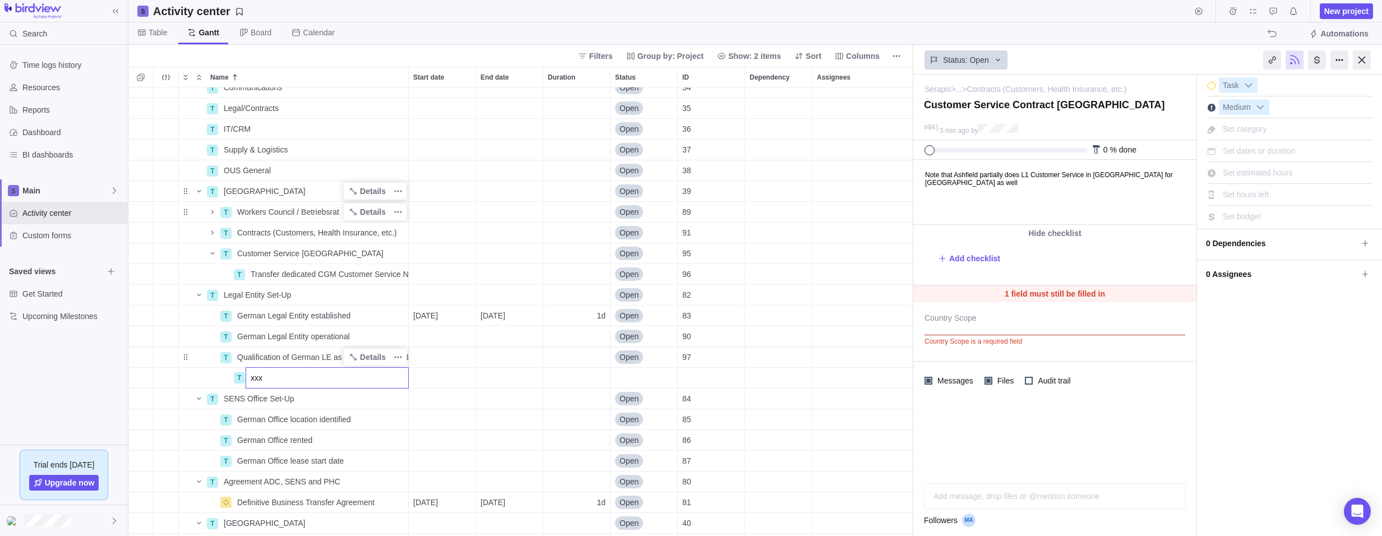
click at [251, 377] on input "xxx" at bounding box center [327, 377] width 163 height 21
paste input "Accredited Prequalification Body (PQB): Providers must apply through a PQB accr…"
type input "xxx"
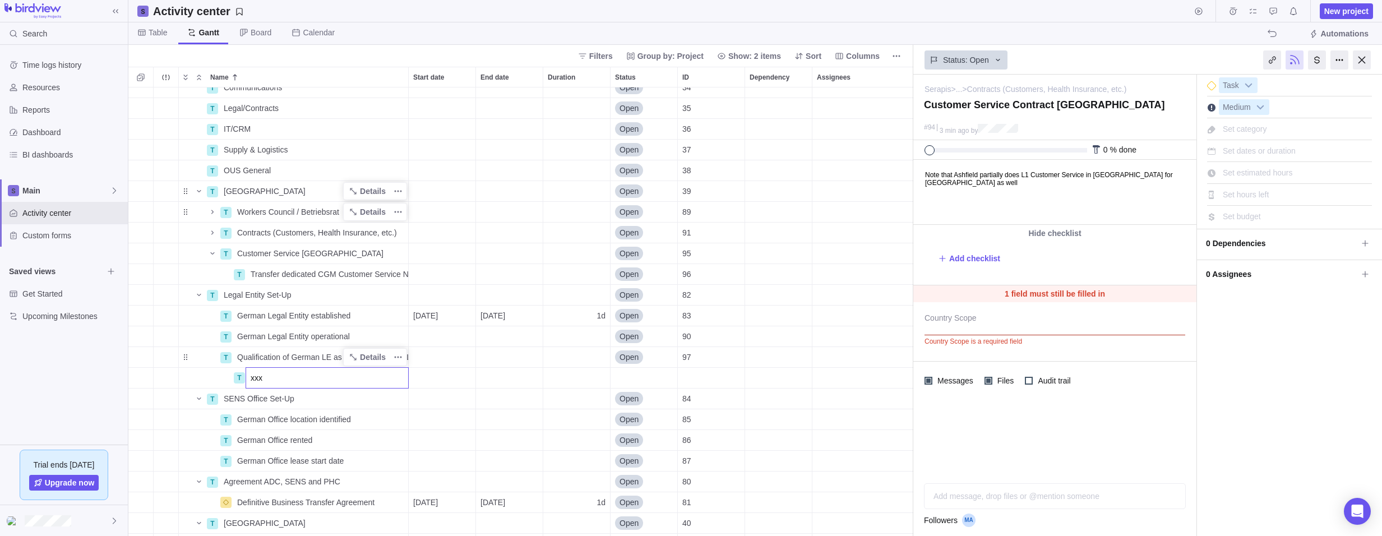
click at [331, 349] on div "2 P [Sample] Event Conference Details [DATE] [DATE] 118d In progress 3 P Serapi…" at bounding box center [520, 311] width 785 height 448
click at [306, 356] on span "Qualification of German LE as Service Provider "Leistungserbringer"" at bounding box center [322, 356] width 171 height 11
click at [371, 373] on div "2 P [Sample] Event Conference Details [DATE] [DATE] 118d In progress 3 P Serapi…" at bounding box center [520, 311] width 785 height 448
drag, startPoint x: 372, startPoint y: 357, endPoint x: 381, endPoint y: 358, distance: 9.0
click at [372, 357] on span "Details" at bounding box center [373, 356] width 26 height 11
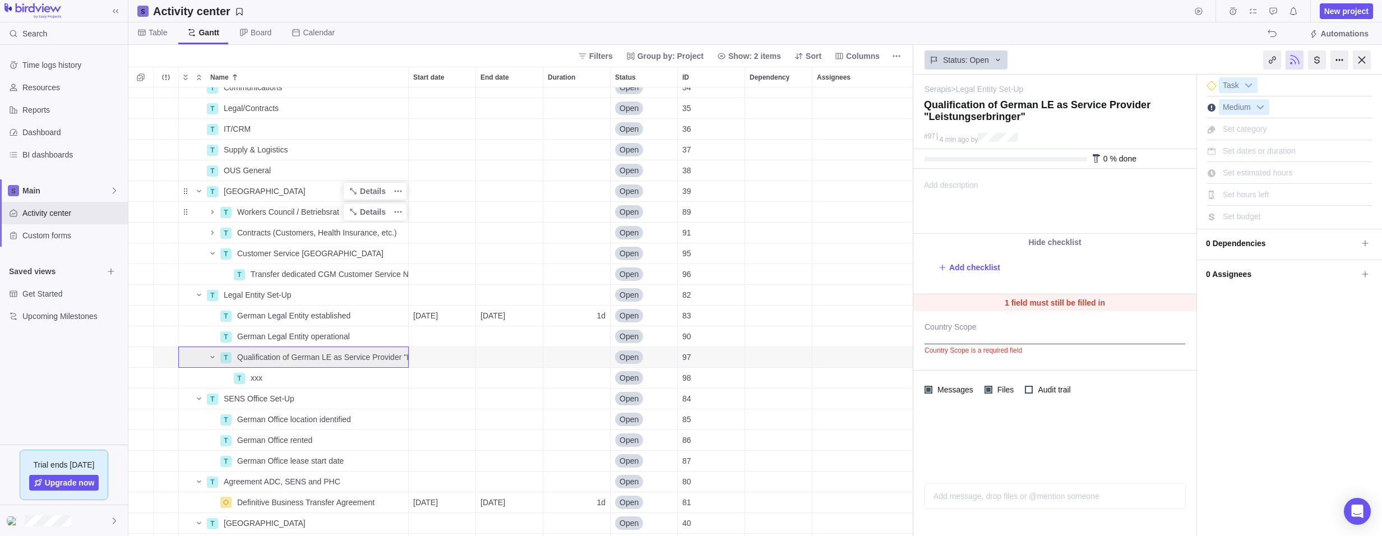
click at [978, 188] on span "Add description" at bounding box center [946, 201] width 64 height 64
paste body
type input ""Segoe Sans", "Segoe UI", "Segoe UI Web (West European)", -apple-system, BlinkM…"
type input "16px"
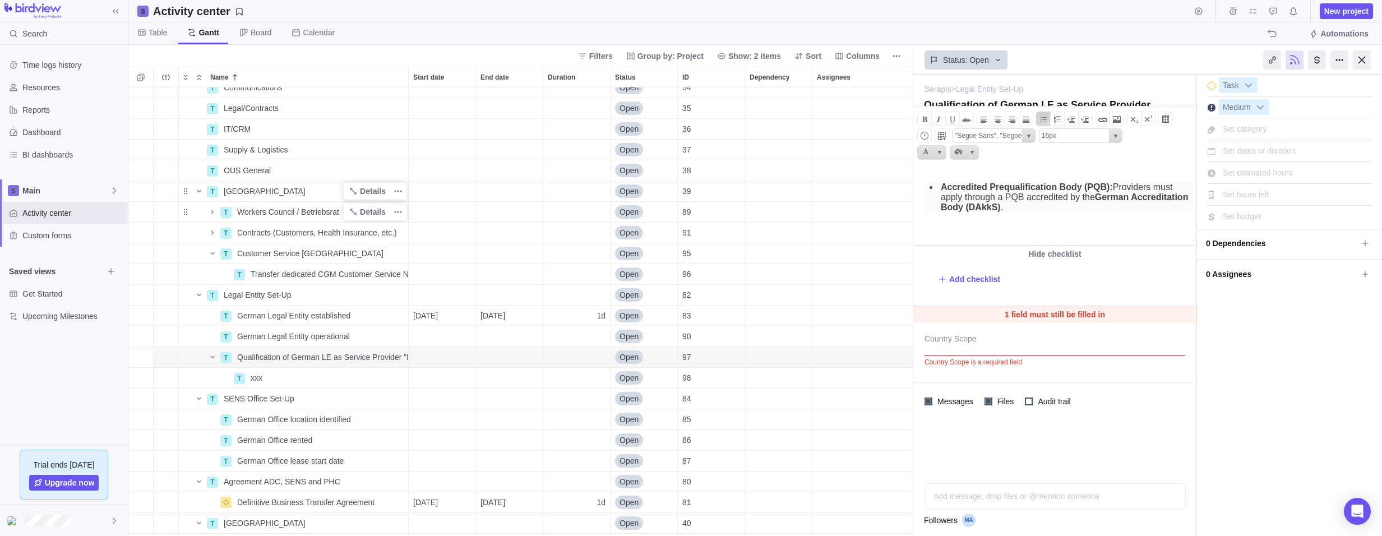
click at [939, 189] on li "Accredited Prequalification Body (PQB): Providers must apply through a PQB accr…" at bounding box center [1065, 197] width 254 height 30
click at [254, 375] on span "xxx" at bounding box center [257, 377] width 12 height 11
click at [984, 212] on body "Search Time logs history Resources Reports Dashboard BI dashboards Main Activit…" at bounding box center [691, 268] width 1382 height 536
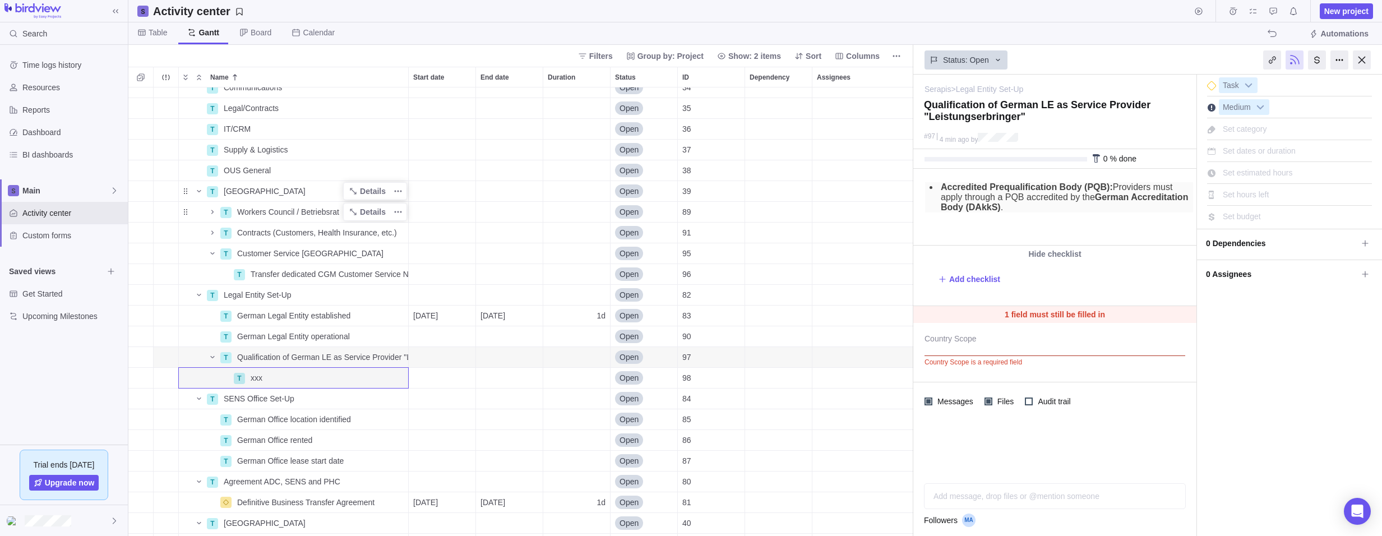
click at [984, 212] on li "Accredited Prequalification Body (PQB): Providers must apply through a PQB accr…" at bounding box center [1065, 197] width 254 height 30
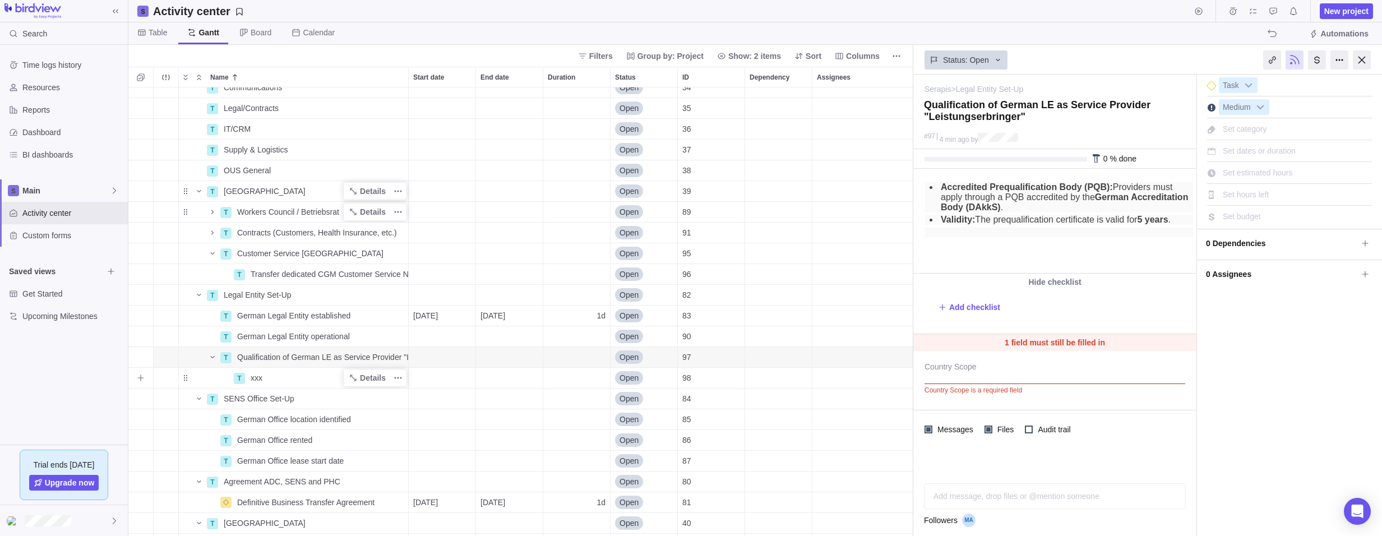
click at [259, 378] on span "xxx" at bounding box center [257, 377] width 12 height 11
type input "Professional qualifications of staff"
click at [146, 356] on div "2 P [Sample] Event Conference Details [DATE] [DATE] 118d In progress 3 P Serapi…" at bounding box center [520, 311] width 785 height 448
click at [140, 356] on icon "Add sub-activity" at bounding box center [140, 357] width 9 height 9
paste input "Adequate premises and technical equipment"
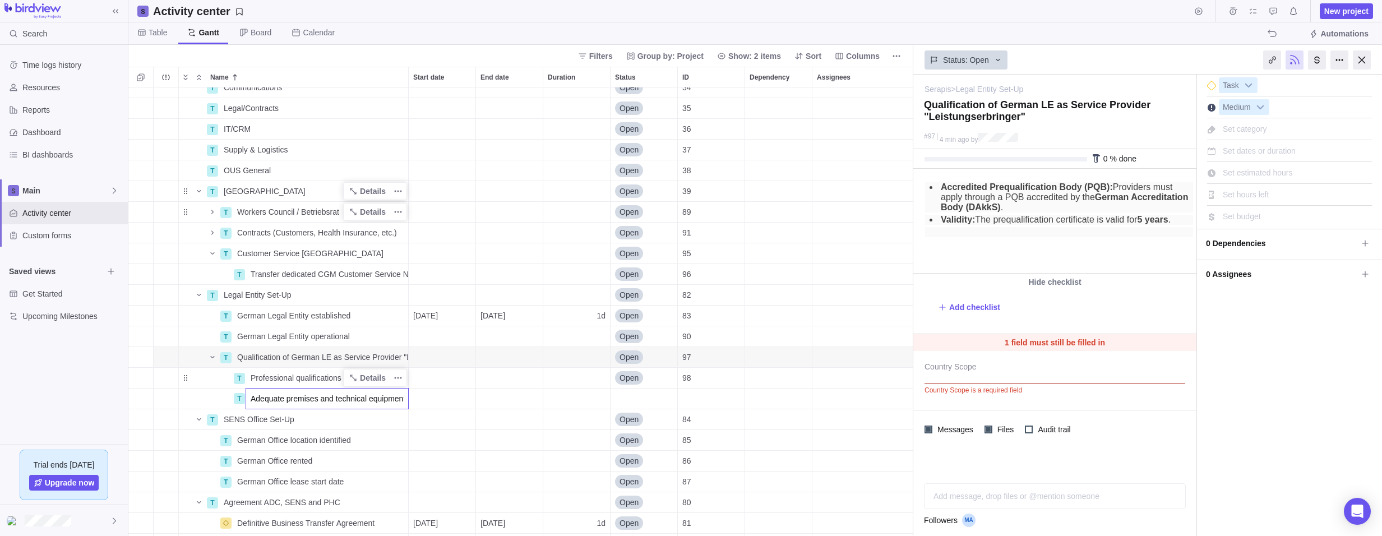
scroll to position [0, 1]
type input "Adequate premises and technical equipment"
click at [140, 397] on div "2 P [Sample] Event Conference Details [DATE] [DATE] 118d In progress 3 P Serapi…" at bounding box center [520, 311] width 785 height 448
click at [142, 359] on icon "Add sub-activity" at bounding box center [140, 357] width 9 height 9
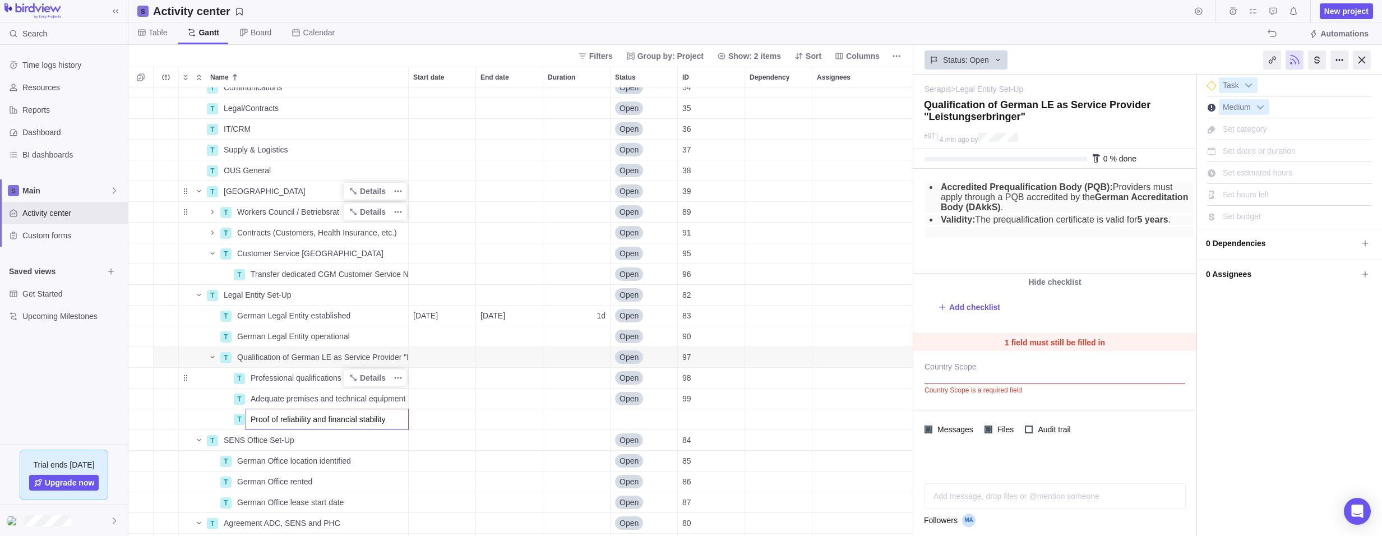
type input "Proof of reliability and financial stability"
click at [440, 419] on div "2 P [Sample] Event Conference Details [DATE] [DATE] 118d In progress 3 P Serapi…" at bounding box center [520, 311] width 785 height 448
click at [374, 356] on span "Details" at bounding box center [373, 356] width 26 height 11
click at [1179, 225] on li "Validity: The prequalification certificate is valid for 5 years ." at bounding box center [1065, 220] width 254 height 10
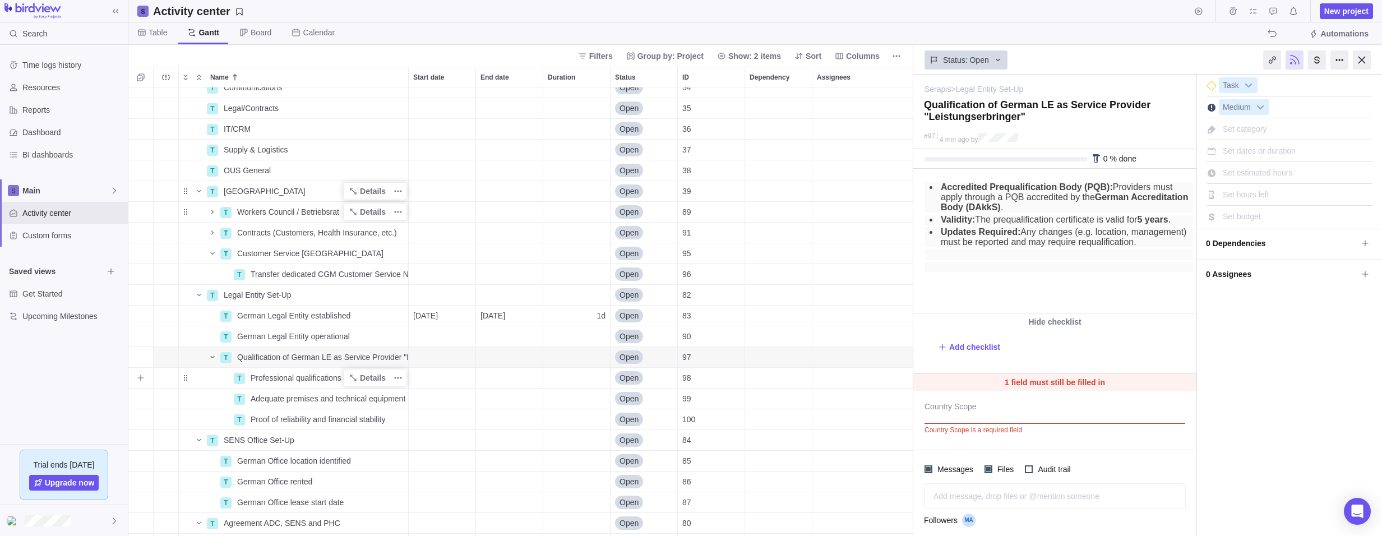
click at [344, 384] on div "Details" at bounding box center [375, 378] width 64 height 18
click at [318, 382] on span "Professional qualifications of staff" at bounding box center [309, 377] width 117 height 11
click at [465, 397] on div "2 P [Sample] Event Conference Details [DATE] [DATE] 118d In progress 3 P Serapi…" at bounding box center [520, 311] width 785 height 448
click at [289, 354] on span "Qualification of German LE as Service Provider "Leistungserbringer"" at bounding box center [322, 356] width 171 height 11
click at [775, 354] on div "2 P [Sample] Event Conference Details [DATE] [DATE] 118d In progress 3 P Serapi…" at bounding box center [520, 311] width 785 height 448
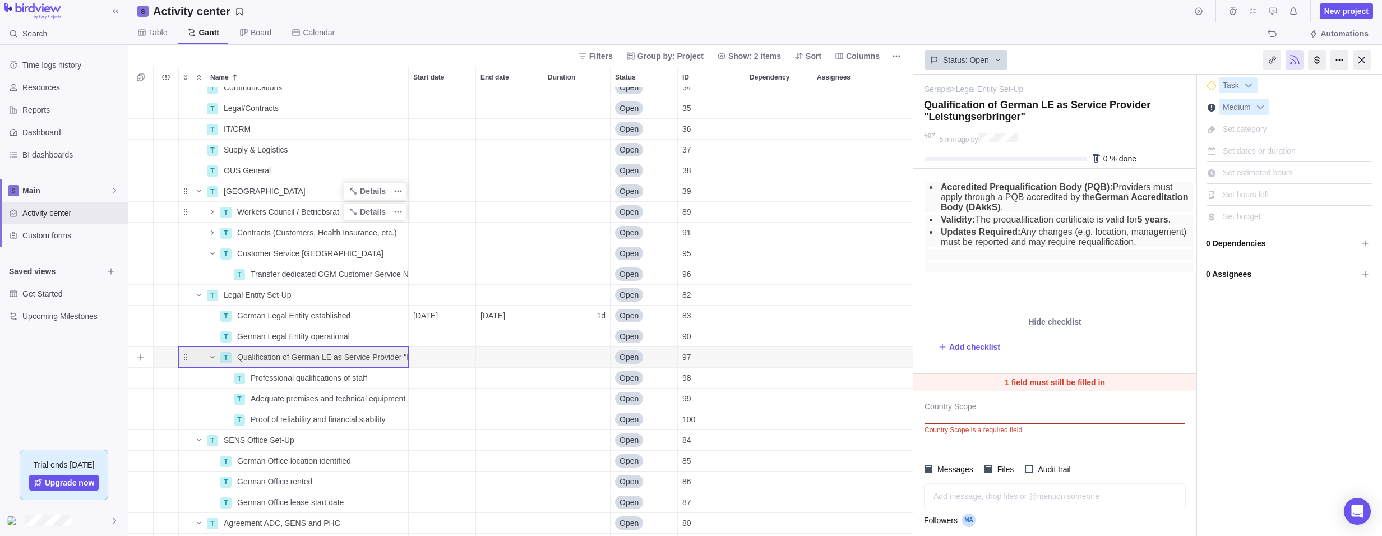
click at [769, 358] on div "Dependency" at bounding box center [778, 357] width 67 height 20
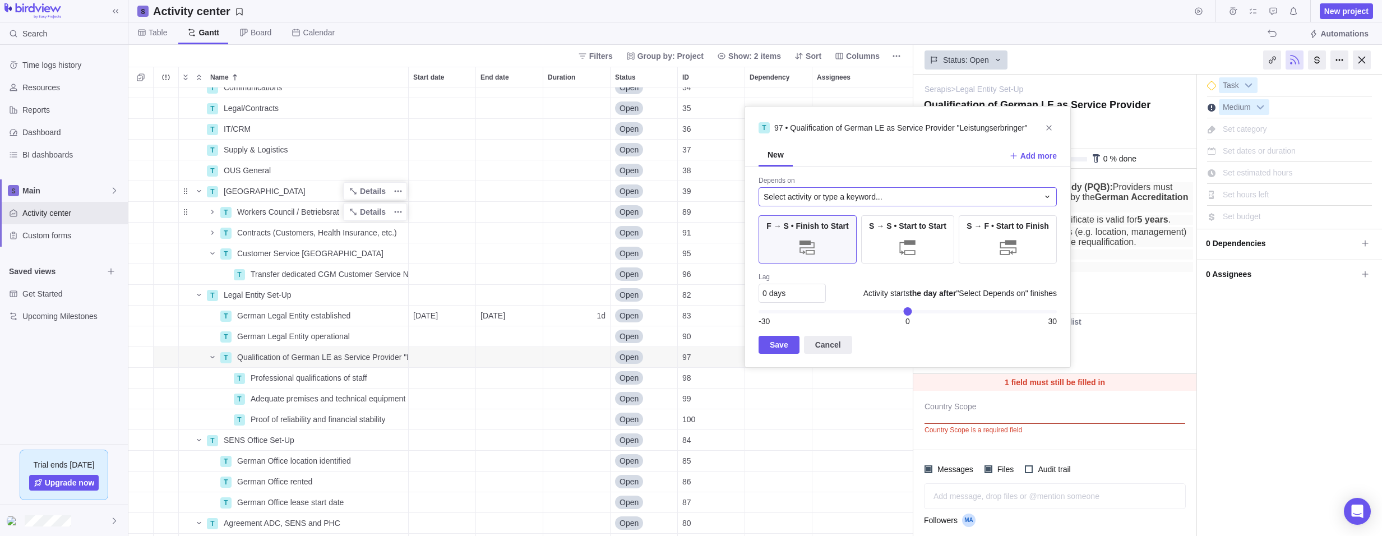
click at [800, 195] on span "Select activity or type a keyword..." at bounding box center [822, 196] width 119 height 11
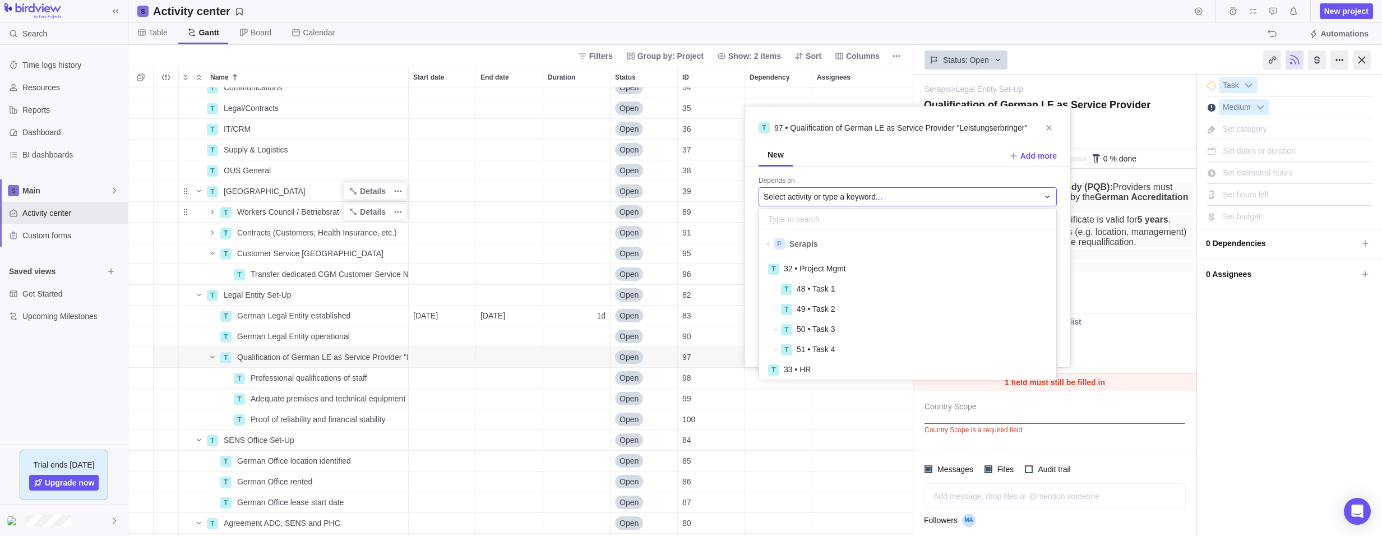
scroll to position [117, 289]
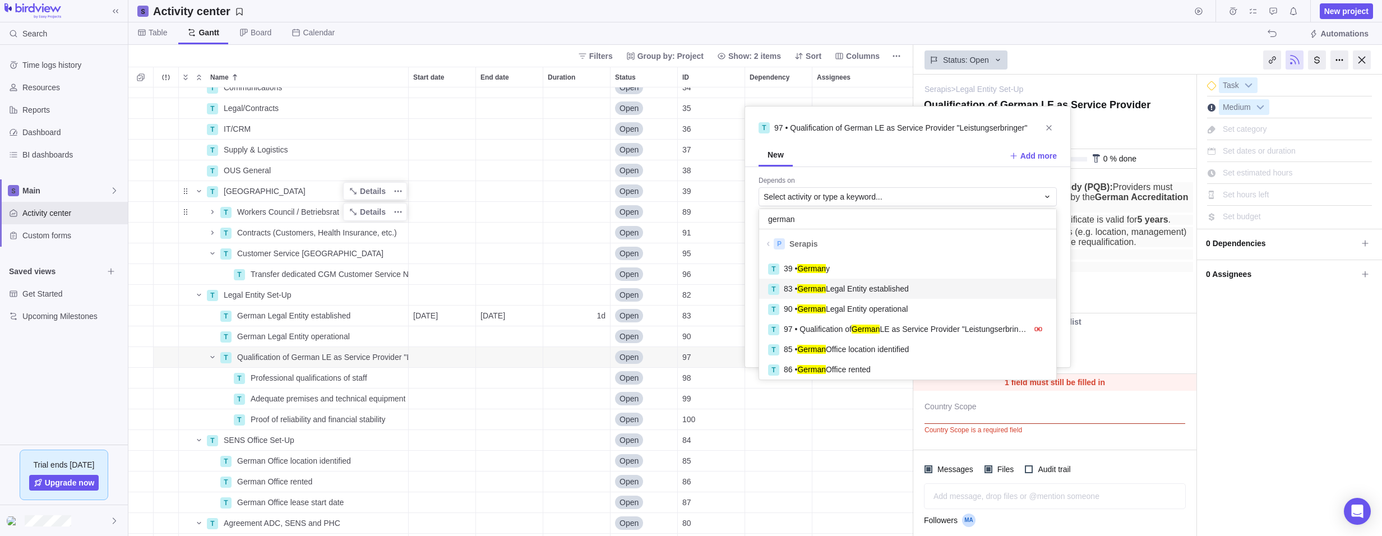
type input "german"
click at [856, 286] on span "83 • German Legal Entity established" at bounding box center [846, 288] width 125 height 11
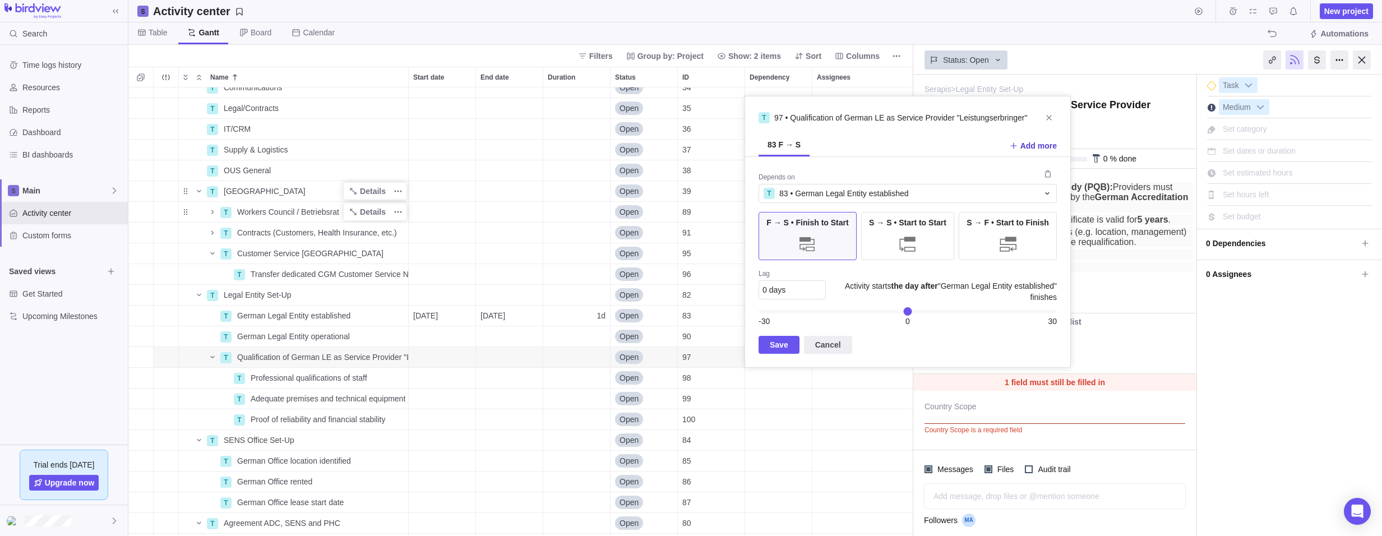
click at [1041, 145] on span "Add more" at bounding box center [1038, 145] width 36 height 11
click at [806, 198] on span "Select activity or type a keyword..." at bounding box center [822, 196] width 119 height 11
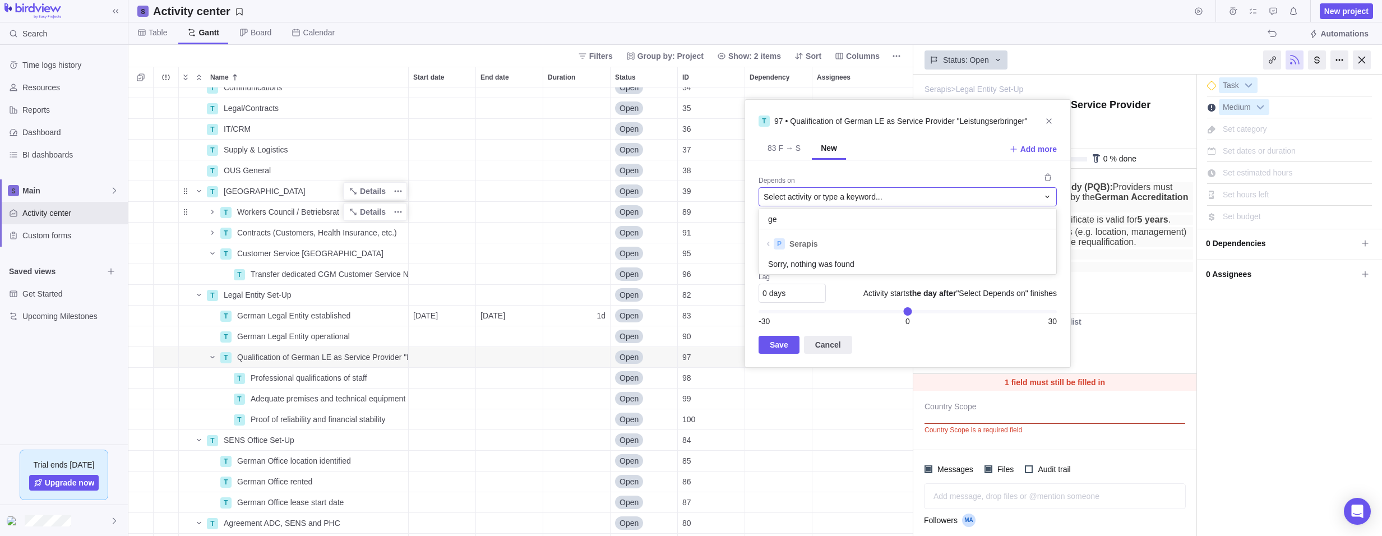
type input "g"
type input "rente"
click at [837, 270] on span "86 • German Office rente d" at bounding box center [828, 268] width 89 height 11
click at [778, 344] on span "Save" at bounding box center [779, 344] width 18 height 13
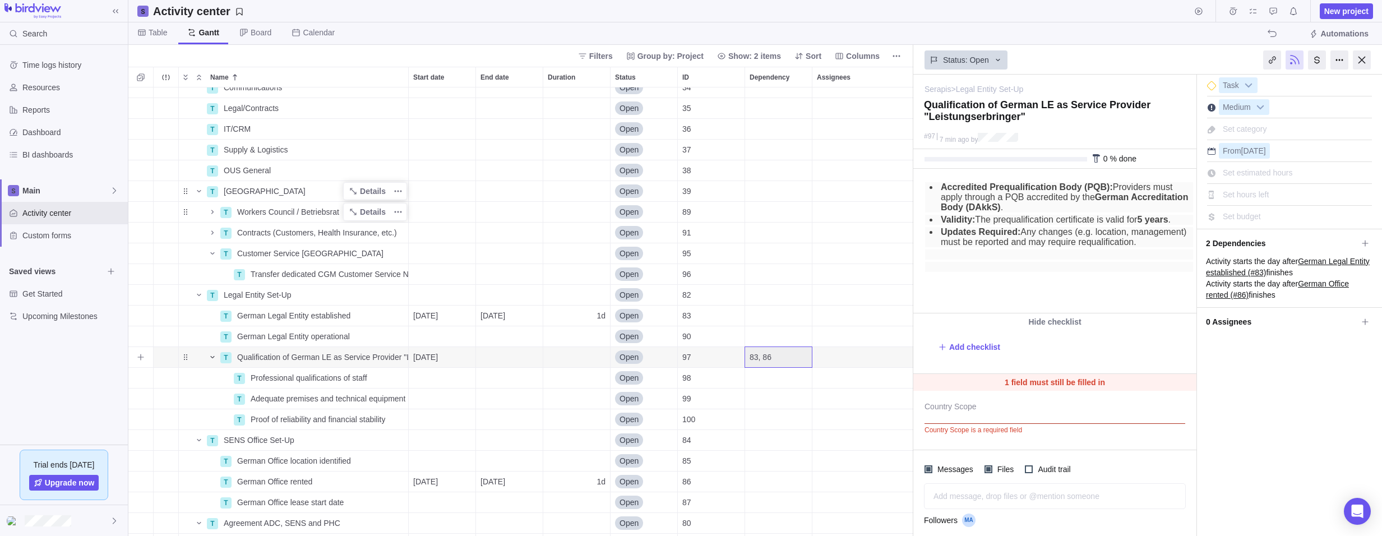
click at [210, 356] on icon "Name" at bounding box center [212, 357] width 9 height 9
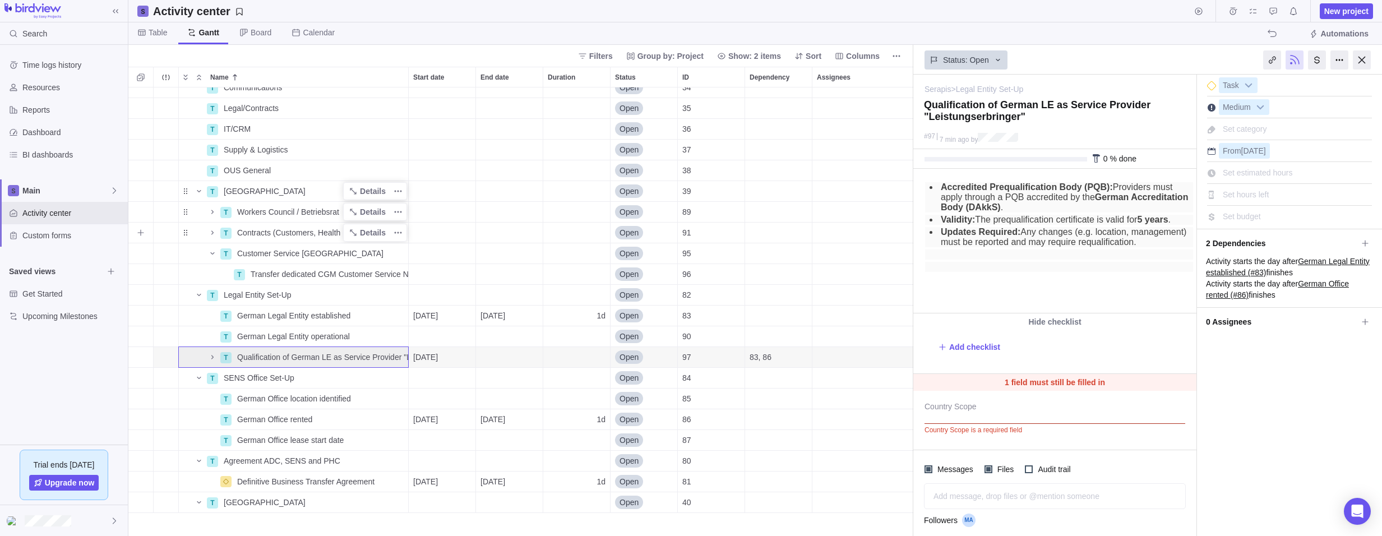
scroll to position [37, 0]
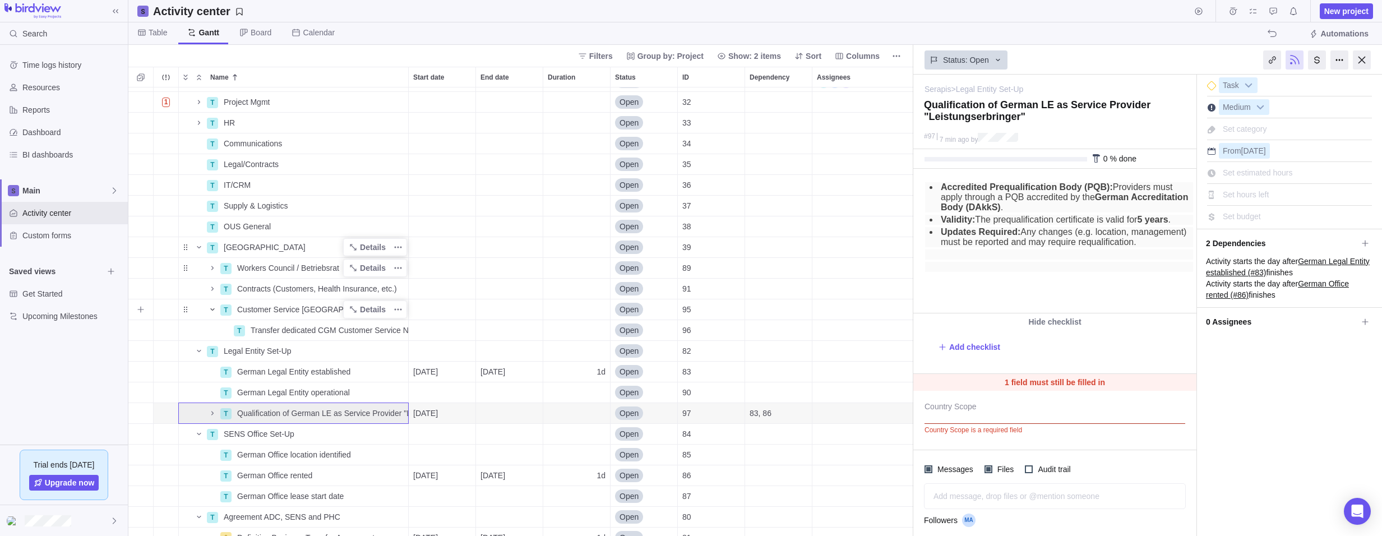
click at [212, 311] on icon "Name" at bounding box center [212, 309] width 9 height 9
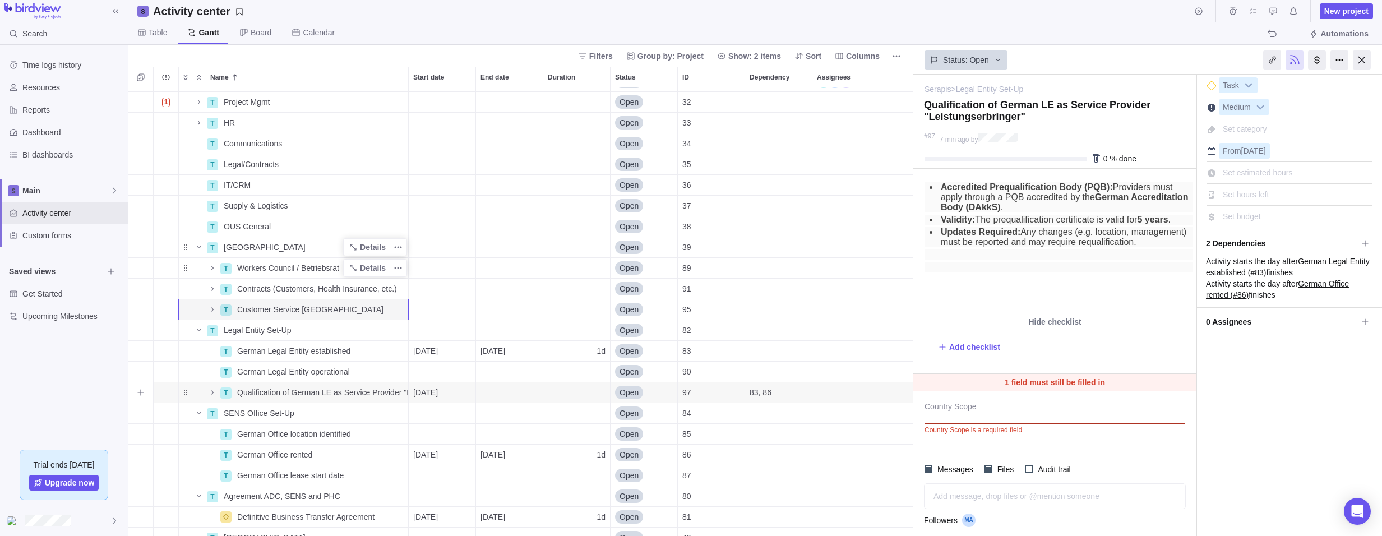
click at [250, 392] on span "Qualification of German LE as Service Provider "Leistungserbringer"" at bounding box center [322, 392] width 171 height 11
click at [1099, 260] on body "Search Time logs history Resources Reports Dashboard BI dashboards Main Activit…" at bounding box center [691, 268] width 1382 height 536
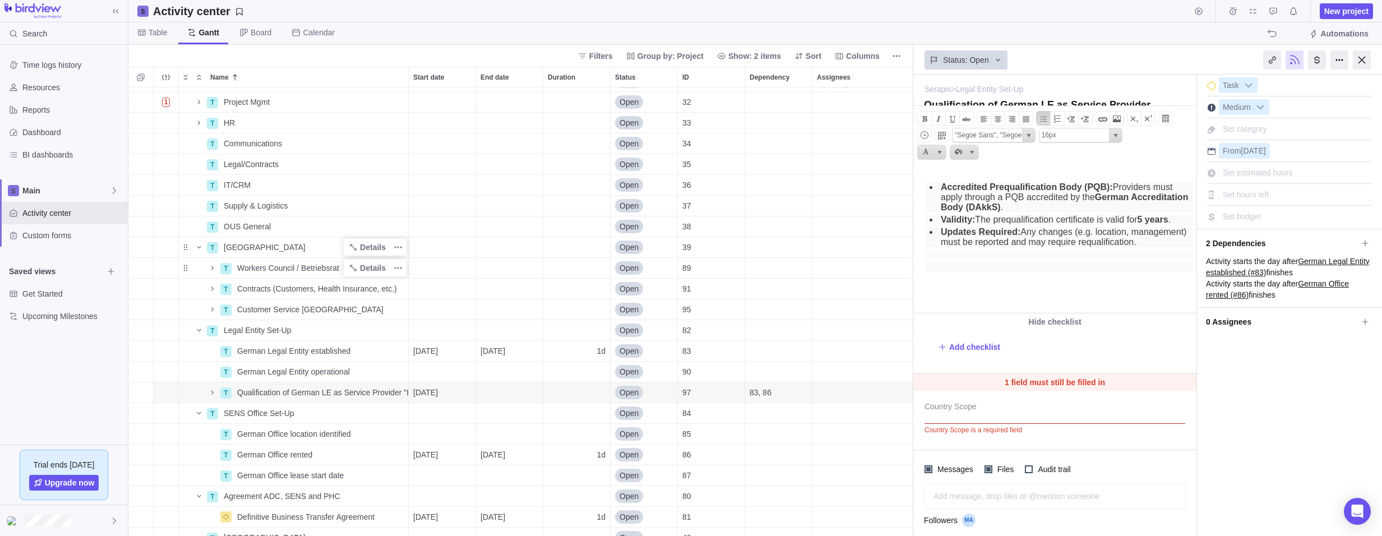
click at [1162, 247] on li "Updates Required: Any changes (e.g. location, management) must be reported and …" at bounding box center [1065, 237] width 254 height 20
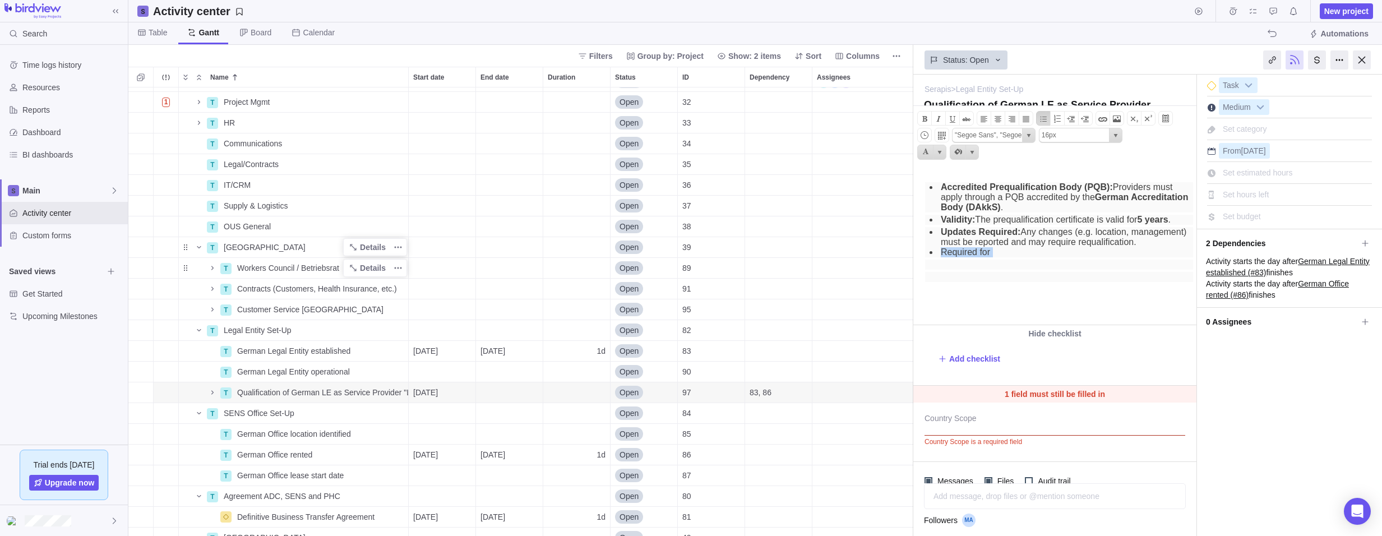
drag, startPoint x: 1001, startPoint y: 268, endPoint x: 939, endPoint y: 262, distance: 62.0
click at [939, 257] on li "Required for ﻿" at bounding box center [1065, 252] width 254 height 10
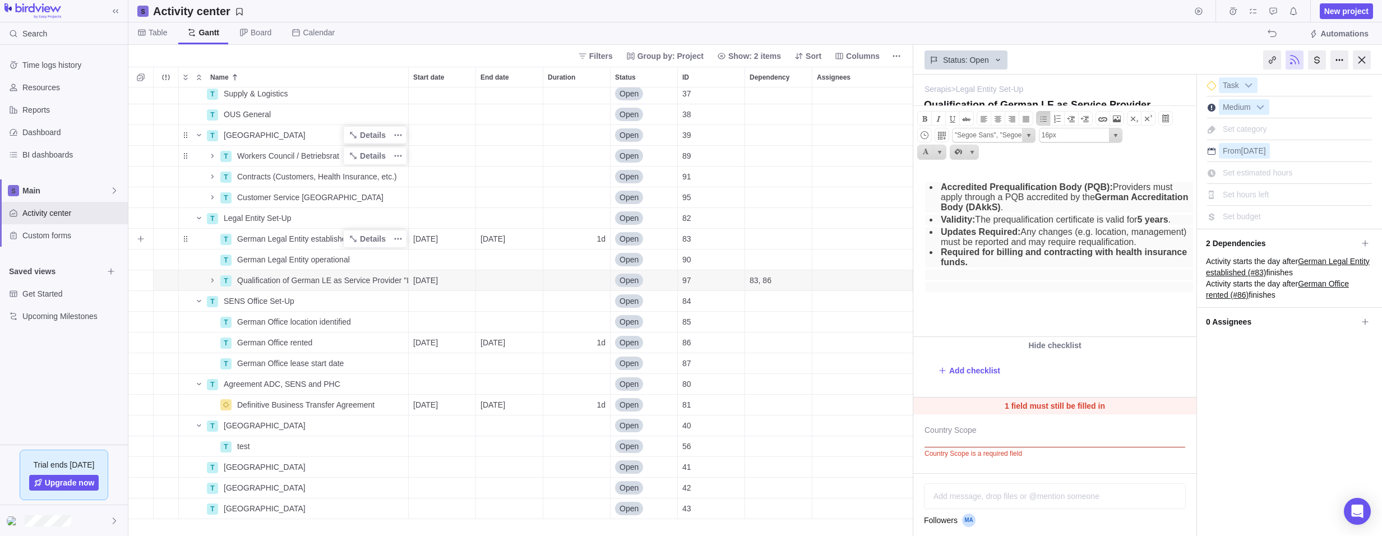
scroll to position [93, 0]
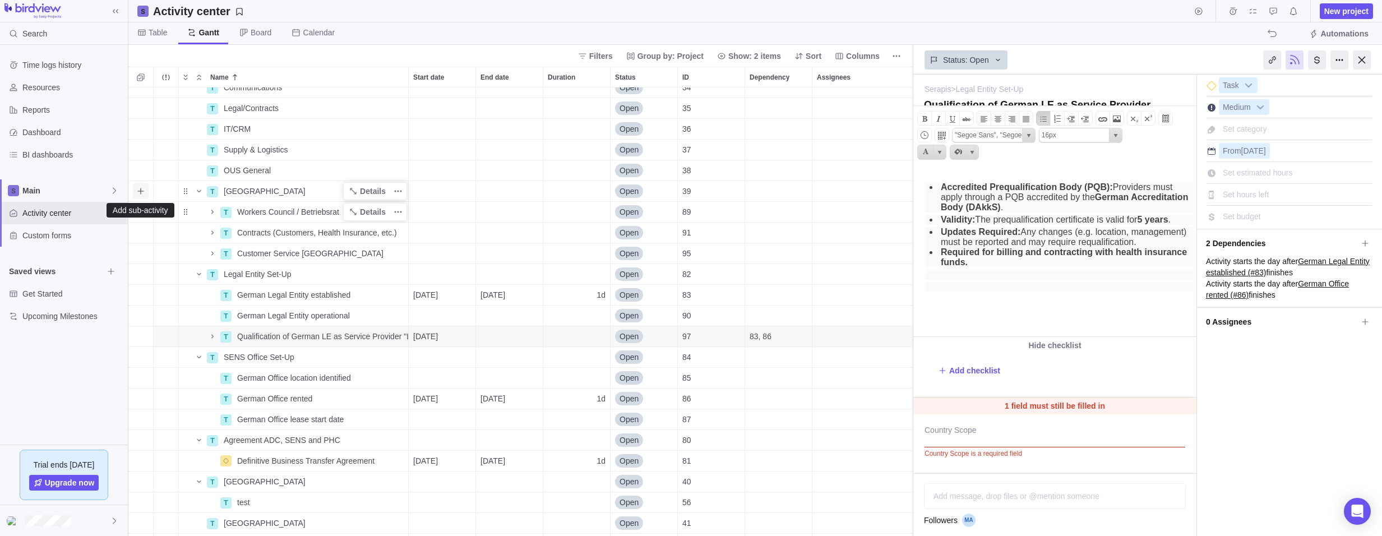
click at [143, 192] on icon "Add sub-activity" at bounding box center [140, 191] width 9 height 9
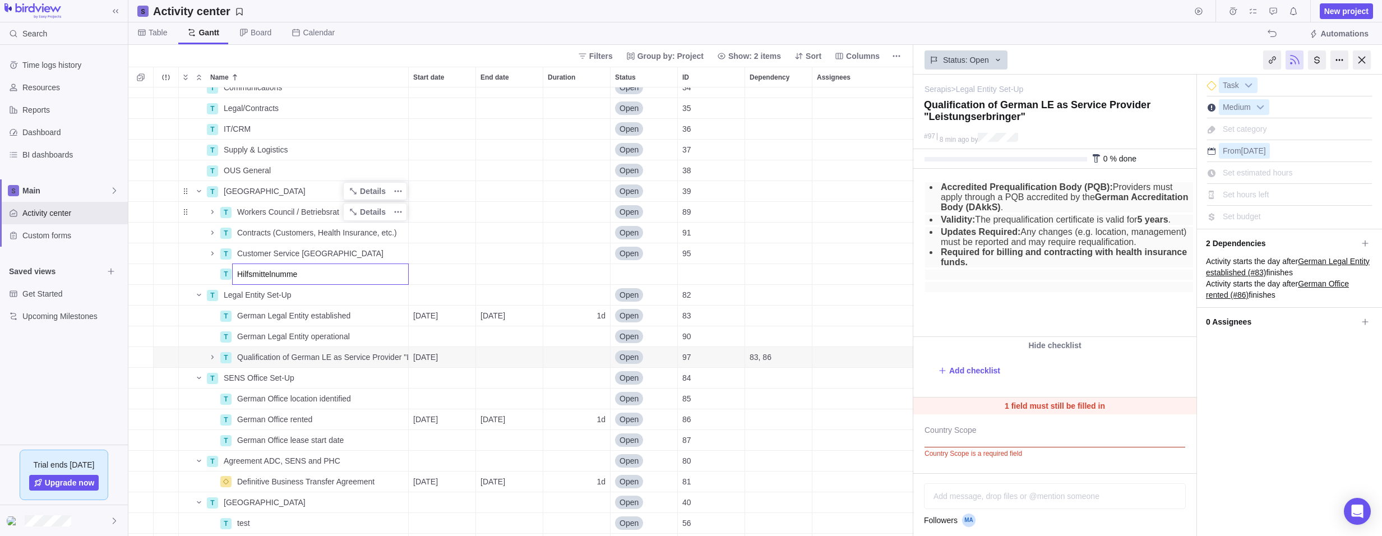
type input "Hilfsmittelnummer"
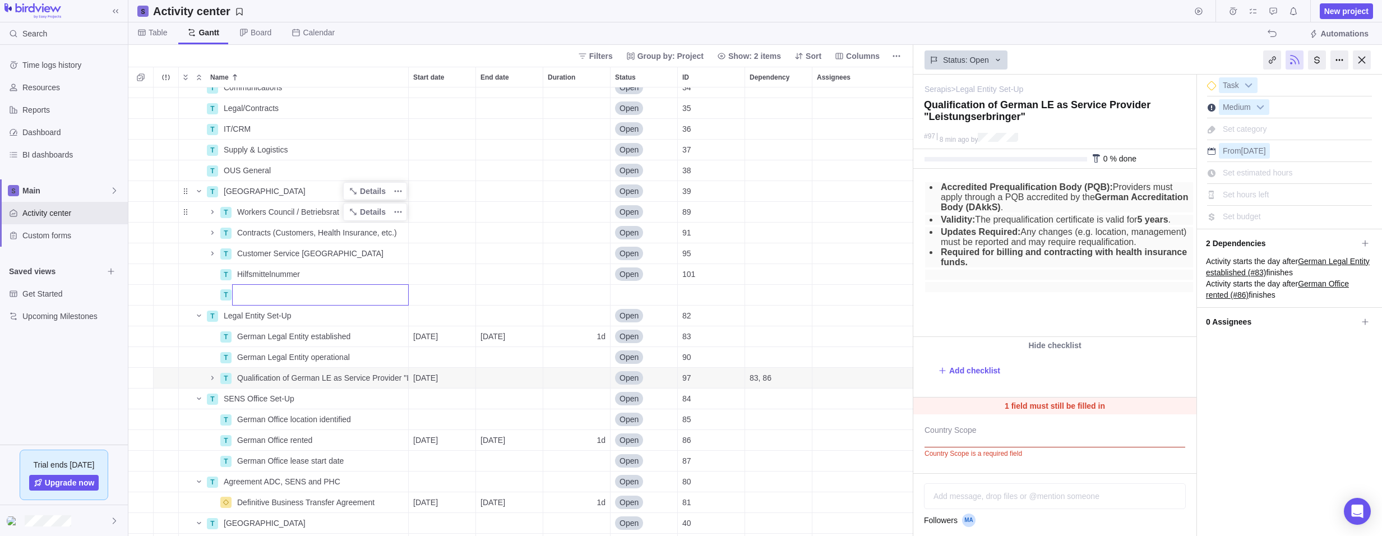
click at [323, 268] on div "2 P [Sample] Event Conference Details [DATE] [DATE] 118d In progress 3 P Serapi…" at bounding box center [520, 311] width 785 height 448
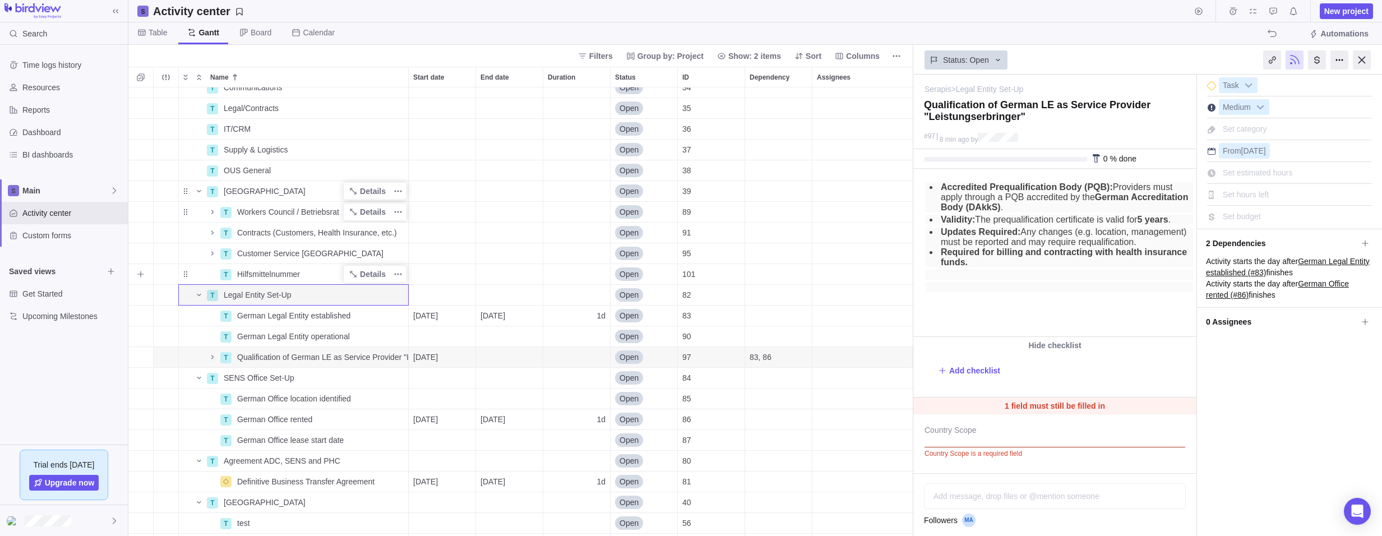
click at [325, 272] on div "Hilfsmittelnummer" at bounding box center [320, 274] width 175 height 20
click at [237, 272] on input "Hilfsmittelnummer" at bounding box center [320, 273] width 177 height 21
type input "Medical device code / Hilfsmittelnummer"
click at [261, 294] on div "2 P [Sample] Event Conference Details [DATE] [DATE] 118d In progress 3 P Serapi…" at bounding box center [520, 311] width 785 height 448
click at [280, 270] on span "Medical device code / Hilfsmittelnummer" at bounding box center [307, 273] width 141 height 11
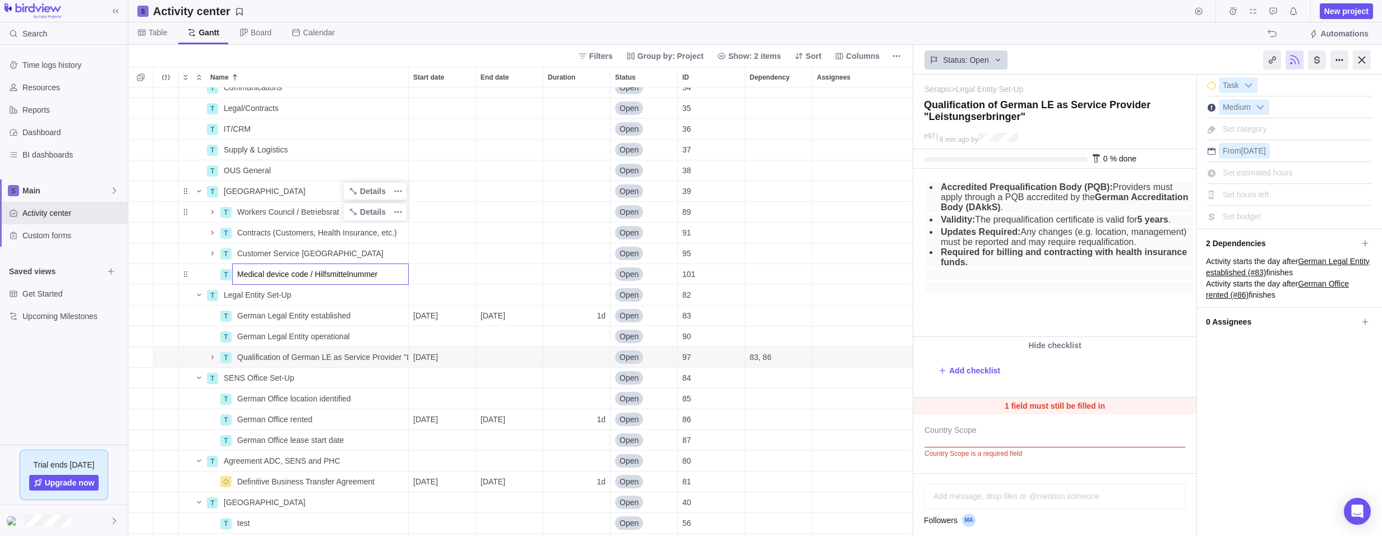
click at [201, 275] on div "2 P [Sample] Event Conference Details [DATE] [DATE] 118d In progress 3 P Serapi…" at bounding box center [520, 311] width 785 height 448
click at [365, 274] on span "Details" at bounding box center [373, 273] width 26 height 11
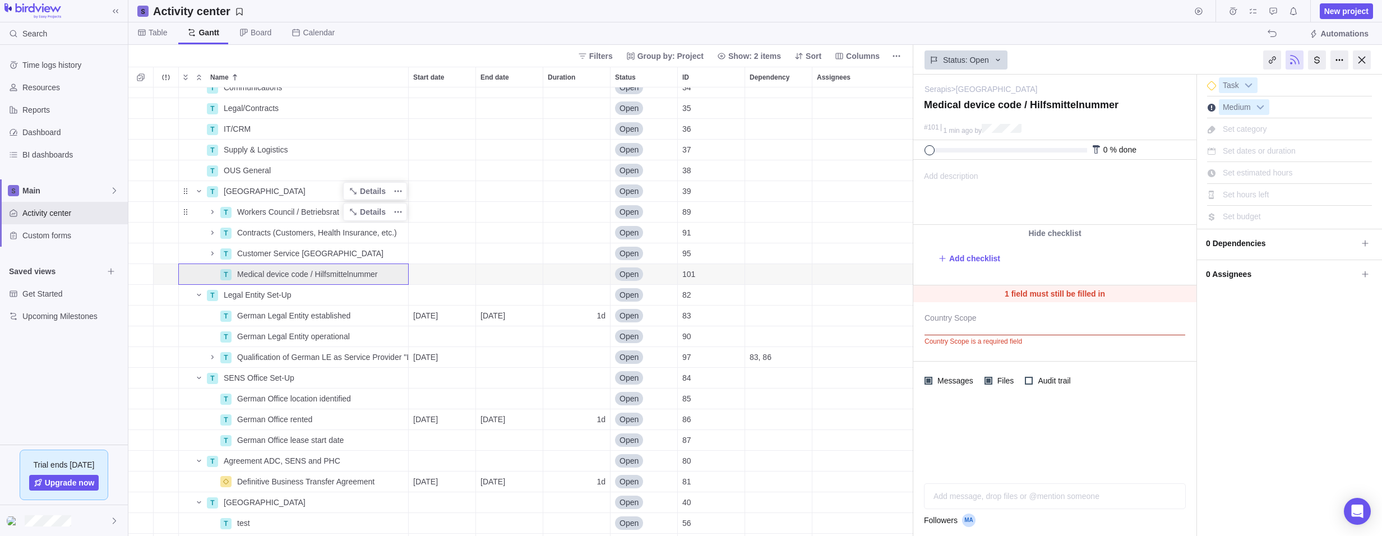
click at [949, 186] on span "Add description" at bounding box center [946, 192] width 64 height 64
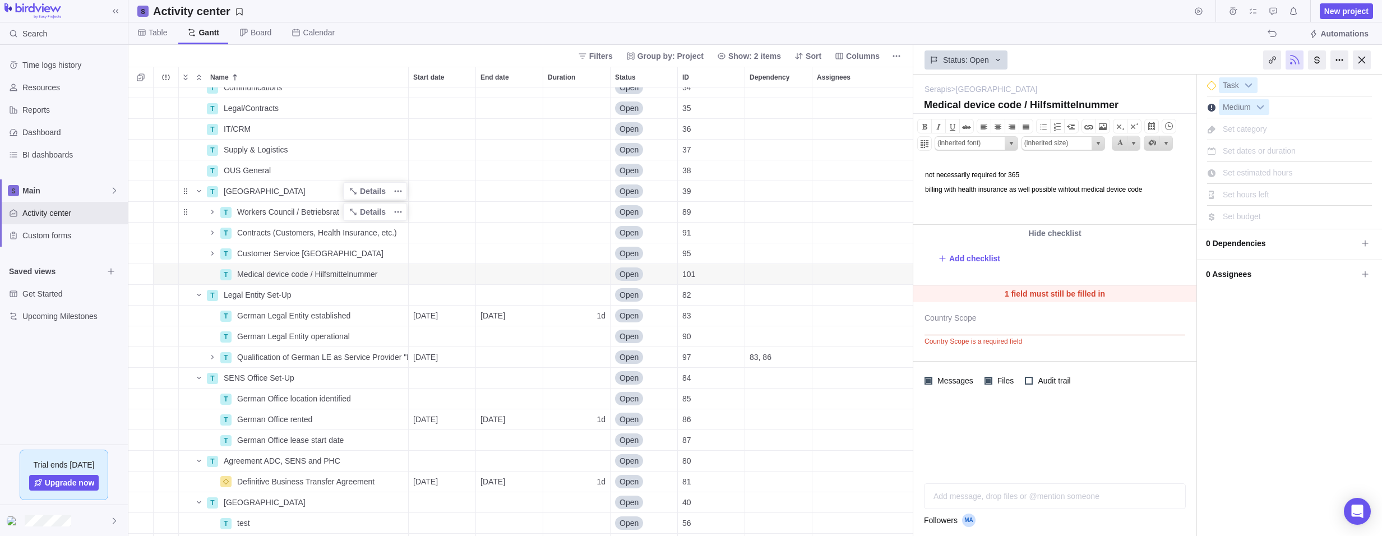
click at [1087, 189] on p "billing with health insurance as well possible wihtout medical device code﻿" at bounding box center [1059, 190] width 268 height 8
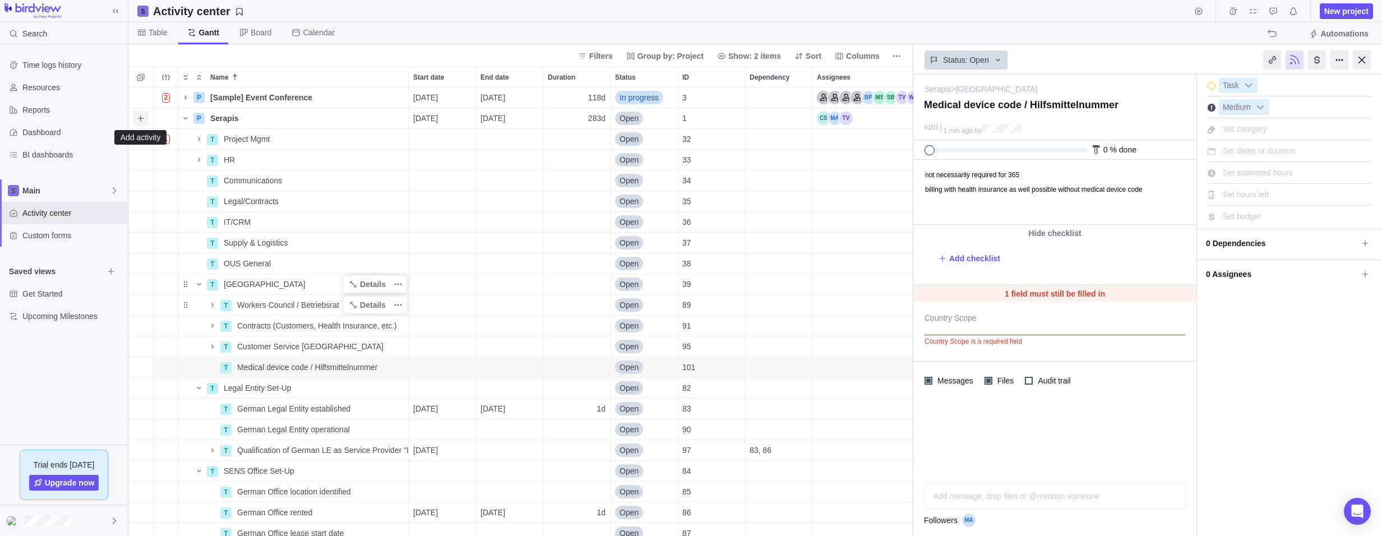
click at [142, 117] on icon "Add activity" at bounding box center [140, 118] width 9 height 9
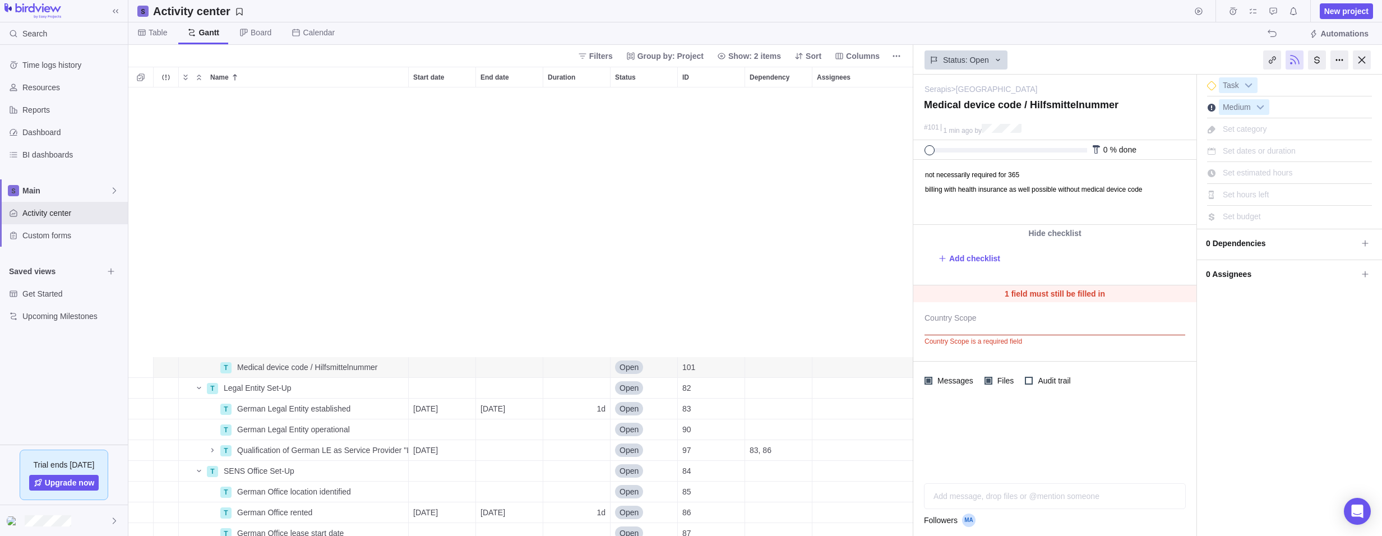
scroll to position [286, 0]
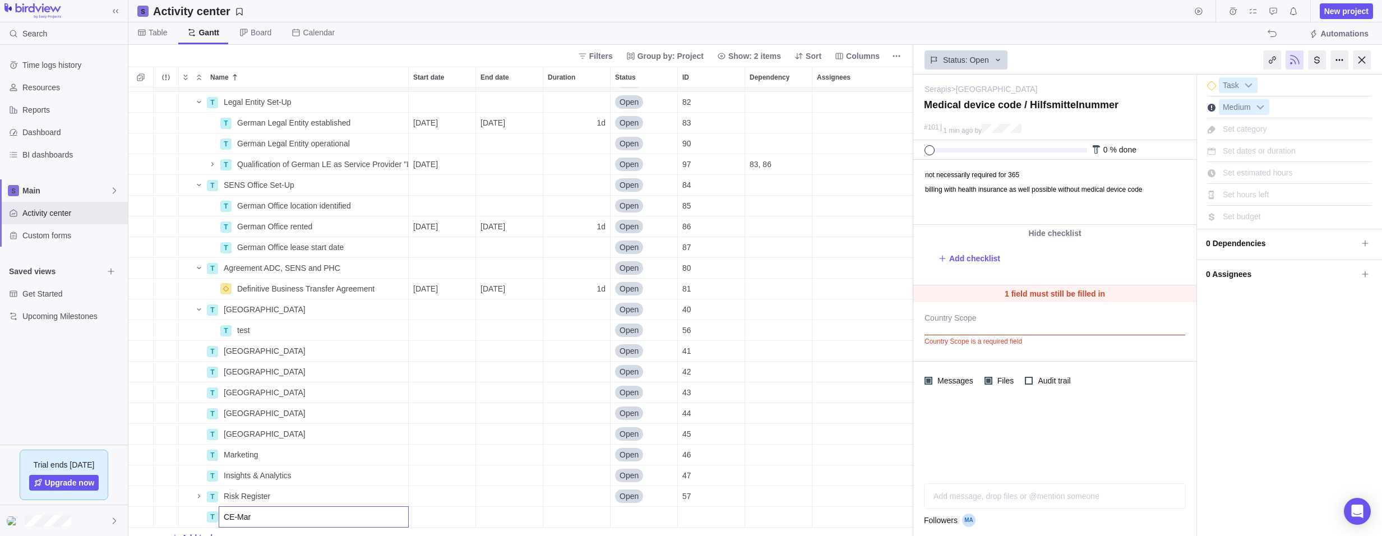
type input "[PERSON_NAME]"
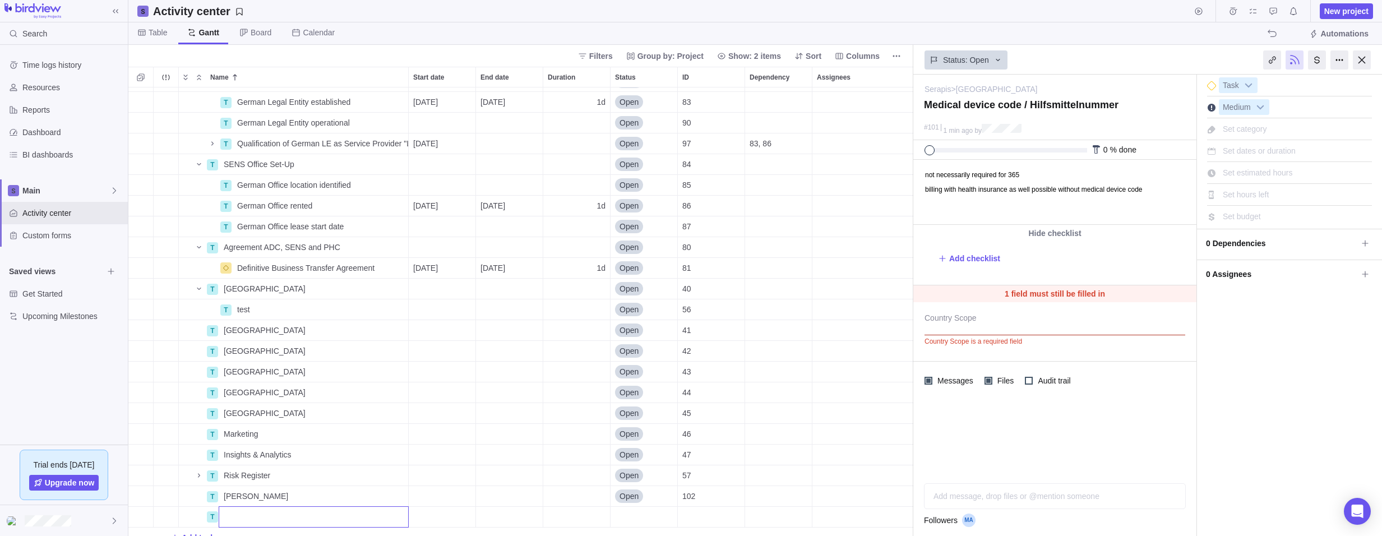
click at [135, 489] on div "T Legal Entity Set-Up Details Open 82 T German Legal Entity established Details…" at bounding box center [520, 311] width 785 height 448
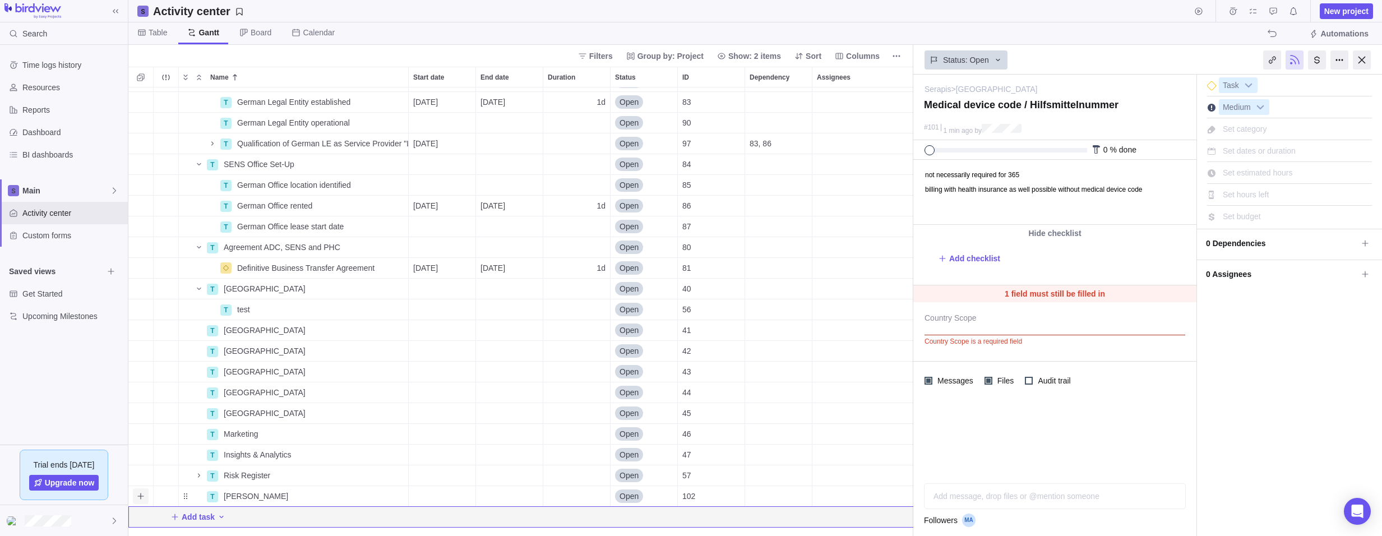
click at [139, 497] on icon "Add sub-activity" at bounding box center [140, 496] width 9 height 9
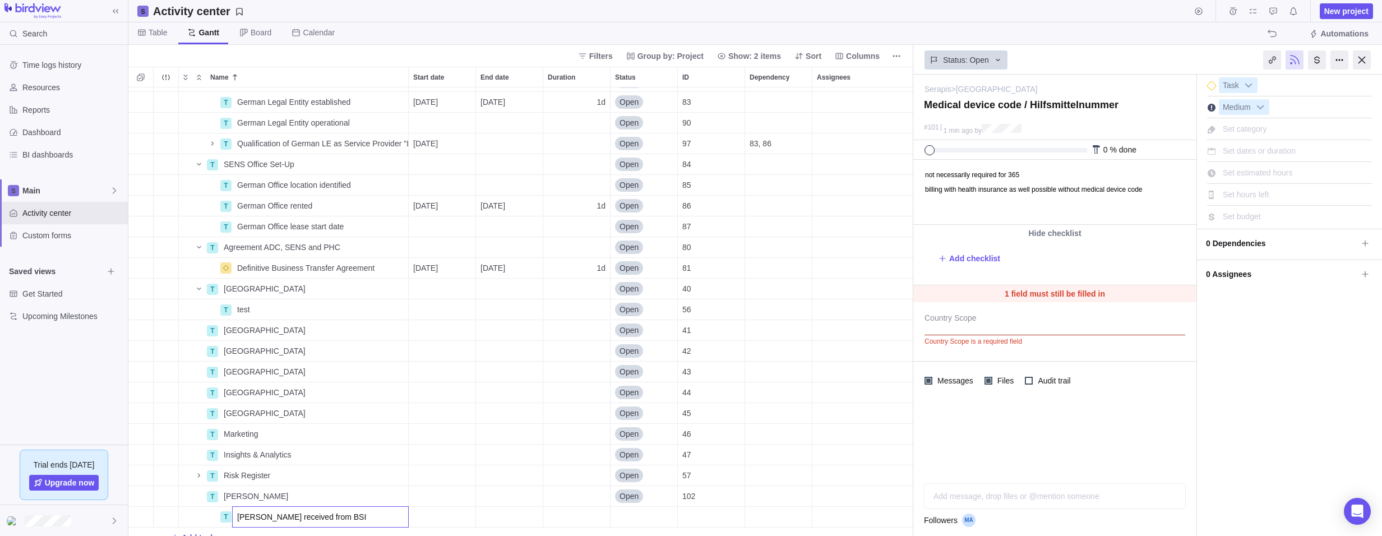
type input "[PERSON_NAME] received from BSI"
click at [631, 516] on div "T Legal Entity Set-Up Details Open 82 T German Legal Entity established Details…" at bounding box center [520, 311] width 785 height 448
click at [396, 517] on icon "More actions" at bounding box center [396, 517] width 2 height 2
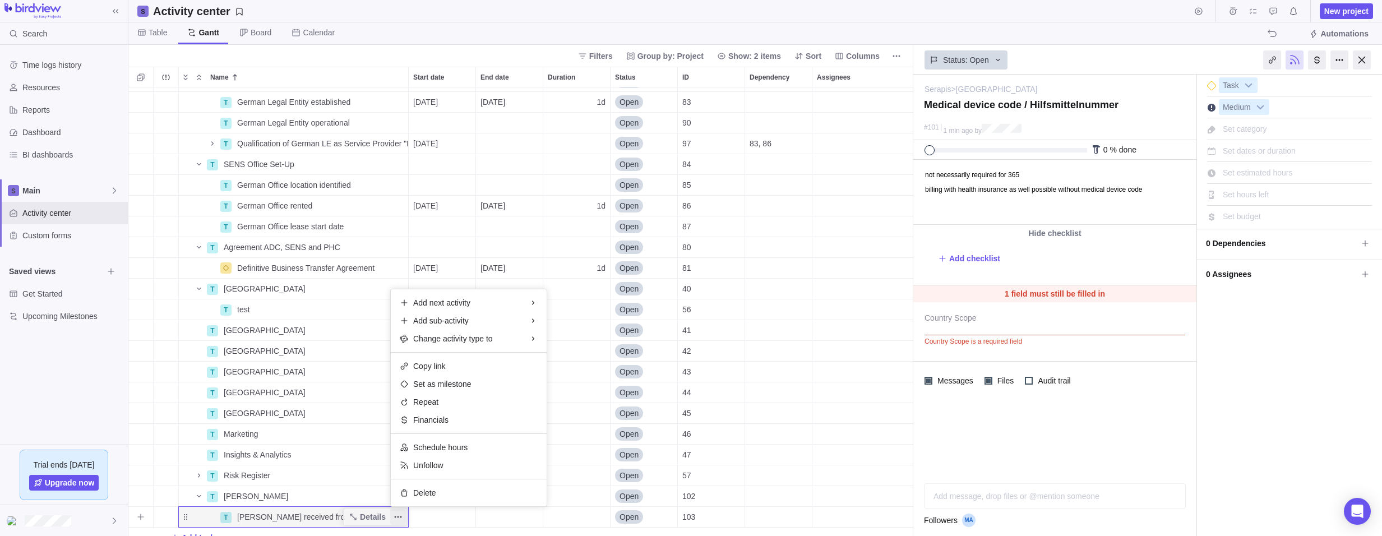
click at [394, 516] on icon "More actions" at bounding box center [397, 516] width 9 height 9
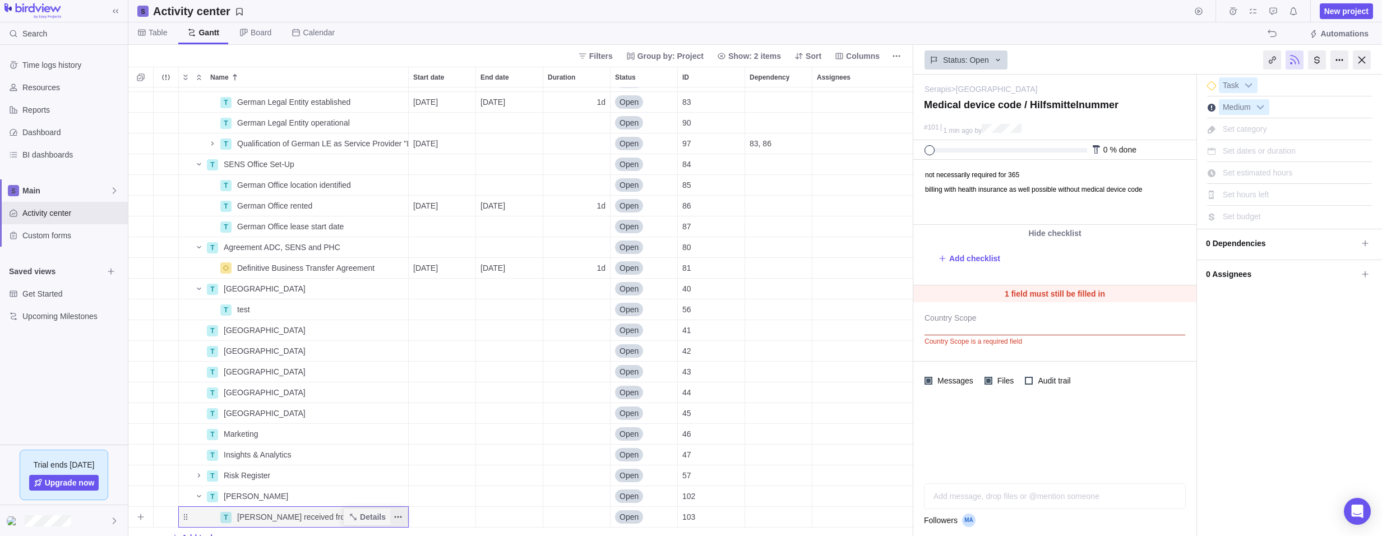
click at [397, 515] on icon "More actions" at bounding box center [397, 516] width 9 height 9
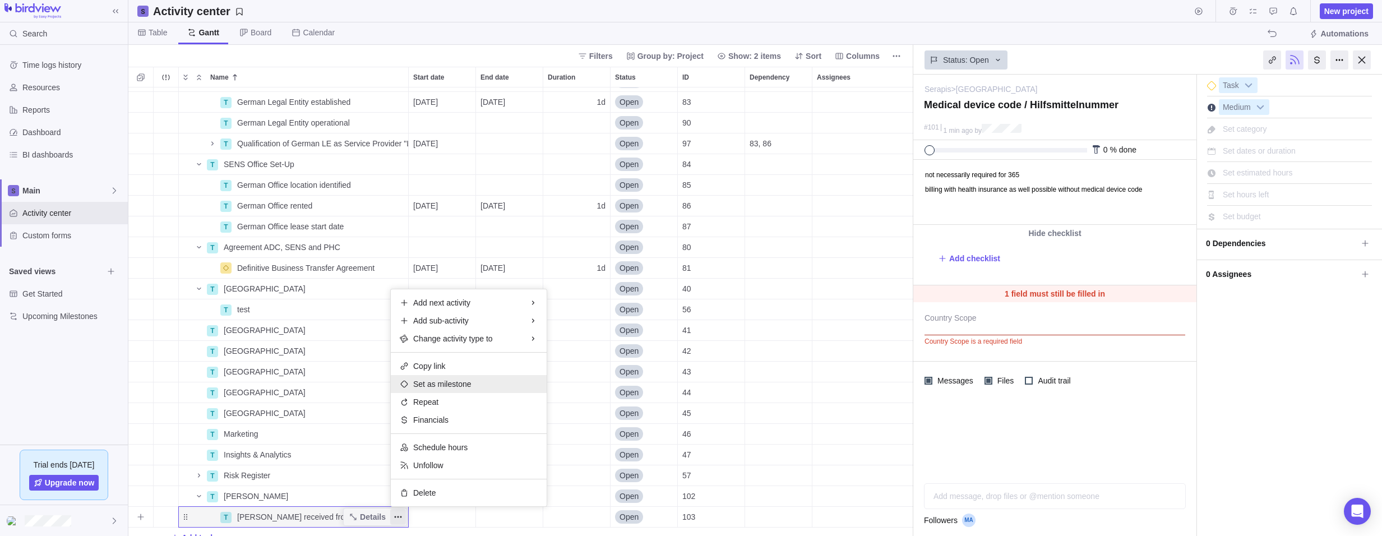
click at [442, 387] on span "Set as milestone" at bounding box center [442, 383] width 58 height 11
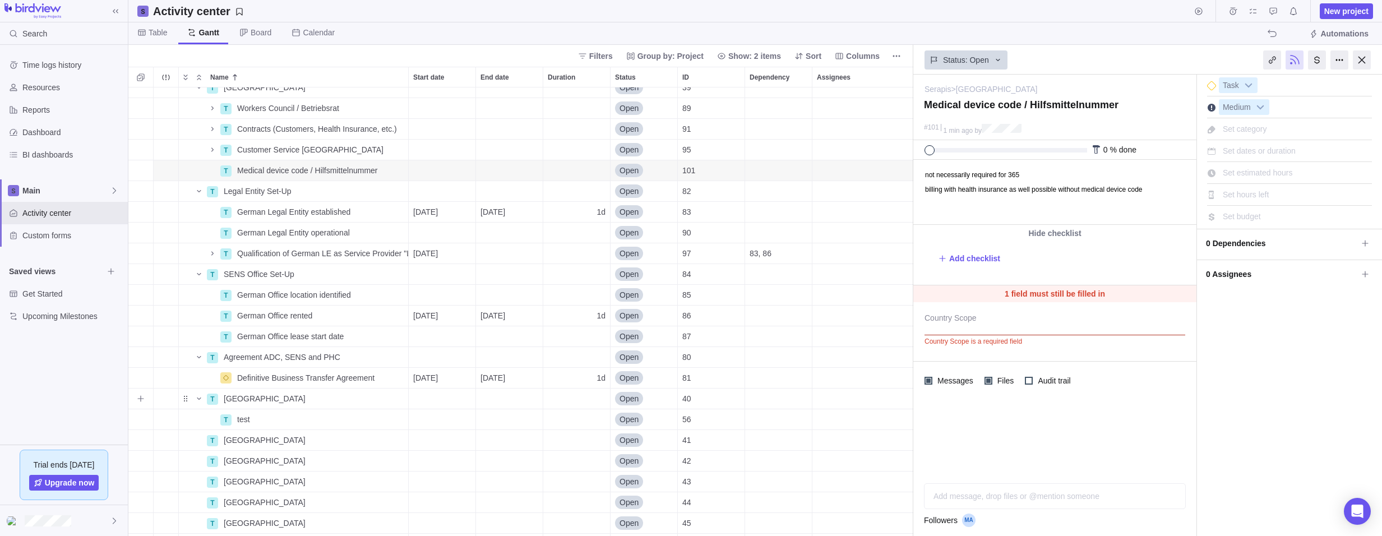
scroll to position [195, 0]
click at [764, 170] on div "Dependency" at bounding box center [778, 173] width 67 height 20
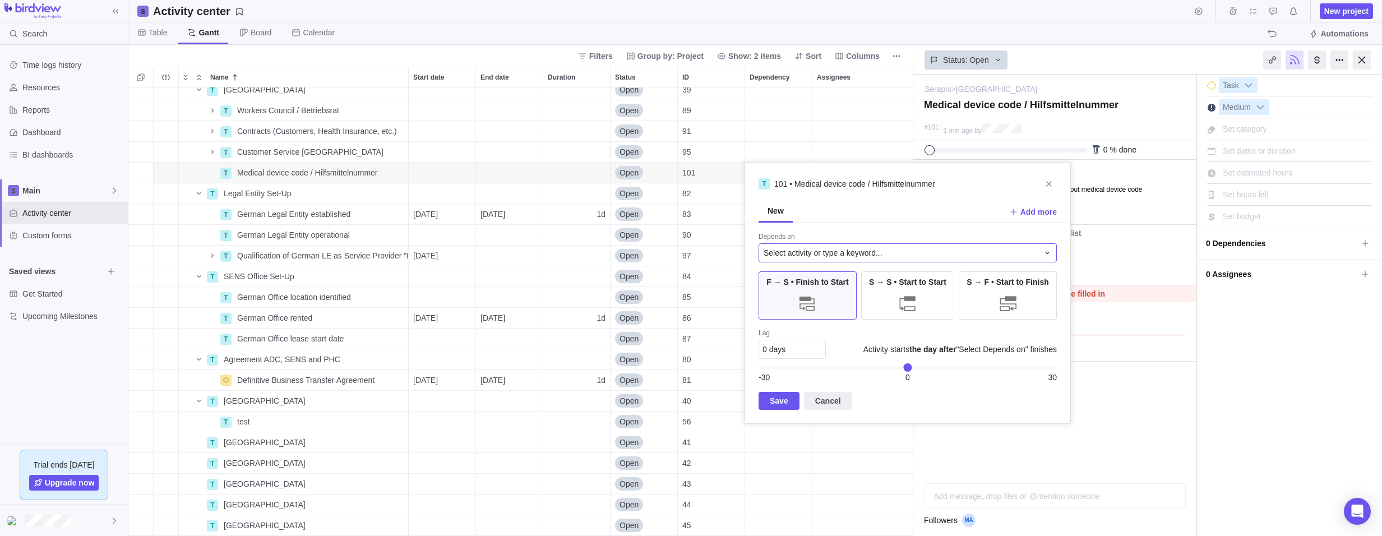
click at [795, 253] on span "Select activity or type a keyword..." at bounding box center [822, 252] width 119 height 11
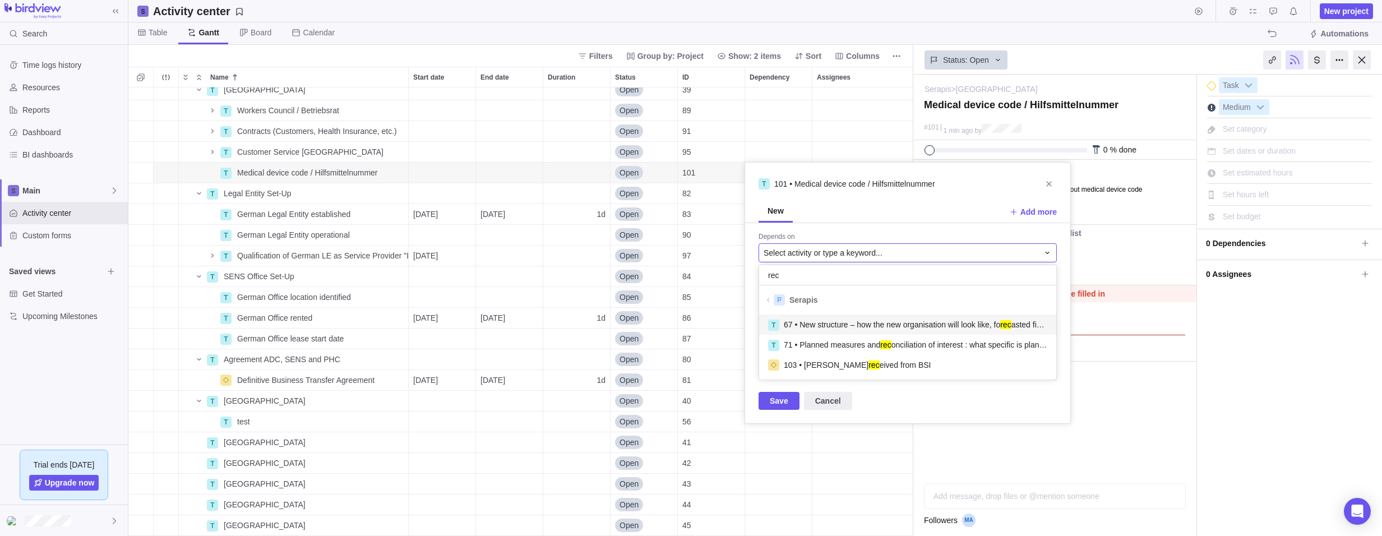
scroll to position [21, 289]
type input "recei"
click at [868, 323] on mark "recei" at bounding box center [876, 324] width 17 height 9
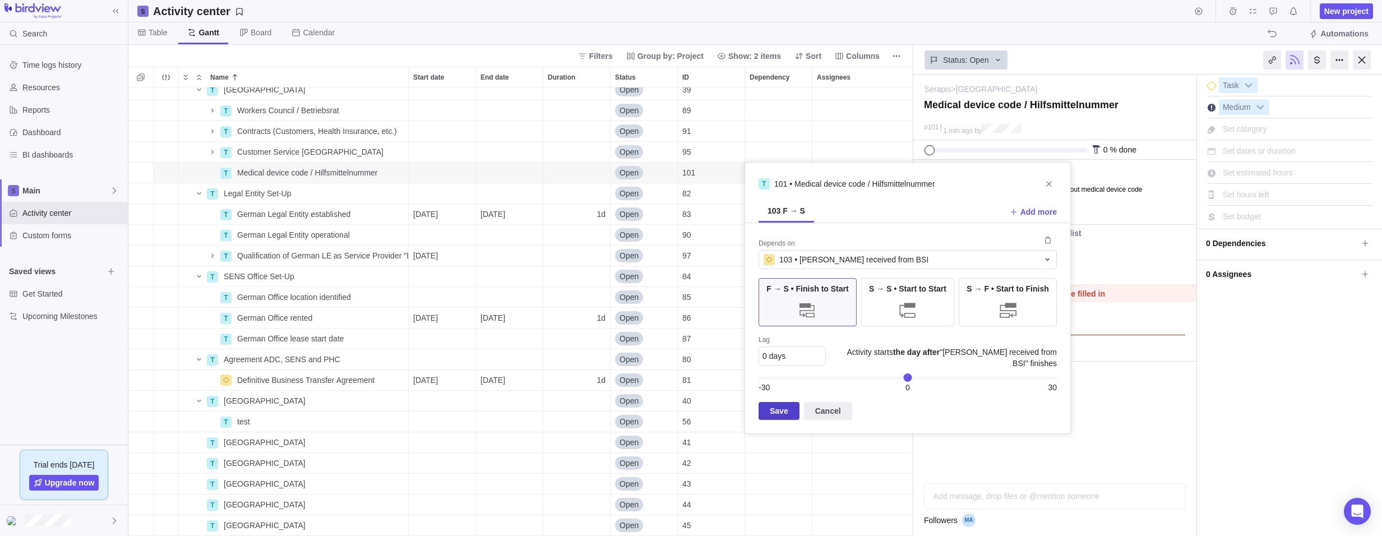
click at [777, 414] on span "Save" at bounding box center [779, 410] width 18 height 13
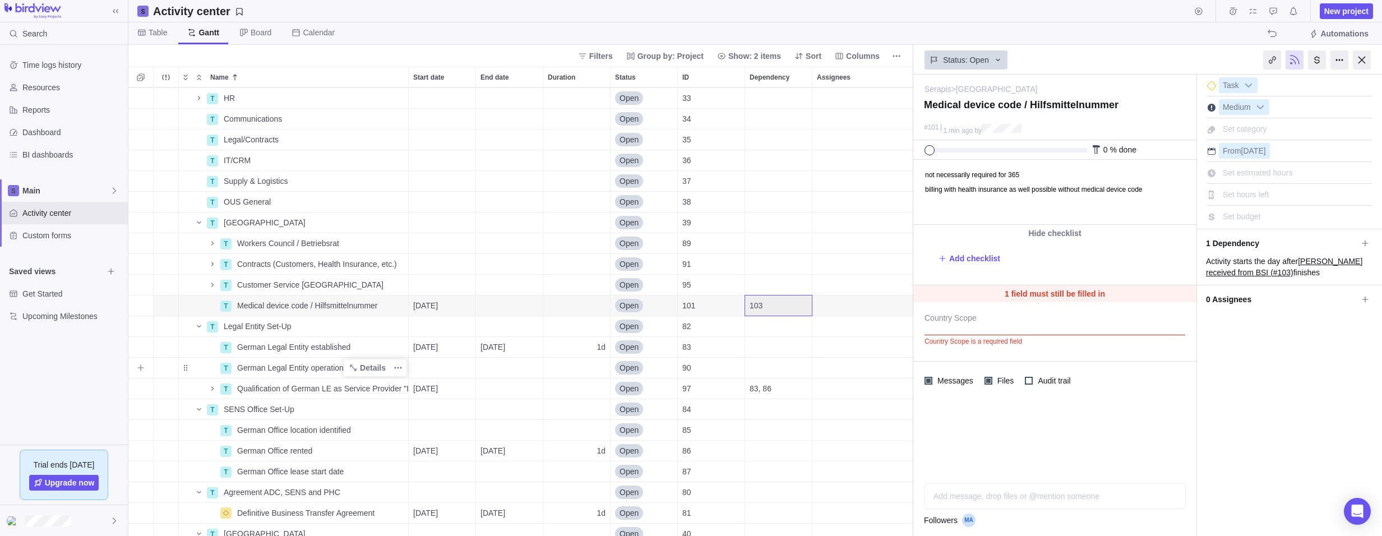
scroll to position [26, 0]
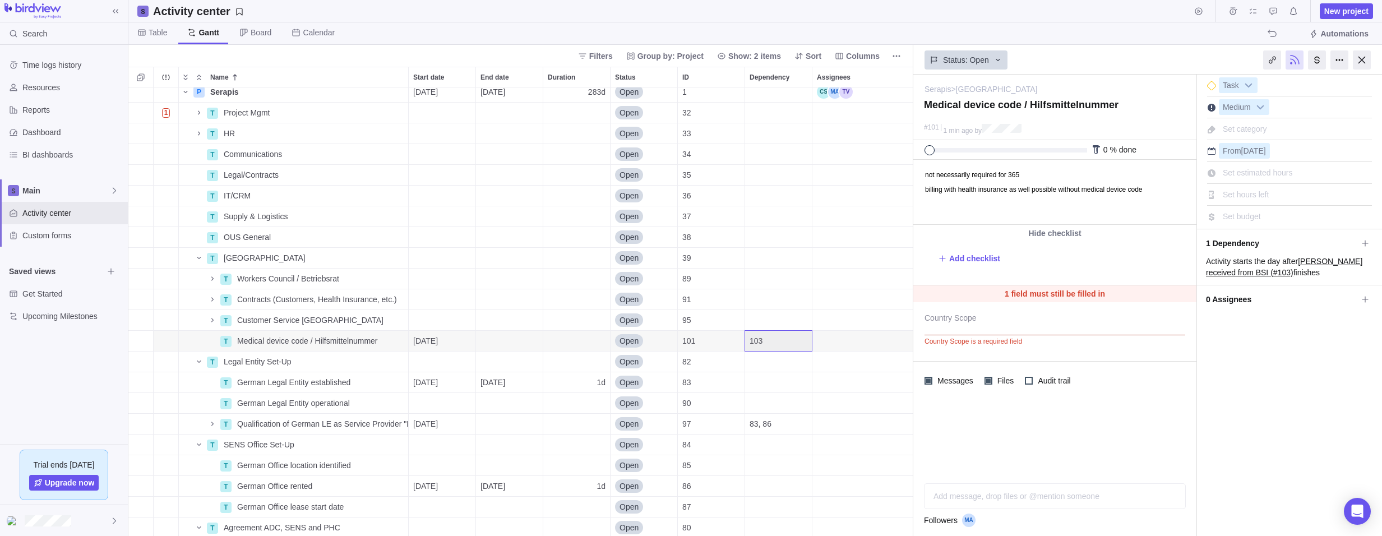
drag, startPoint x: 1367, startPoint y: 63, endPoint x: 1360, endPoint y: 66, distance: 7.5
click at [1367, 63] on div at bounding box center [1362, 59] width 18 height 19
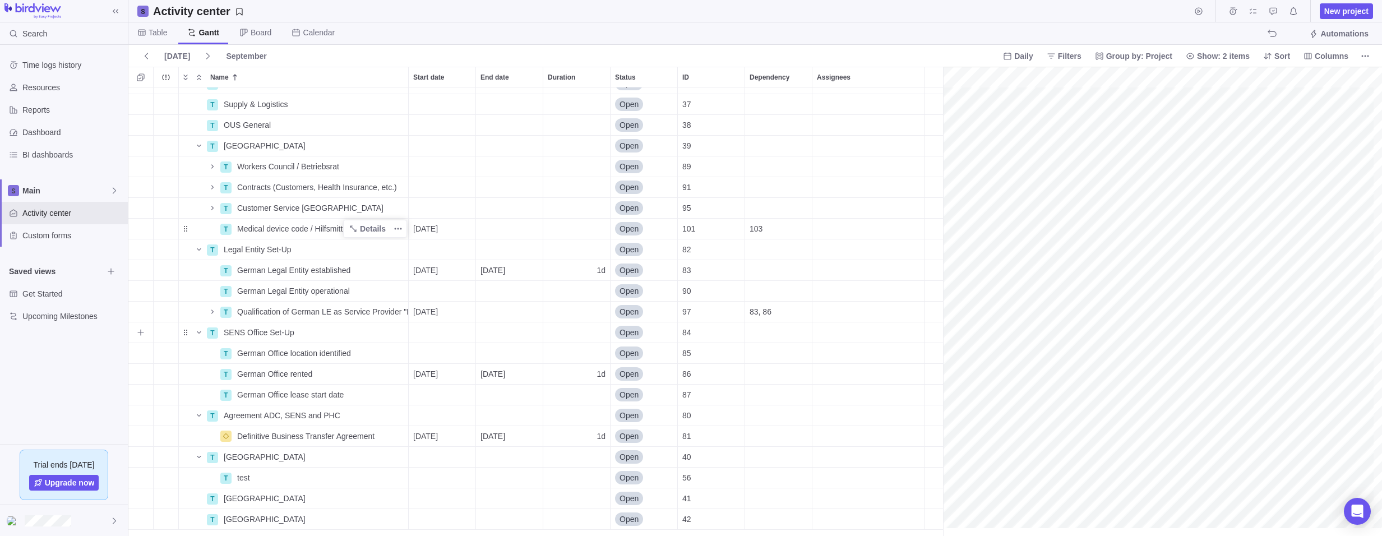
scroll to position [82, 1535]
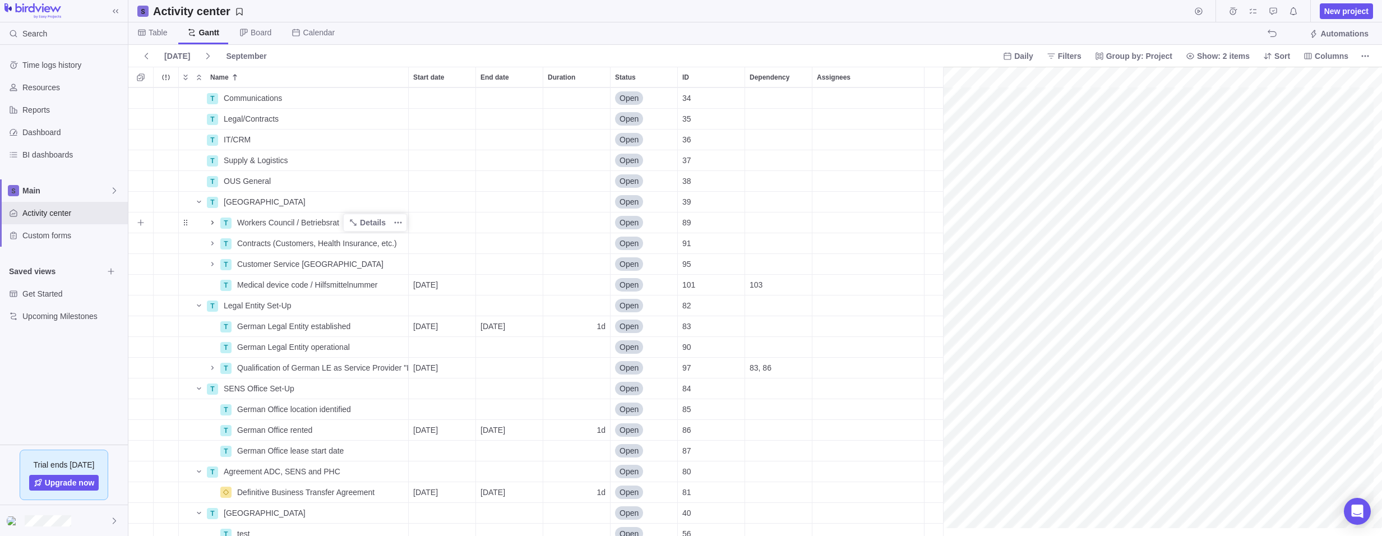
click at [211, 221] on icon "Name" at bounding box center [212, 222] width 2 height 4
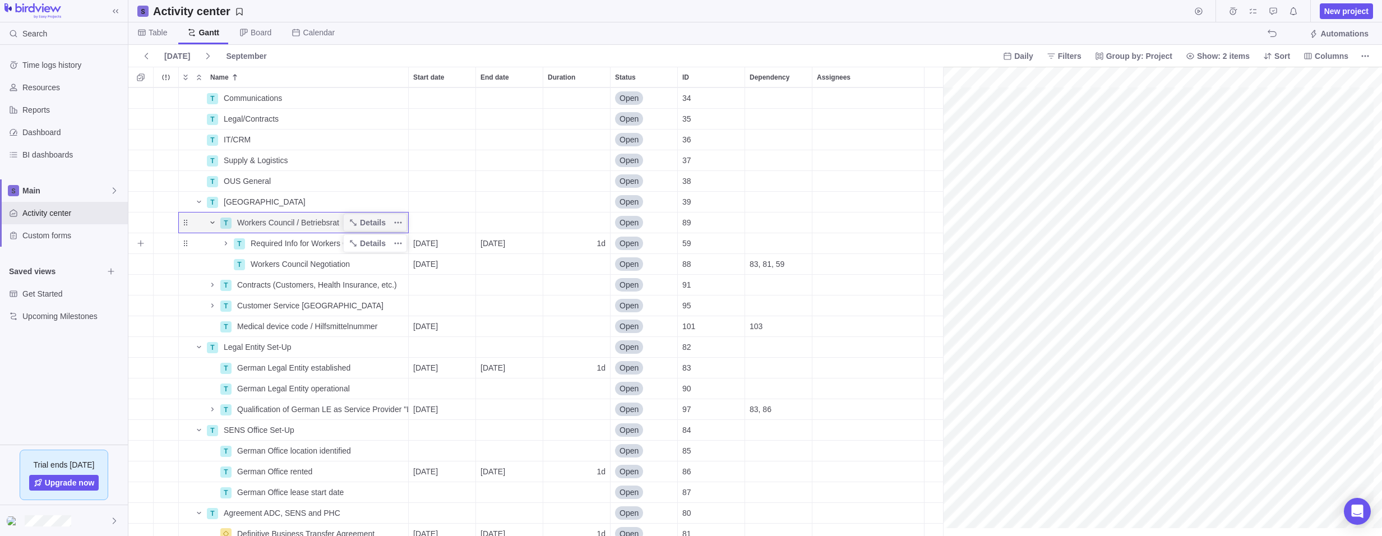
click at [297, 244] on span "Required Info for Workers Council" at bounding box center [310, 243] width 118 height 11
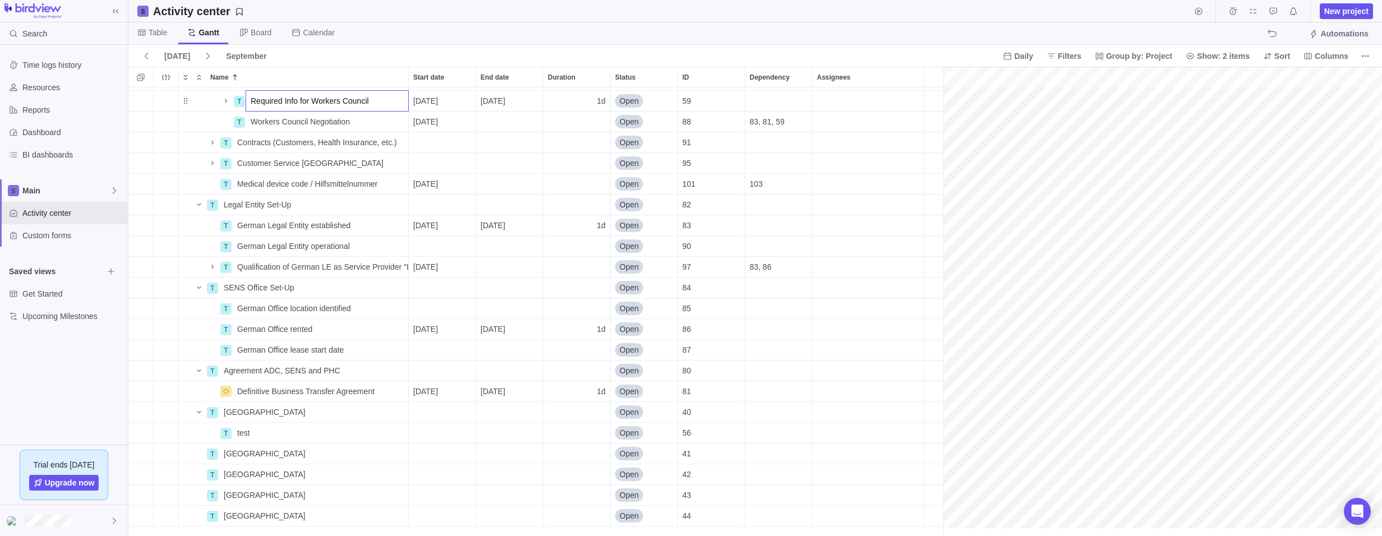
scroll to position [207, 1535]
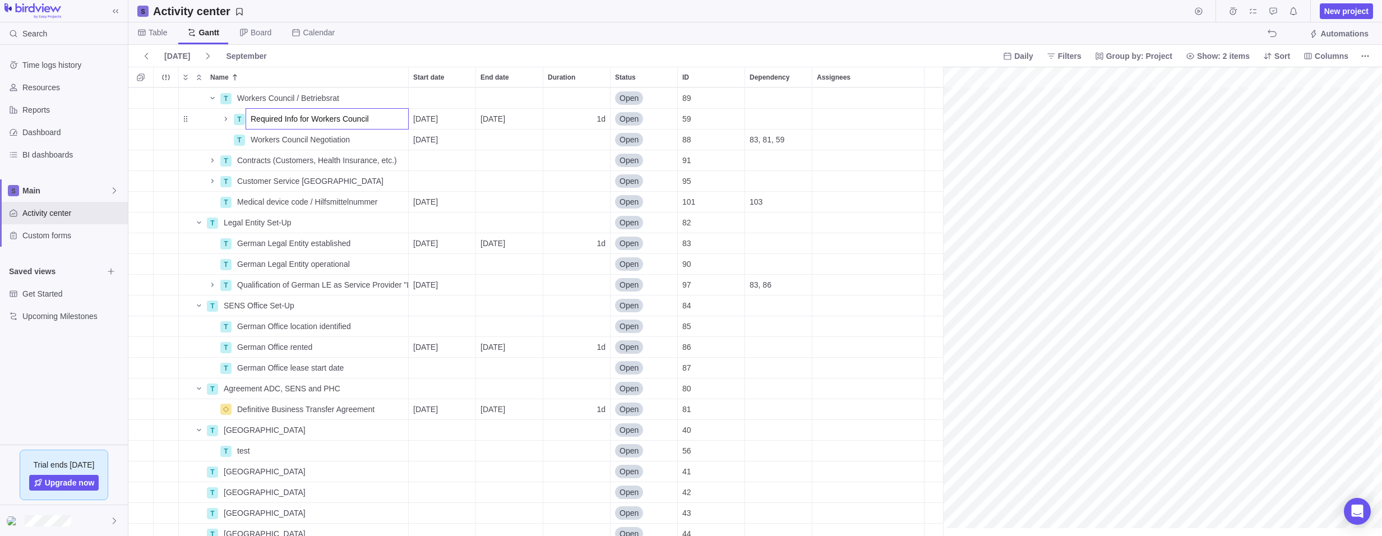
click at [381, 141] on div "2 P [Sample] Event Conference Details [DATE] [DATE] 118d In progress 3 P Serapi…" at bounding box center [539, 311] width 823 height 448
click at [775, 140] on span "83, 81, 59" at bounding box center [766, 139] width 35 height 11
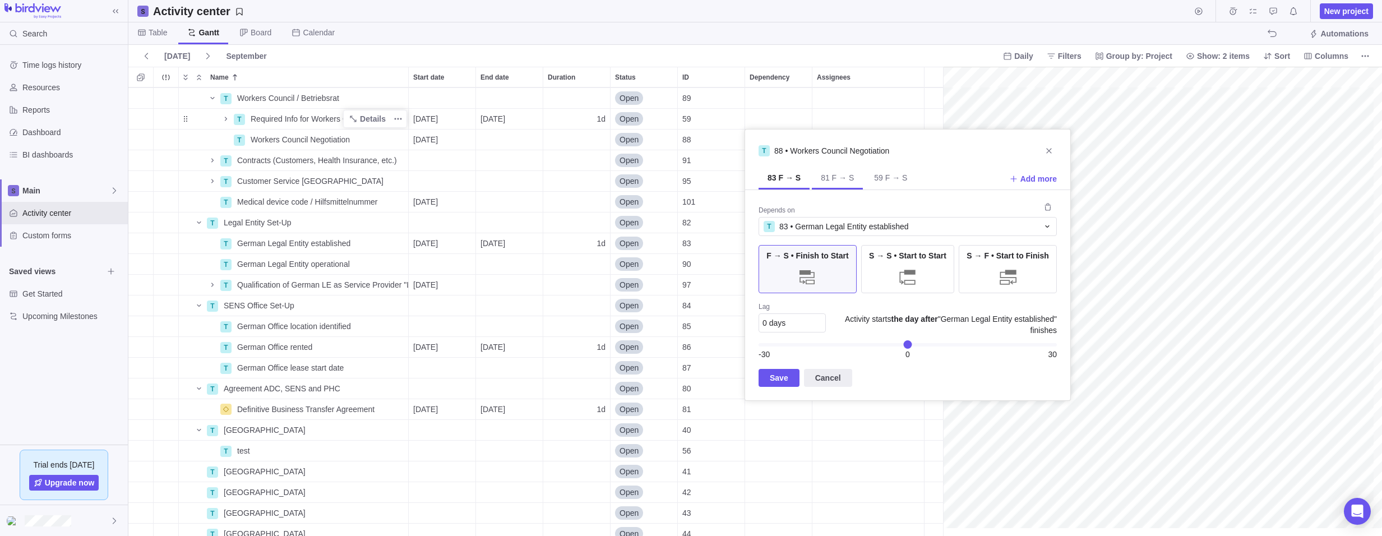
click at [838, 181] on span "81 F → S" at bounding box center [837, 177] width 33 height 11
click at [889, 179] on span "59 F → S" at bounding box center [890, 177] width 33 height 11
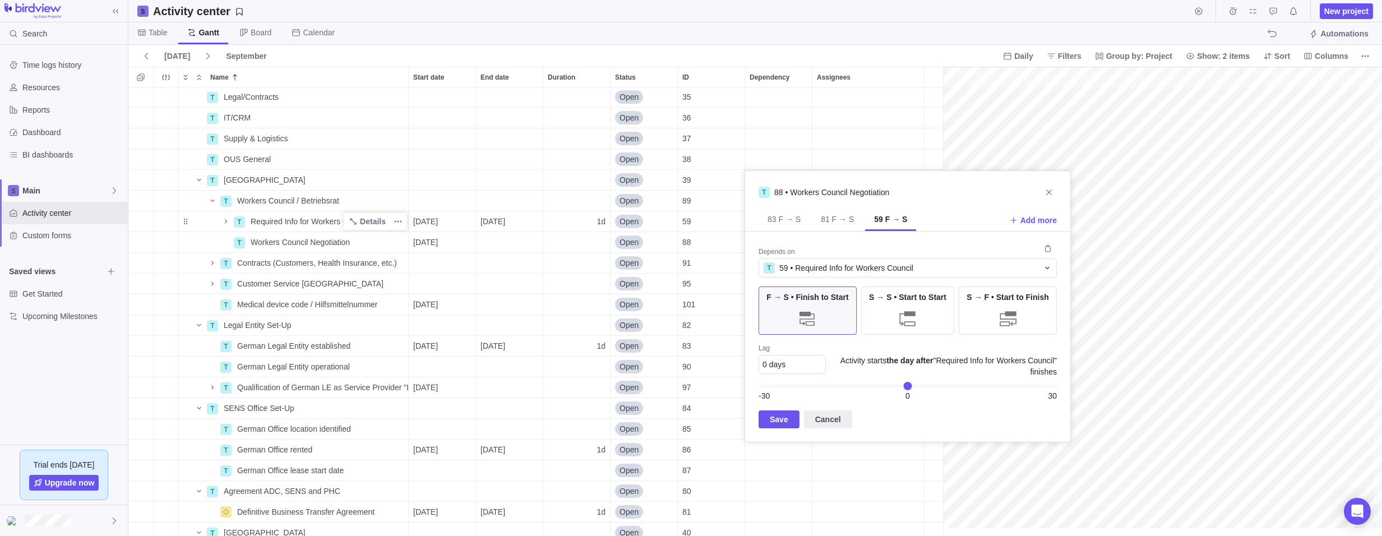
scroll to position [95, 1535]
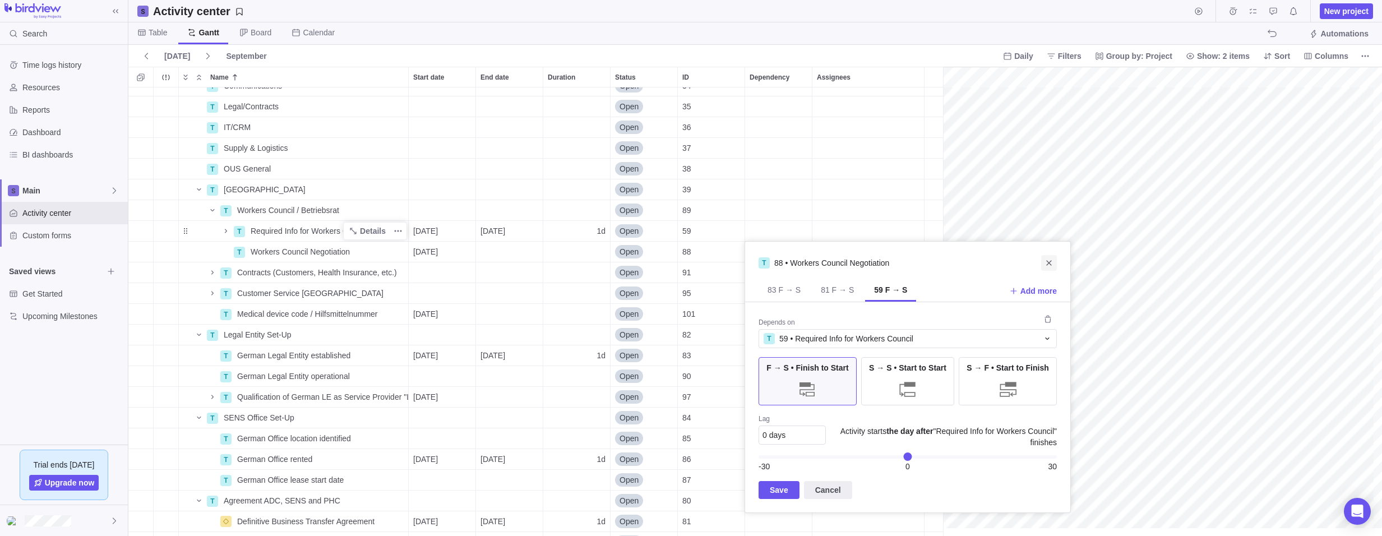
click at [1048, 262] on icon "Close" at bounding box center [1048, 262] width 9 height 9
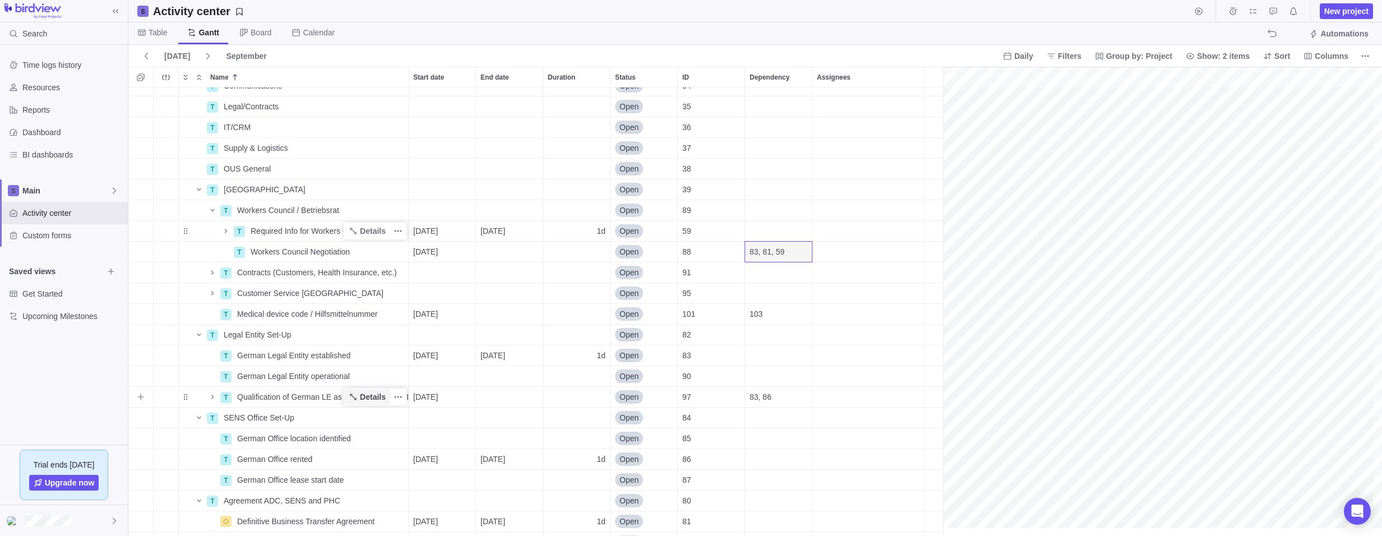
click at [358, 393] on icon "Name" at bounding box center [353, 396] width 9 height 9
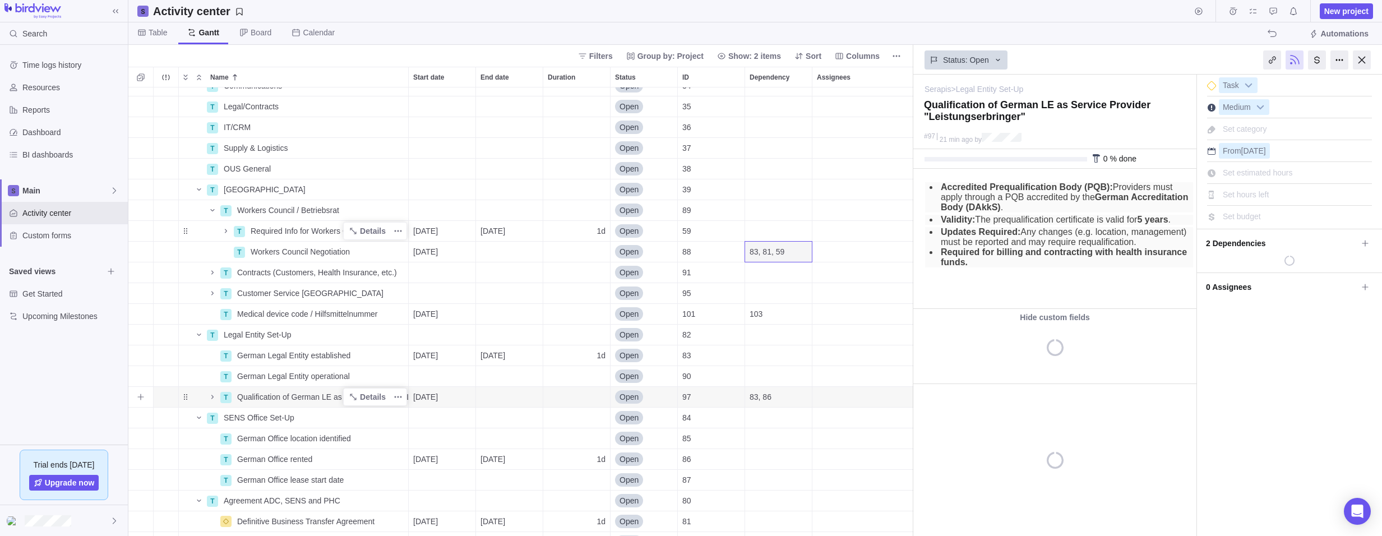
click at [323, 396] on span "Qualification of German LE as Service Provider "Leistungserbringer"" at bounding box center [322, 396] width 171 height 11
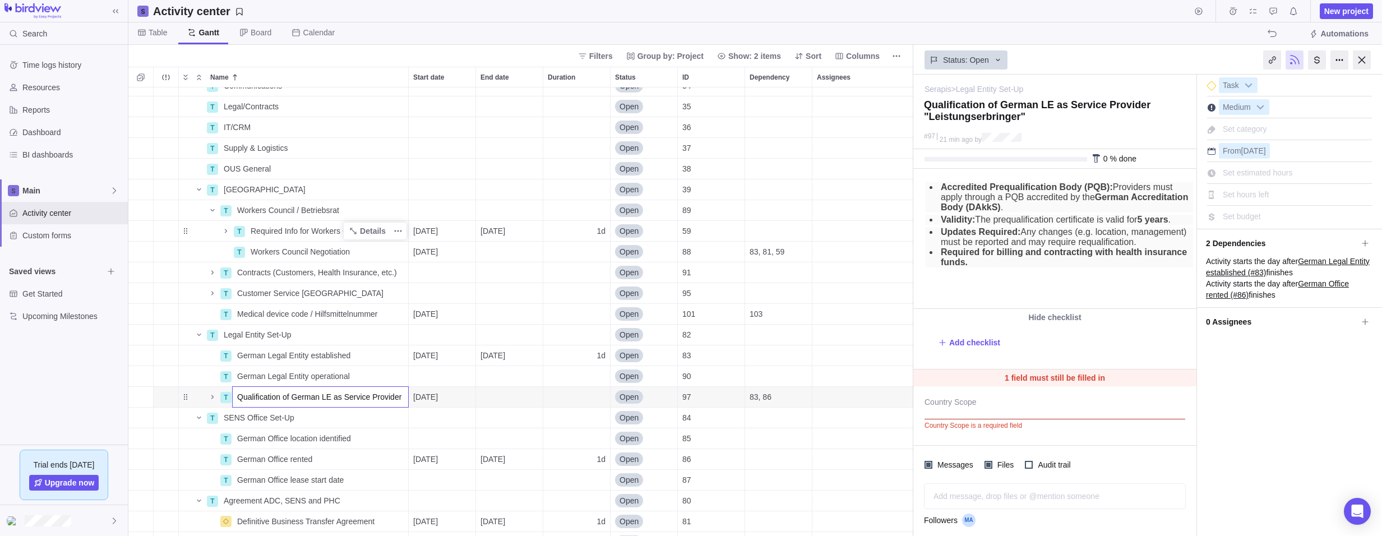
click at [767, 401] on div "2 P [Sample] Event Conference Details [DATE] [DATE] 118d In progress 3 P Serapi…" at bounding box center [520, 311] width 785 height 448
click at [780, 397] on div "83, 86" at bounding box center [778, 397] width 67 height 20
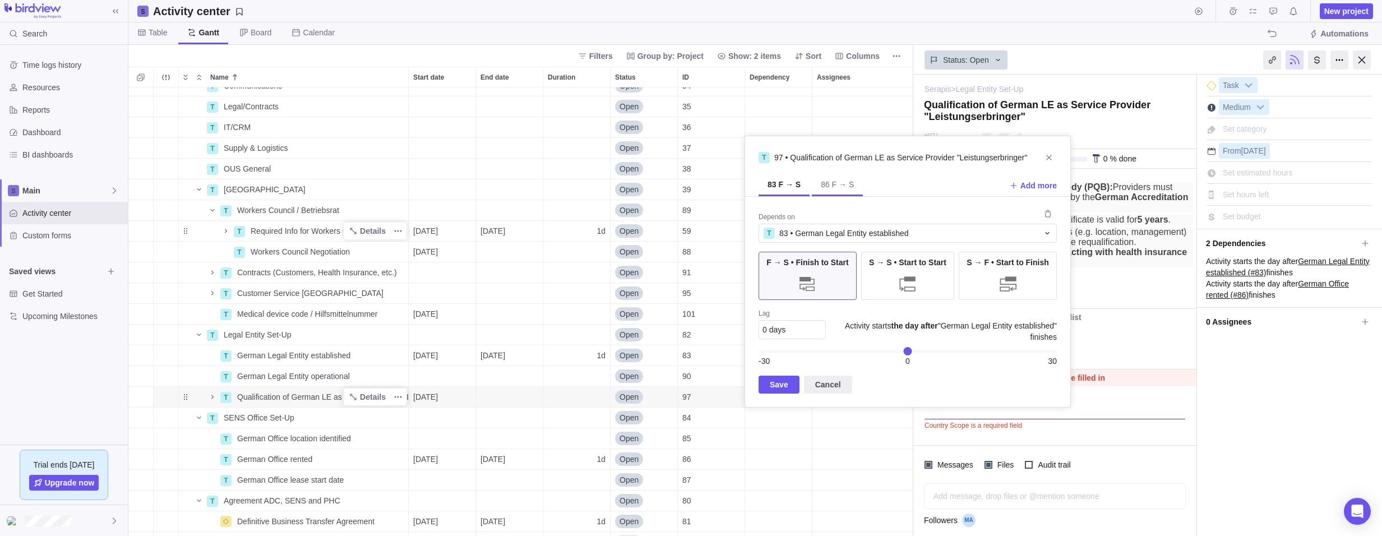
click at [836, 182] on span "86 F → S" at bounding box center [837, 184] width 33 height 11
click at [776, 189] on span "83 F → S" at bounding box center [783, 187] width 33 height 11
click at [821, 189] on span "86 F → S" at bounding box center [837, 184] width 33 height 11
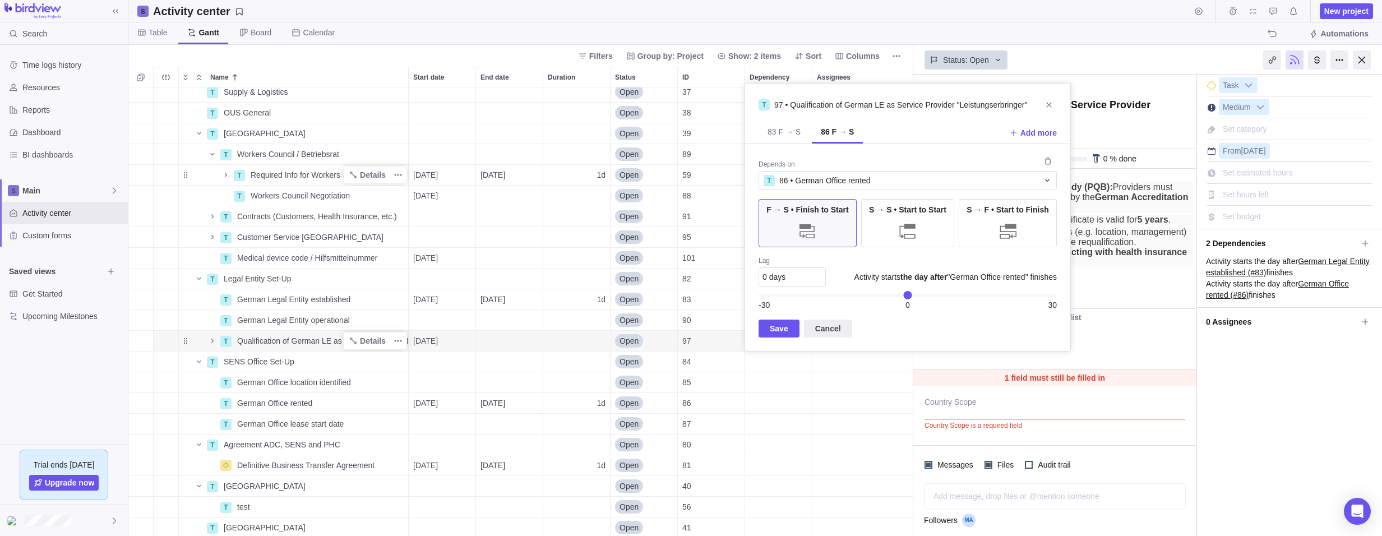
click at [212, 340] on div "T Supply & Logistics Details Open 37 T OUS General Details Open 38 T [GEOGRAPHI…" at bounding box center [520, 311] width 785 height 448
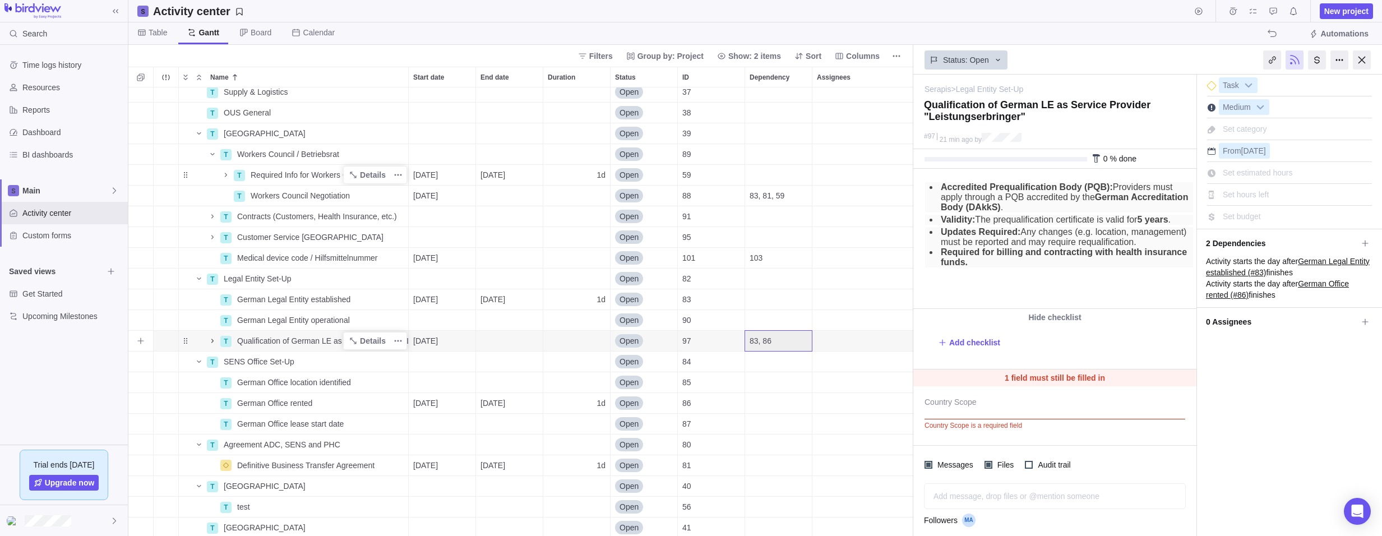
click at [210, 340] on icon "Name" at bounding box center [212, 340] width 9 height 9
